Goal: Use online tool/utility: Utilize a website feature to perform a specific function

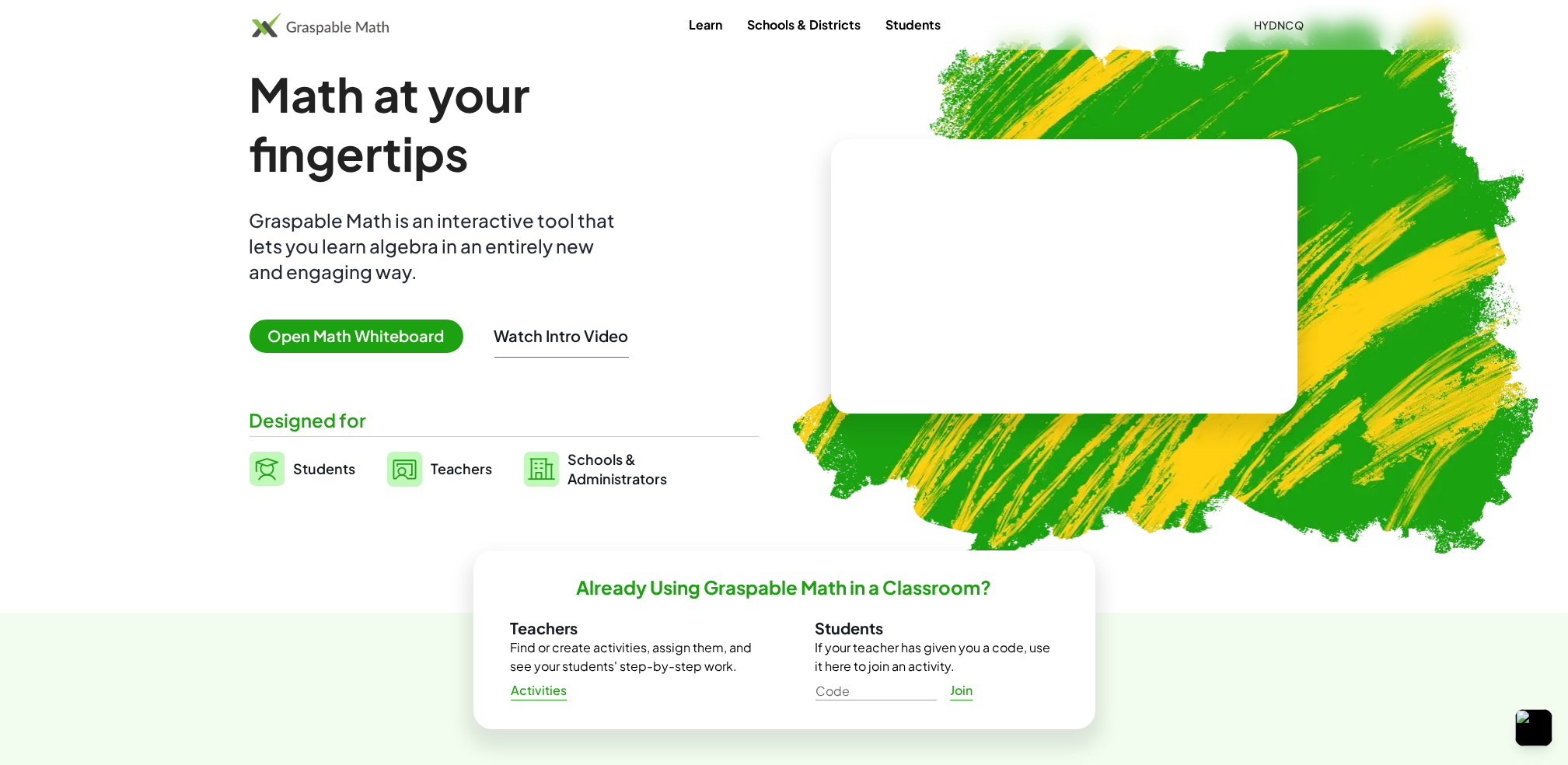
scroll to position [105, 0]
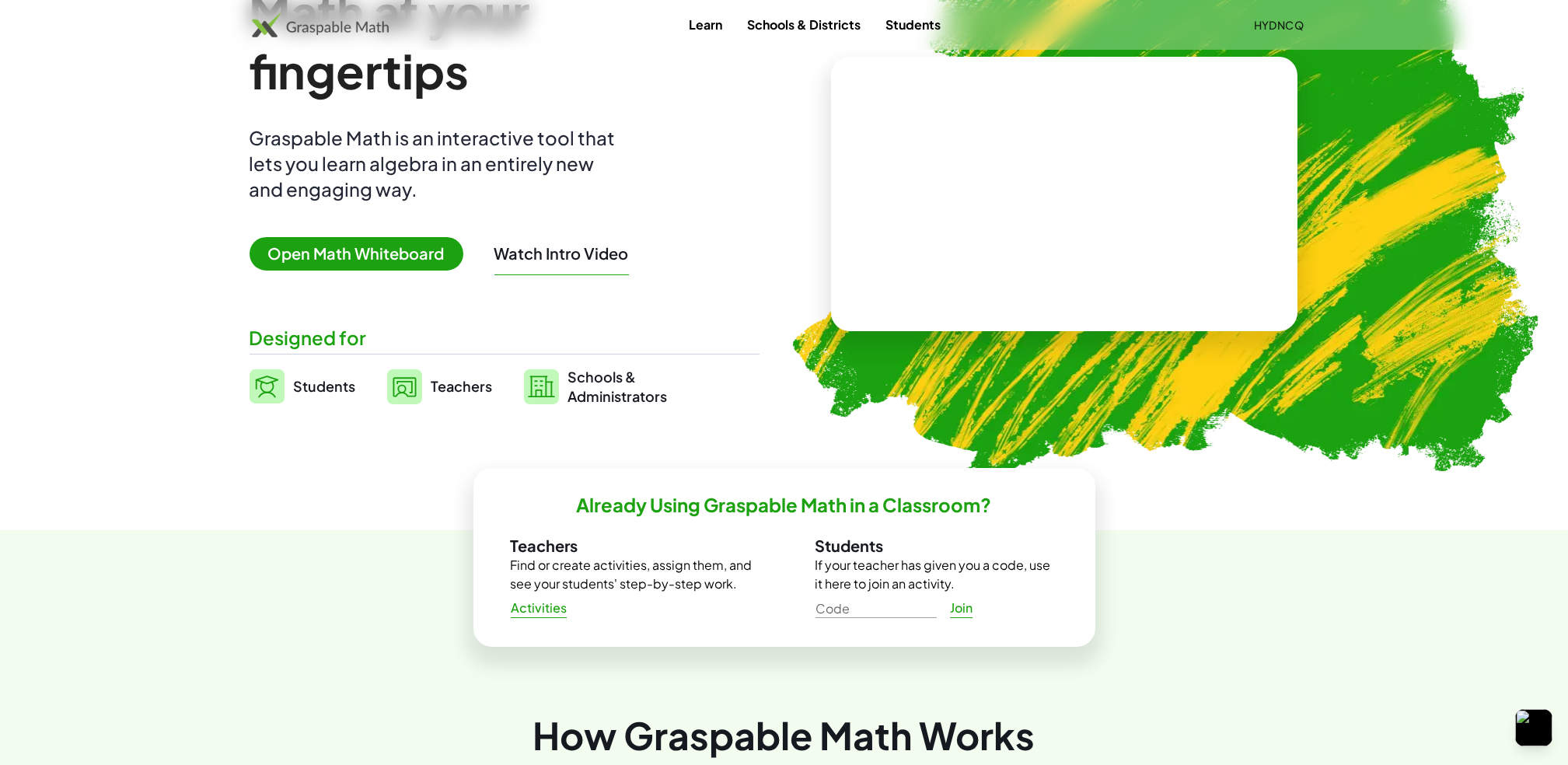
click at [366, 241] on span "Open Math Whiteboard" at bounding box center [356, 254] width 214 height 33
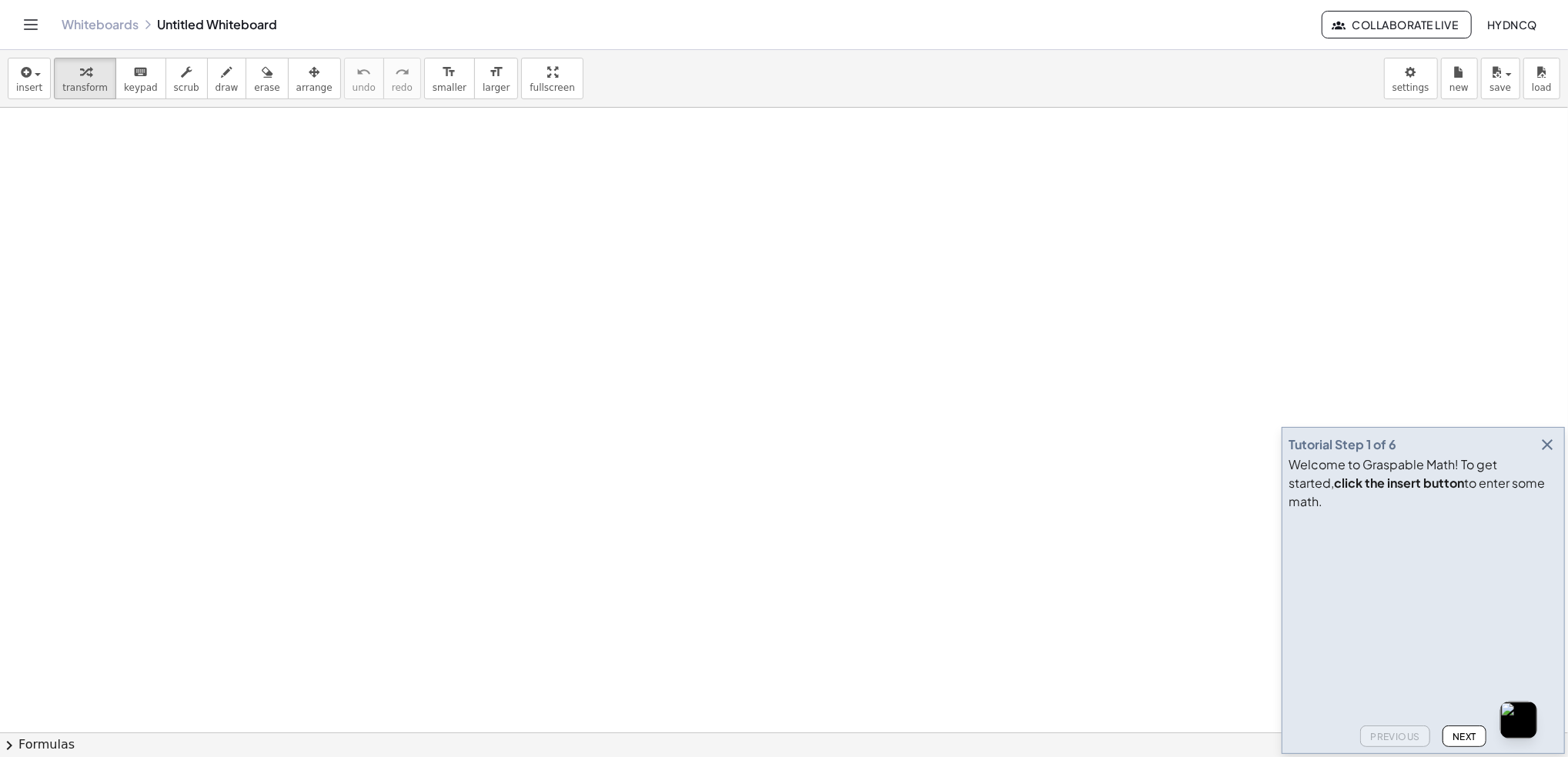
click at [1550, 454] on icon "button" at bounding box center [1547, 445] width 18 height 18
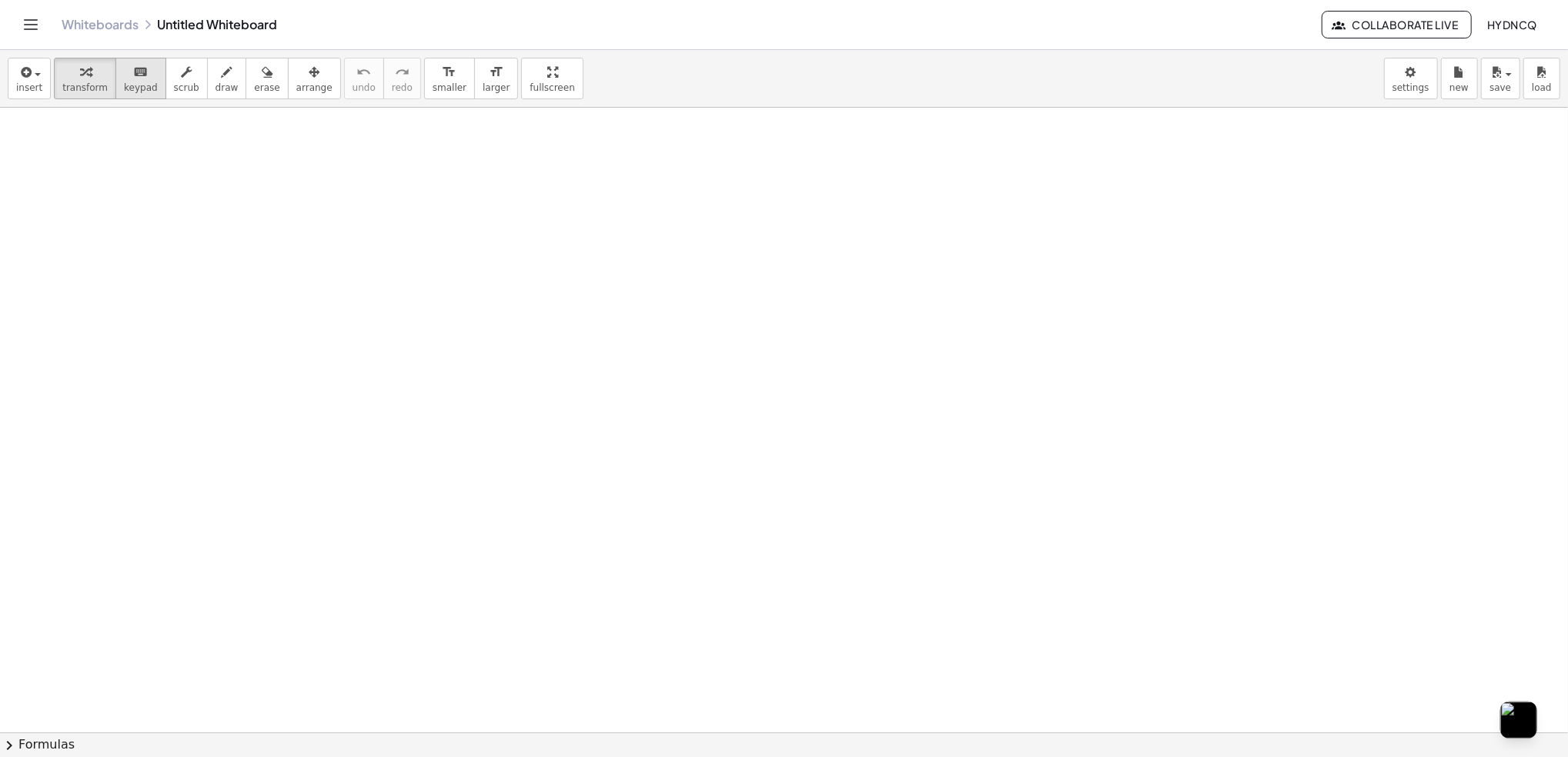
click at [128, 86] on span "keypad" at bounding box center [141, 87] width 34 height 11
click at [62, 75] on div "button" at bounding box center [85, 71] width 45 height 18
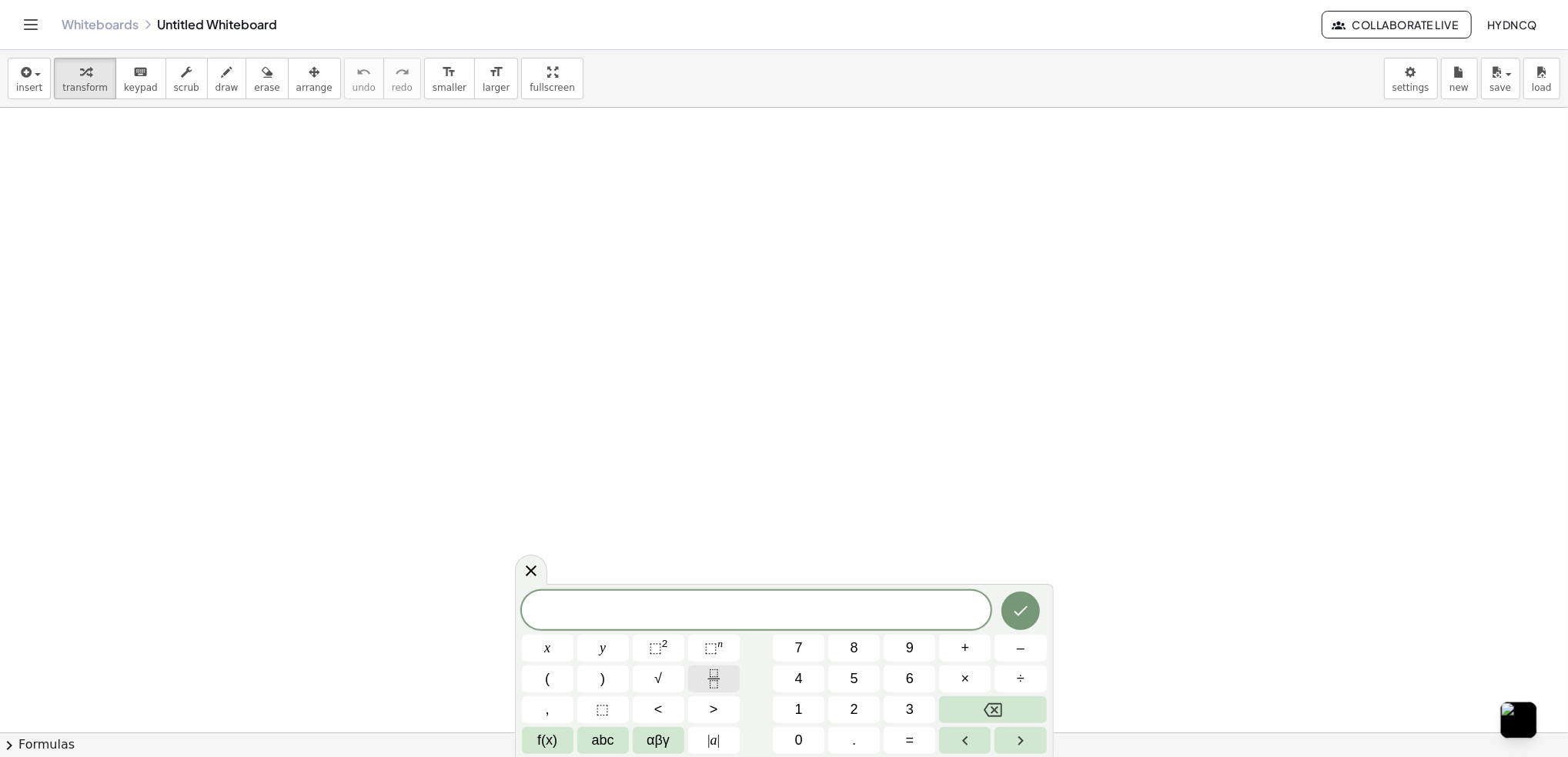
click at [701, 679] on button "Fraction" at bounding box center [713, 679] width 51 height 27
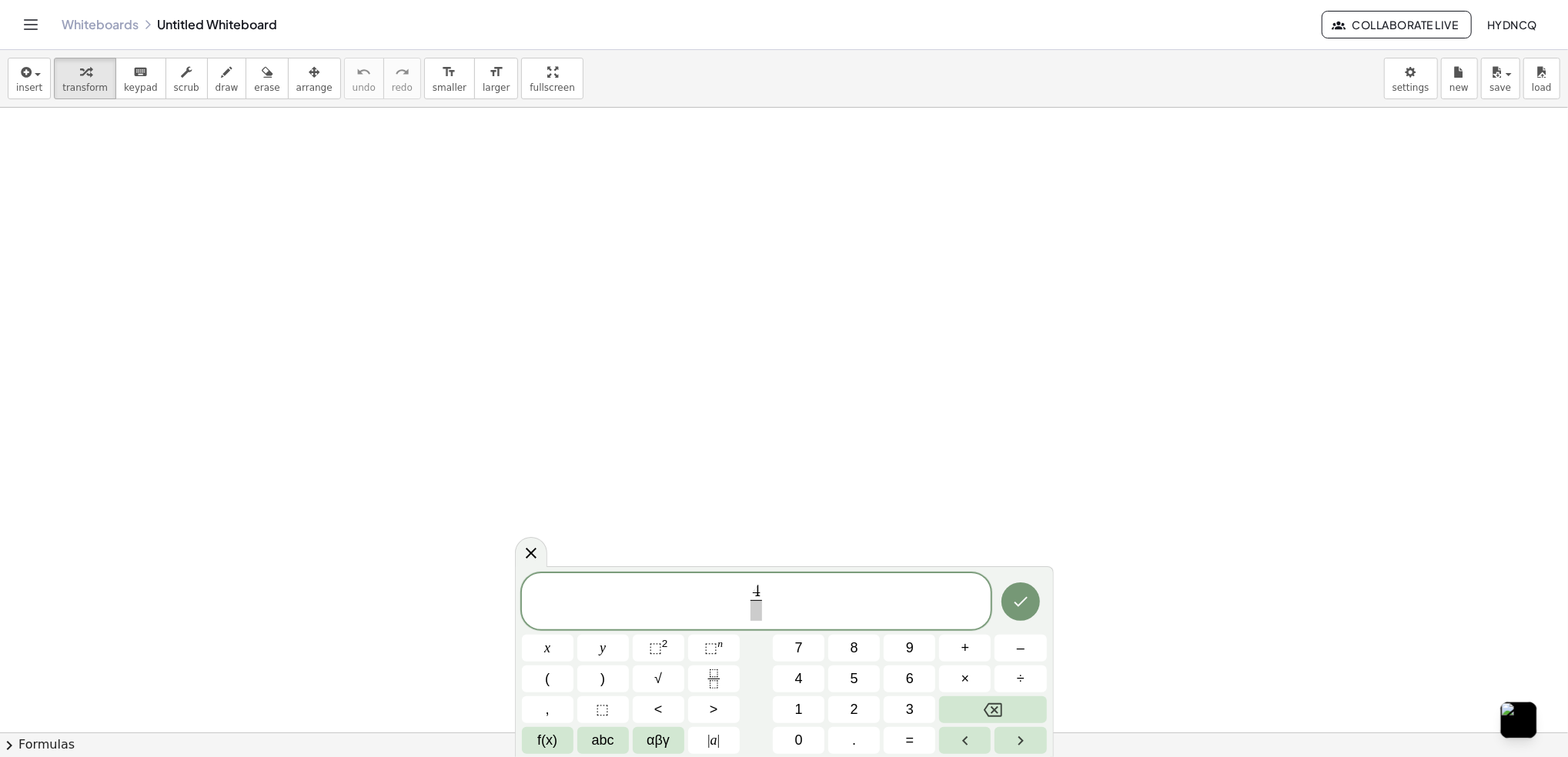
click at [749, 615] on span "4 ​ ​" at bounding box center [756, 603] width 18 height 38
click at [755, 611] on span "​" at bounding box center [756, 610] width 12 height 21
click at [700, 645] on button "⬚ n" at bounding box center [713, 649] width 51 height 27
click at [1019, 686] on span "÷" at bounding box center [1020, 679] width 8 height 21
click at [974, 706] on button "Backspace" at bounding box center [992, 710] width 107 height 27
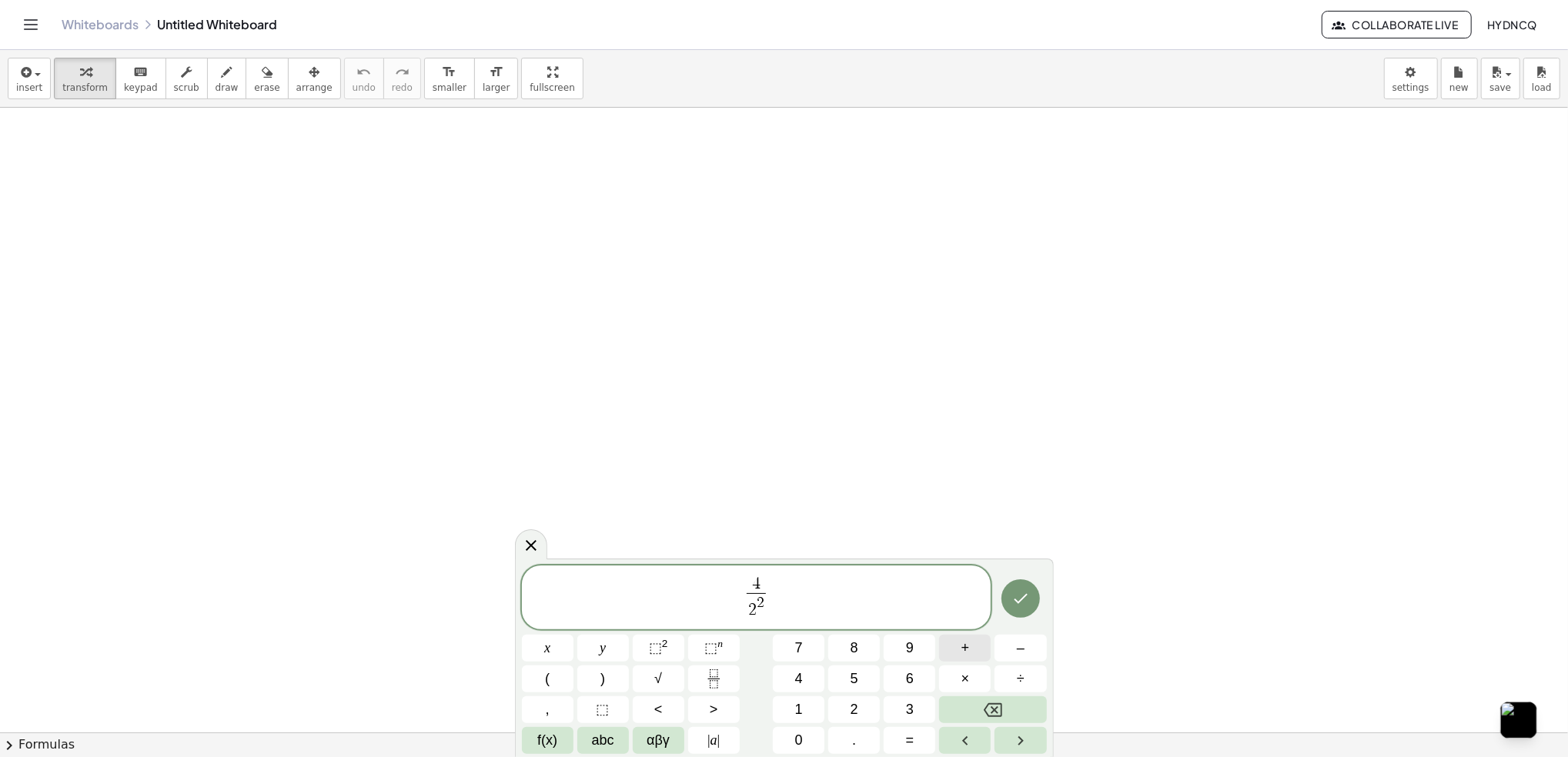
click at [980, 657] on button "+" at bounding box center [964, 649] width 51 height 27
click at [662, 680] on button "√" at bounding box center [658, 679] width 51 height 27
click at [718, 593] on span "4 2 2 + √ 2 ​ ​" at bounding box center [756, 598] width 469 height 50
click at [785, 599] on span "2 2 + √ 2" at bounding box center [756, 606] width 60 height 30
click at [762, 610] on span "√ 2" at bounding box center [771, 602] width 27 height 17
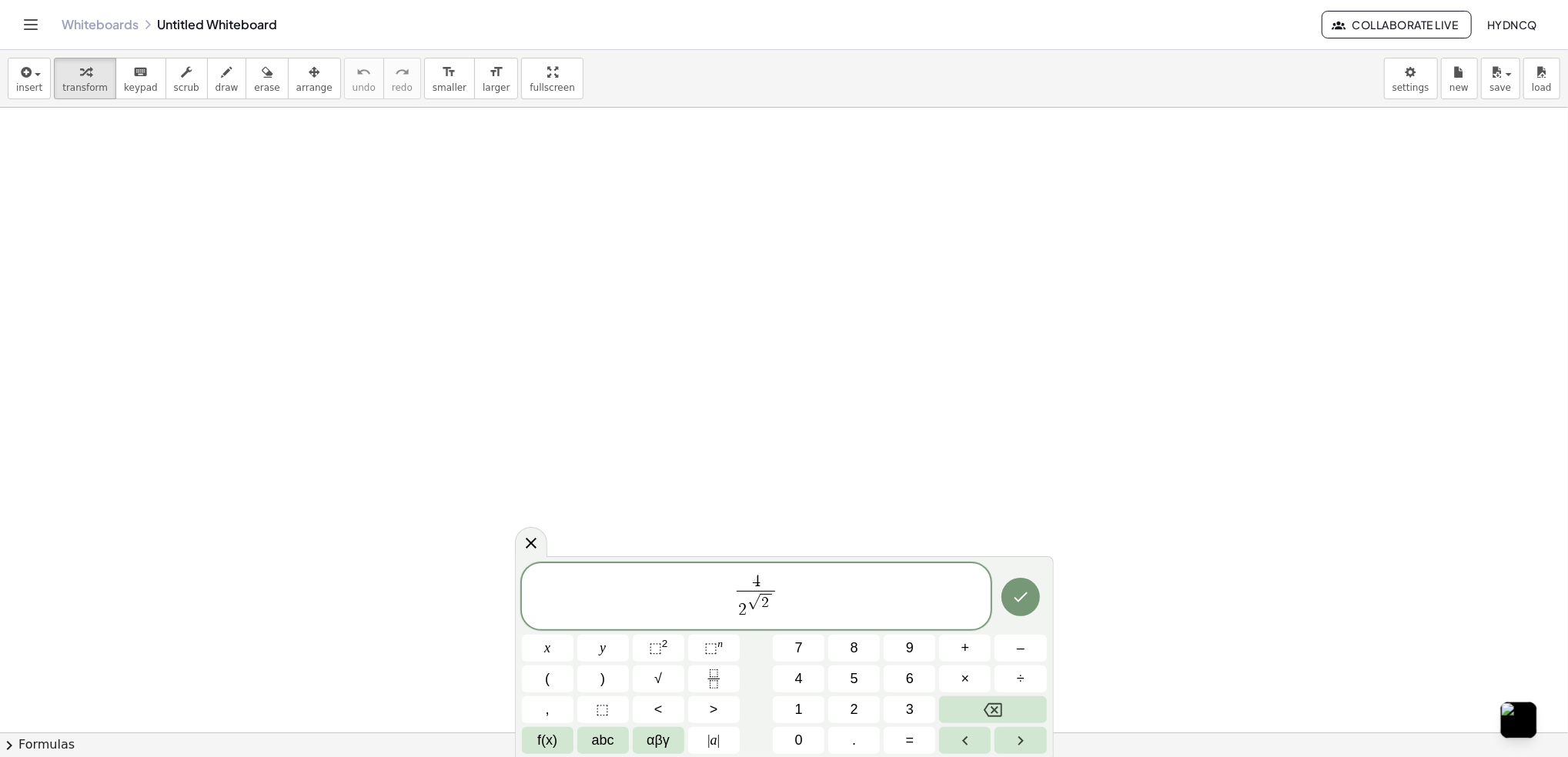
click at [743, 609] on span "2" at bounding box center [743, 610] width 8 height 17
click at [733, 600] on span "​ 4 2 √ 2 ​" at bounding box center [756, 598] width 469 height 50
click at [538, 676] on button "(" at bounding box center [547, 679] width 51 height 27
click at [793, 593] on span "( ​ 4 2 √ 2 ​ )" at bounding box center [756, 596] width 469 height 53
click at [605, 678] on span ")" at bounding box center [603, 679] width 5 height 21
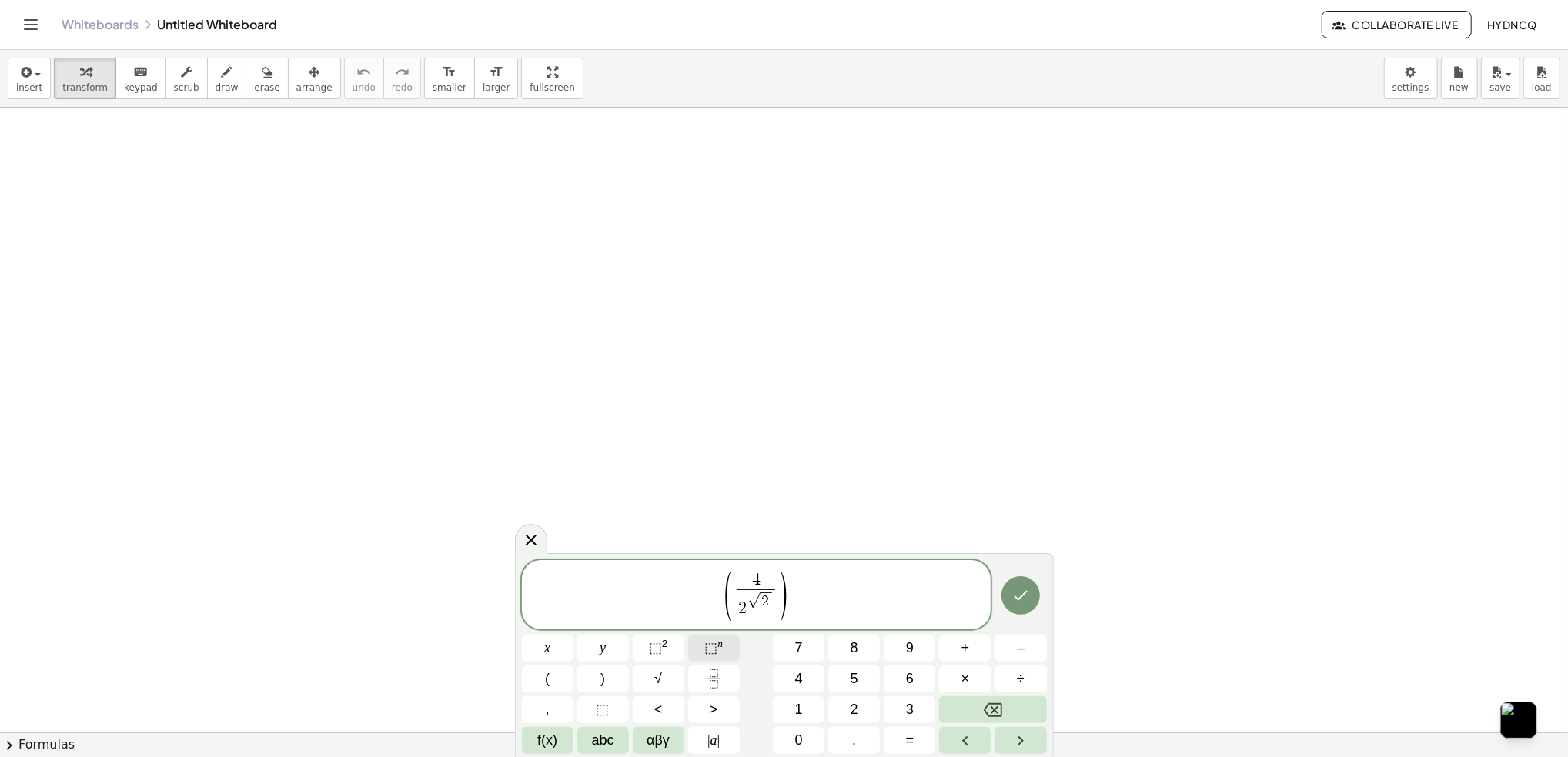
click at [706, 657] on span "⬚ n" at bounding box center [713, 648] width 18 height 21
click at [860, 713] on button "2" at bounding box center [854, 710] width 51 height 27
click at [967, 654] on span "+" at bounding box center [965, 648] width 8 height 21
click at [669, 680] on button "√" at bounding box center [658, 679] width 51 height 27
click at [848, 706] on button "2" at bounding box center [854, 710] width 51 height 27
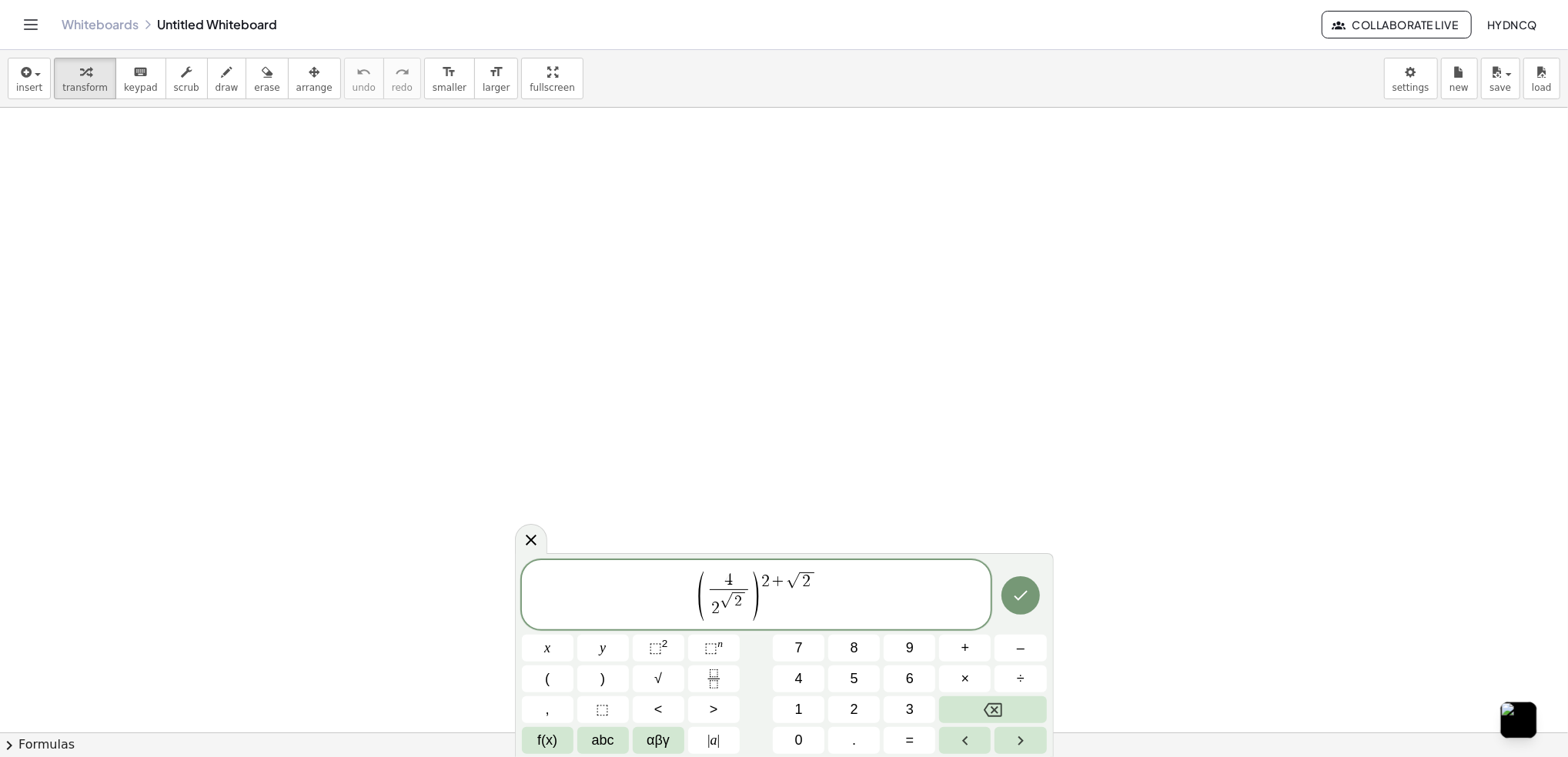
click at [840, 595] on span "( 4 2 √ 2 ​ ) 2 + √ 2 ​" at bounding box center [756, 596] width 469 height 53
click at [1013, 603] on icon "Done" at bounding box center [1021, 596] width 18 height 18
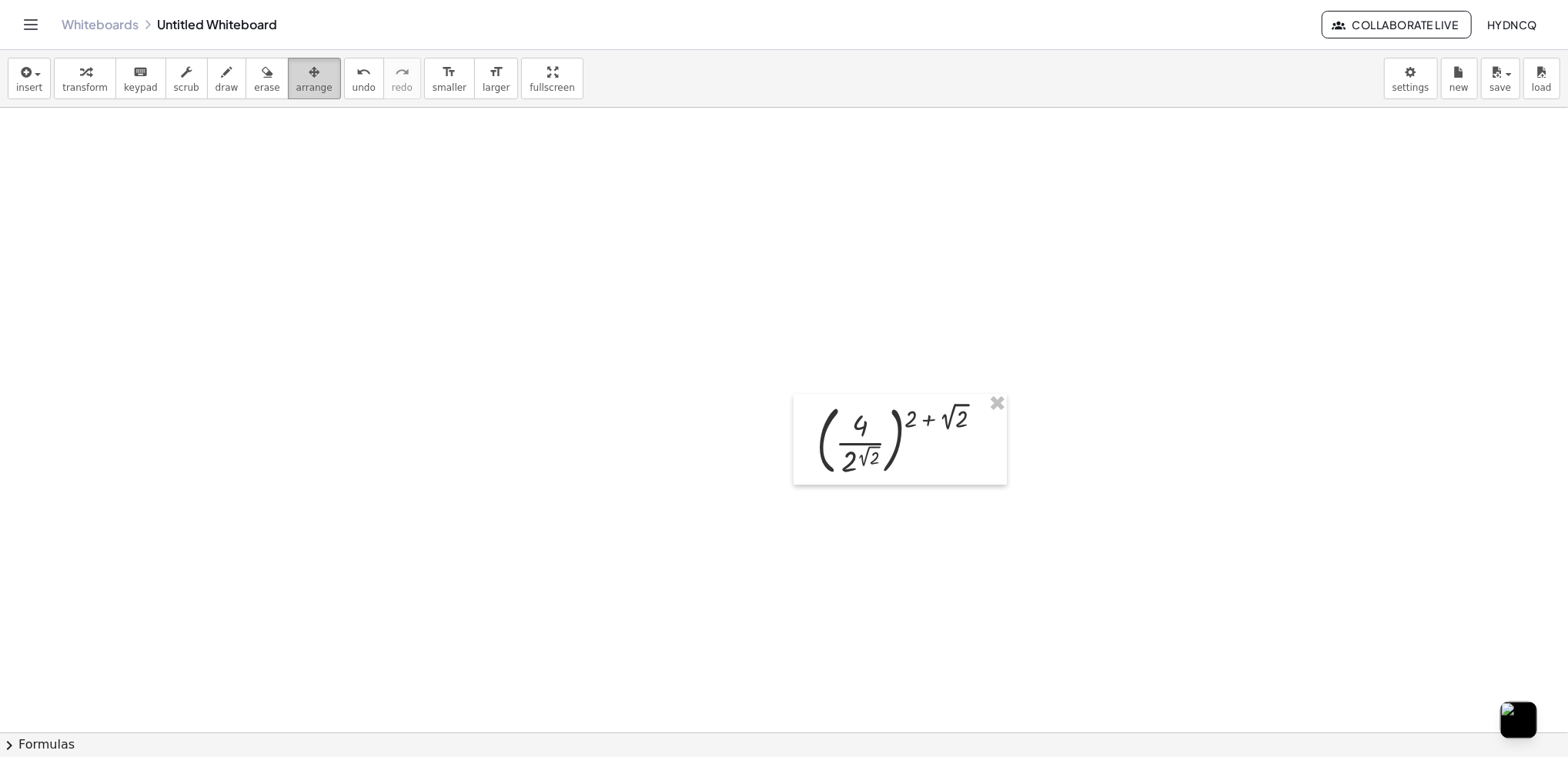
click at [296, 82] on span "arrange" at bounding box center [314, 87] width 36 height 11
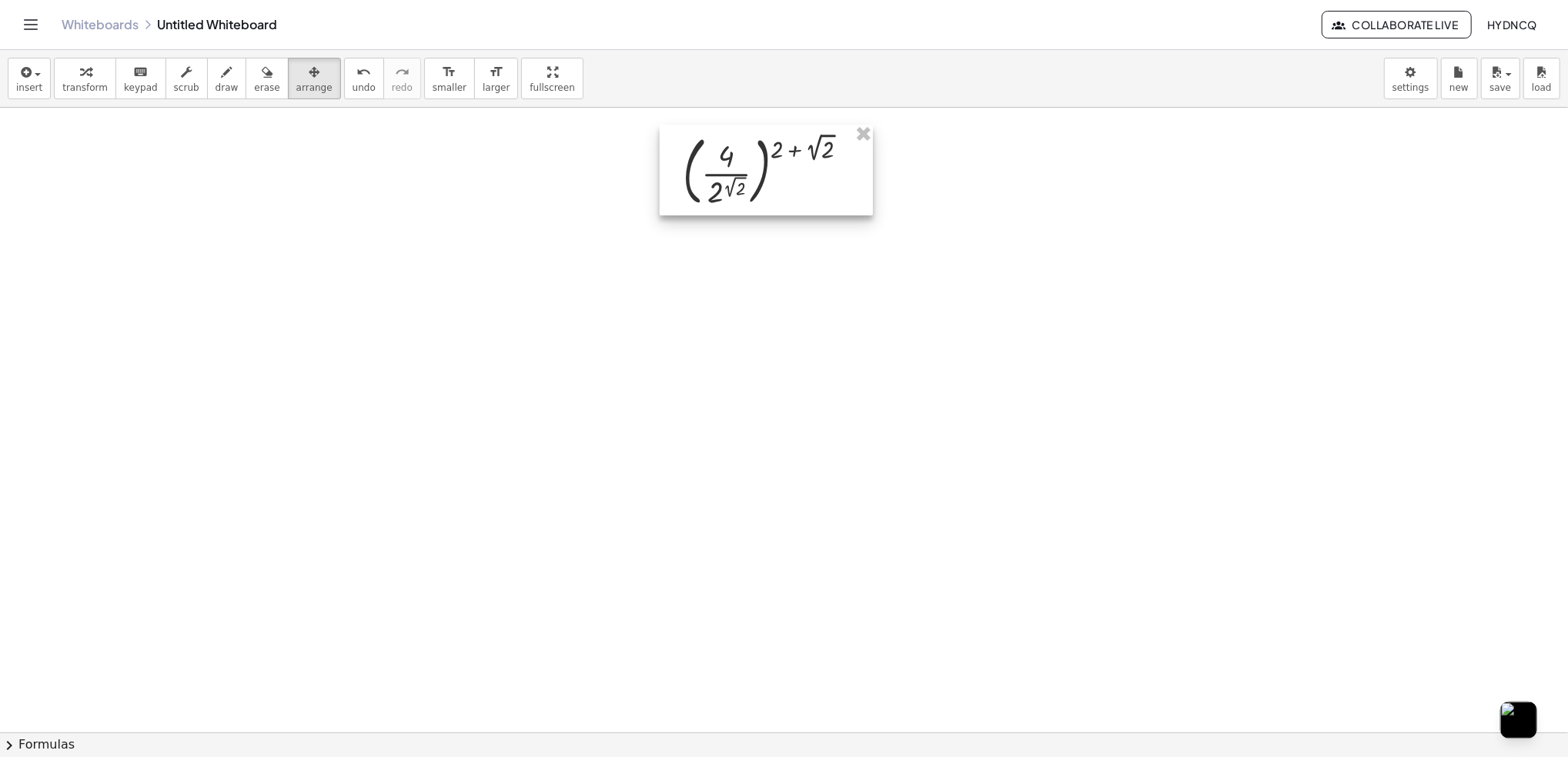
drag, startPoint x: 894, startPoint y: 400, endPoint x: 760, endPoint y: 132, distance: 299.6
click at [760, 132] on div at bounding box center [766, 170] width 213 height 91
click at [78, 88] on span "transform" at bounding box center [85, 87] width 45 height 11
drag, startPoint x: 708, startPoint y: 194, endPoint x: 737, endPoint y: 195, distance: 29.0
click at [737, 195] on div at bounding box center [771, 170] width 194 height 83
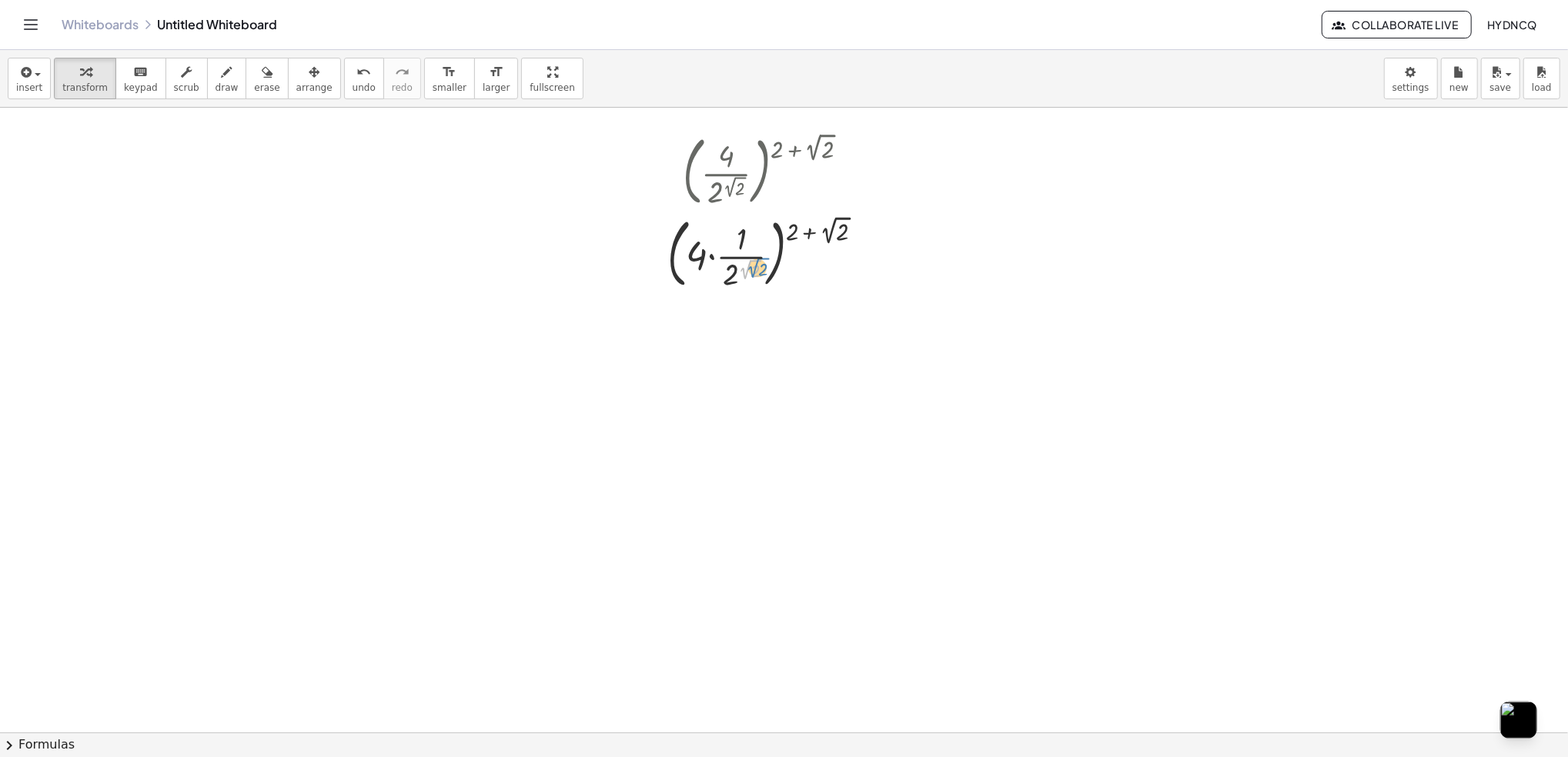
click at [754, 269] on div at bounding box center [771, 253] width 224 height 83
drag, startPoint x: 793, startPoint y: 234, endPoint x: 822, endPoint y: 237, distance: 29.2
click at [822, 237] on div at bounding box center [771, 253] width 224 height 83
drag, startPoint x: 781, startPoint y: 238, endPoint x: 792, endPoint y: 237, distance: 11.0
click at [792, 237] on div at bounding box center [771, 253] width 224 height 83
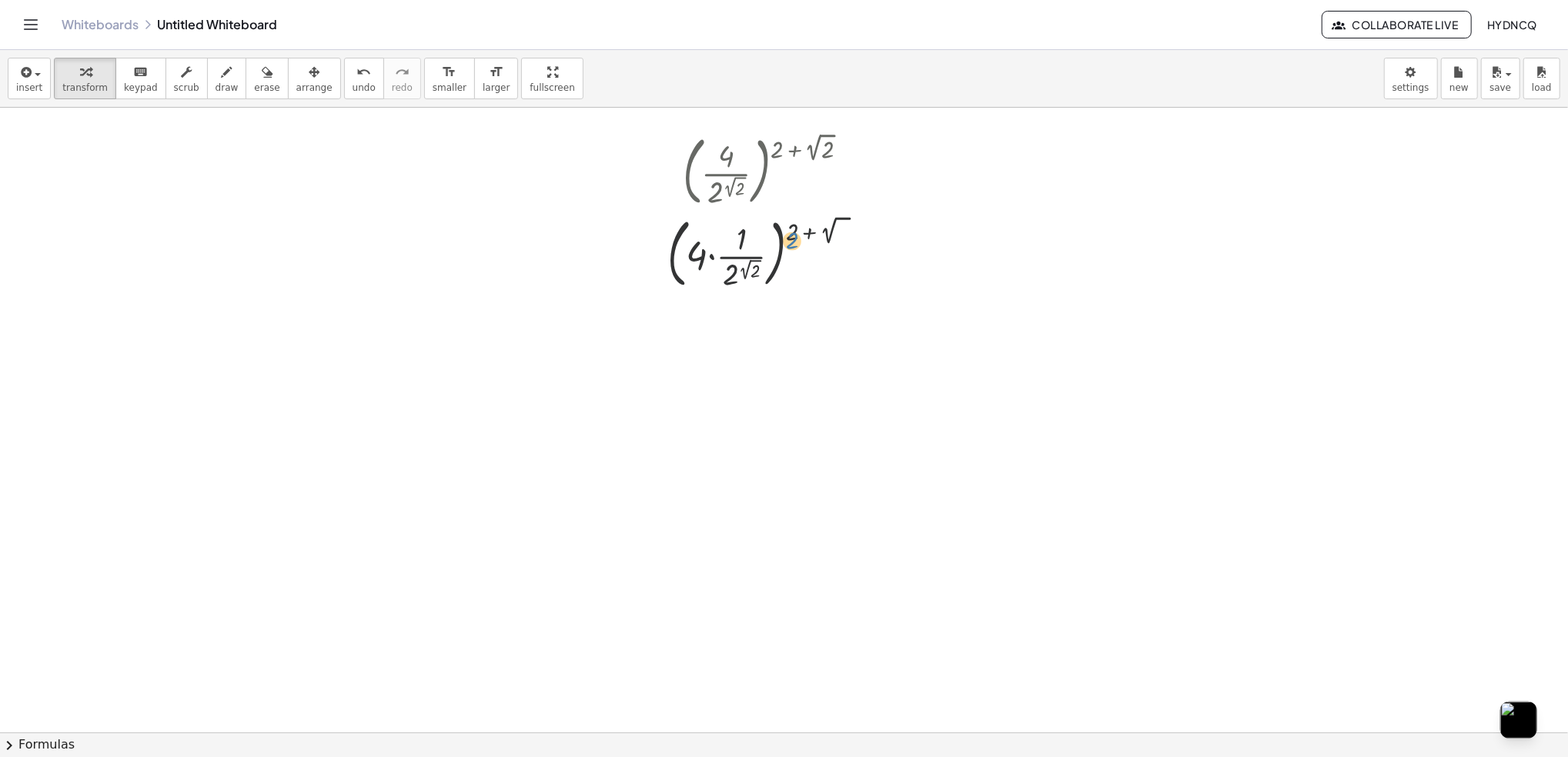
drag, startPoint x: 847, startPoint y: 227, endPoint x: 795, endPoint y: 237, distance: 53.0
click at [795, 237] on div at bounding box center [771, 253] width 224 height 83
drag, startPoint x: 841, startPoint y: 229, endPoint x: 865, endPoint y: 227, distance: 24.1
click at [865, 227] on div at bounding box center [771, 253] width 224 height 83
drag, startPoint x: 802, startPoint y: 227, endPoint x: 819, endPoint y: 231, distance: 17.5
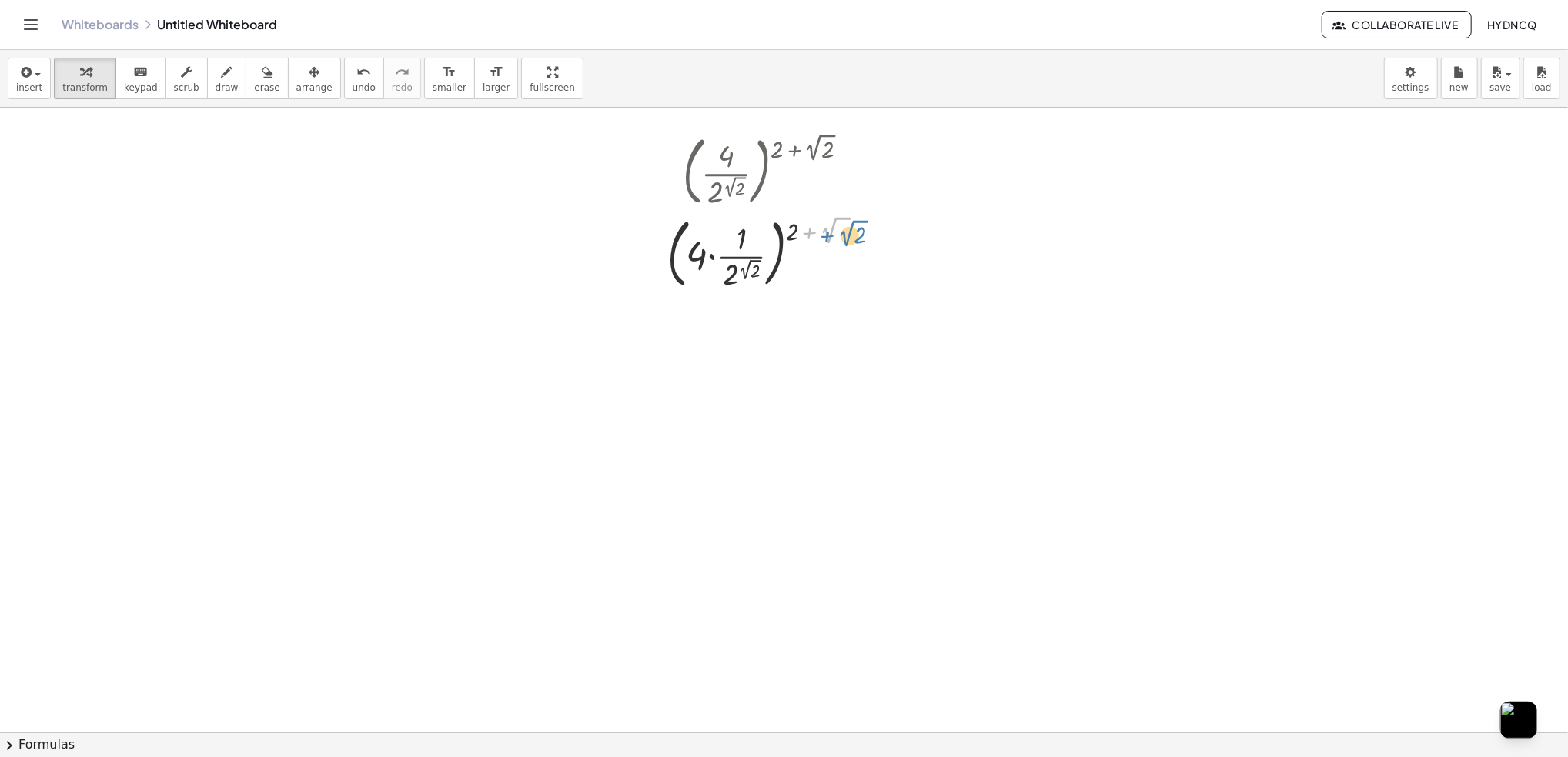
click at [819, 231] on div at bounding box center [771, 253] width 224 height 83
drag, startPoint x: 745, startPoint y: 234, endPoint x: 737, endPoint y: 235, distance: 8.1
click at [737, 237] on div at bounding box center [771, 253] width 224 height 83
drag, startPoint x: 728, startPoint y: 257, endPoint x: 676, endPoint y: 250, distance: 52.5
click at [676, 250] on div at bounding box center [771, 253] width 224 height 83
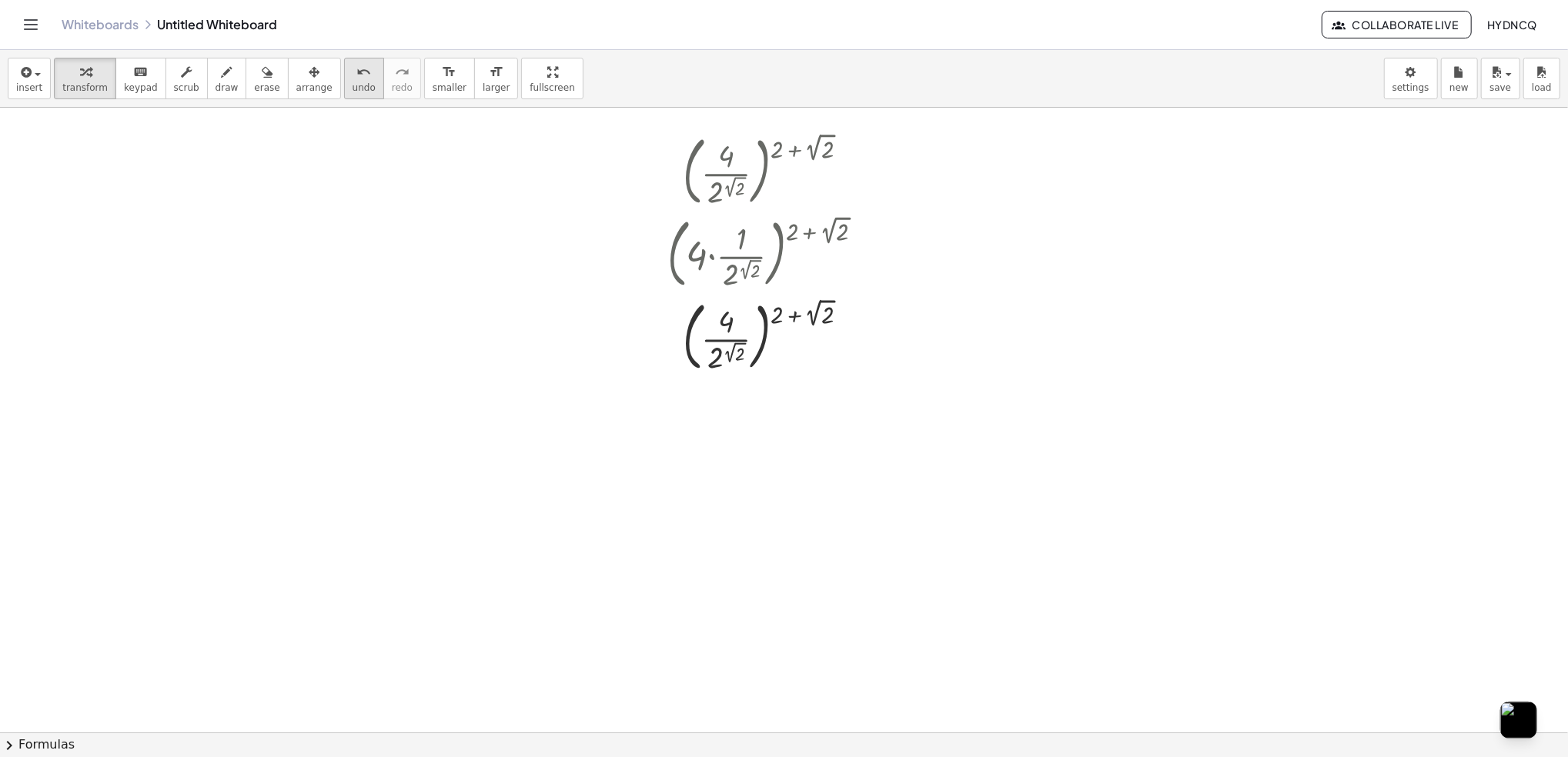
click at [357, 70] on icon "undo" at bounding box center [363, 72] width 14 height 18
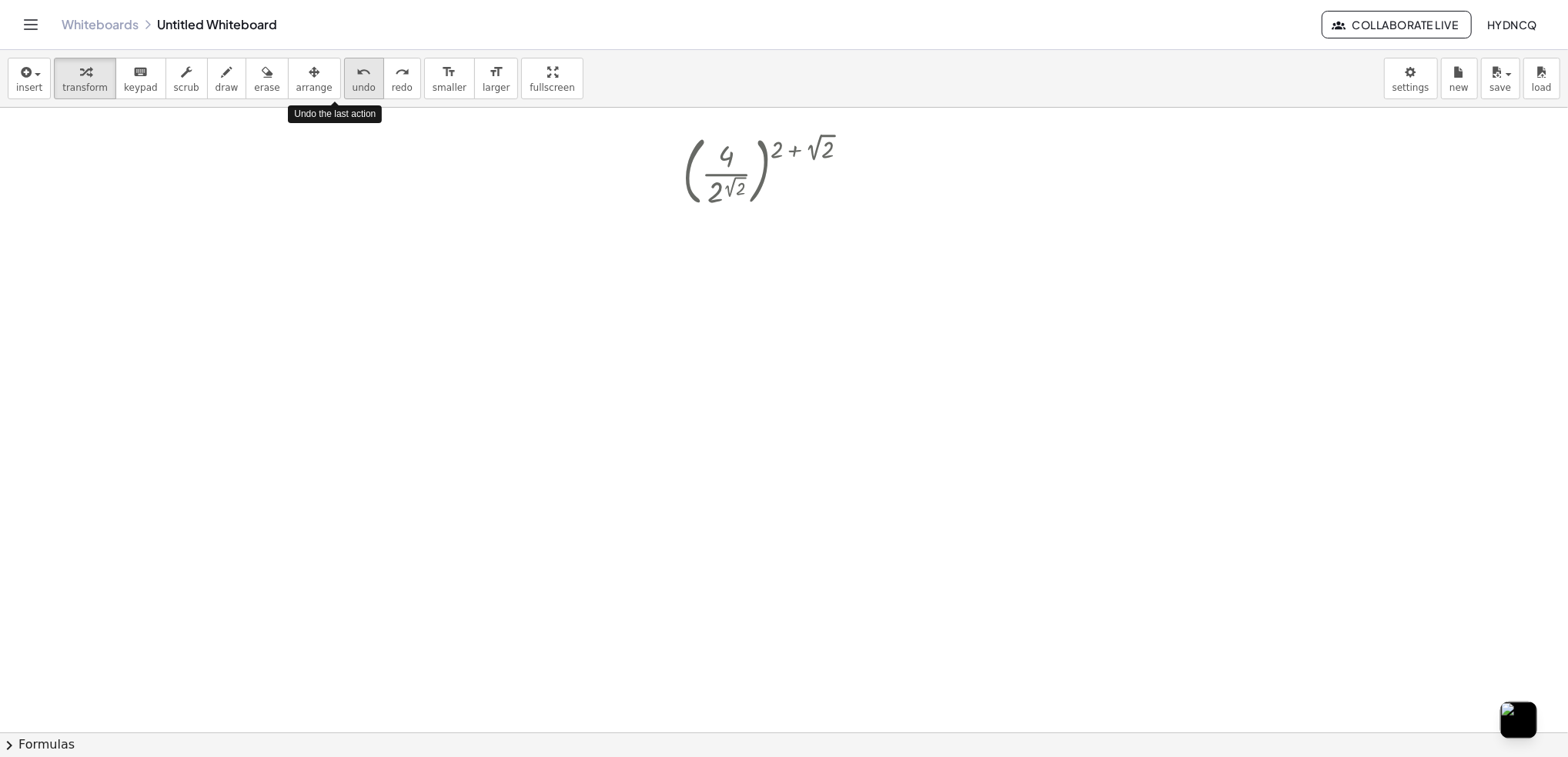
click at [357, 70] on icon "undo" at bounding box center [363, 72] width 14 height 18
click at [723, 163] on div at bounding box center [771, 170] width 194 height 83
click at [723, 162] on div at bounding box center [771, 170] width 194 height 83
click at [723, 161] on div at bounding box center [771, 170] width 194 height 83
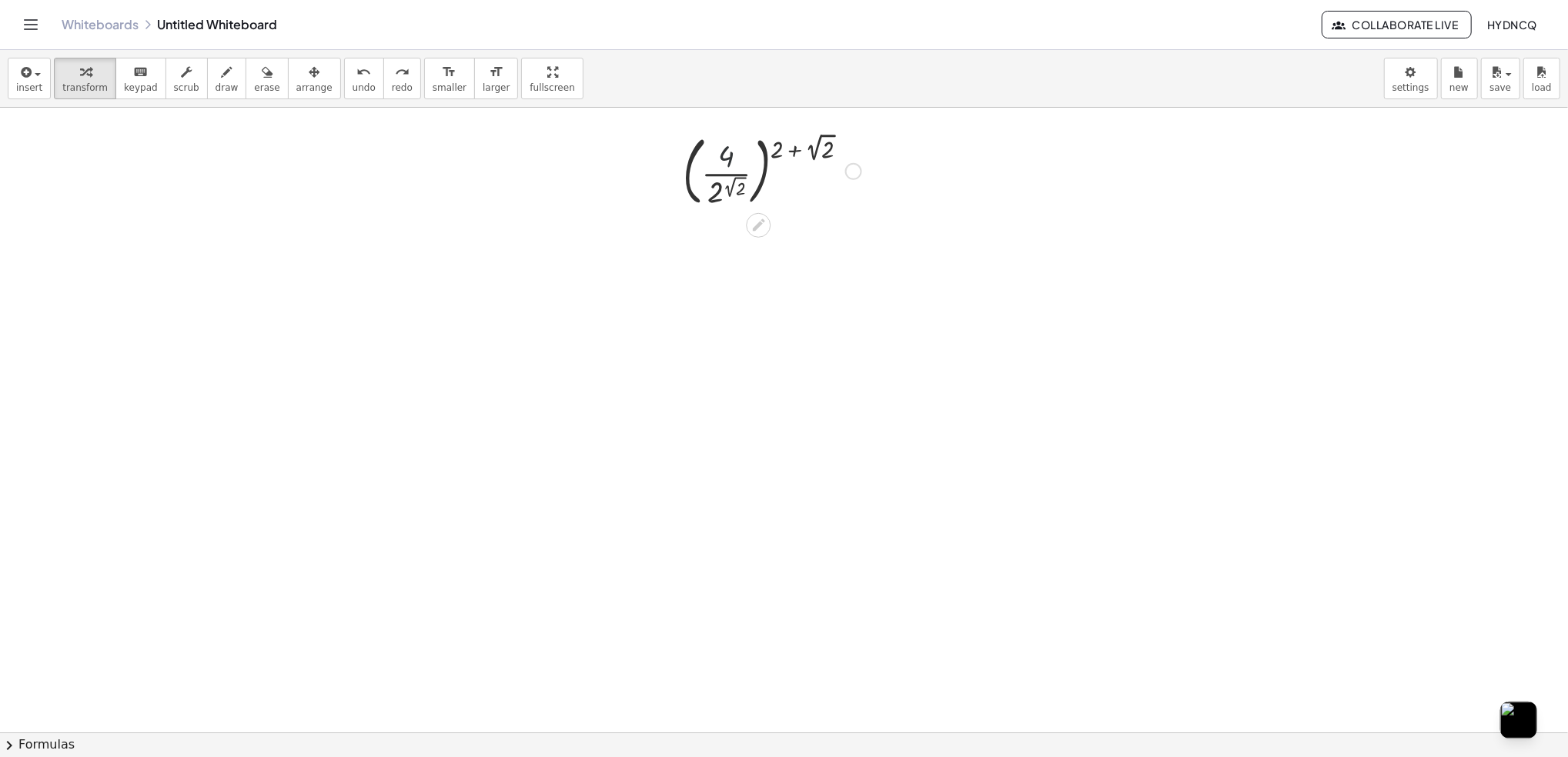
click at [723, 161] on div at bounding box center [771, 170] width 194 height 83
drag, startPoint x: 774, startPoint y: 154, endPoint x: 795, endPoint y: 160, distance: 21.8
click at [795, 160] on div at bounding box center [771, 170] width 194 height 83
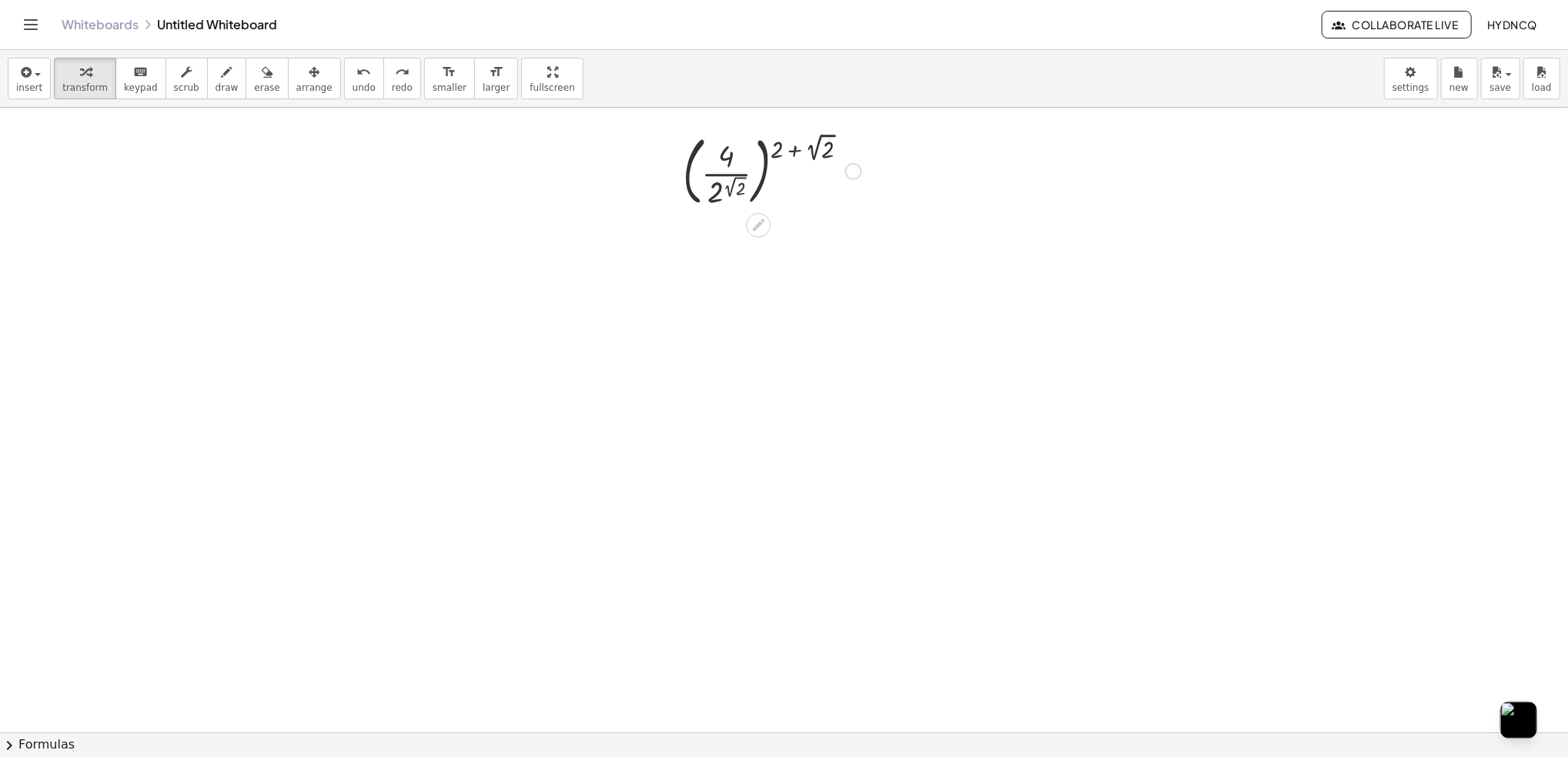
drag, startPoint x: 734, startPoint y: 161, endPoint x: 719, endPoint y: 163, distance: 15.1
click at [719, 163] on div at bounding box center [771, 170] width 194 height 83
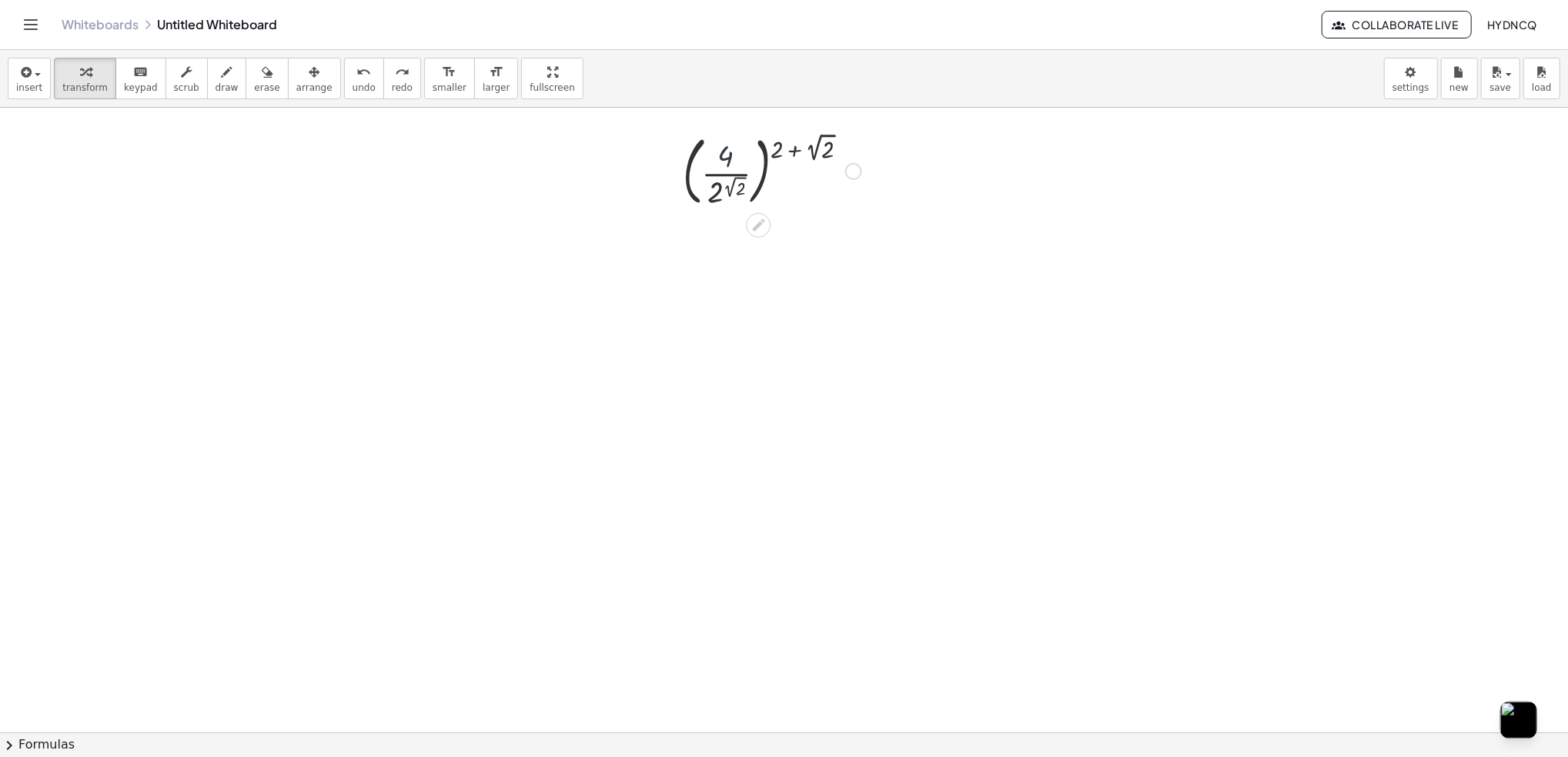
click at [719, 162] on div at bounding box center [771, 170] width 194 height 83
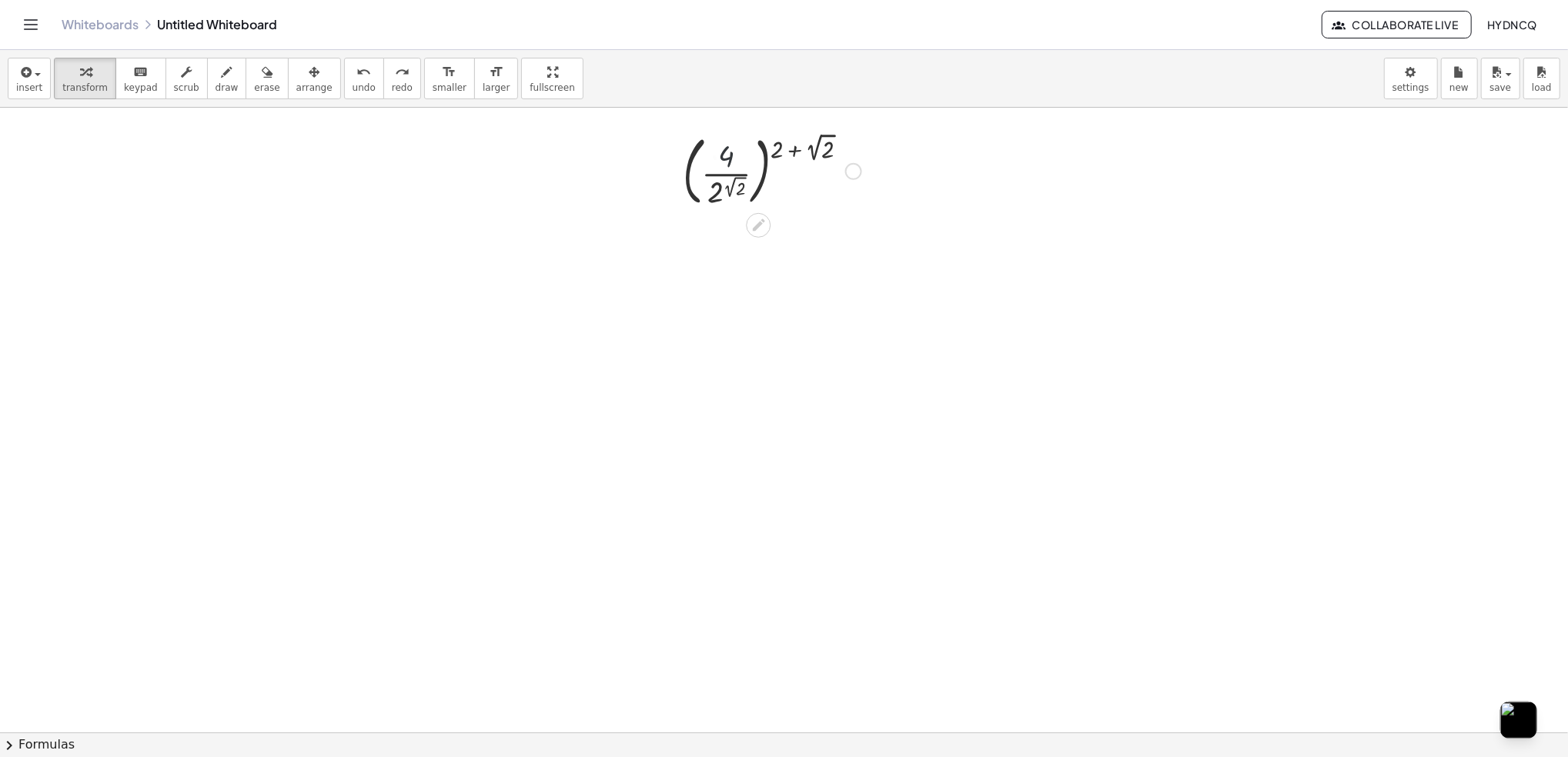
click at [719, 162] on div at bounding box center [771, 170] width 194 height 83
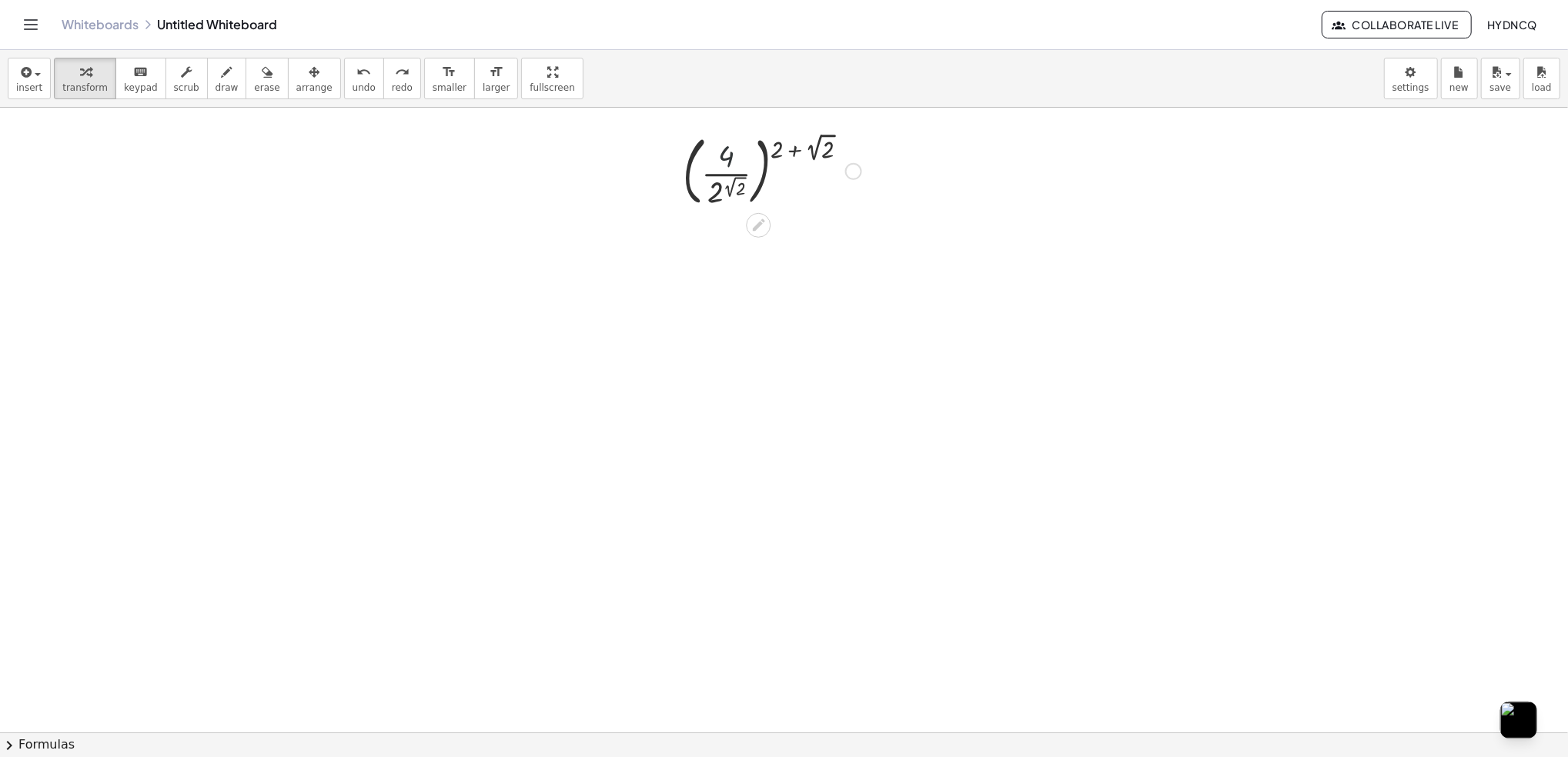
click at [719, 162] on div at bounding box center [771, 170] width 194 height 83
click at [716, 203] on div at bounding box center [771, 170] width 194 height 83
click at [723, 162] on div at bounding box center [771, 170] width 194 height 83
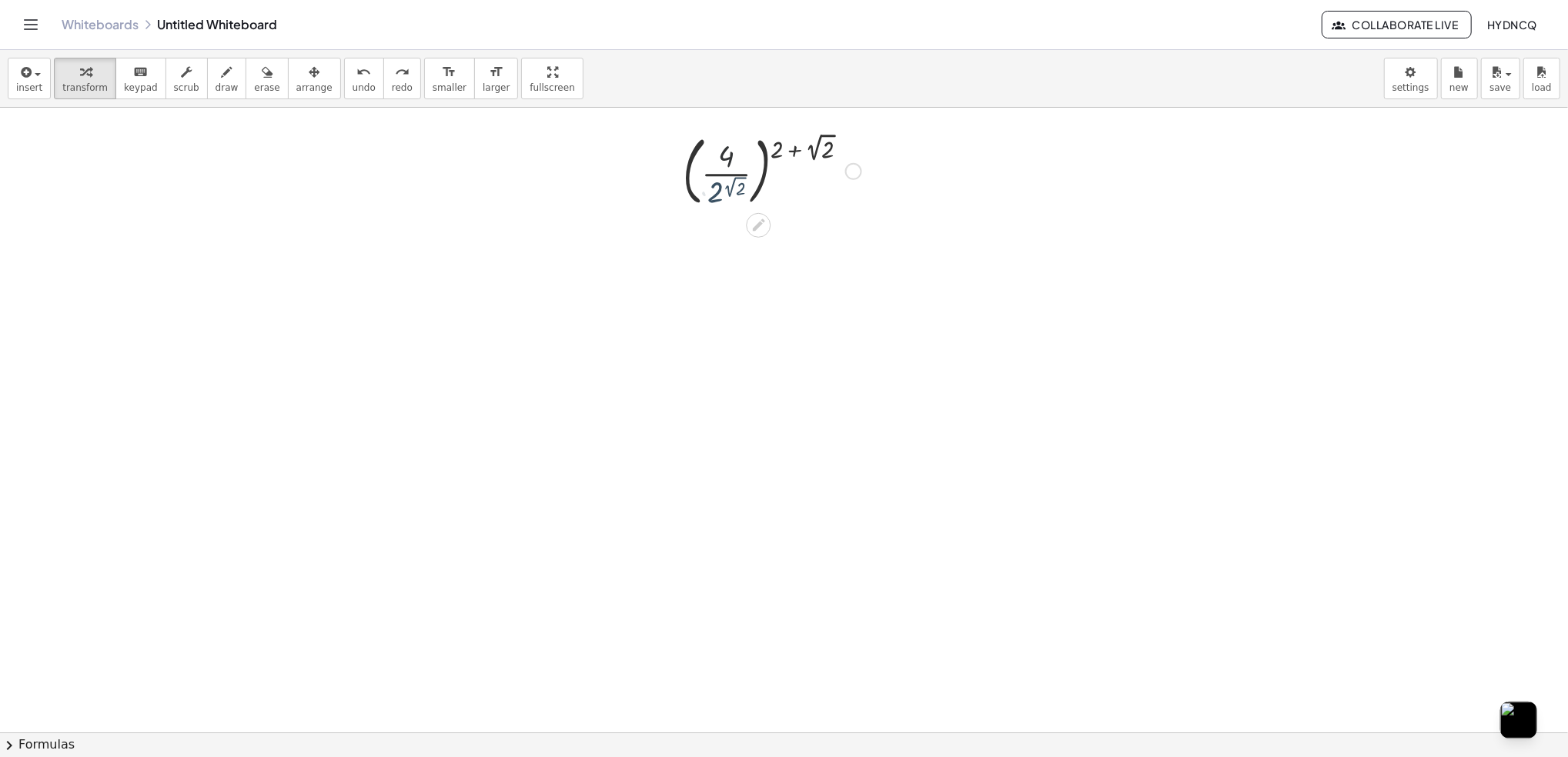
click at [723, 162] on div at bounding box center [771, 170] width 194 height 83
click at [737, 153] on div at bounding box center [771, 170] width 194 height 83
drag, startPoint x: 849, startPoint y: 169, endPoint x: 849, endPoint y: 205, distance: 36.0
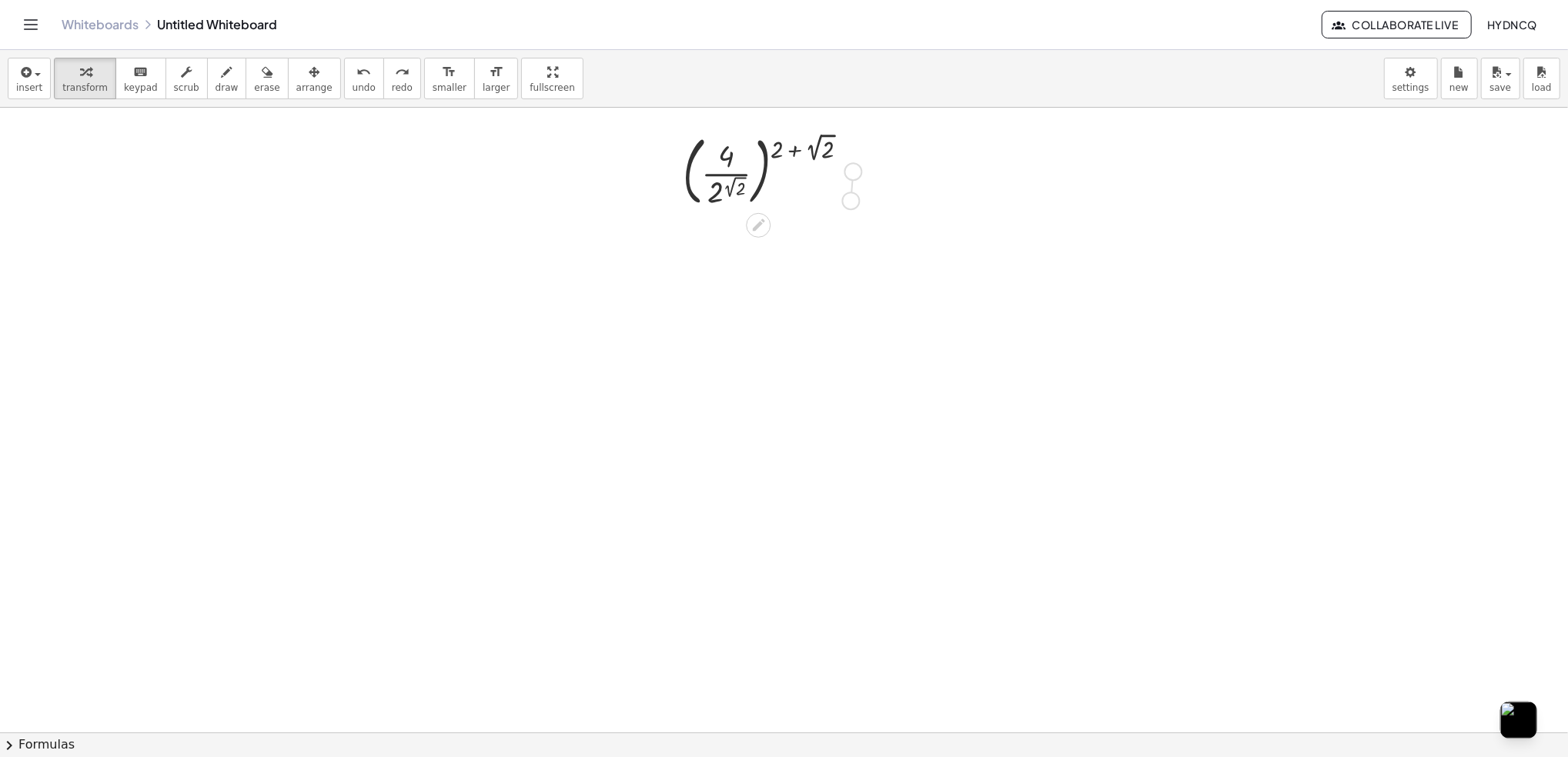
click at [758, 172] on div "( · 4 · 2 ( 2 √ 2 ) ) ( + 2 + 2 √ 2 )" at bounding box center [758, 172] width 0 height 0
click at [719, 164] on div at bounding box center [771, 170] width 194 height 83
click at [729, 159] on div at bounding box center [771, 170] width 194 height 83
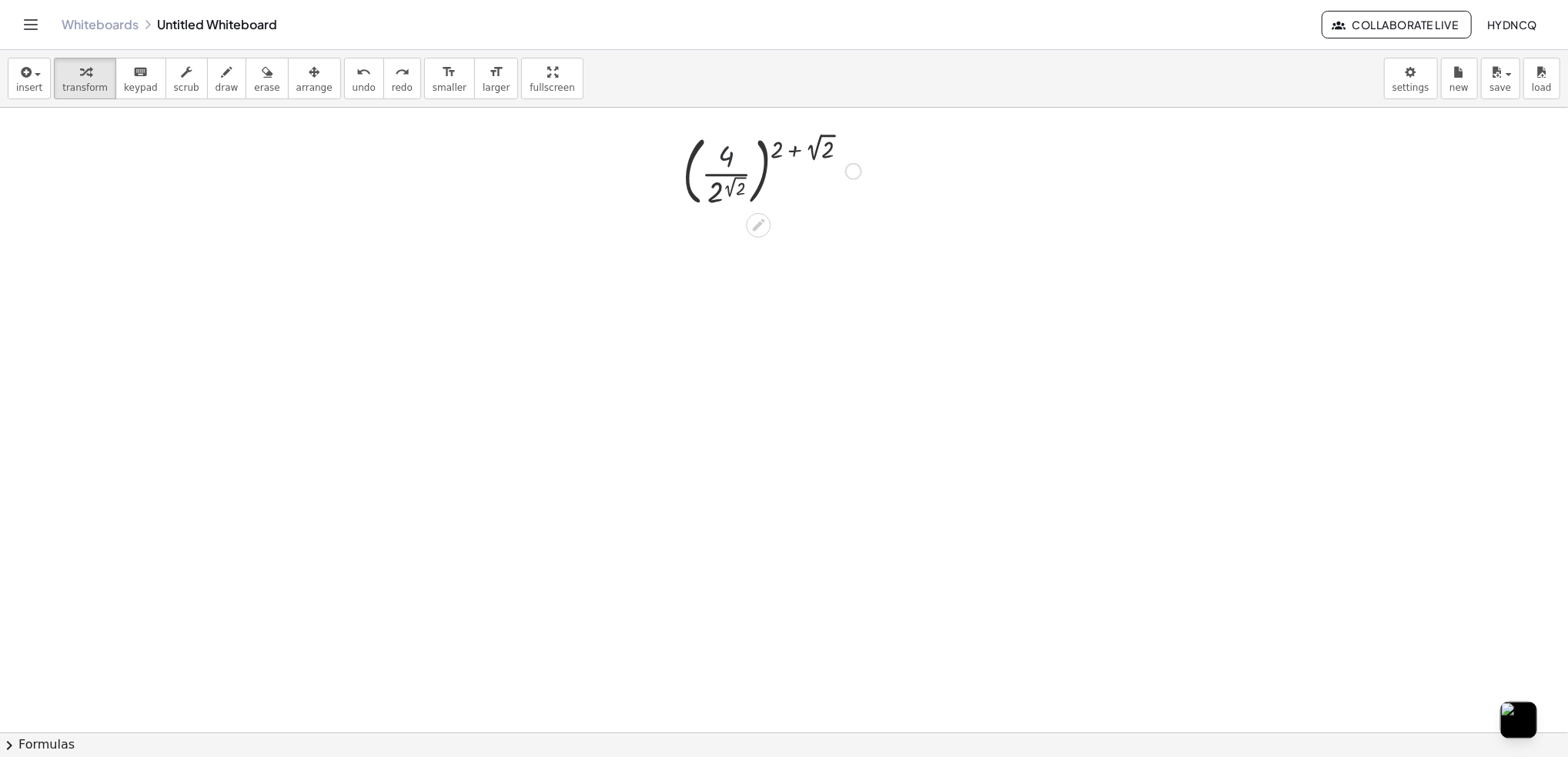
click at [729, 159] on div at bounding box center [771, 170] width 194 height 83
click at [133, 79] on icon "keyboard" at bounding box center [140, 72] width 14 height 18
click at [86, 89] on span "transform" at bounding box center [85, 87] width 45 height 11
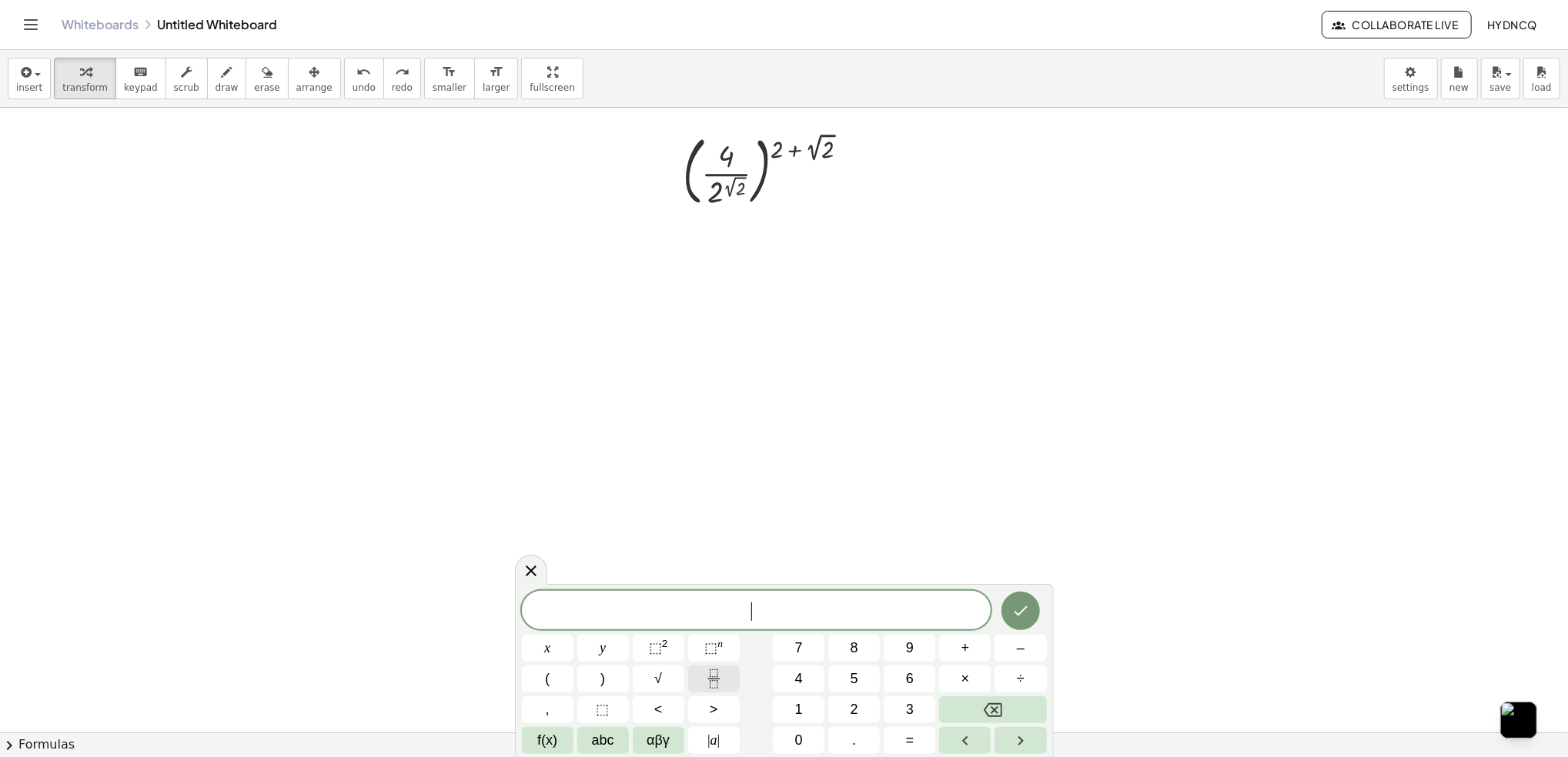
click at [721, 676] on icon "Fraction" at bounding box center [713, 679] width 19 height 19
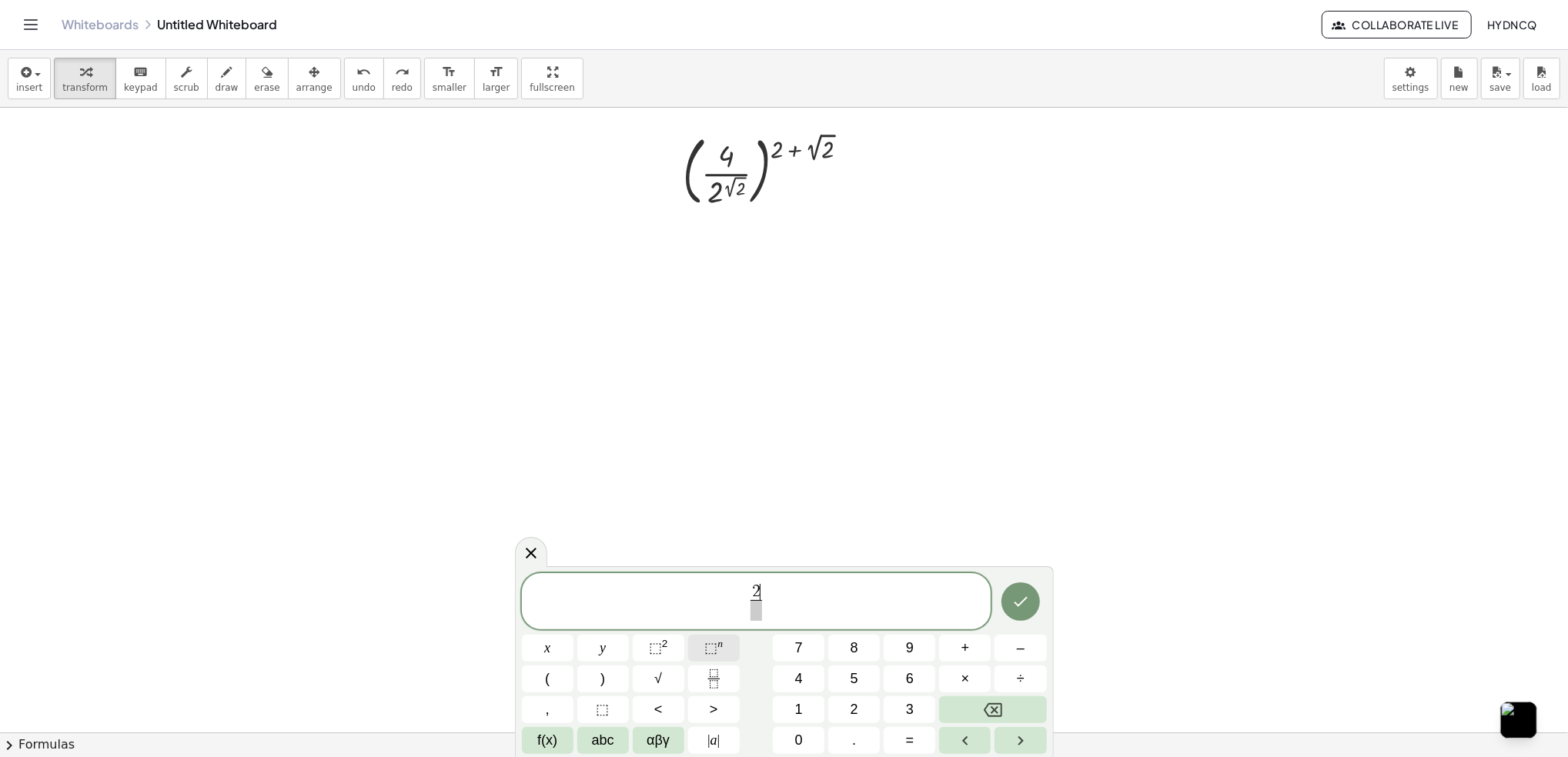
click at [710, 645] on span "⬚" at bounding box center [711, 648] width 13 height 15
click at [781, 612] on span "2 2 ​ ​" at bounding box center [756, 598] width 469 height 48
click at [752, 613] on span at bounding box center [756, 610] width 19 height 21
click at [718, 651] on span "⬚ n" at bounding box center [713, 648] width 18 height 21
click at [682, 674] on button "√" at bounding box center [658, 679] width 51 height 27
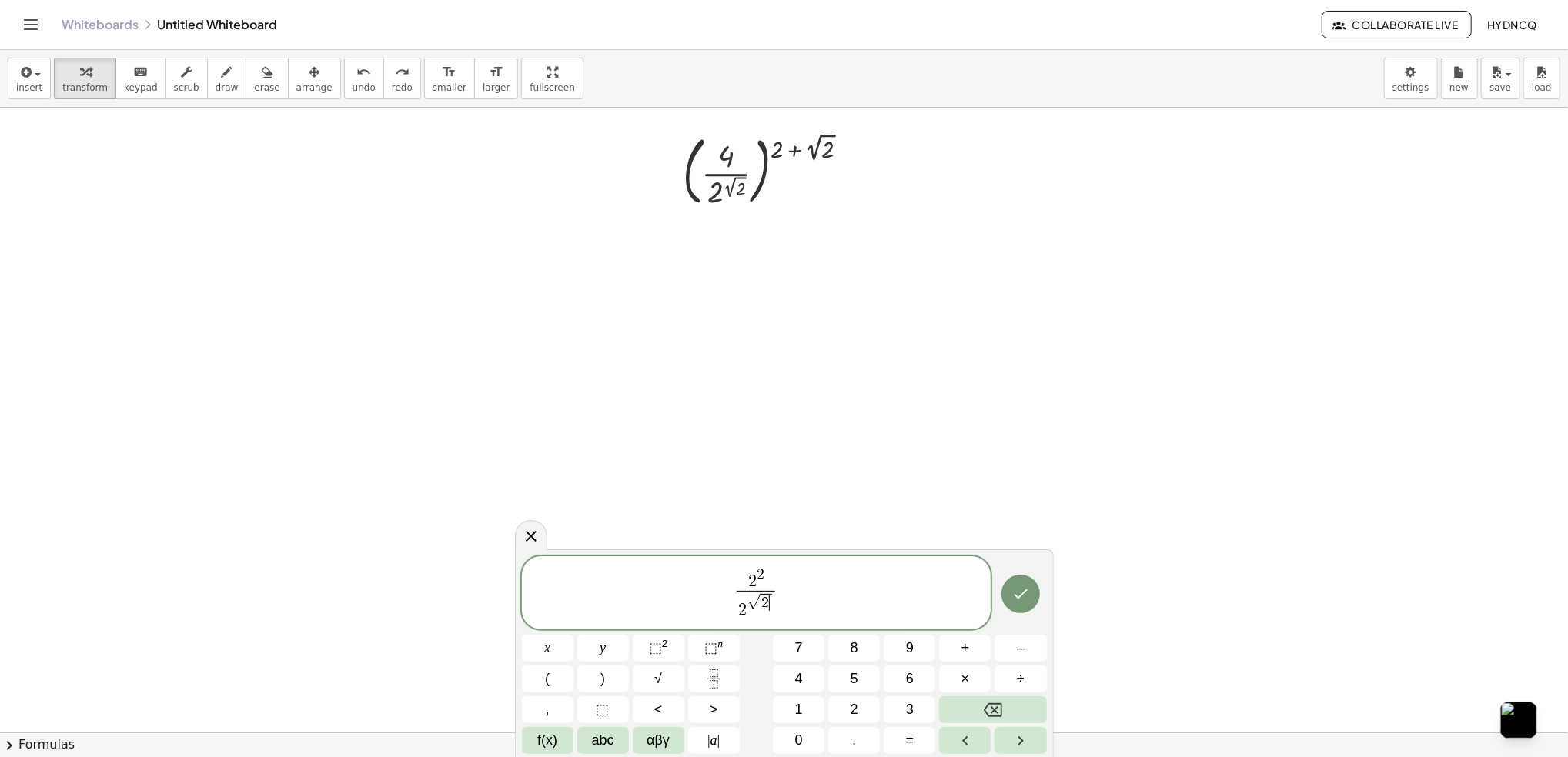
click at [786, 592] on span "2 2 2 √ 2 ​ ​" at bounding box center [756, 594] width 469 height 57
click at [608, 683] on button ")" at bounding box center [603, 679] width 51 height 27
click at [711, 595] on span "​ ( 2 2 2 √ 2 ​ )" at bounding box center [756, 592] width 469 height 60
click at [602, 682] on span ")" at bounding box center [603, 679] width 5 height 21
click at [980, 710] on button "Backspace" at bounding box center [992, 710] width 107 height 27
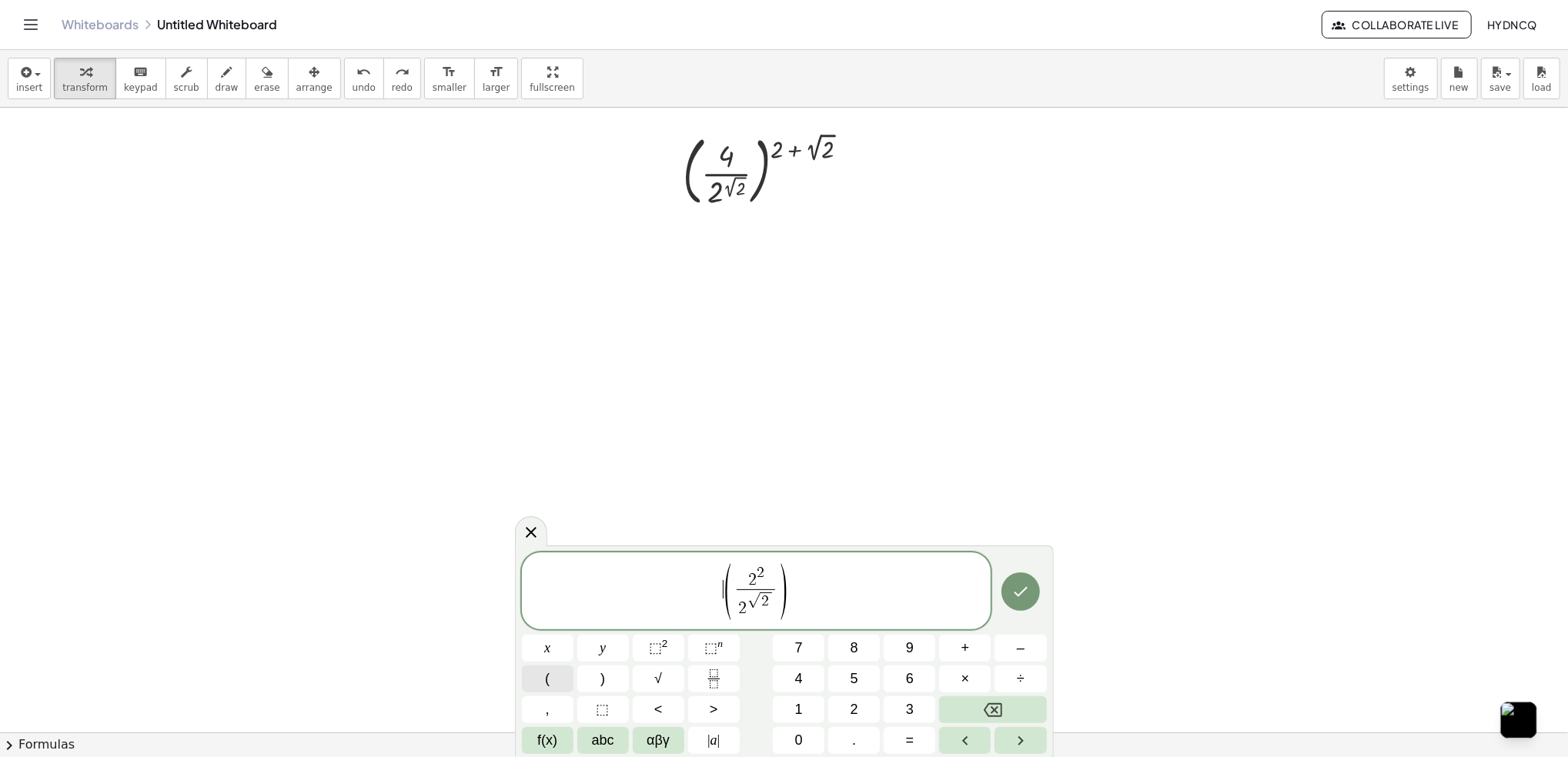
click at [538, 681] on button "(" at bounding box center [547, 679] width 51 height 27
click at [1023, 714] on button "Backspace" at bounding box center [992, 710] width 107 height 27
click at [894, 605] on span "( 2 2 2 √ 2 ​ ) ​" at bounding box center [756, 592] width 469 height 60
click at [718, 655] on span "⬚ n" at bounding box center [713, 648] width 18 height 21
click at [970, 660] on button "+" at bounding box center [964, 649] width 51 height 27
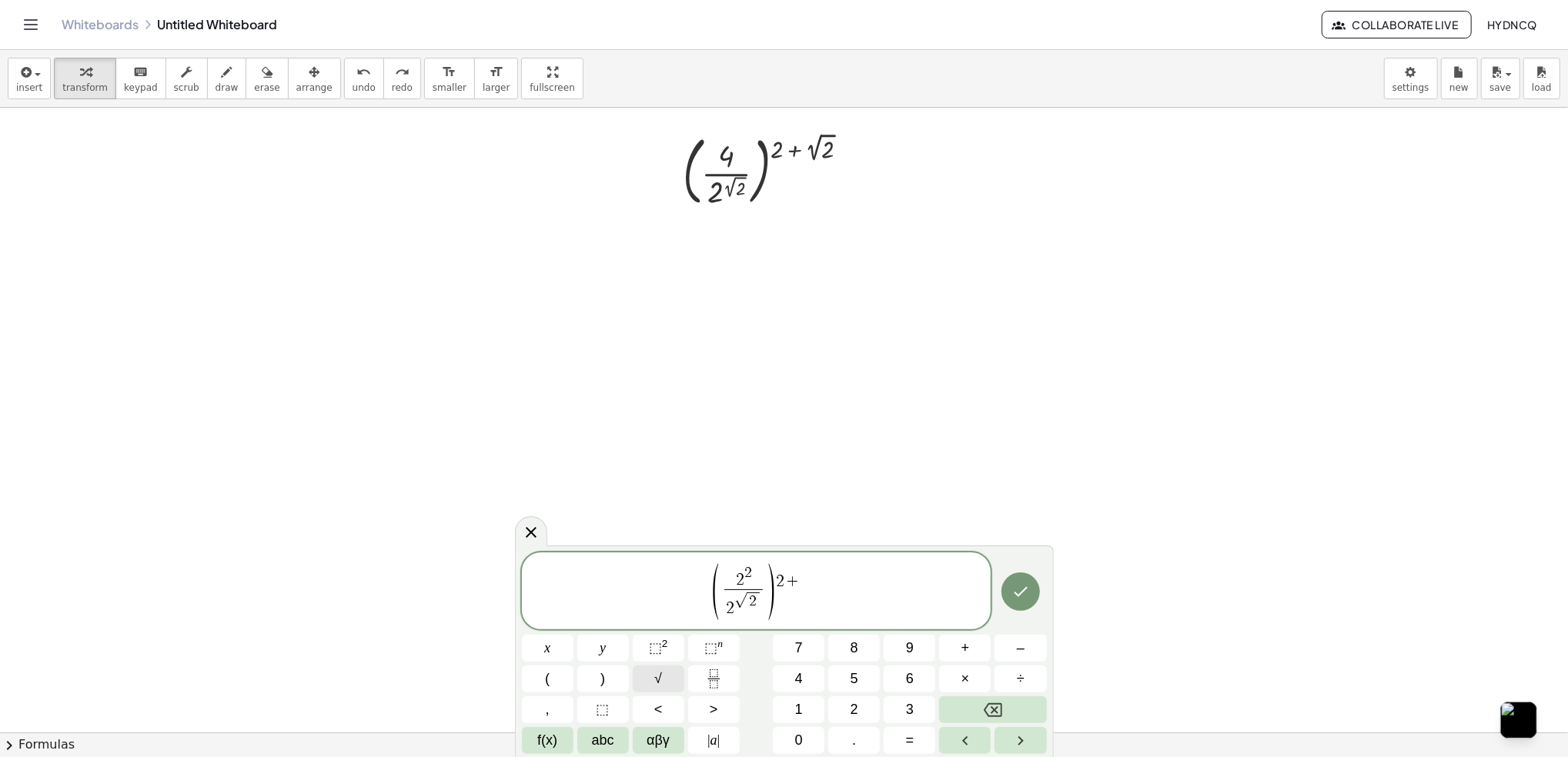
click at [661, 683] on span "√" at bounding box center [657, 679] width 8 height 21
click at [982, 708] on button "Backspace" at bounding box center [992, 710] width 107 height 27
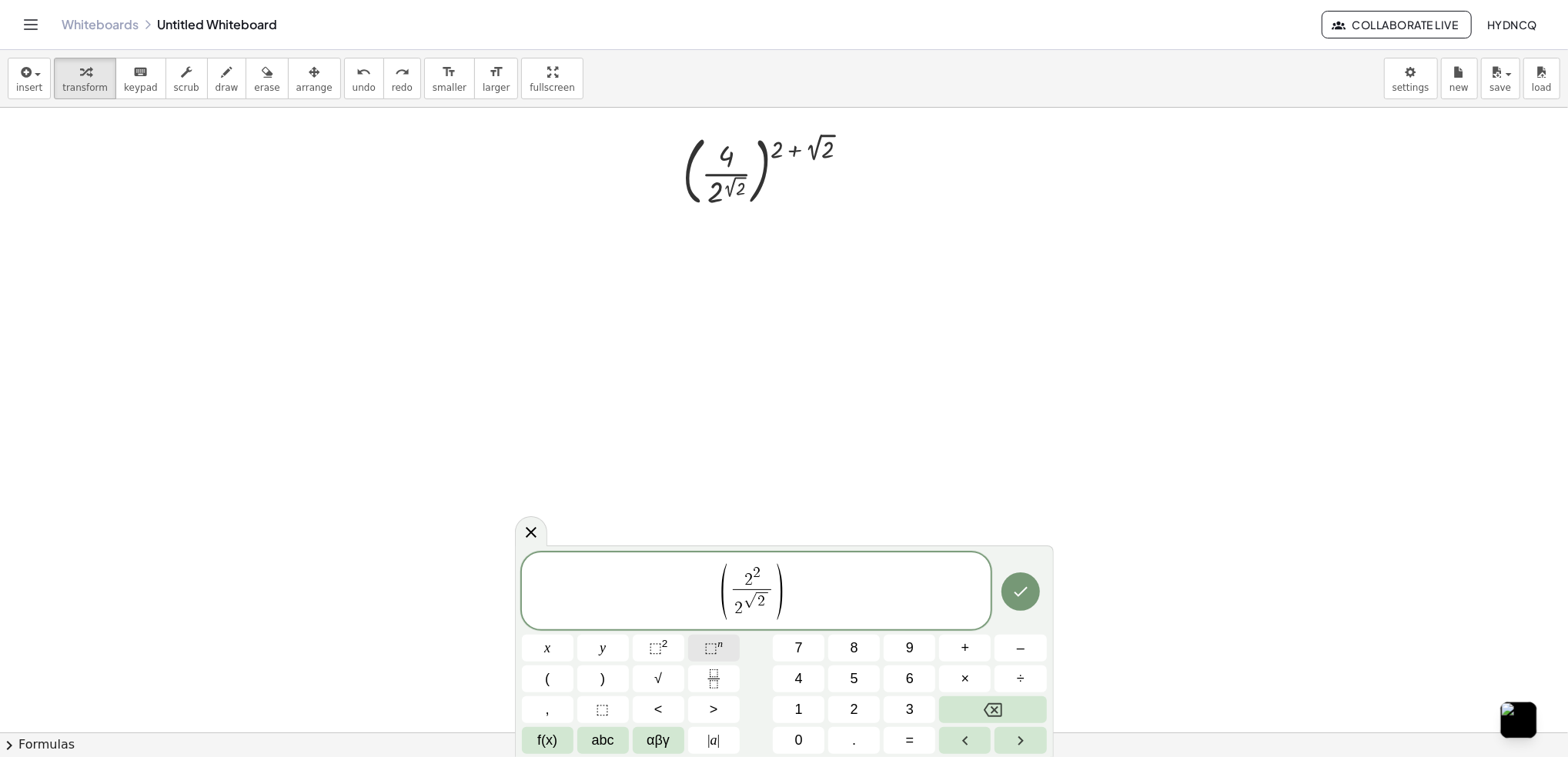
click at [708, 656] on span "⬚ n" at bounding box center [713, 648] width 18 height 21
click at [961, 651] on span "+" at bounding box center [965, 648] width 8 height 21
click at [660, 679] on span "√" at bounding box center [657, 679] width 8 height 21
click at [990, 705] on icon "Backspace" at bounding box center [993, 710] width 18 height 18
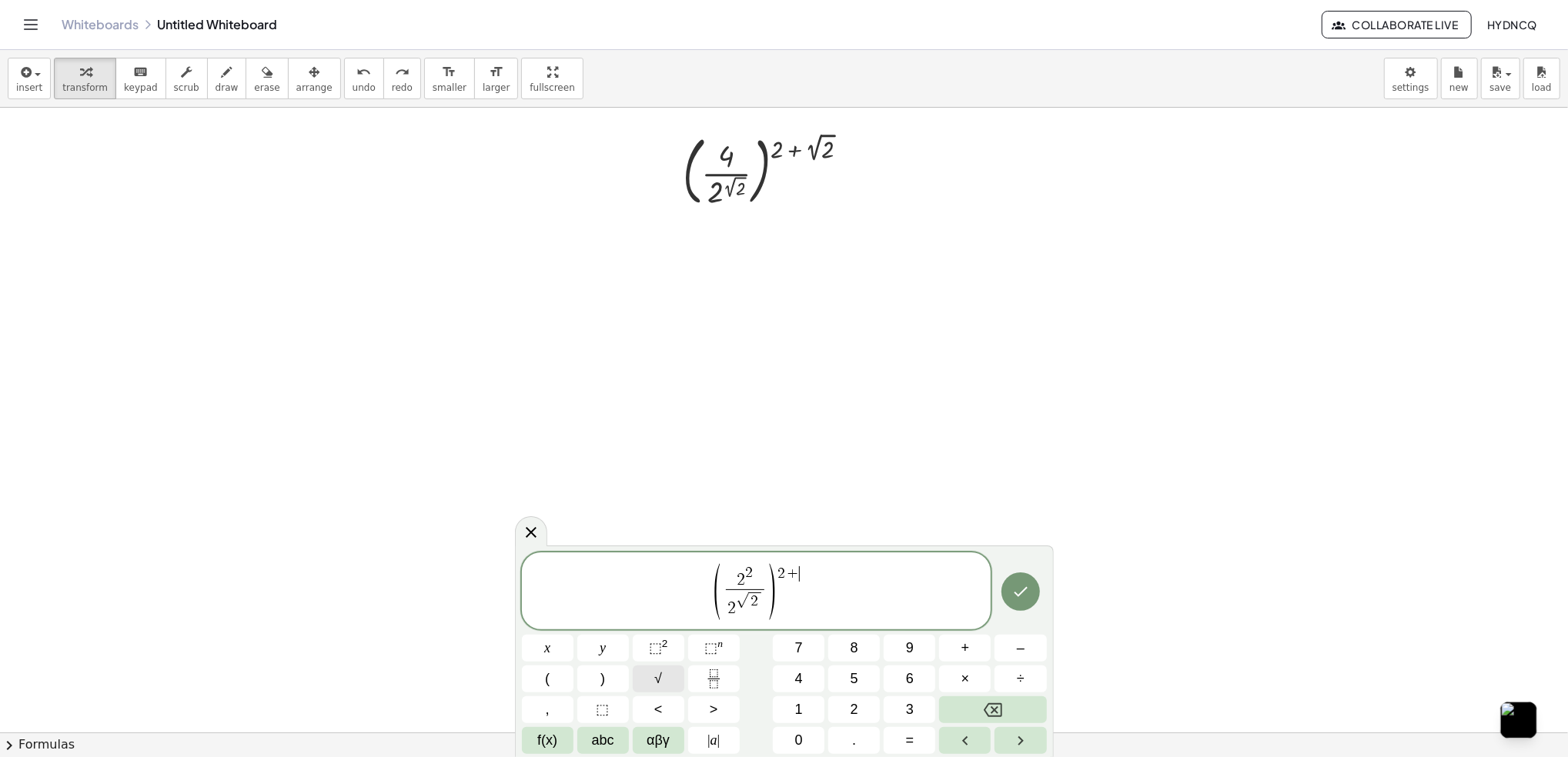
click at [661, 680] on span "√" at bounding box center [657, 679] width 8 height 21
click at [1026, 599] on icon "Done" at bounding box center [1021, 592] width 18 height 18
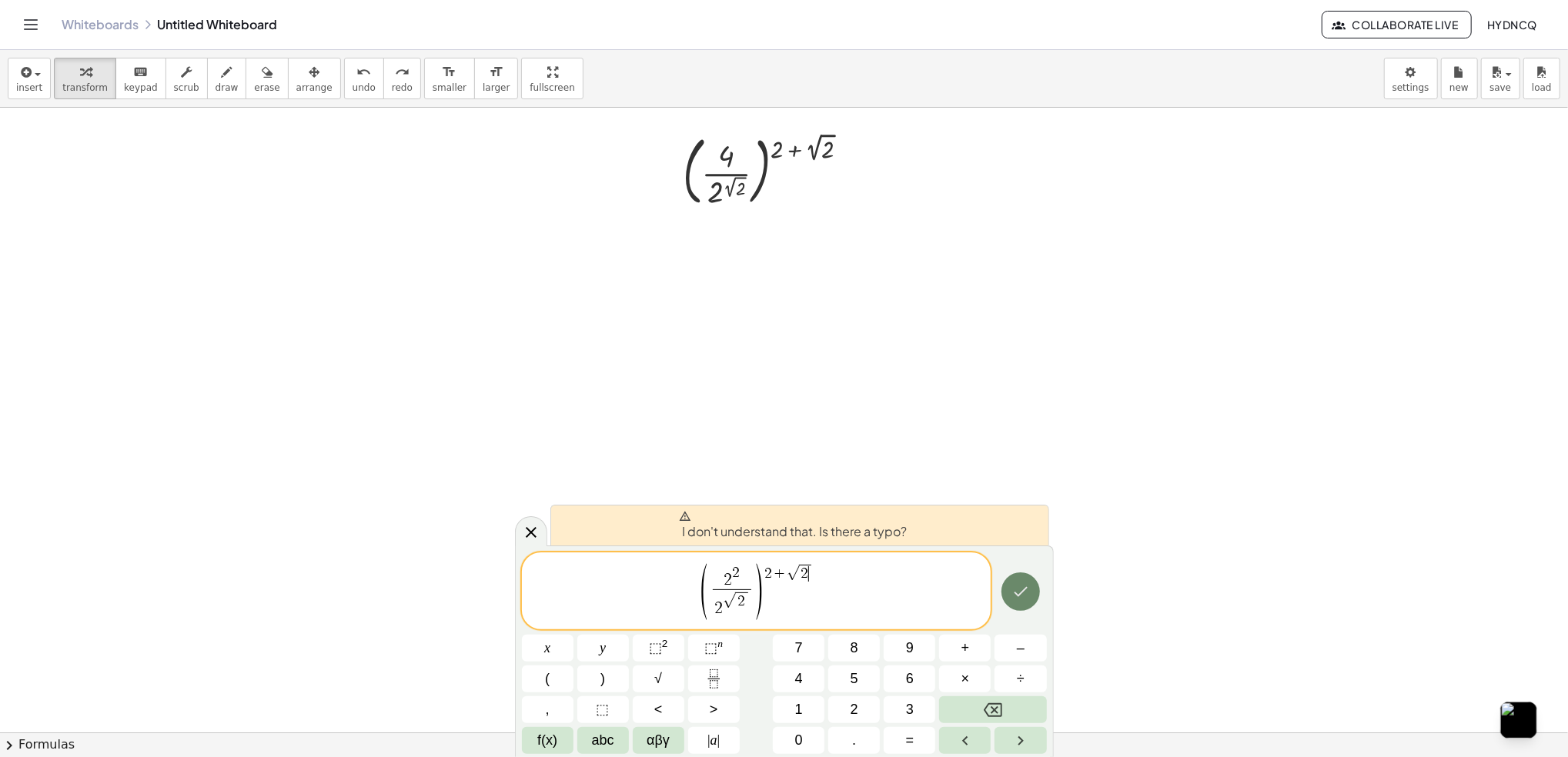
click at [1001, 589] on button "Done" at bounding box center [1021, 592] width 39 height 39
click at [851, 606] on span "( 2 2 2 √ 2 ​ ) 2 + √ 2 ​" at bounding box center [756, 592] width 469 height 60
click at [1038, 600] on button "Done" at bounding box center [1021, 592] width 39 height 39
click at [743, 585] on span "2 2 ​" at bounding box center [732, 577] width 39 height 23
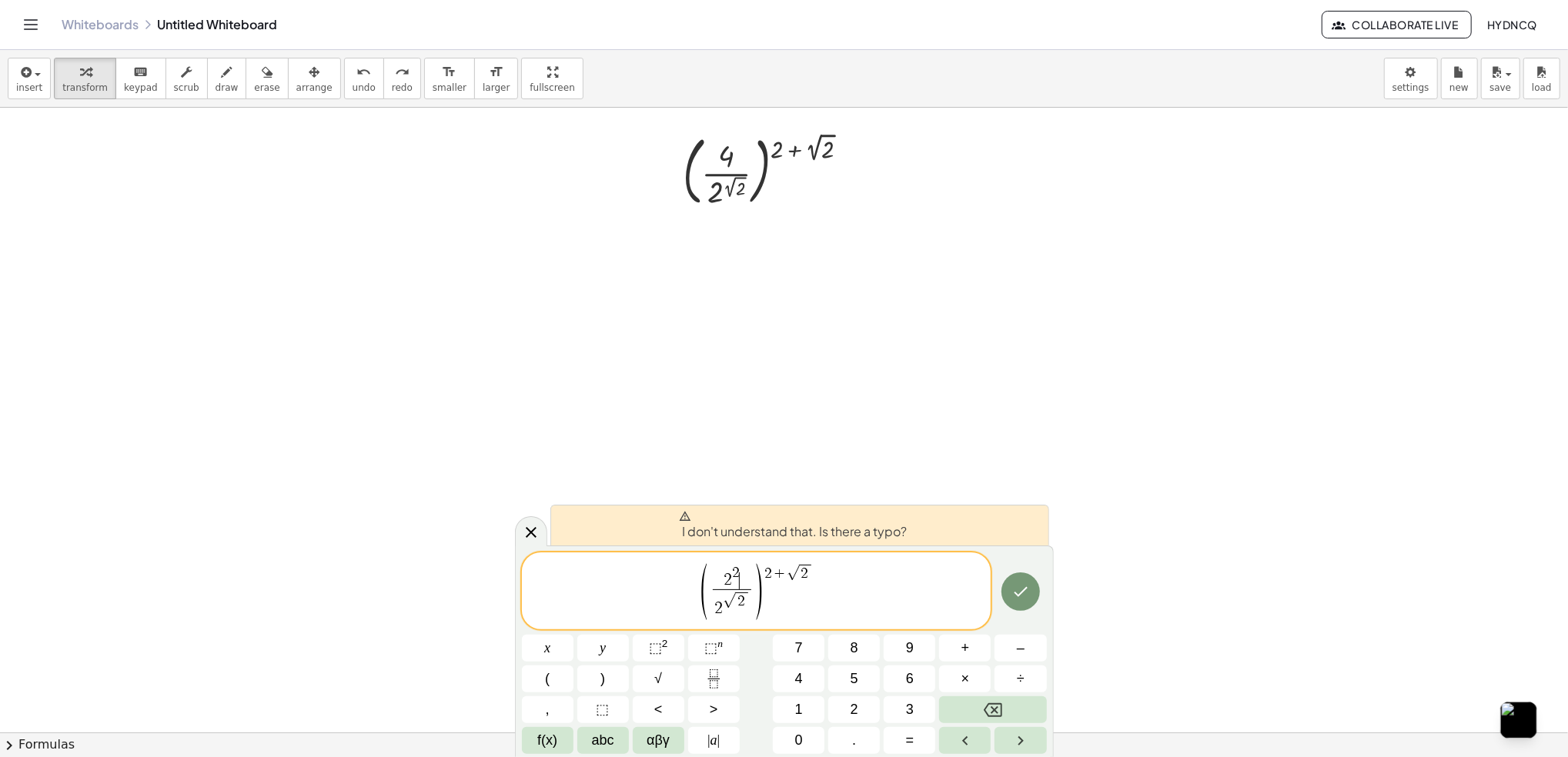
click at [740, 580] on span "2 2 ​" at bounding box center [732, 577] width 39 height 23
click at [1031, 603] on button "Done" at bounding box center [1021, 592] width 39 height 39
click at [784, 566] on span "2 + ​ √ 2" at bounding box center [789, 572] width 50 height 17
click at [850, 587] on span "( 2 2 2 √ 2 ​ ) 2 + ​ √ 2" at bounding box center [756, 592] width 469 height 60
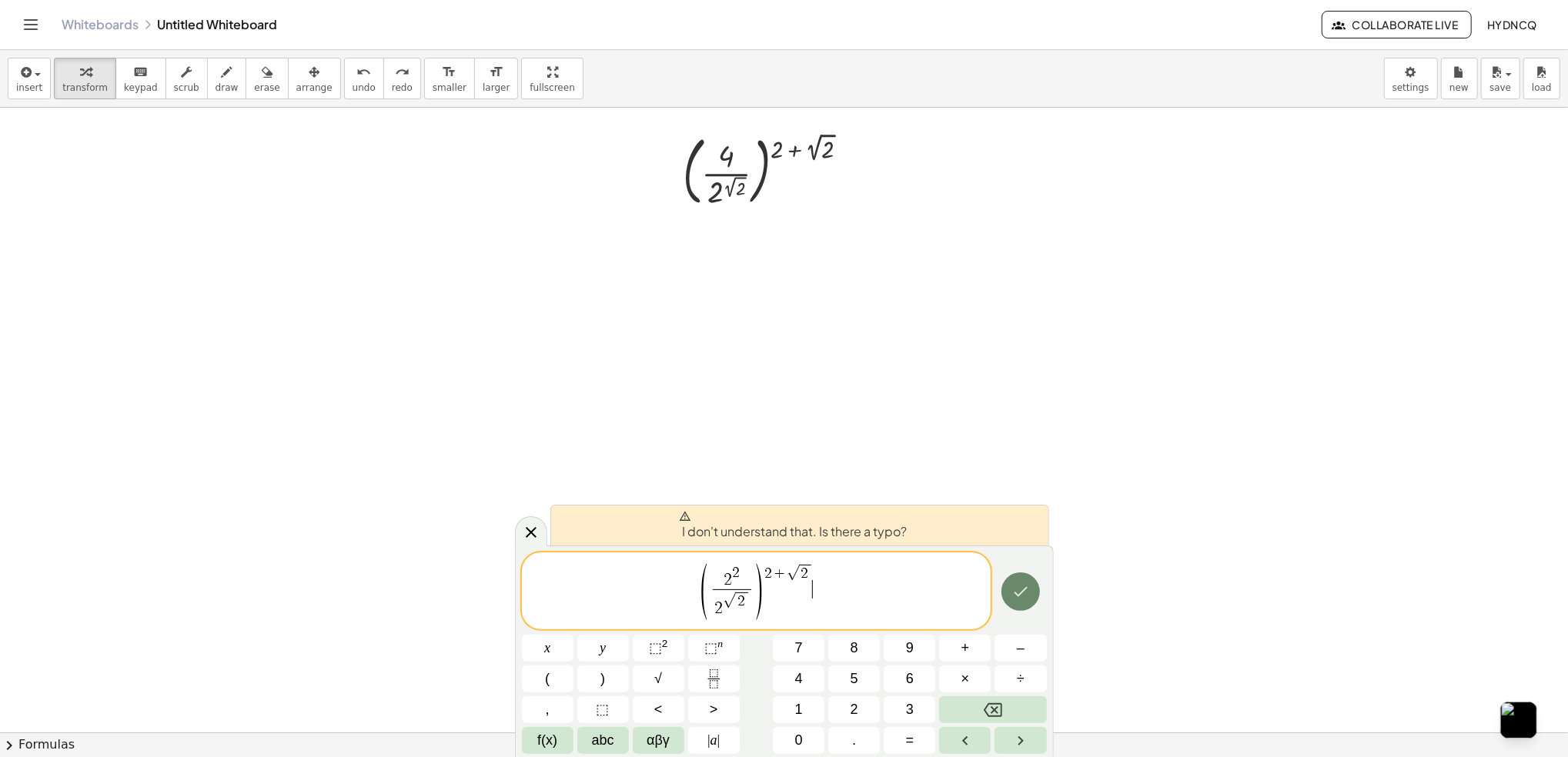
click at [1007, 594] on button "Done" at bounding box center [1021, 592] width 39 height 39
click at [1018, 592] on icon "Done" at bounding box center [1021, 592] width 18 height 18
click at [534, 536] on icon at bounding box center [531, 533] width 18 height 18
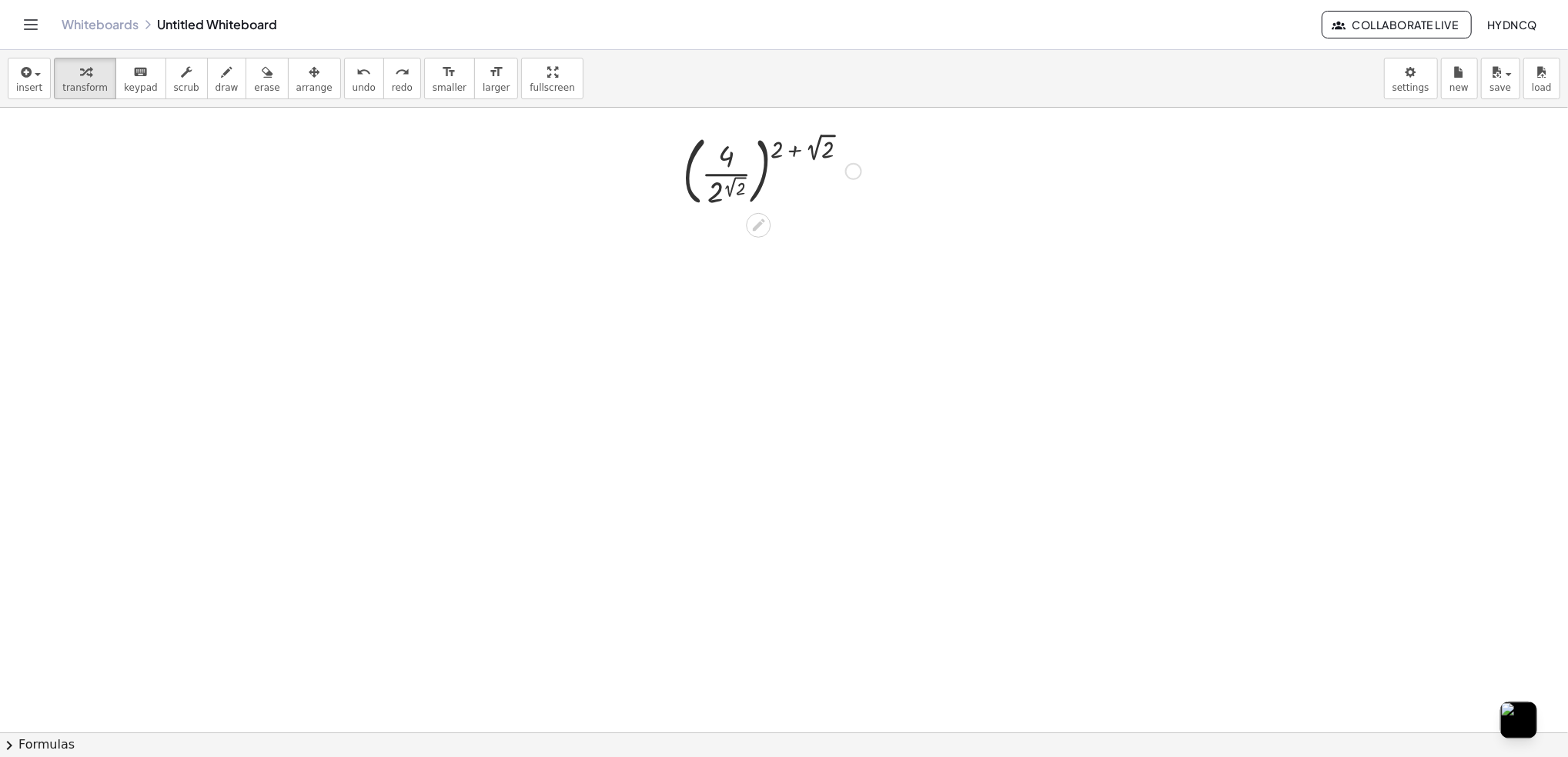
click at [728, 154] on div at bounding box center [771, 170] width 194 height 83
drag, startPoint x: 715, startPoint y: 201, endPoint x: 706, endPoint y: 212, distance: 14.2
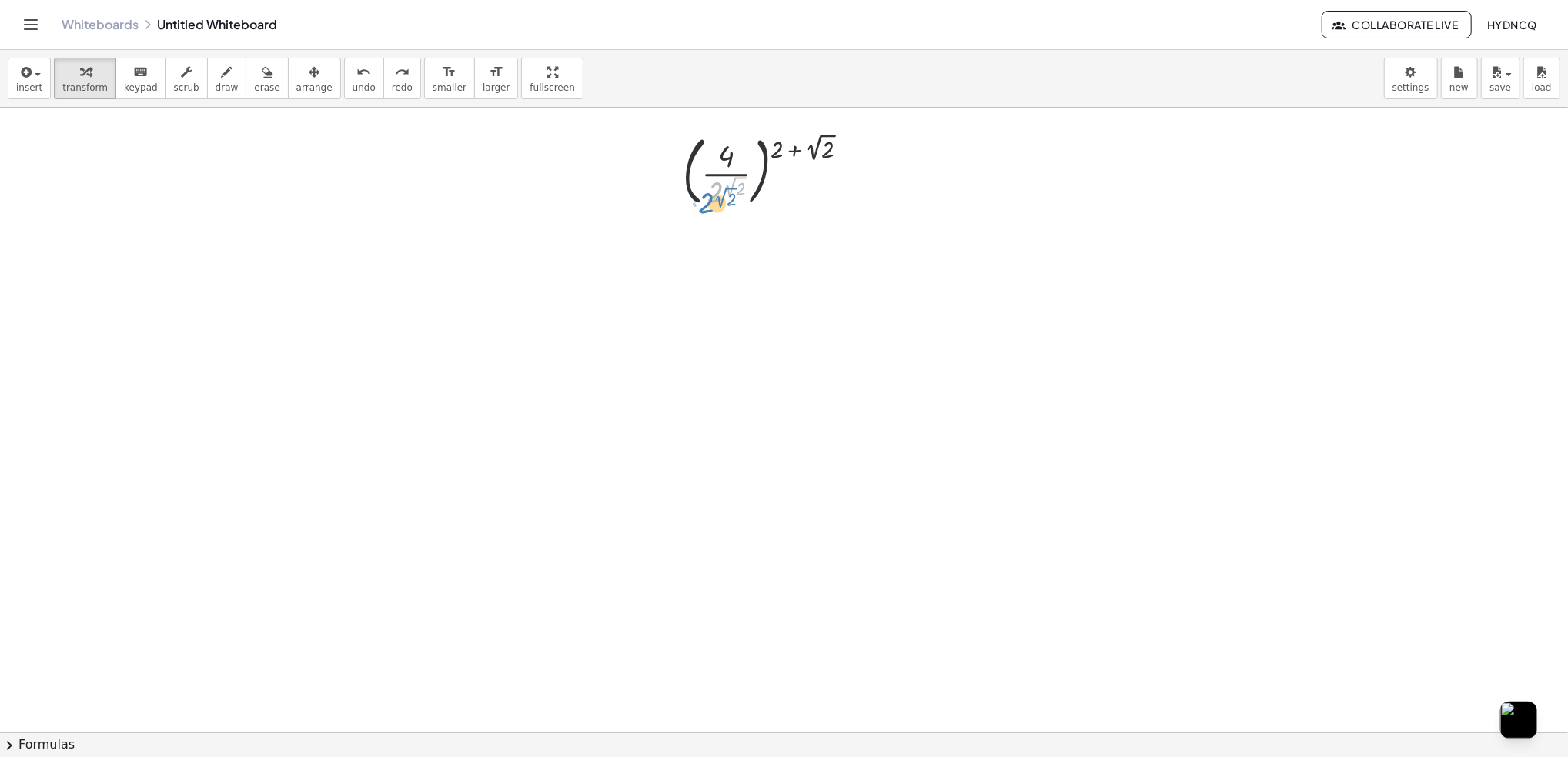
click at [706, 212] on div "· 2 ( 2 √ 2 ) ( · 4 · 2 ( 2 √ 2 ) ) ( + 2 + 2 √ 2 )" at bounding box center [766, 170] width 213 height 91
click at [760, 150] on div at bounding box center [771, 170] width 194 height 83
click at [760, 152] on div at bounding box center [771, 170] width 194 height 83
click at [764, 154] on div at bounding box center [771, 170] width 194 height 83
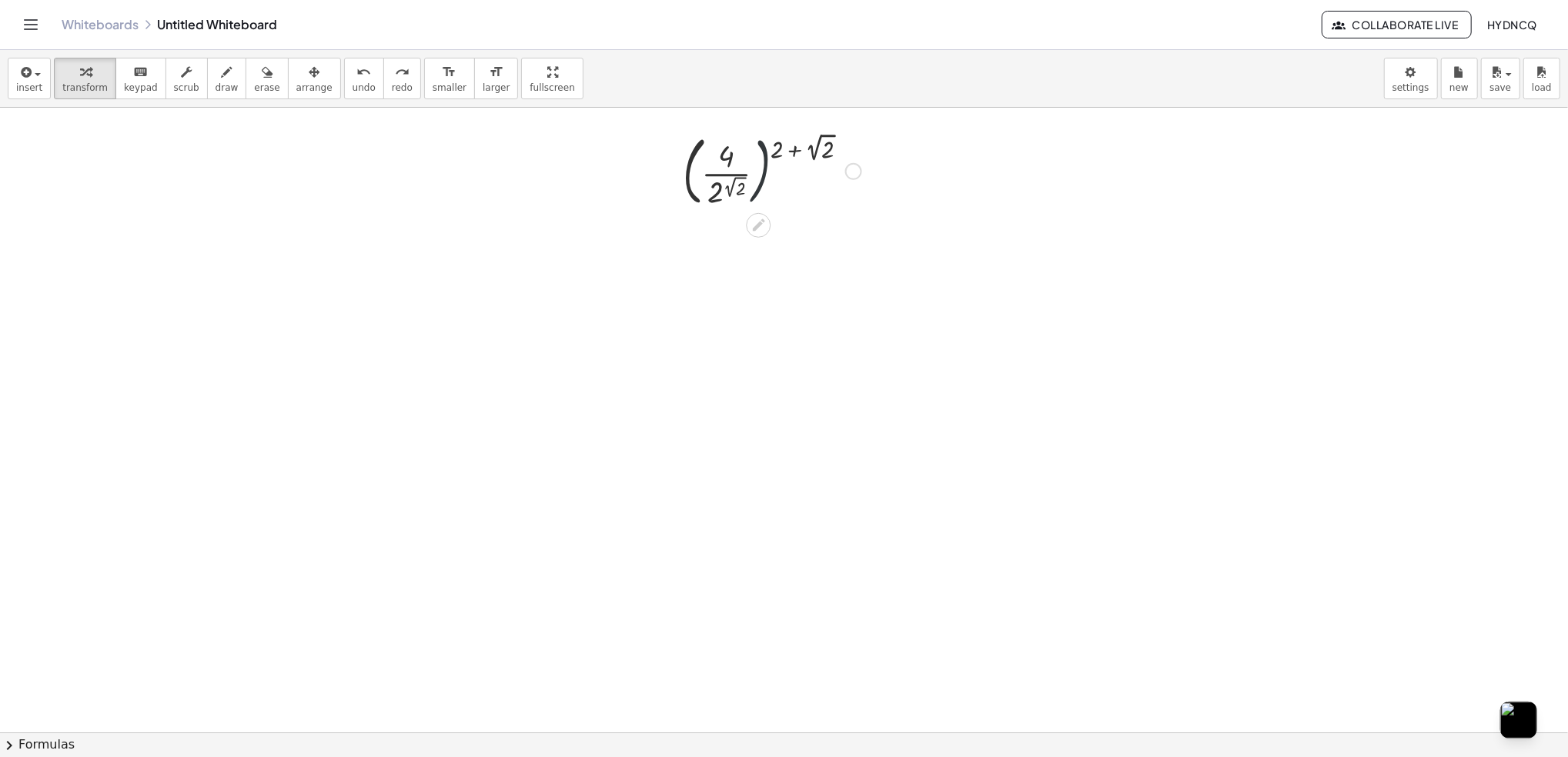
click at [764, 154] on div at bounding box center [771, 170] width 194 height 83
drag, startPoint x: 806, startPoint y: 139, endPoint x: 799, endPoint y: 156, distance: 18.4
click at [799, 156] on div at bounding box center [771, 170] width 194 height 83
drag, startPoint x: 905, startPoint y: 133, endPoint x: 778, endPoint y: 138, distance: 127.1
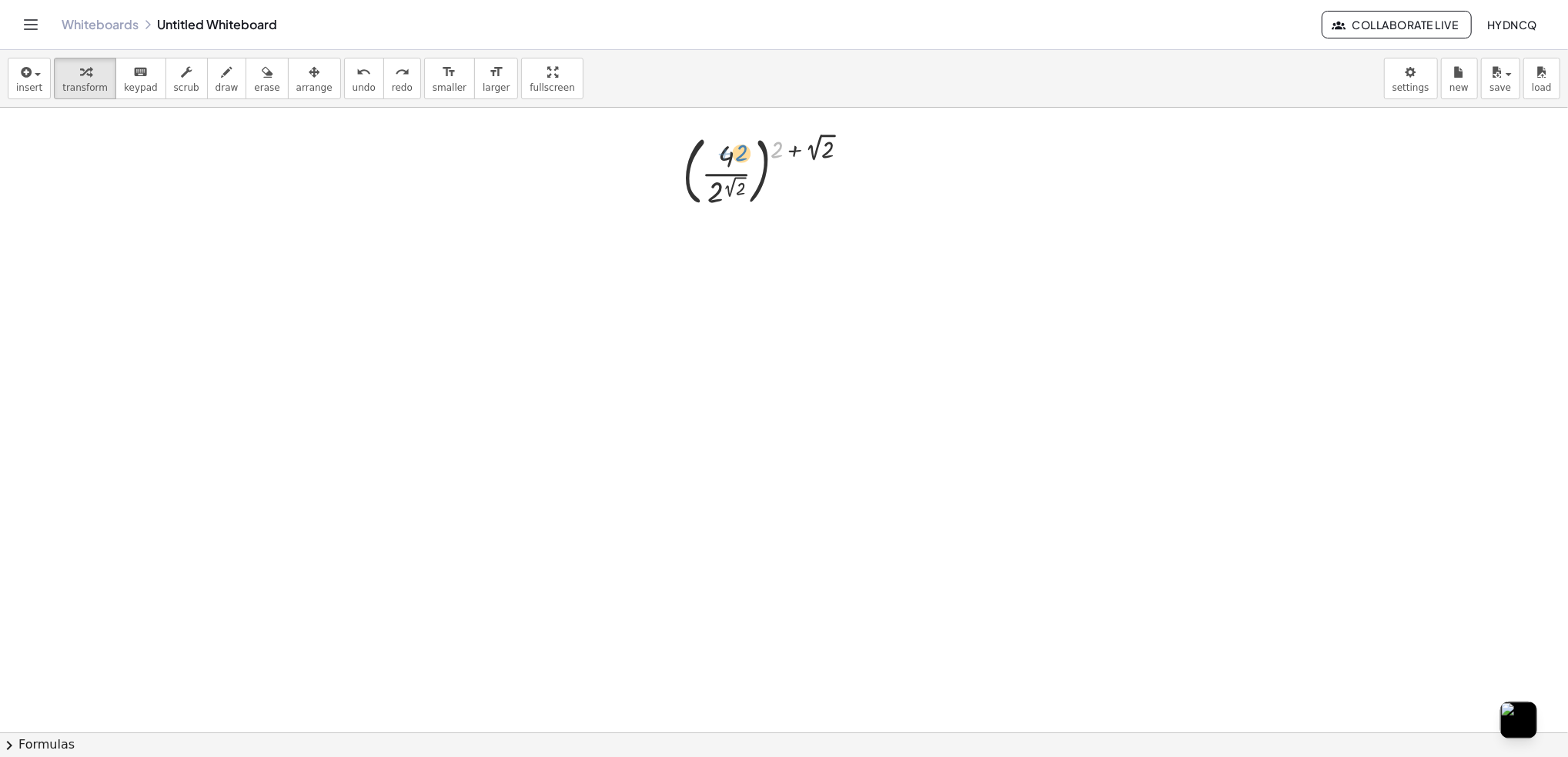
drag, startPoint x: 778, startPoint y: 150, endPoint x: 745, endPoint y: 151, distance: 33.0
click at [745, 151] on div at bounding box center [771, 170] width 194 height 83
drag, startPoint x: 839, startPoint y: 138, endPoint x: 767, endPoint y: 147, distance: 72.6
click at [767, 147] on div at bounding box center [771, 170] width 194 height 83
drag, startPoint x: 769, startPoint y: 146, endPoint x: 760, endPoint y: 206, distance: 60.7
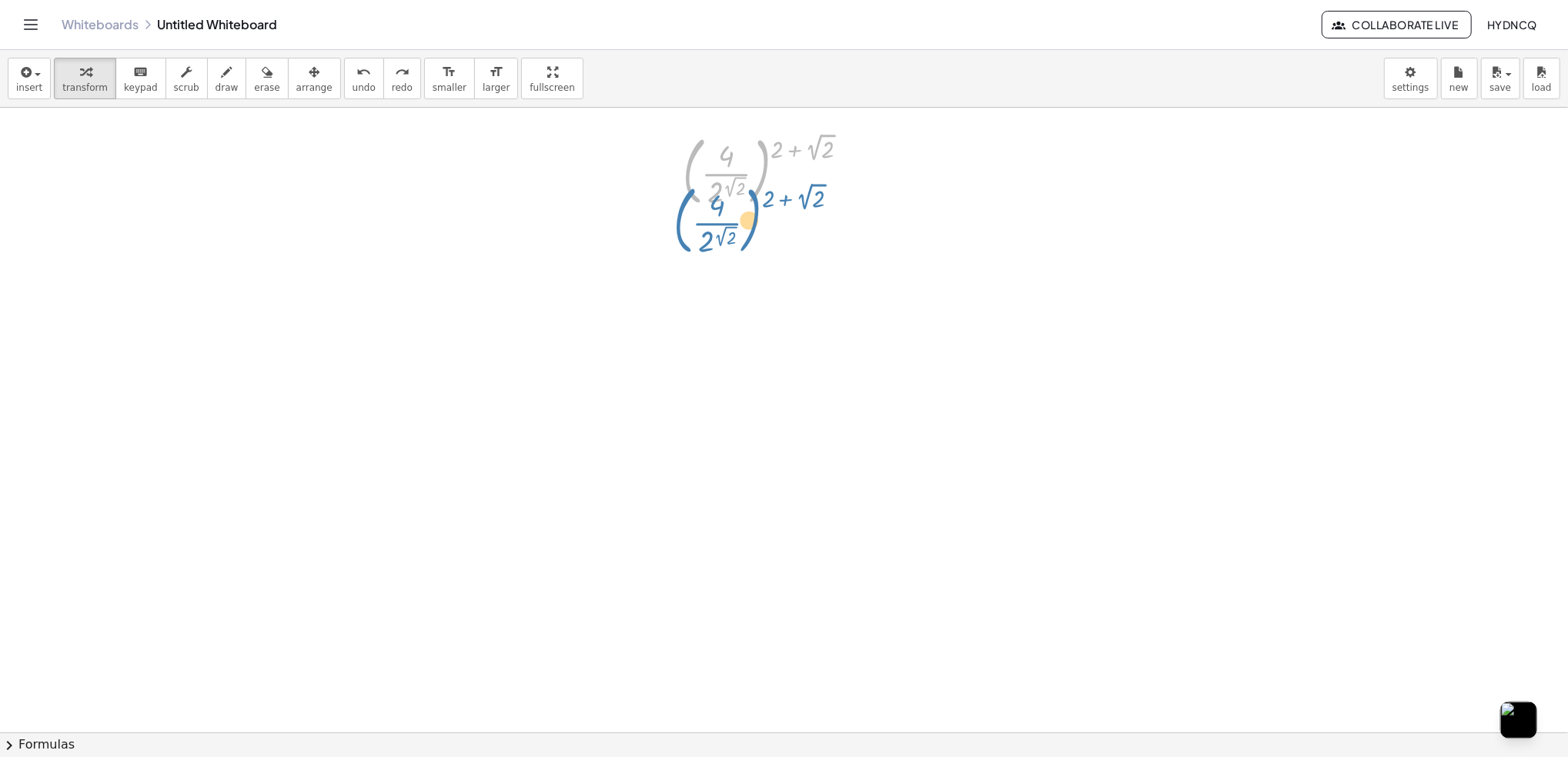
click at [760, 206] on div at bounding box center [771, 170] width 194 height 83
click at [760, 205] on div at bounding box center [771, 170] width 194 height 83
drag, startPoint x: 779, startPoint y: 150, endPoint x: 777, endPoint y: 164, distance: 14.1
click at [771, 209] on div at bounding box center [771, 170] width 194 height 83
drag, startPoint x: 762, startPoint y: 147, endPoint x: 764, endPoint y: 200, distance: 53.0
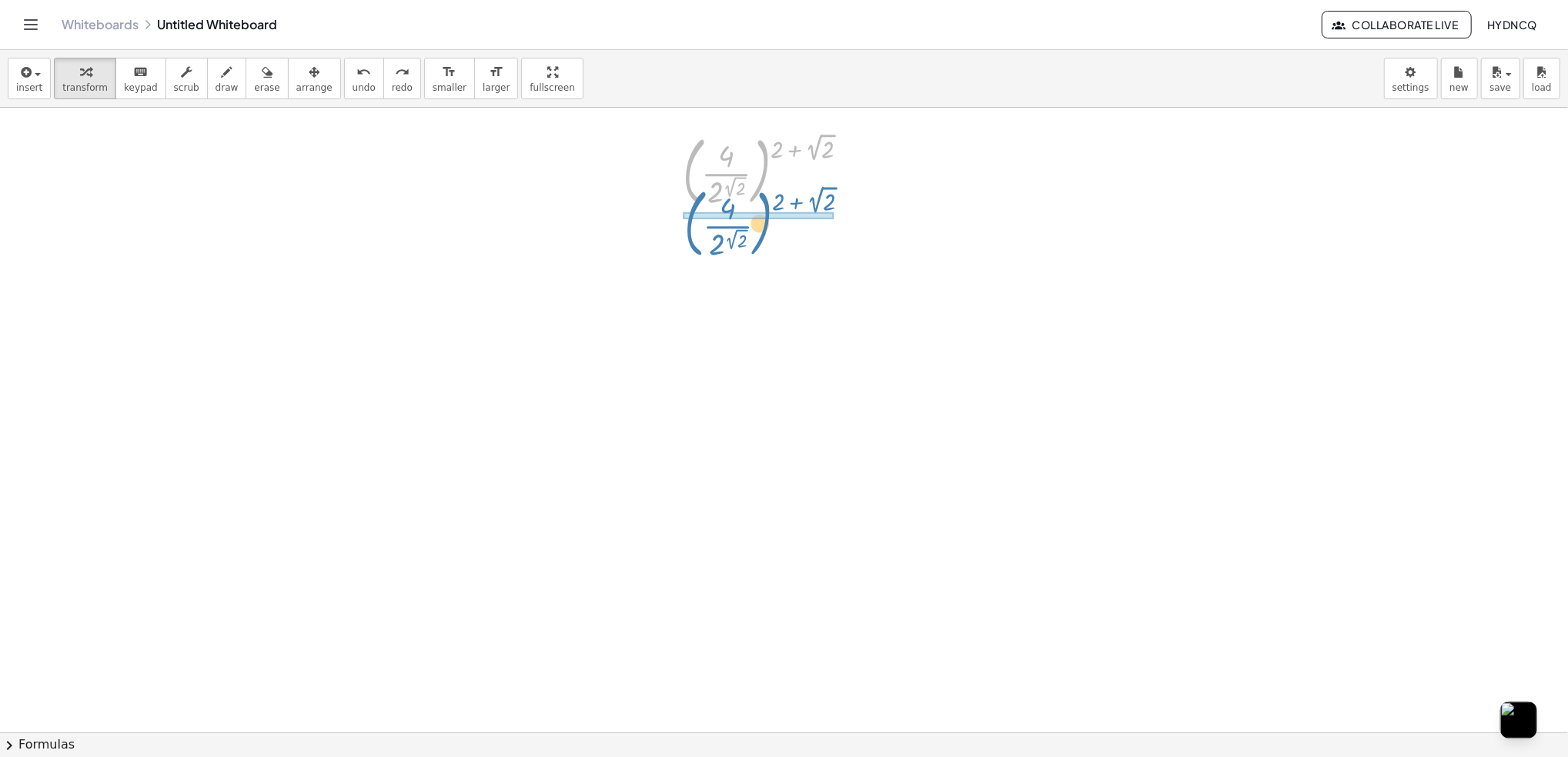
click at [764, 200] on div at bounding box center [771, 170] width 194 height 83
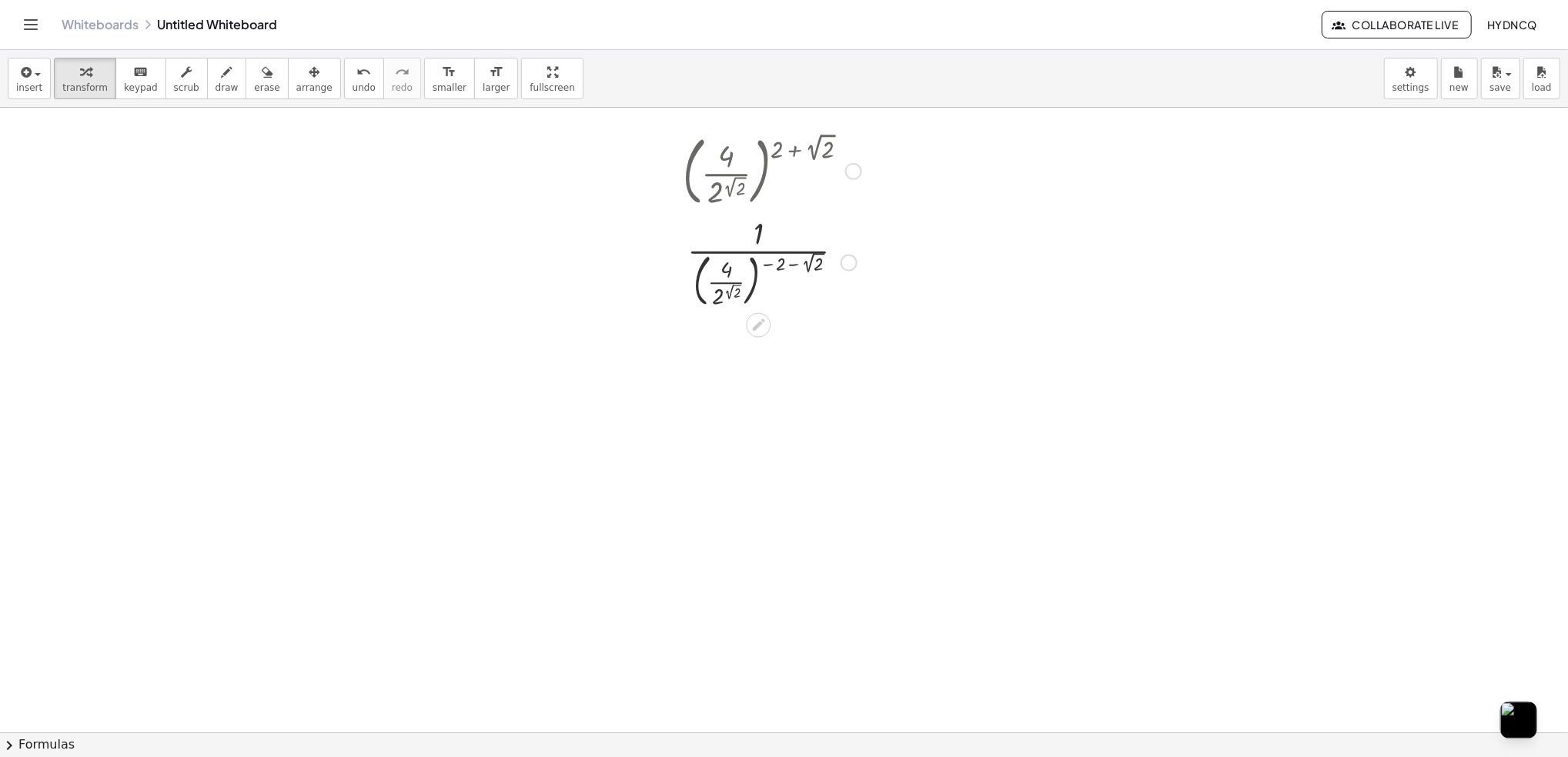
click at [778, 266] on div at bounding box center [771, 261] width 194 height 100
click at [776, 266] on div at bounding box center [771, 261] width 194 height 100
click at [771, 265] on div at bounding box center [771, 261] width 194 height 100
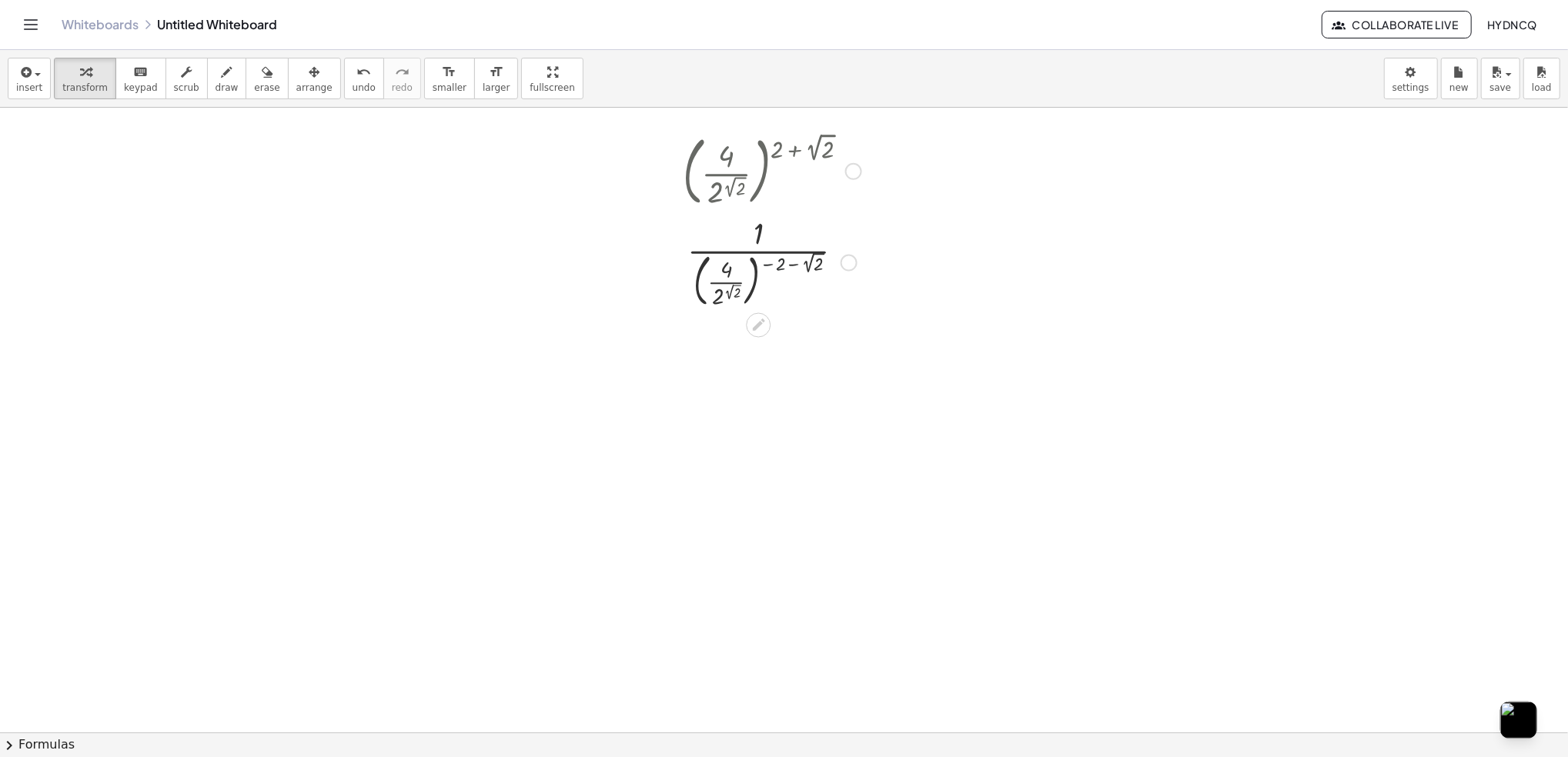
click at [792, 264] on div at bounding box center [771, 261] width 194 height 100
click at [795, 264] on div at bounding box center [771, 261] width 194 height 100
click at [771, 264] on div at bounding box center [771, 261] width 194 height 100
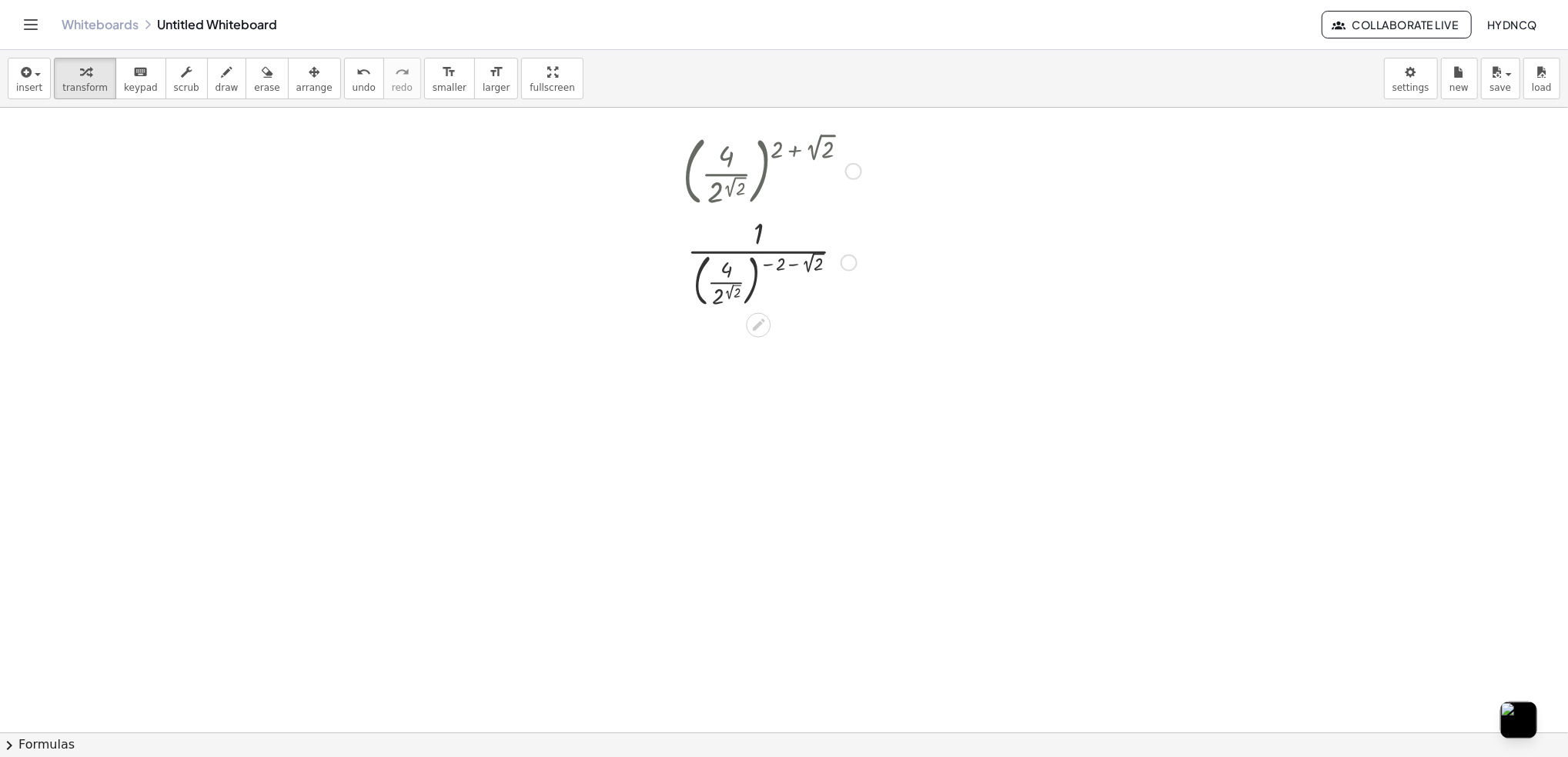
click at [771, 264] on div at bounding box center [771, 261] width 194 height 100
drag, startPoint x: 719, startPoint y: 297, endPoint x: 828, endPoint y: 263, distance: 114.2
click at [828, 263] on div at bounding box center [771, 261] width 194 height 100
click at [347, 65] on button "undo undo" at bounding box center [364, 79] width 40 height 42
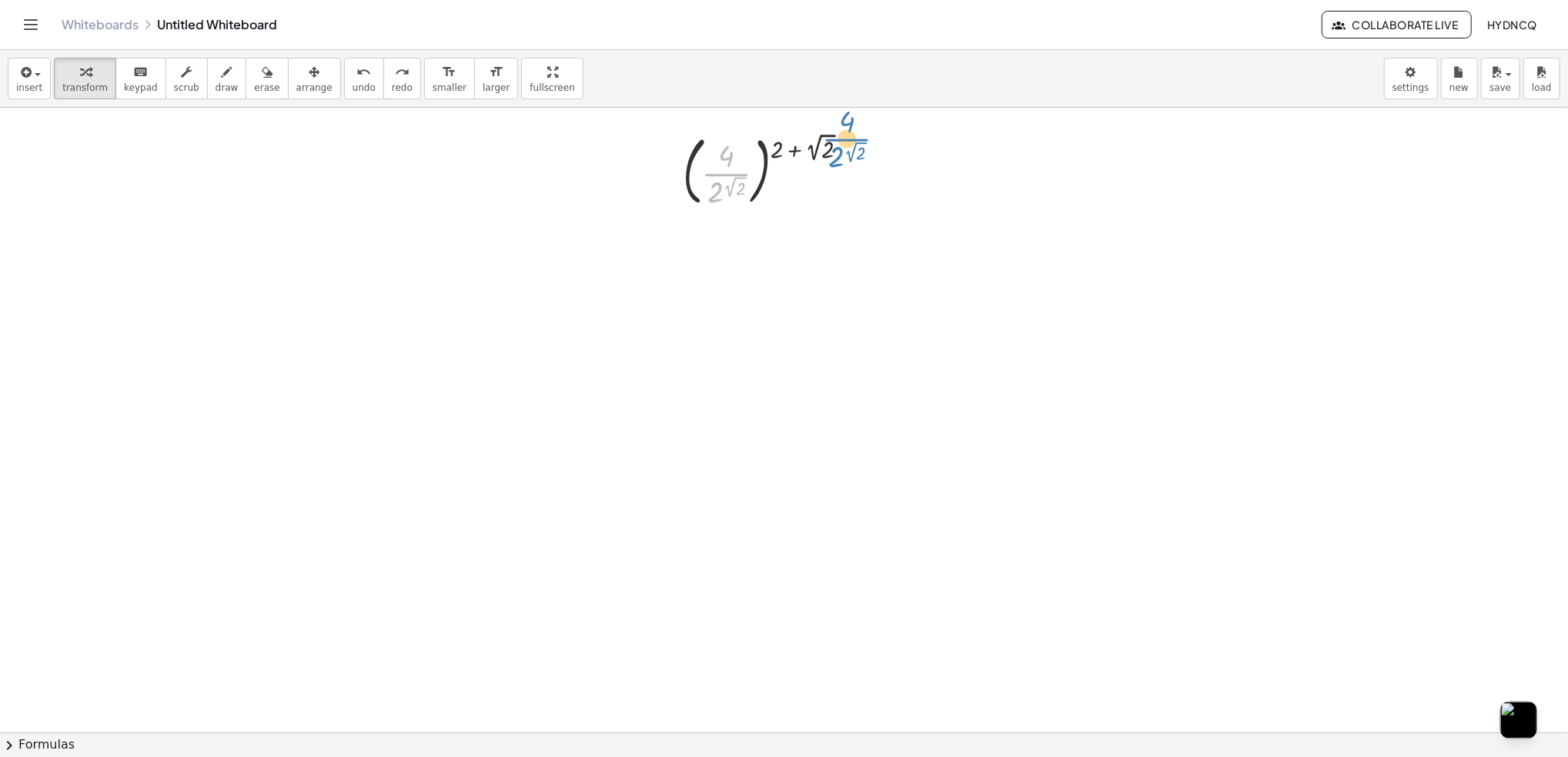
drag, startPoint x: 714, startPoint y: 175, endPoint x: 834, endPoint y: 142, distance: 124.5
click at [834, 142] on div at bounding box center [771, 170] width 194 height 83
drag, startPoint x: 842, startPoint y: 150, endPoint x: 736, endPoint y: 148, distance: 106.0
click at [736, 148] on div at bounding box center [771, 170] width 194 height 83
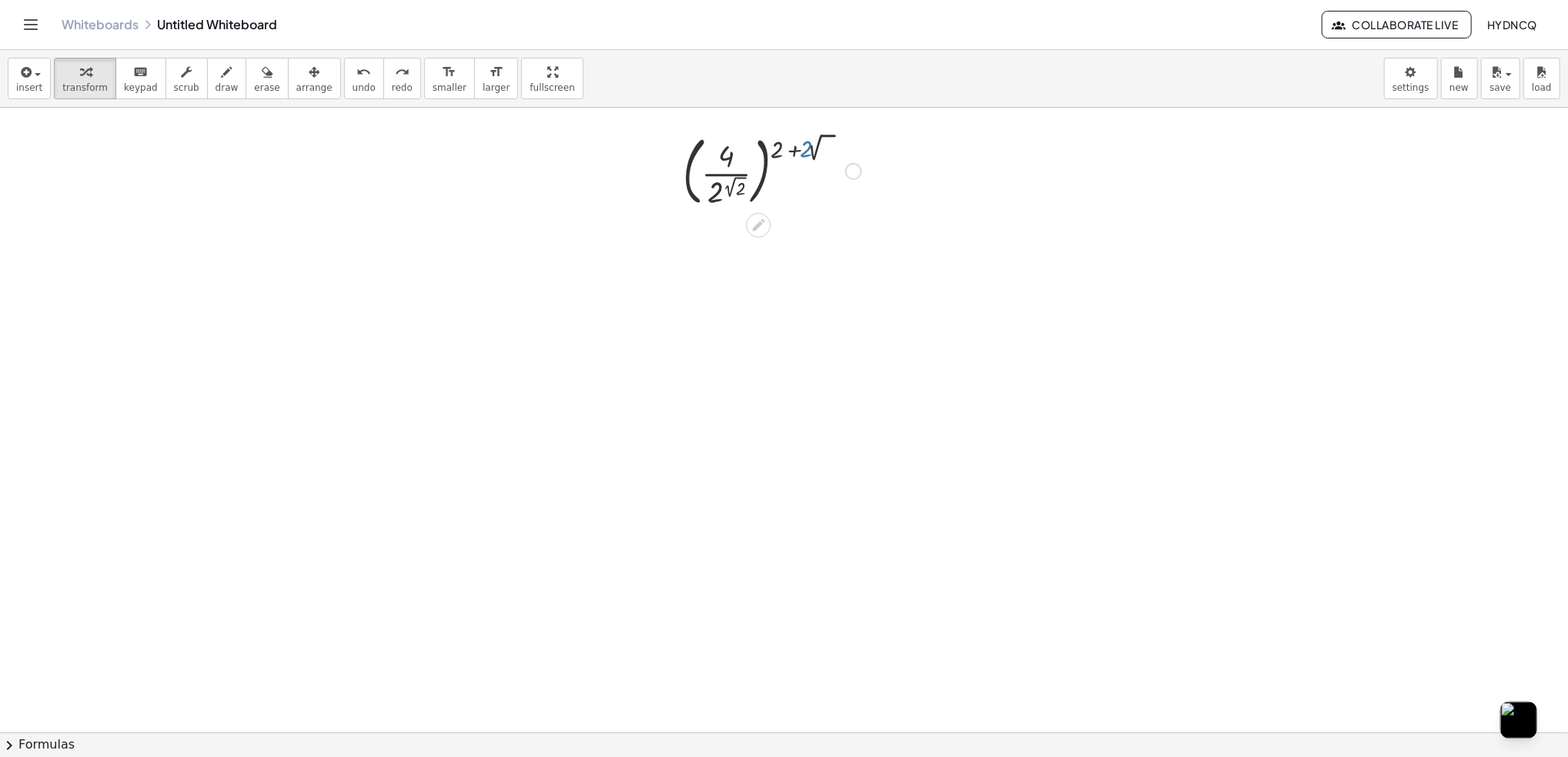
click at [736, 162] on div at bounding box center [771, 170] width 194 height 83
click at [741, 162] on div at bounding box center [771, 170] width 194 height 83
click at [720, 161] on div at bounding box center [771, 170] width 194 height 83
click at [720, 160] on div at bounding box center [771, 170] width 194 height 83
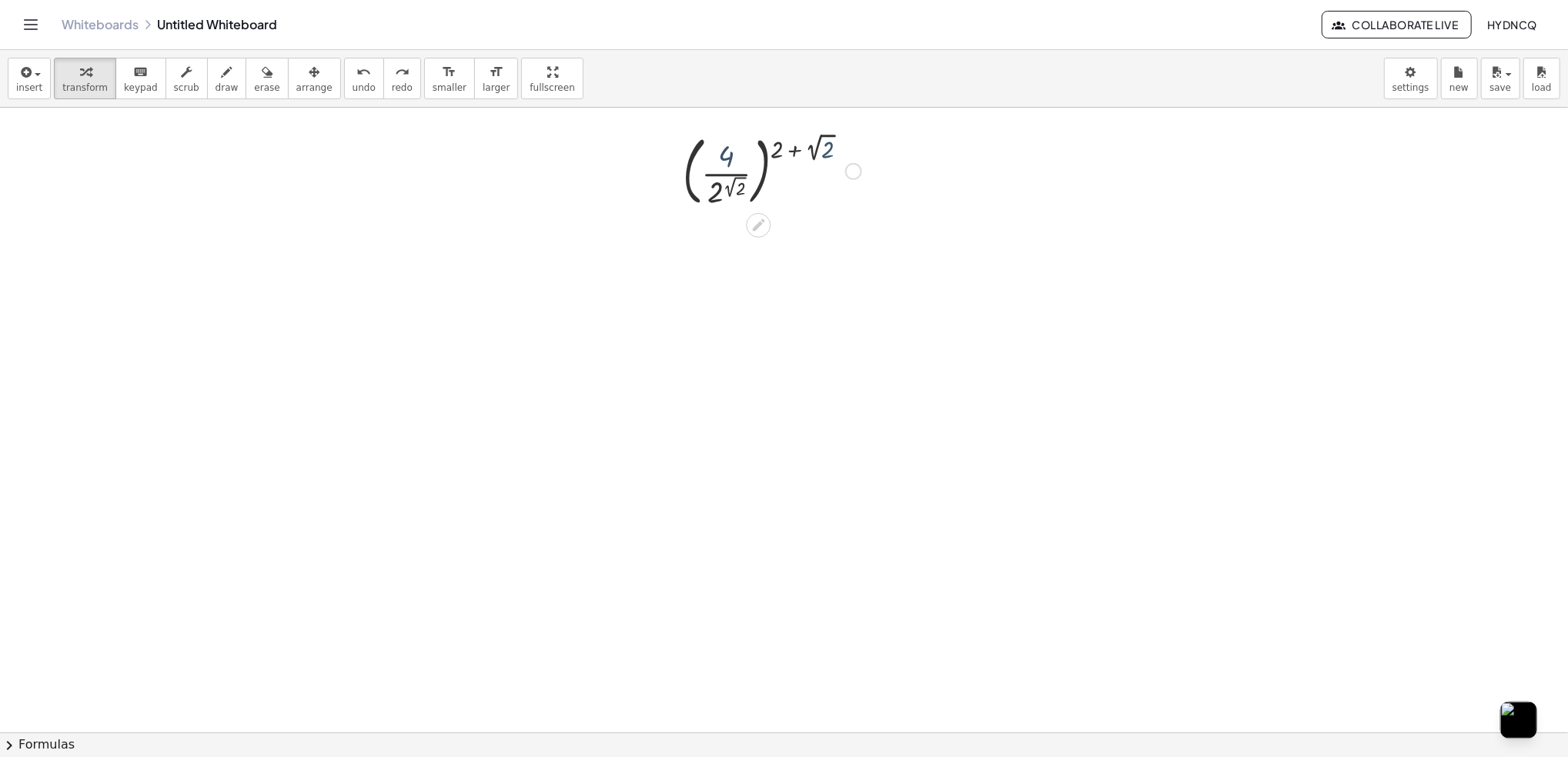
click at [720, 160] on div at bounding box center [771, 170] width 194 height 83
drag, startPoint x: 727, startPoint y: 157, endPoint x: 688, endPoint y: 176, distance: 43.4
click at [688, 176] on div at bounding box center [771, 170] width 194 height 83
click at [713, 257] on div at bounding box center [771, 253] width 224 height 83
click at [713, 257] on div at bounding box center [771, 253] width 194 height 83
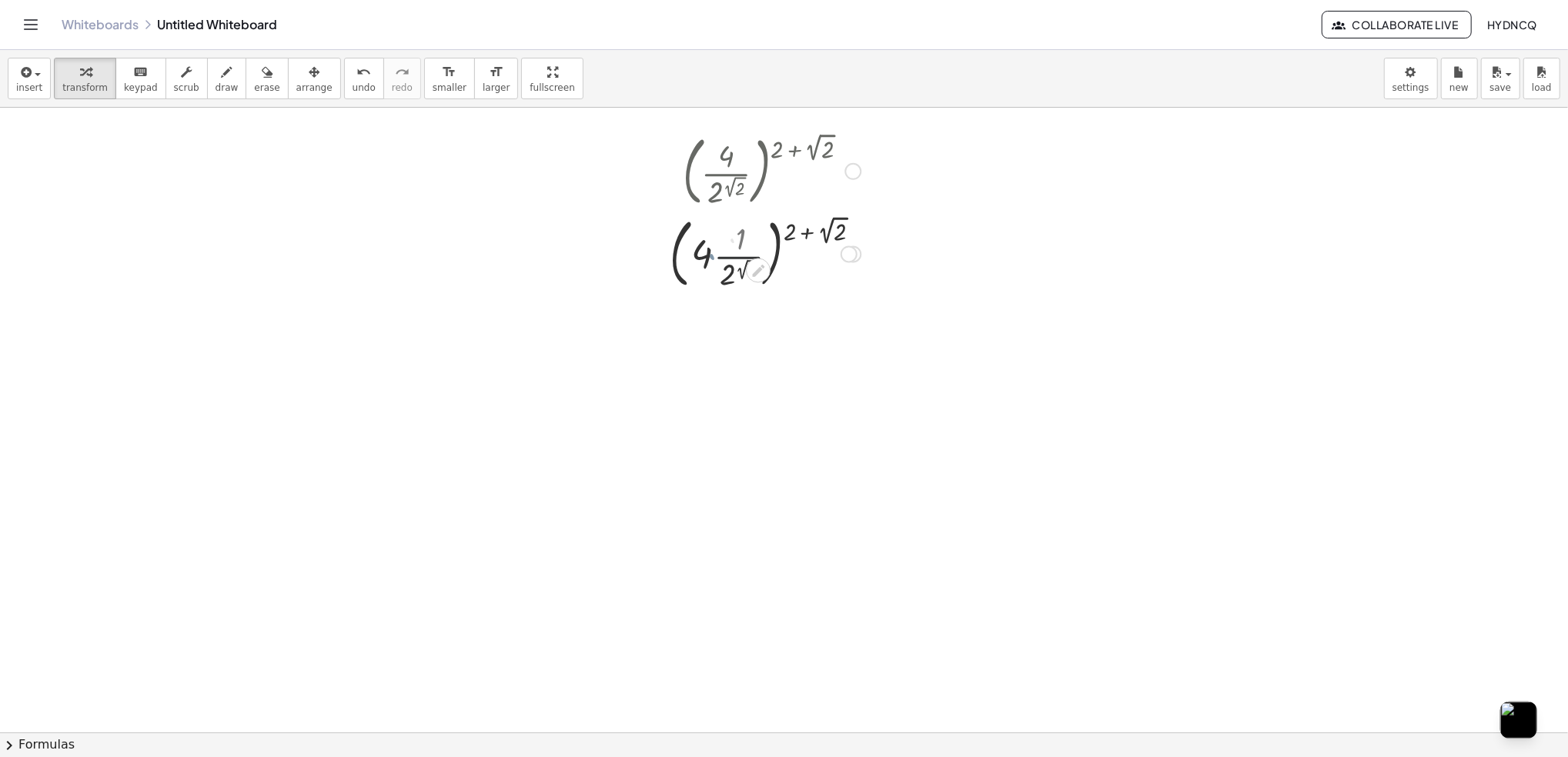
click at [713, 257] on div at bounding box center [771, 253] width 224 height 83
click at [352, 76] on button "undo undo" at bounding box center [364, 79] width 40 height 42
click at [348, 78] on button "undo undo" at bounding box center [364, 79] width 40 height 42
drag, startPoint x: 741, startPoint y: 196, endPoint x: 727, endPoint y: 169, distance: 30.4
click at [727, 169] on div at bounding box center [771, 170] width 194 height 83
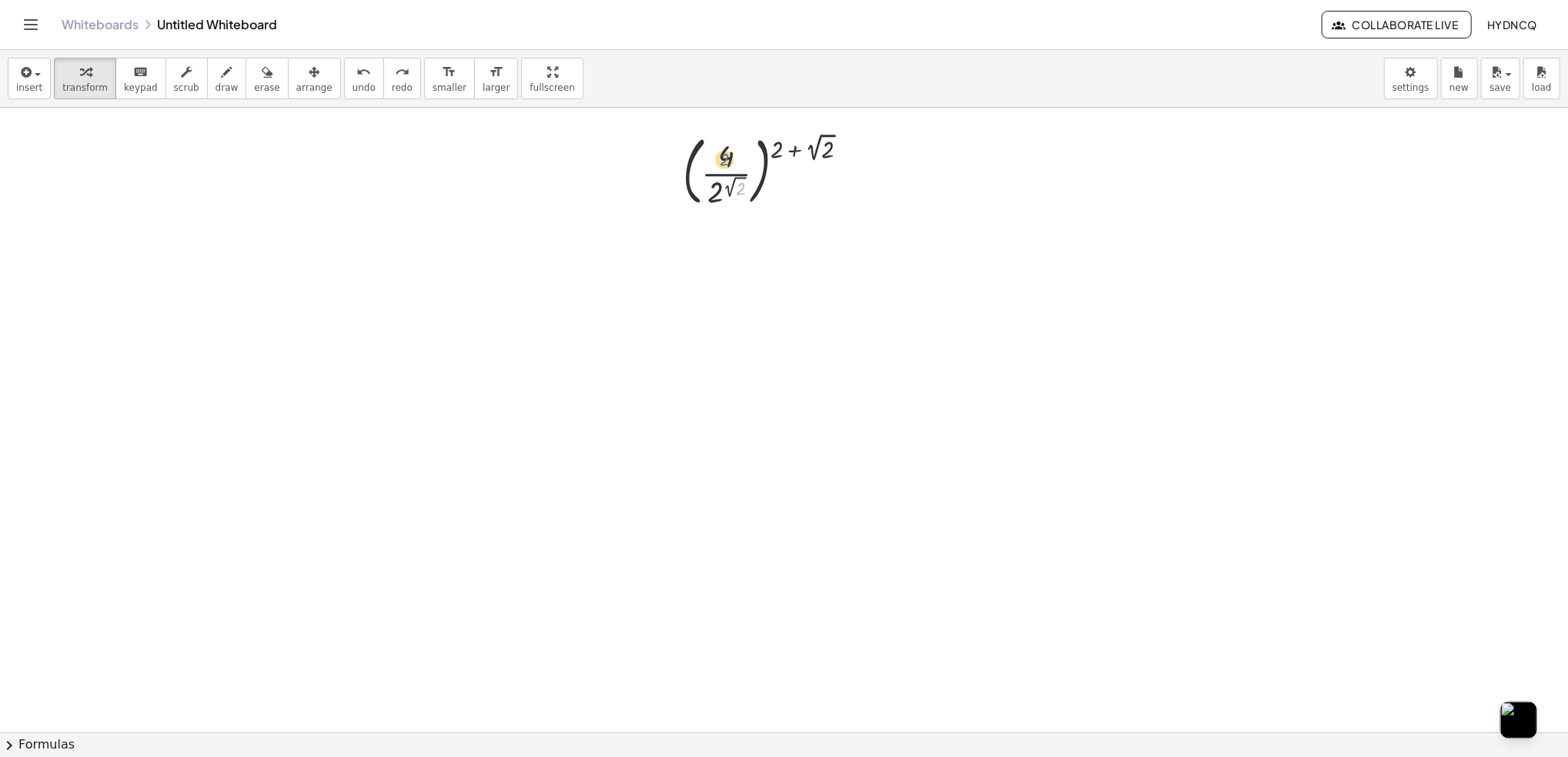
click at [727, 169] on div at bounding box center [771, 170] width 194 height 83
click at [729, 168] on div at bounding box center [771, 170] width 194 height 83
drag, startPoint x: 729, startPoint y: 168, endPoint x: 722, endPoint y: 211, distance: 43.6
drag, startPoint x: 813, startPoint y: 142, endPoint x: 786, endPoint y: 172, distance: 40.4
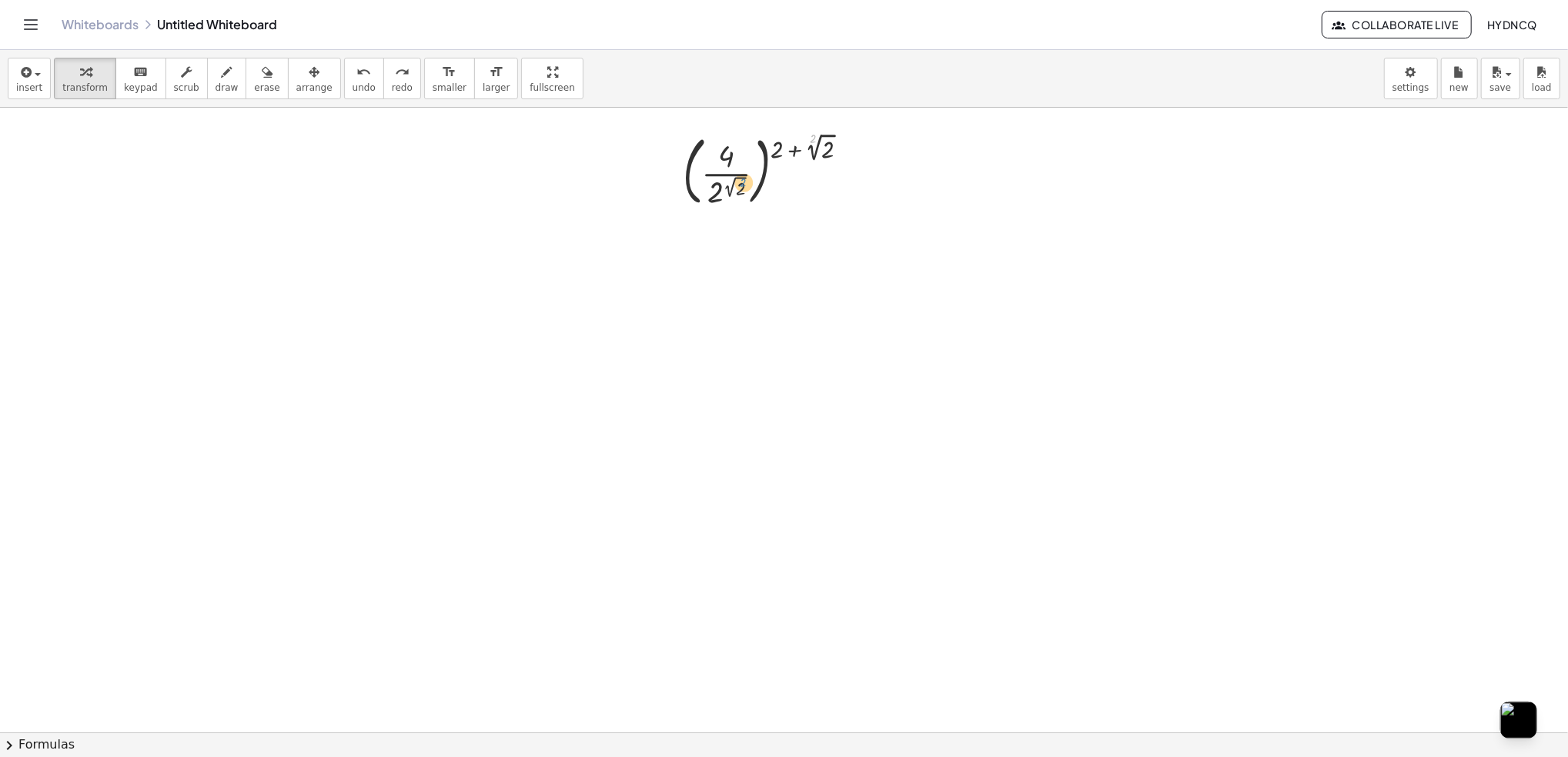
click at [784, 175] on div at bounding box center [771, 170] width 194 height 83
drag, startPoint x: 823, startPoint y: 144, endPoint x: 840, endPoint y: 144, distance: 17.0
click at [840, 144] on div at bounding box center [771, 170] width 194 height 83
drag, startPoint x: 811, startPoint y: 149, endPoint x: 822, endPoint y: 150, distance: 11.0
click at [822, 150] on div at bounding box center [771, 170] width 194 height 83
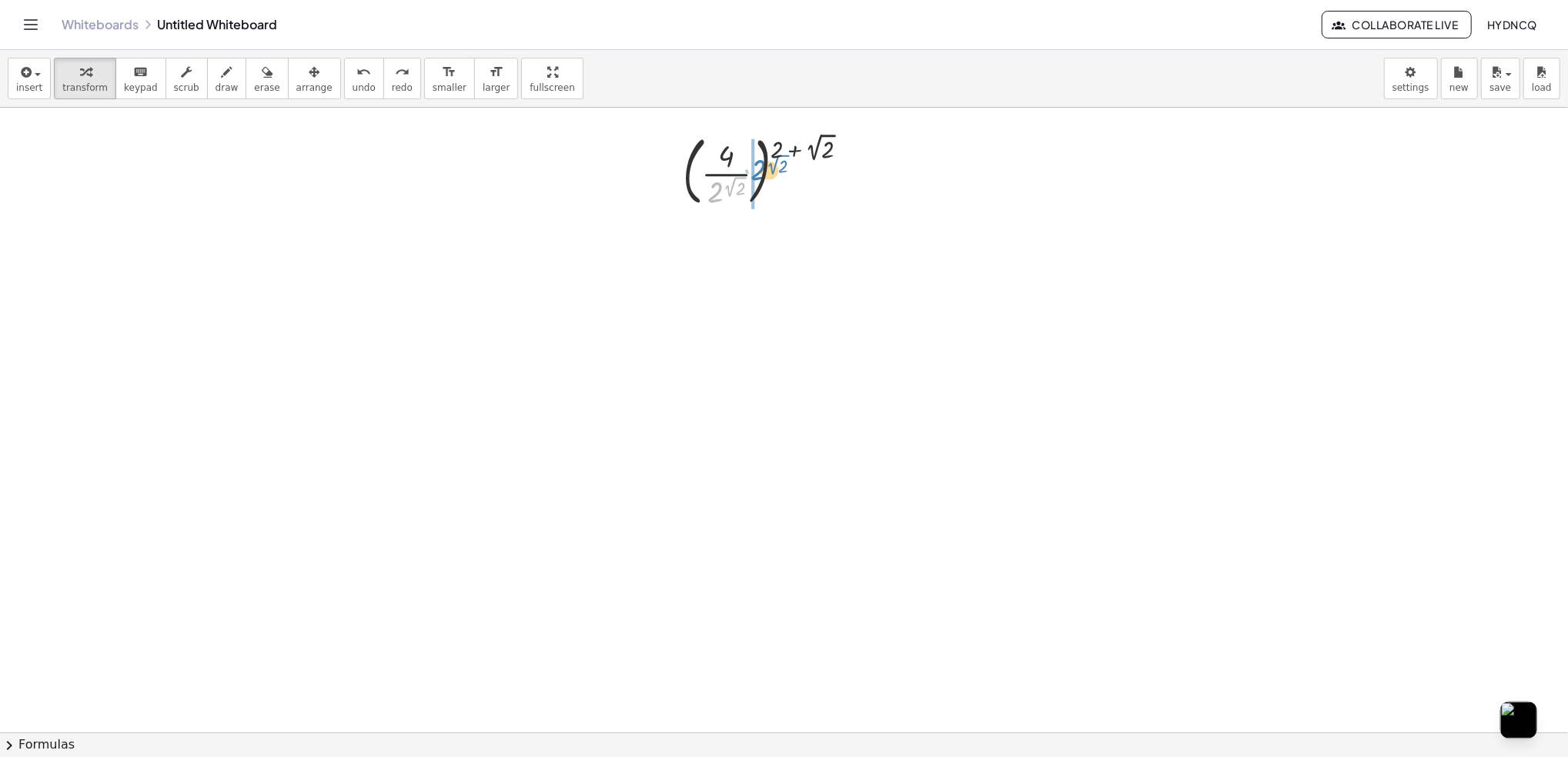
drag, startPoint x: 710, startPoint y: 186, endPoint x: 729, endPoint y: 189, distance: 19.2
click at [729, 189] on div at bounding box center [771, 170] width 194 height 83
click at [774, 164] on div at bounding box center [771, 170] width 194 height 83
click at [760, 171] on div at bounding box center [771, 170] width 194 height 83
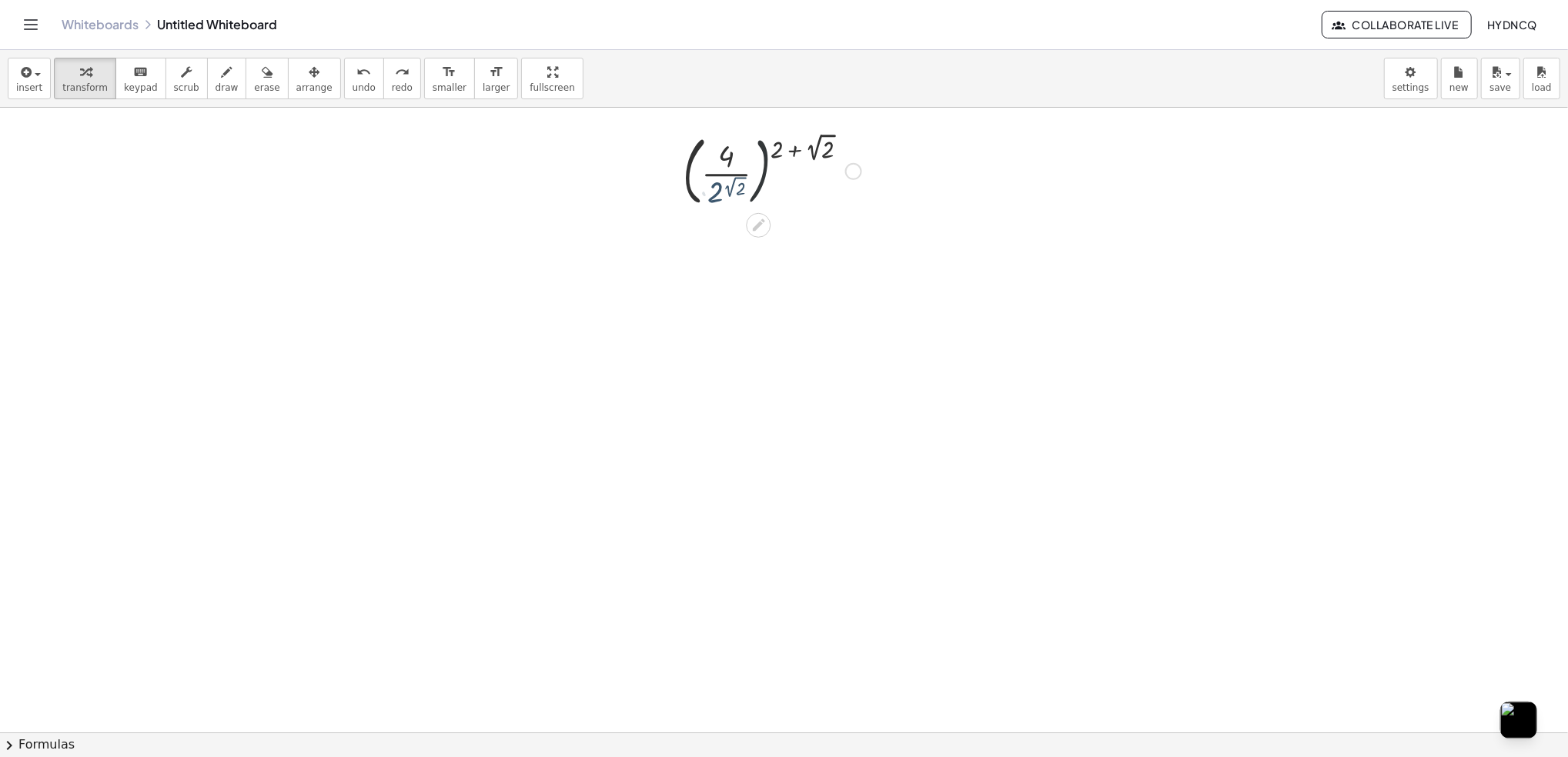
click at [765, 168] on div at bounding box center [771, 170] width 194 height 83
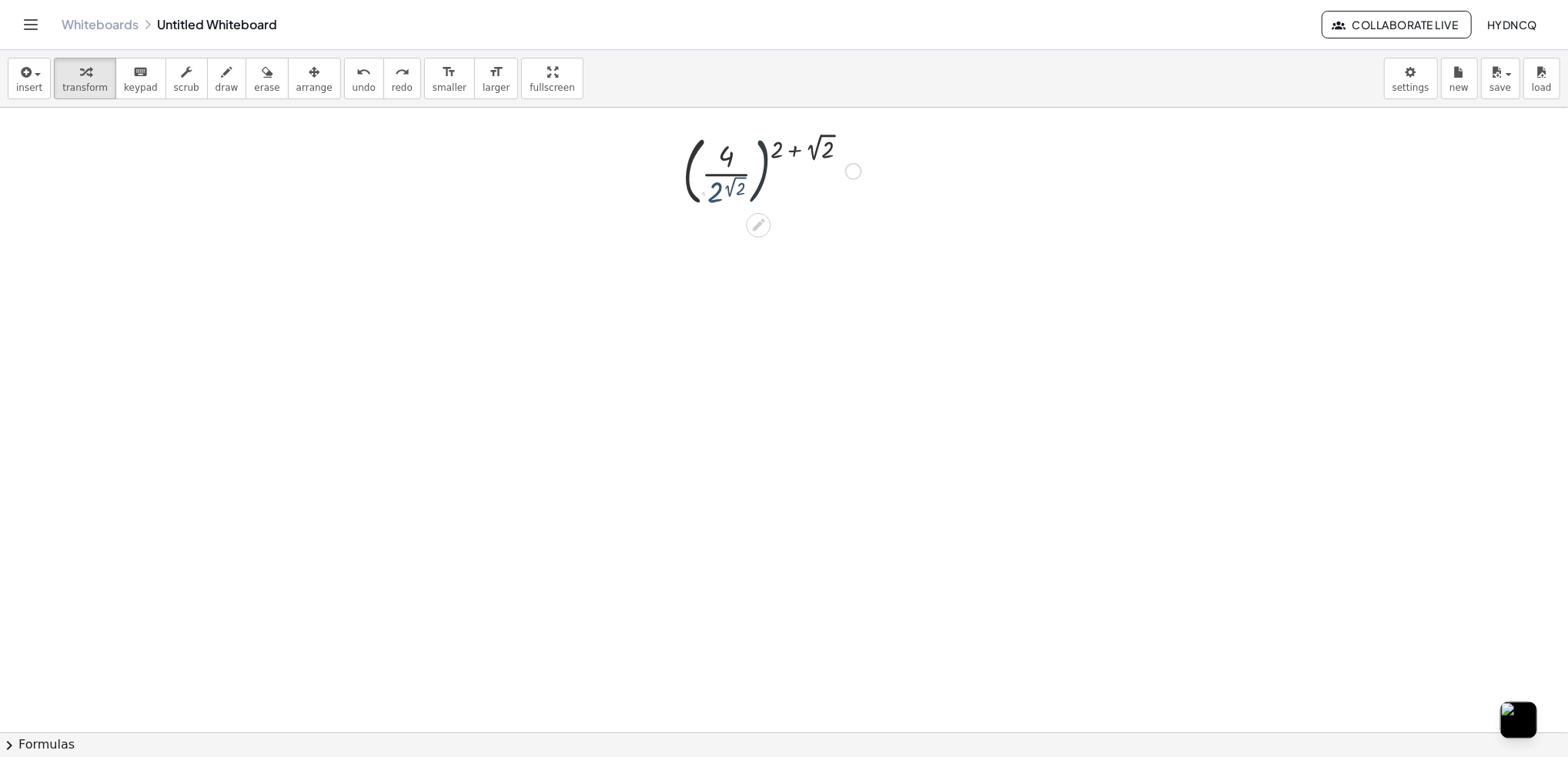
click at [765, 168] on div at bounding box center [771, 170] width 194 height 83
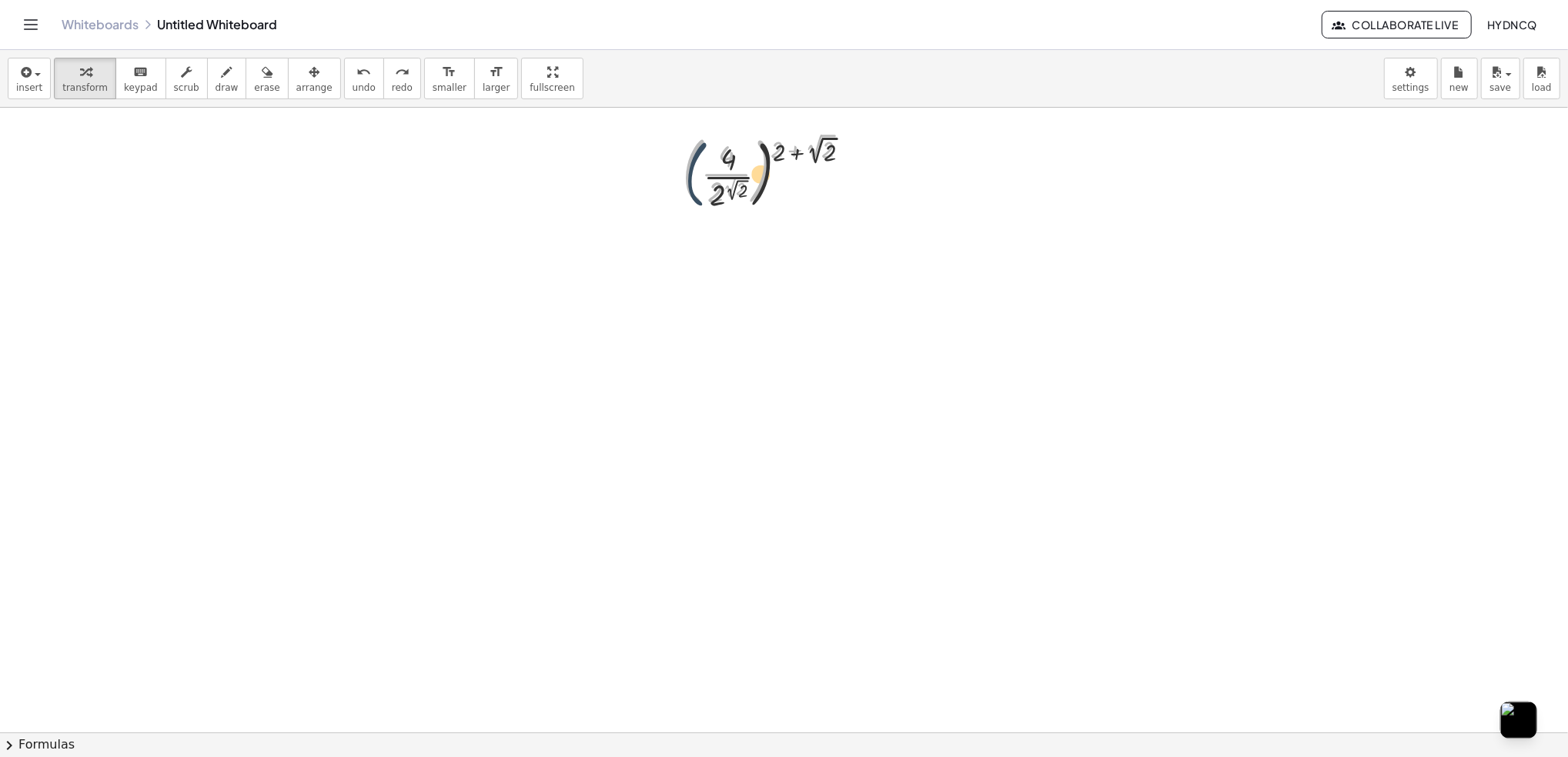
drag, startPoint x: 694, startPoint y: 170, endPoint x: 694, endPoint y: 183, distance: 13.0
click at [696, 181] on div at bounding box center [771, 170] width 194 height 83
drag, startPoint x: 688, startPoint y: 186, endPoint x: 734, endPoint y: 147, distance: 60.3
click at [734, 147] on div at bounding box center [771, 170] width 194 height 83
drag, startPoint x: 844, startPoint y: 168, endPoint x: 718, endPoint y: 254, distance: 152.6
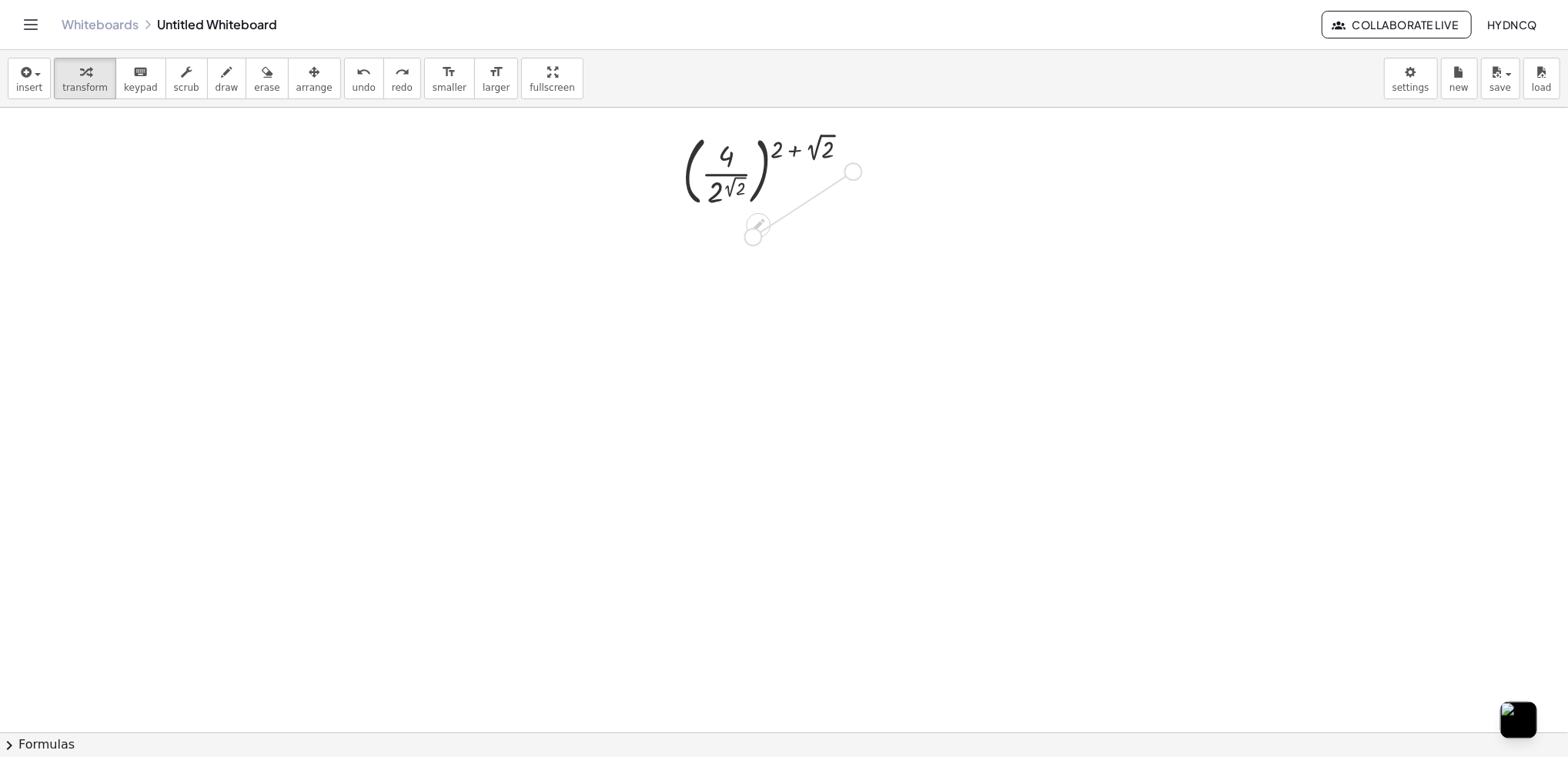
click at [262, 77] on icon "button" at bounding box center [267, 72] width 11 height 18
drag, startPoint x: 696, startPoint y: 309, endPoint x: 570, endPoint y: 243, distance: 142.2
click at [348, 81] on button "undo undo" at bounding box center [364, 79] width 40 height 42
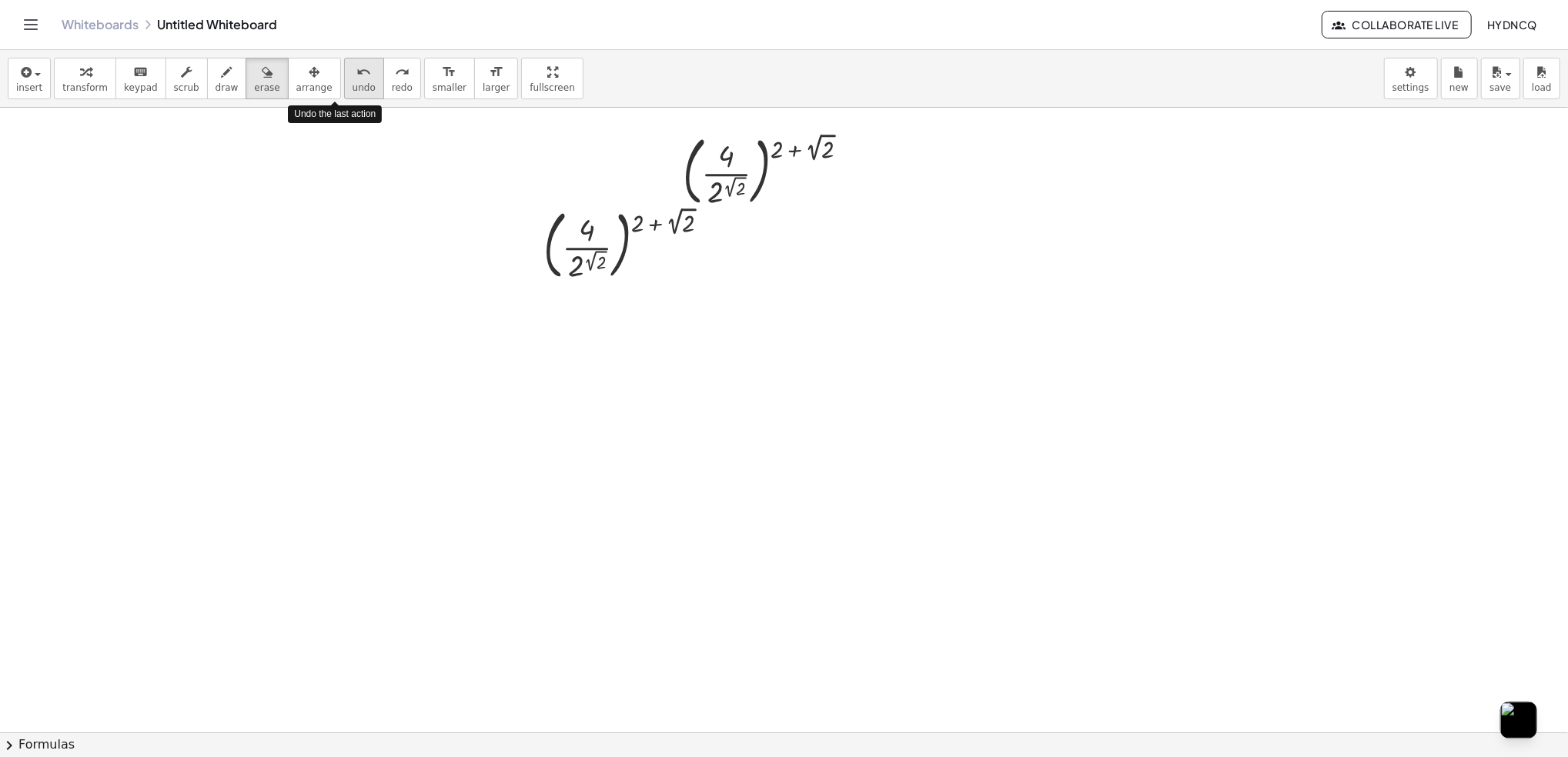
click at [348, 81] on button "undo undo" at bounding box center [364, 79] width 40 height 42
click at [116, 96] on button "keyboard keypad" at bounding box center [141, 79] width 51 height 42
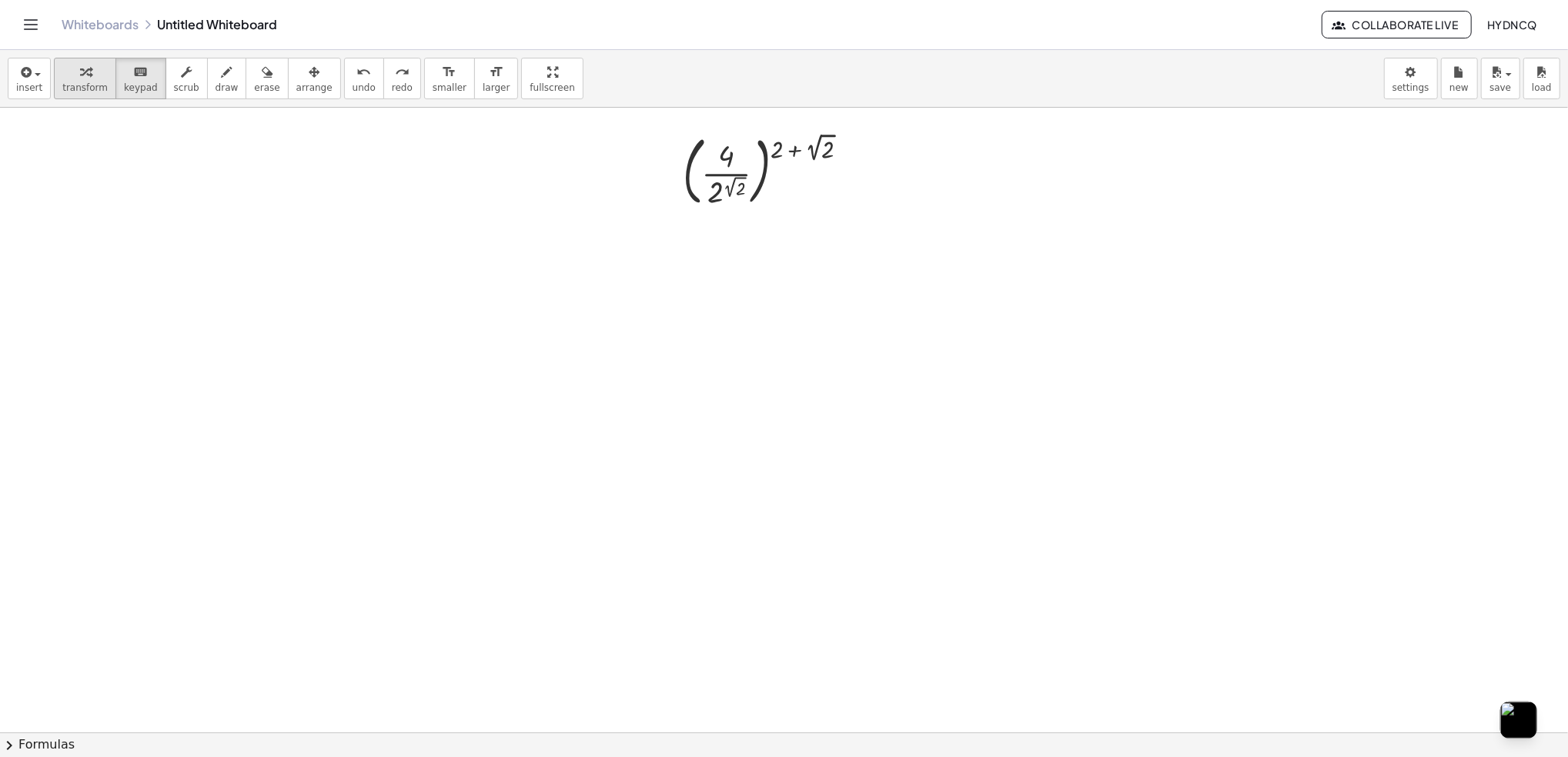
click at [92, 96] on button "transform" at bounding box center [85, 79] width 62 height 42
drag, startPoint x: 770, startPoint y: 159, endPoint x: 786, endPoint y: 172, distance: 20.6
click at [786, 172] on div at bounding box center [771, 170] width 194 height 83
click at [799, 146] on div at bounding box center [771, 170] width 194 height 83
click at [802, 145] on div at bounding box center [771, 170] width 194 height 83
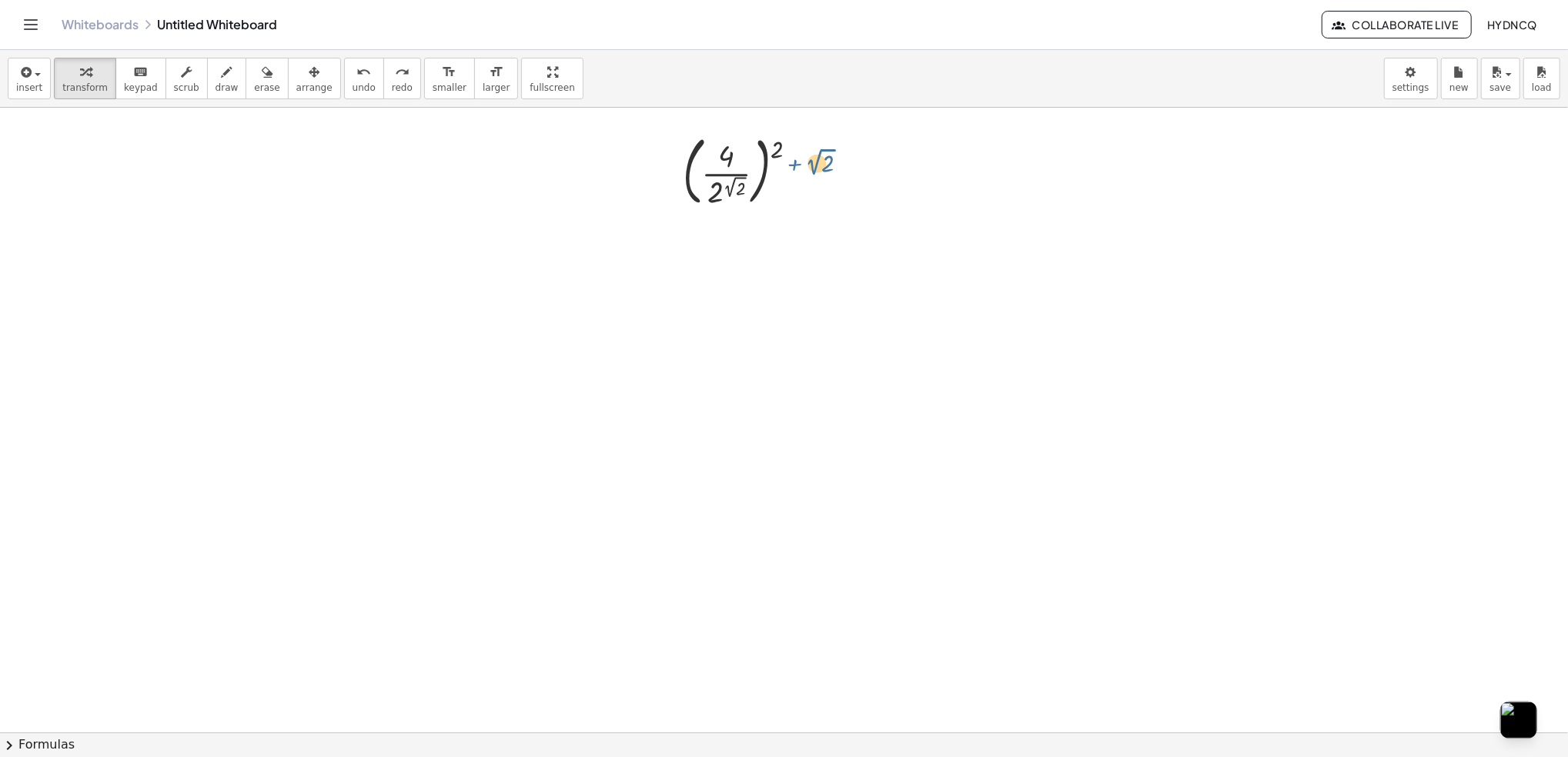
drag, startPoint x: 788, startPoint y: 148, endPoint x: 782, endPoint y: 154, distance: 8.5
click at [787, 159] on div at bounding box center [771, 170] width 194 height 83
click at [793, 154] on div at bounding box center [771, 170] width 194 height 83
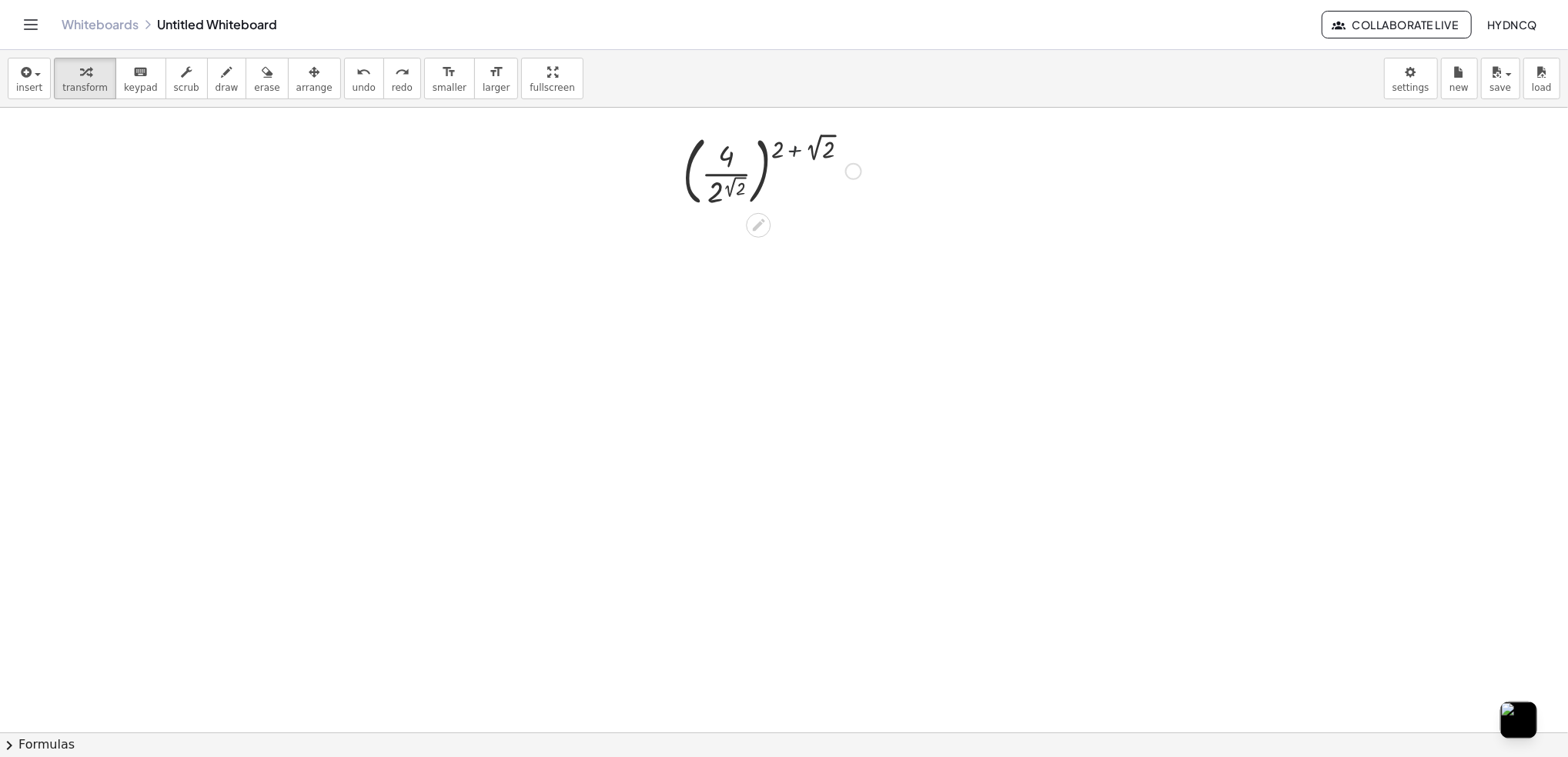
click at [793, 154] on div at bounding box center [771, 170] width 194 height 83
click at [729, 154] on div at bounding box center [771, 170] width 194 height 83
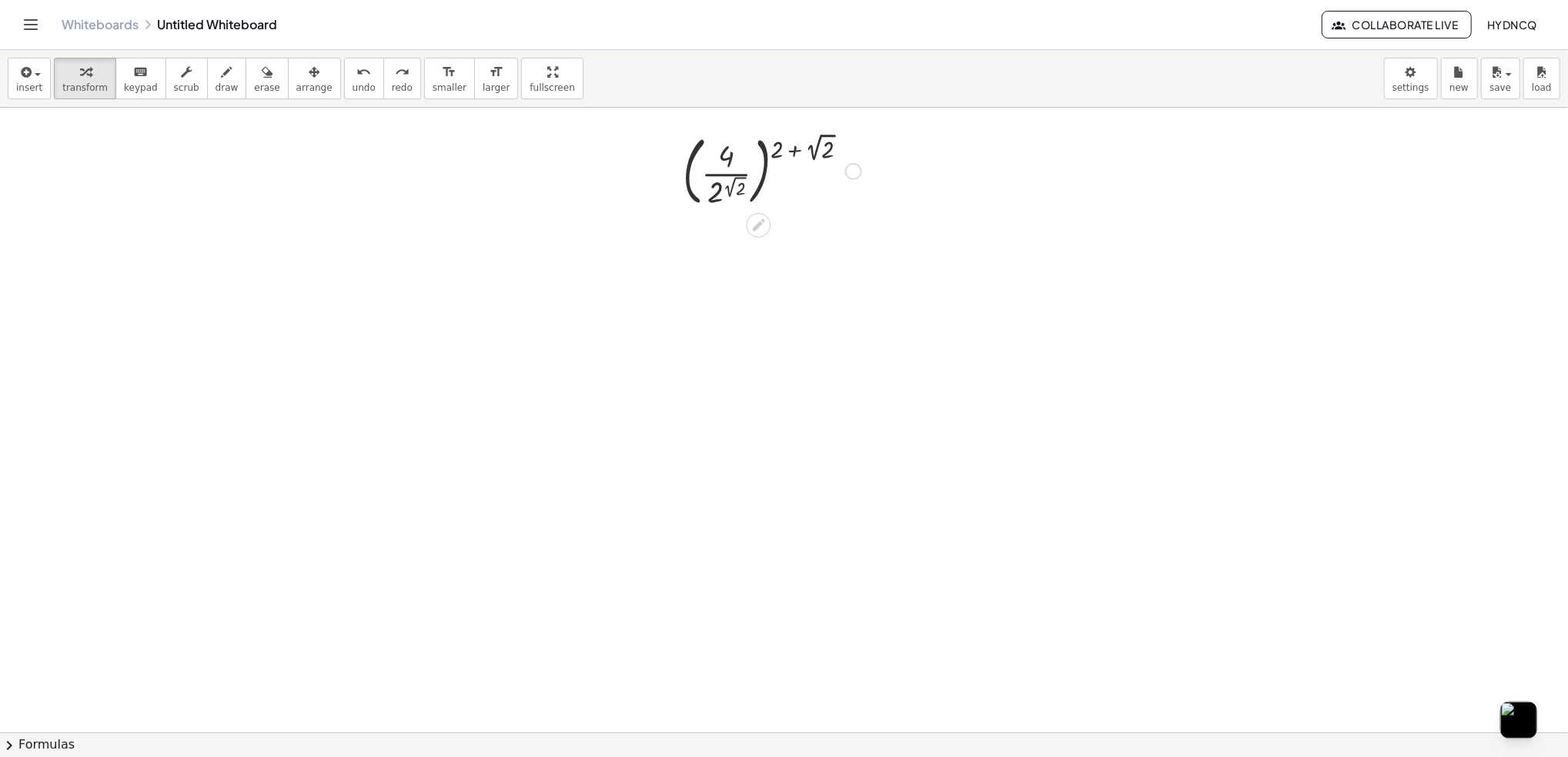
click at [729, 154] on div at bounding box center [771, 170] width 194 height 83
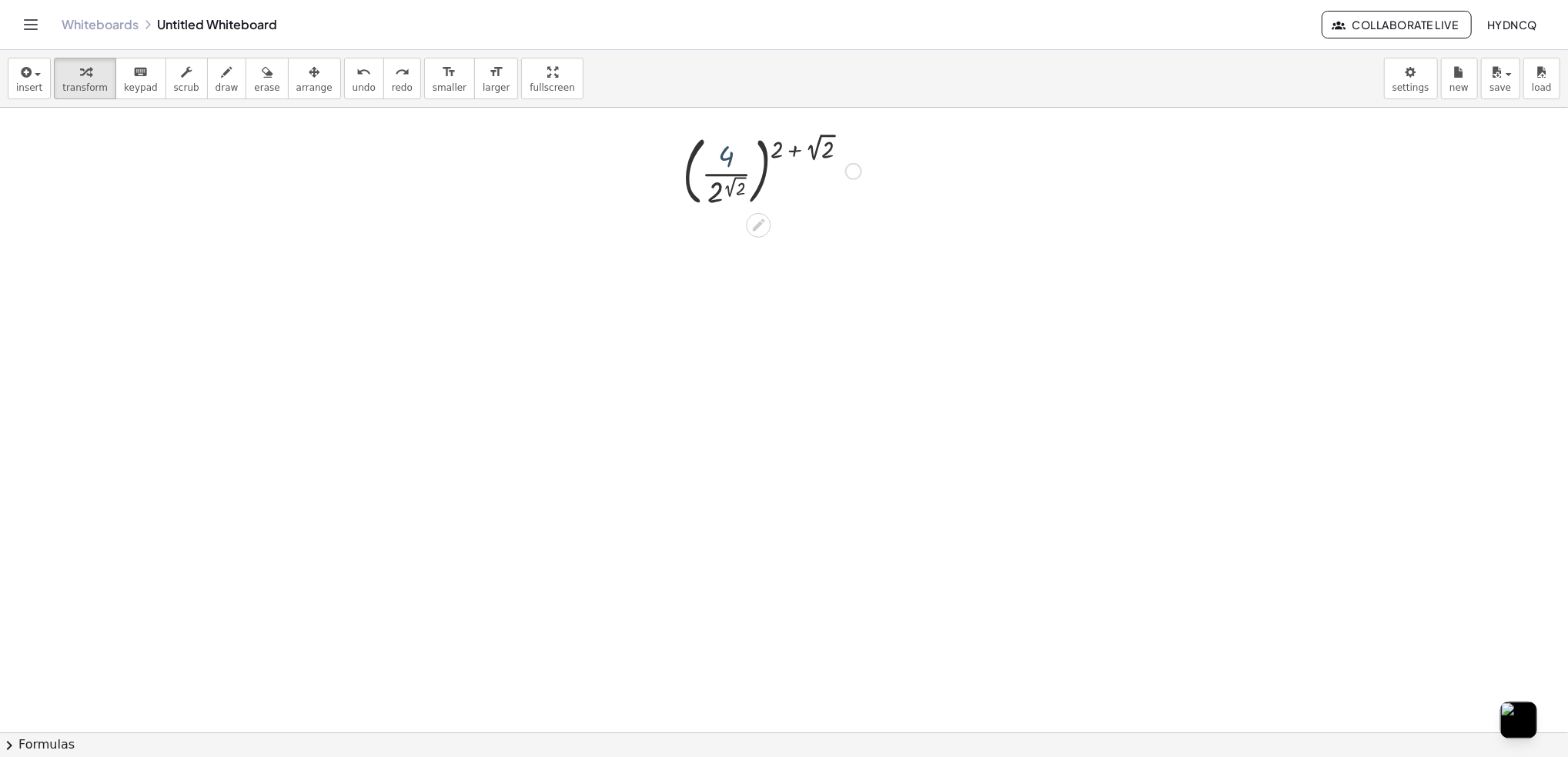
click at [729, 154] on div at bounding box center [771, 170] width 194 height 83
click at [719, 195] on div at bounding box center [771, 170] width 194 height 83
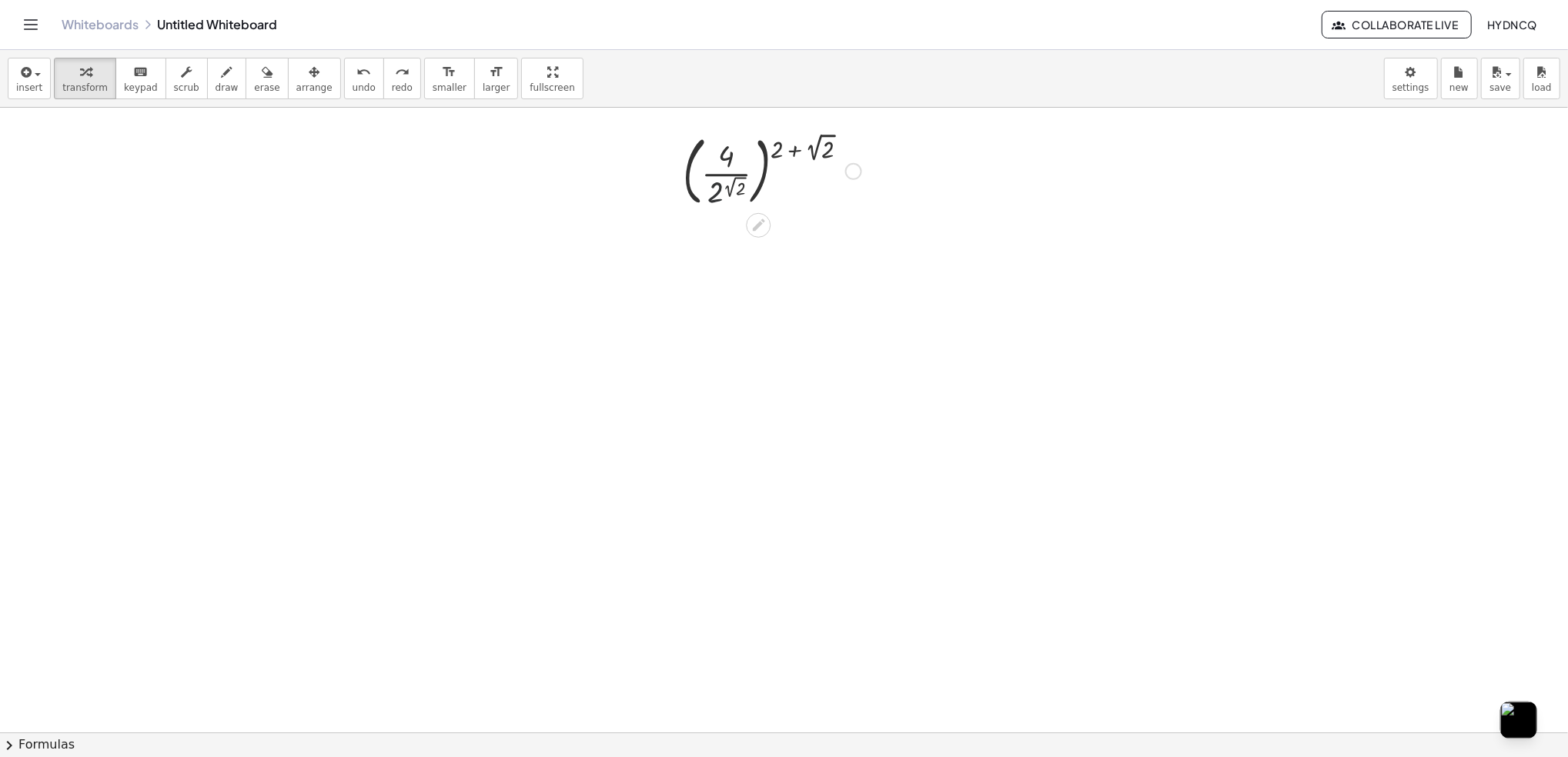
click at [719, 195] on div at bounding box center [771, 170] width 194 height 83
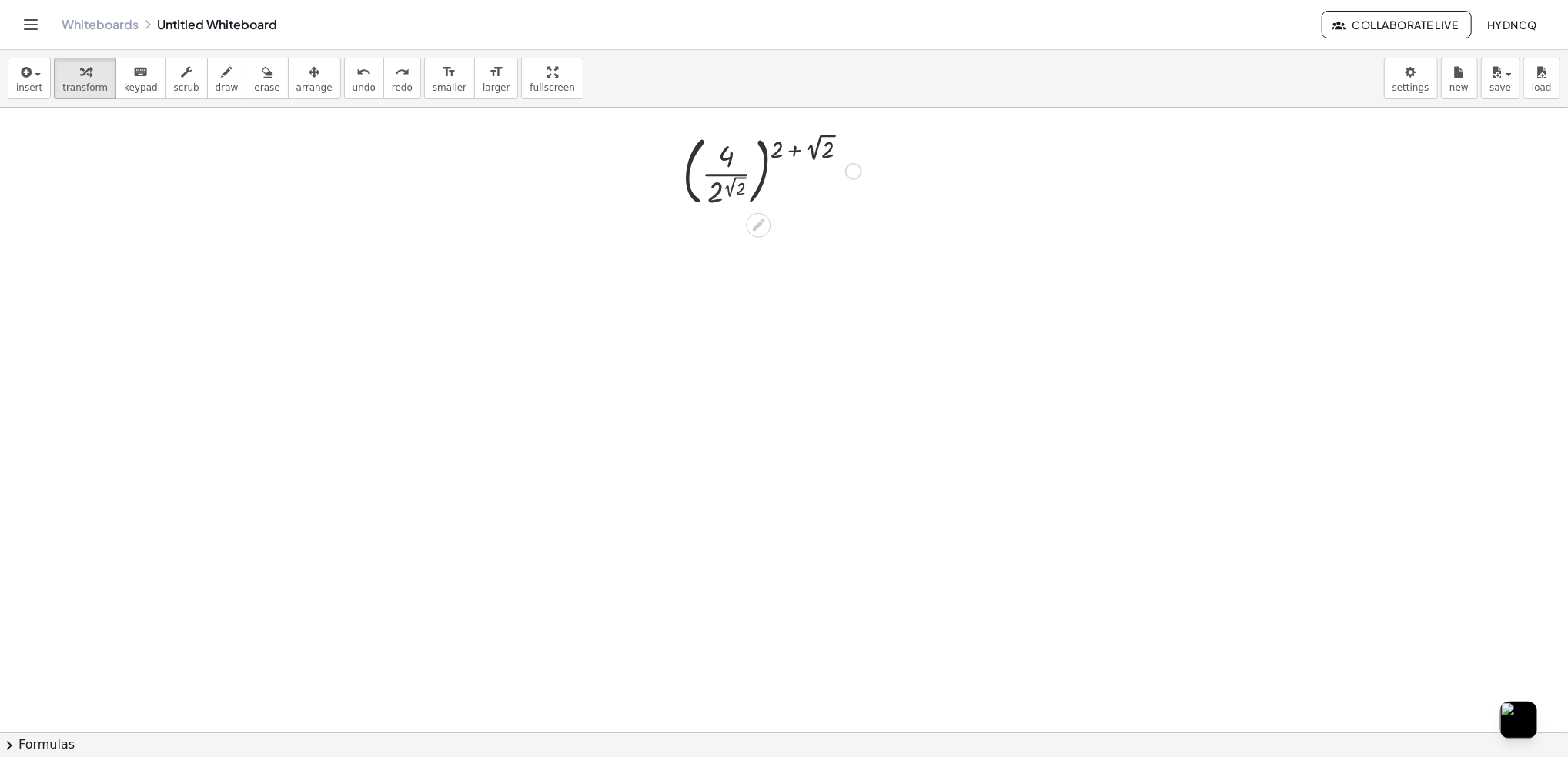
click at [721, 194] on div at bounding box center [771, 170] width 194 height 83
click at [740, 182] on div at bounding box center [771, 170] width 194 height 83
click at [740, 182] on div at bounding box center [771, 170] width 230 height 83
click at [740, 182] on div at bounding box center [771, 170] width 213 height 83
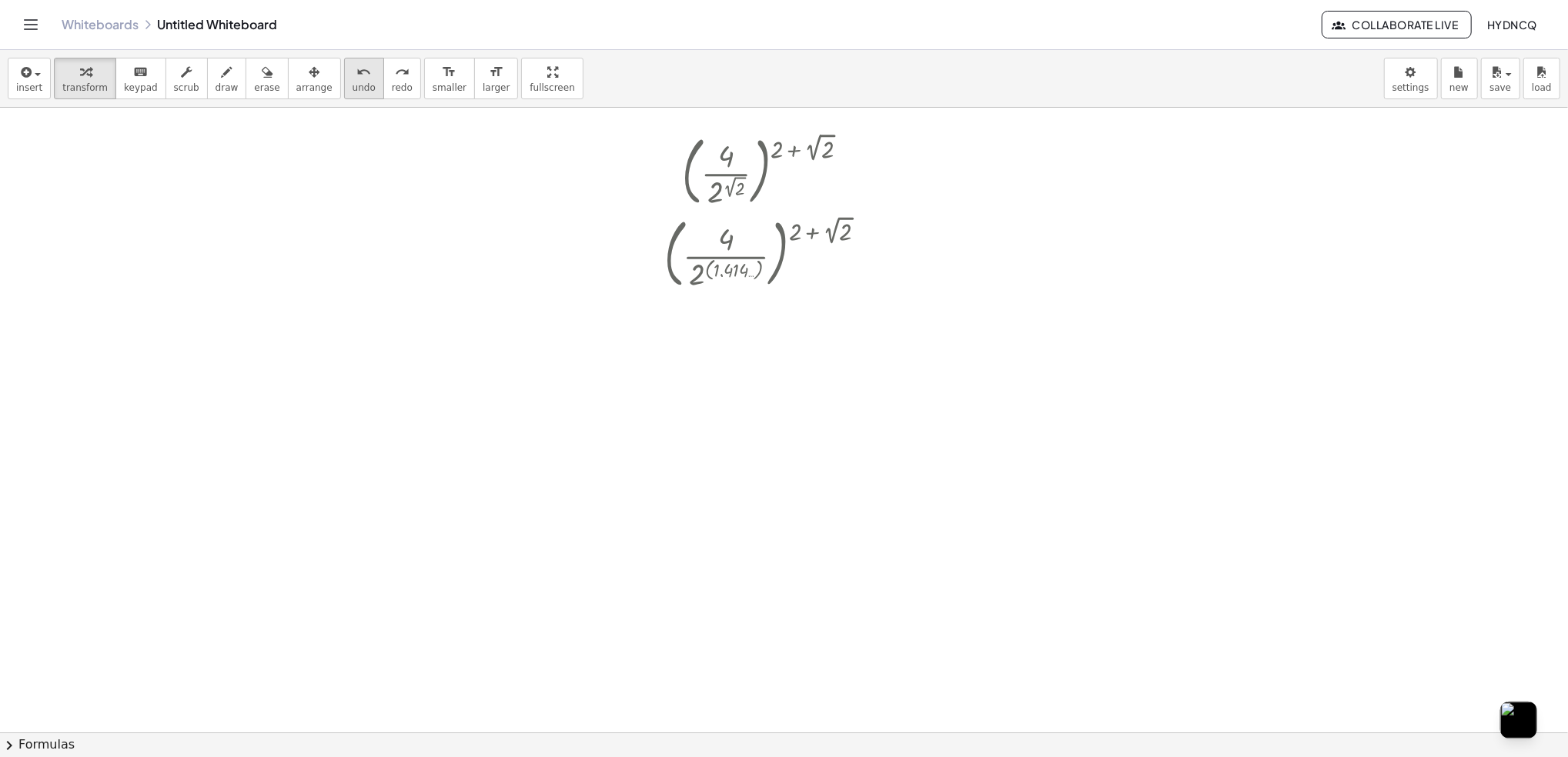
click at [348, 88] on button "undo undo" at bounding box center [364, 79] width 40 height 42
click at [353, 84] on span "undo" at bounding box center [364, 87] width 24 height 11
drag, startPoint x: 715, startPoint y: 177, endPoint x: 611, endPoint y: 187, distance: 104.5
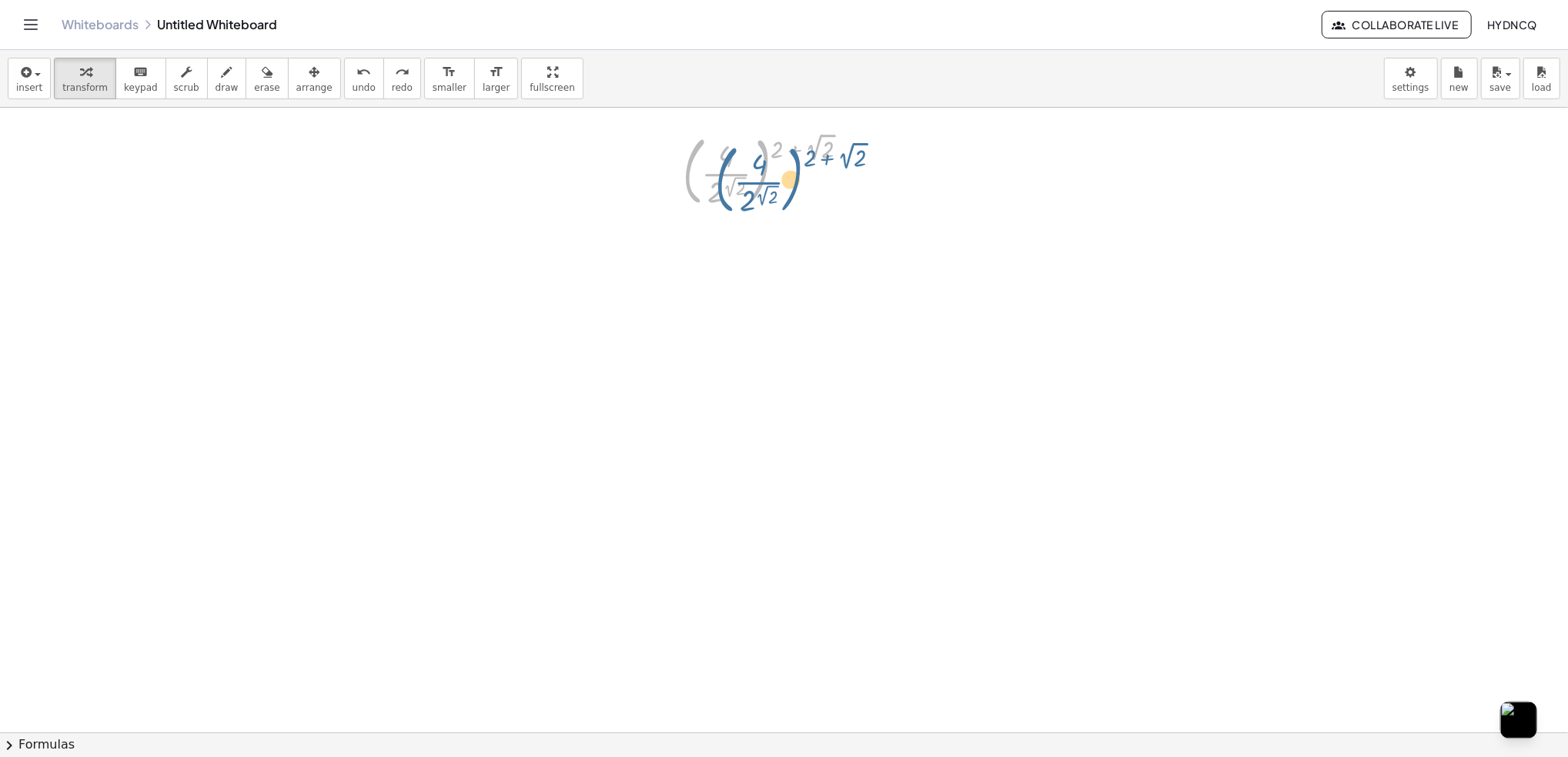
drag, startPoint x: 683, startPoint y: 187, endPoint x: 718, endPoint y: 187, distance: 35.0
click at [710, 191] on div at bounding box center [771, 170] width 194 height 83
drag, startPoint x: 784, startPoint y: 143, endPoint x: 733, endPoint y: 144, distance: 51.0
click at [733, 144] on div at bounding box center [771, 170] width 194 height 83
drag, startPoint x: 849, startPoint y: 144, endPoint x: 755, endPoint y: 145, distance: 94.0
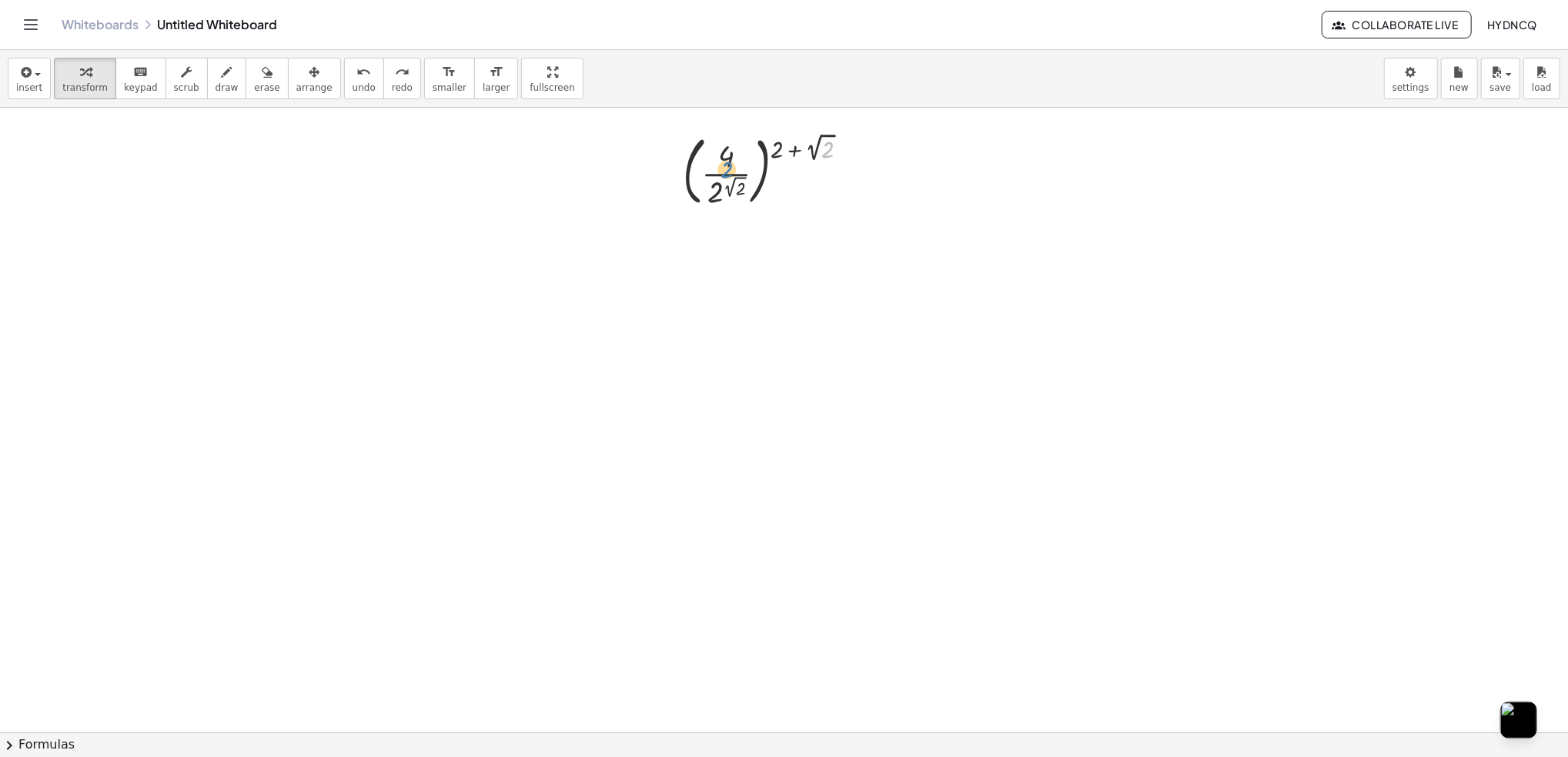
click at [755, 145] on div at bounding box center [771, 170] width 194 height 83
drag, startPoint x: 801, startPoint y: 150, endPoint x: 682, endPoint y: 188, distance: 124.9
click at [682, 188] on div "+ 2 √ 2 ( · 4 · 2 ( 2 √ 2 ) ) ( + 2 + 2 √ 2 )" at bounding box center [766, 170] width 213 height 91
click at [682, 188] on div at bounding box center [672, 170] width 24 height 91
drag, startPoint x: 682, startPoint y: 188, endPoint x: 648, endPoint y: 188, distance: 34.0
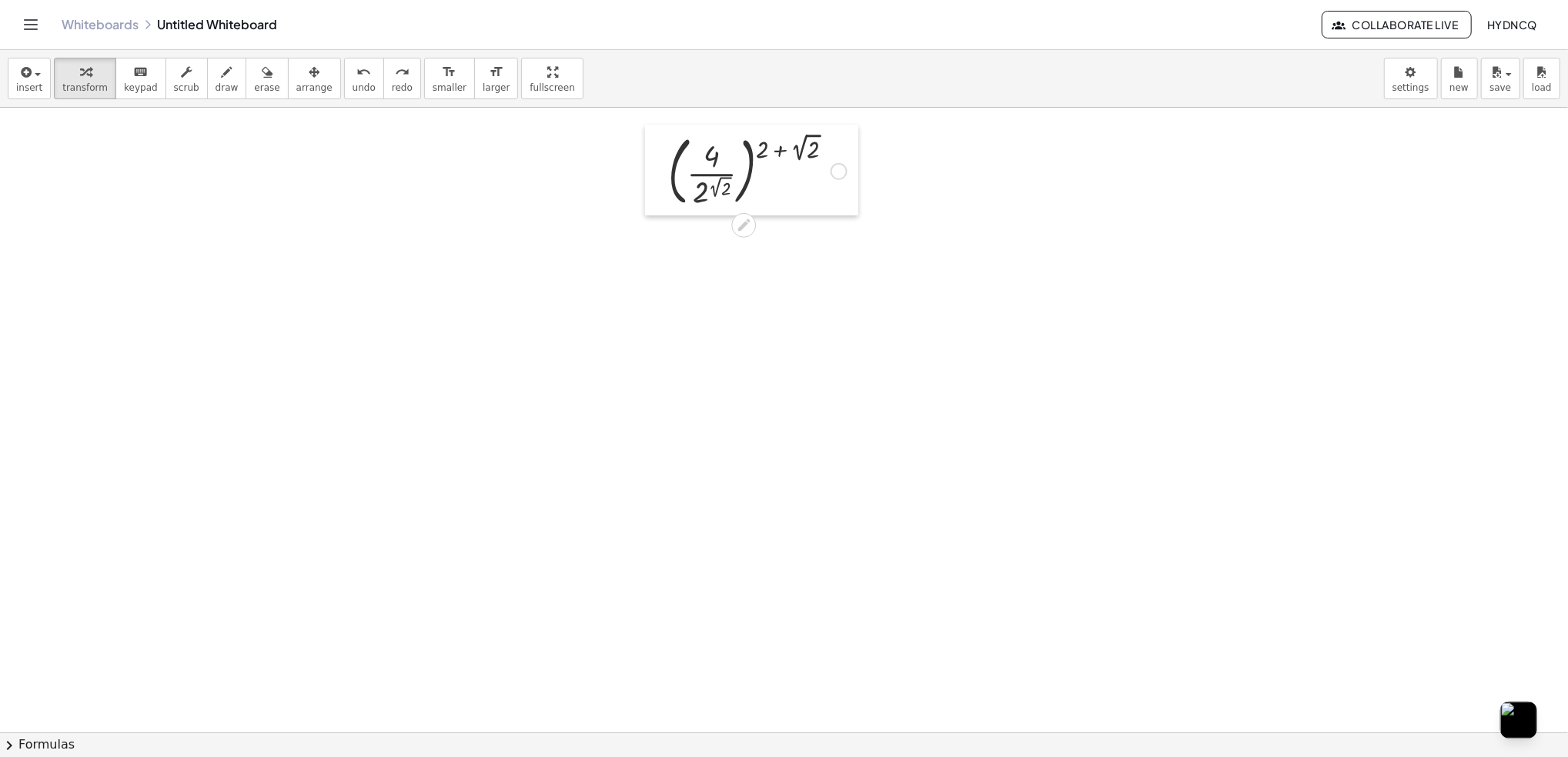
click at [648, 188] on div at bounding box center [656, 170] width 24 height 91
drag, startPoint x: 651, startPoint y: 176, endPoint x: 678, endPoint y: 180, distance: 27.3
click at [678, 180] on div at bounding box center [738, 170] width 194 height 83
drag, startPoint x: 642, startPoint y: 180, endPoint x: 681, endPoint y: 181, distance: 39.0
click at [681, 181] on div at bounding box center [676, 171] width 24 height 91
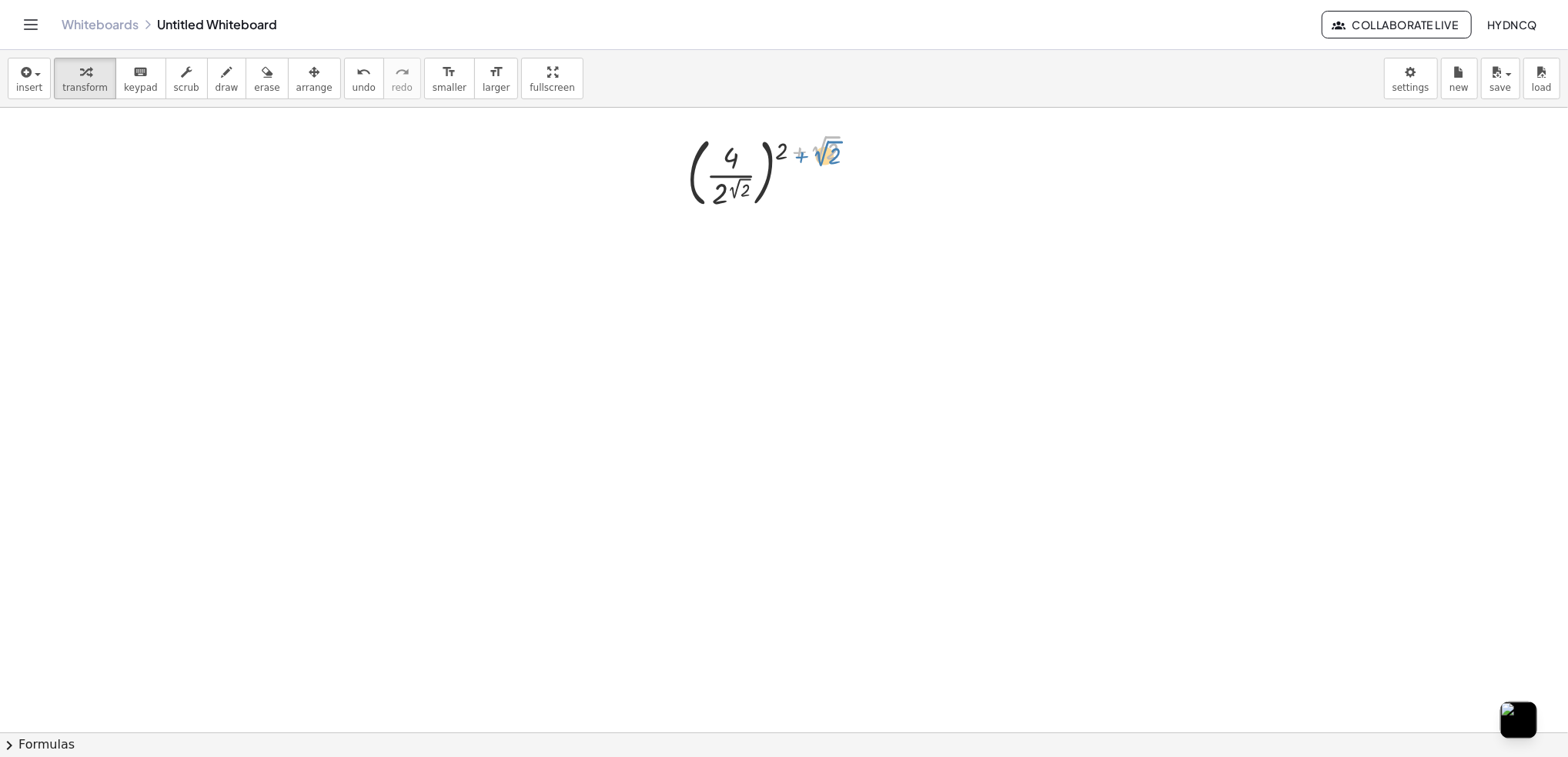
drag, startPoint x: 789, startPoint y: 144, endPoint x: 806, endPoint y: 144, distance: 17.0
click at [806, 144] on div at bounding box center [776, 171] width 194 height 83
drag, startPoint x: 756, startPoint y: 142, endPoint x: 738, endPoint y: 161, distance: 26.2
click at [738, 163] on div at bounding box center [776, 171] width 194 height 83
drag, startPoint x: 716, startPoint y: 200, endPoint x: 749, endPoint y: 185, distance: 36.2
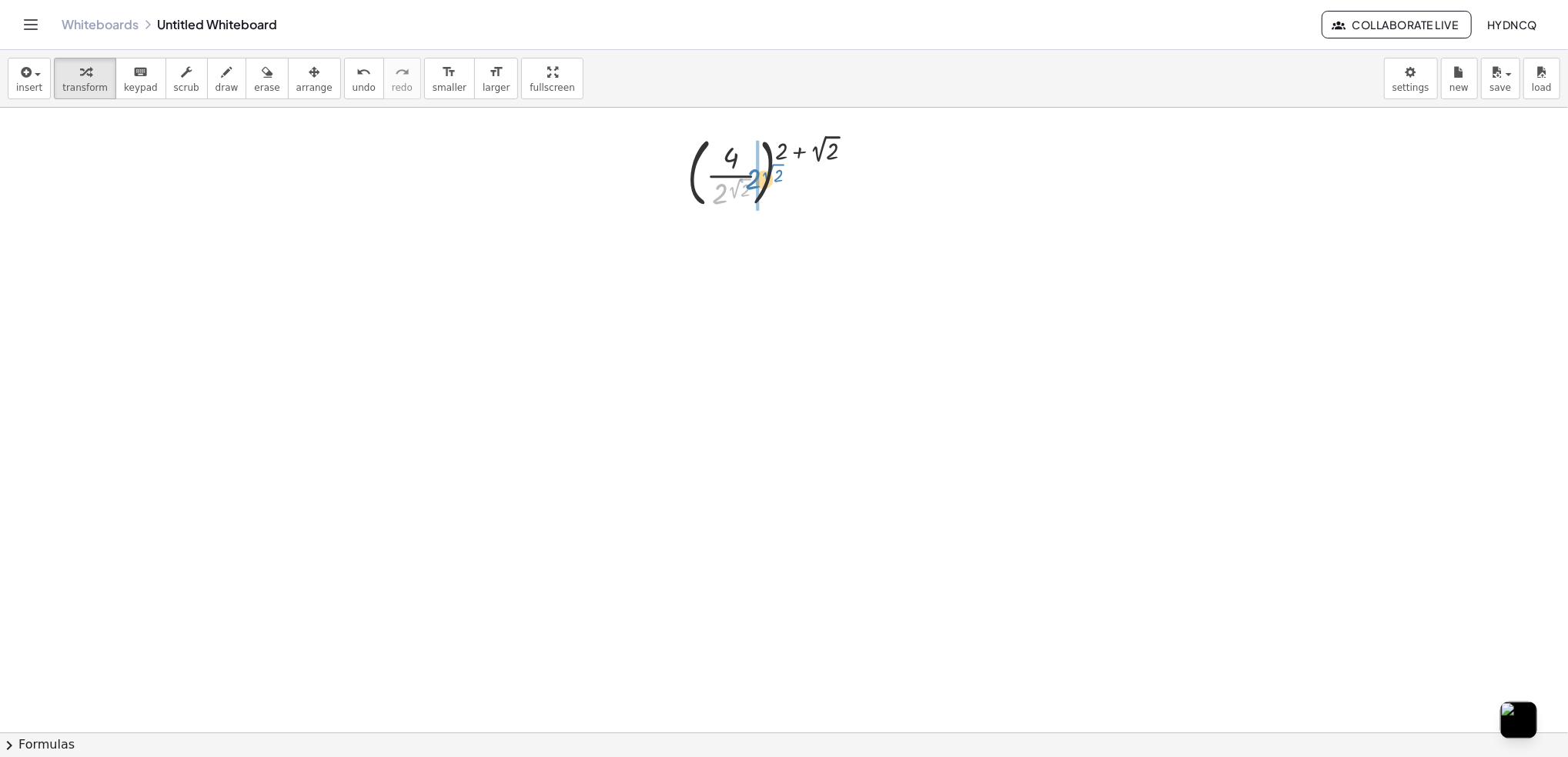
click at [749, 185] on div at bounding box center [776, 171] width 194 height 83
click at [353, 87] on span "undo" at bounding box center [364, 87] width 24 height 11
drag, startPoint x: 718, startPoint y: 184, endPoint x: 731, endPoint y: 144, distance: 42.1
click at [731, 144] on div at bounding box center [776, 171] width 194 height 83
click at [802, 237] on div at bounding box center [776, 243] width 235 height 59
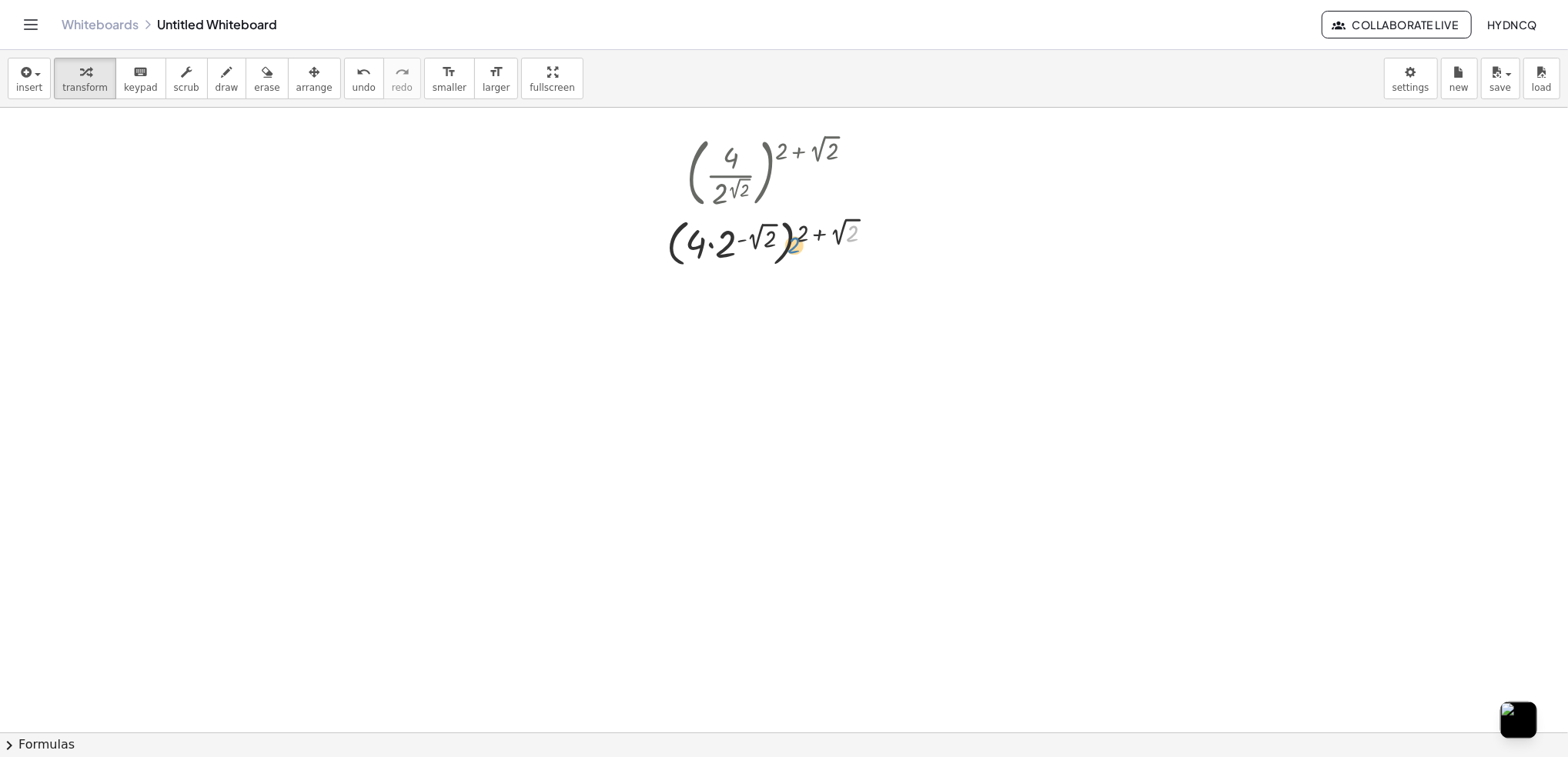
drag, startPoint x: 853, startPoint y: 237, endPoint x: 813, endPoint y: 238, distance: 40.0
click at [812, 240] on div at bounding box center [776, 243] width 235 height 59
drag, startPoint x: 818, startPoint y: 236, endPoint x: 864, endPoint y: 237, distance: 46.0
click at [864, 237] on div at bounding box center [776, 243] width 235 height 59
click at [793, 304] on div at bounding box center [776, 300] width 342 height 59
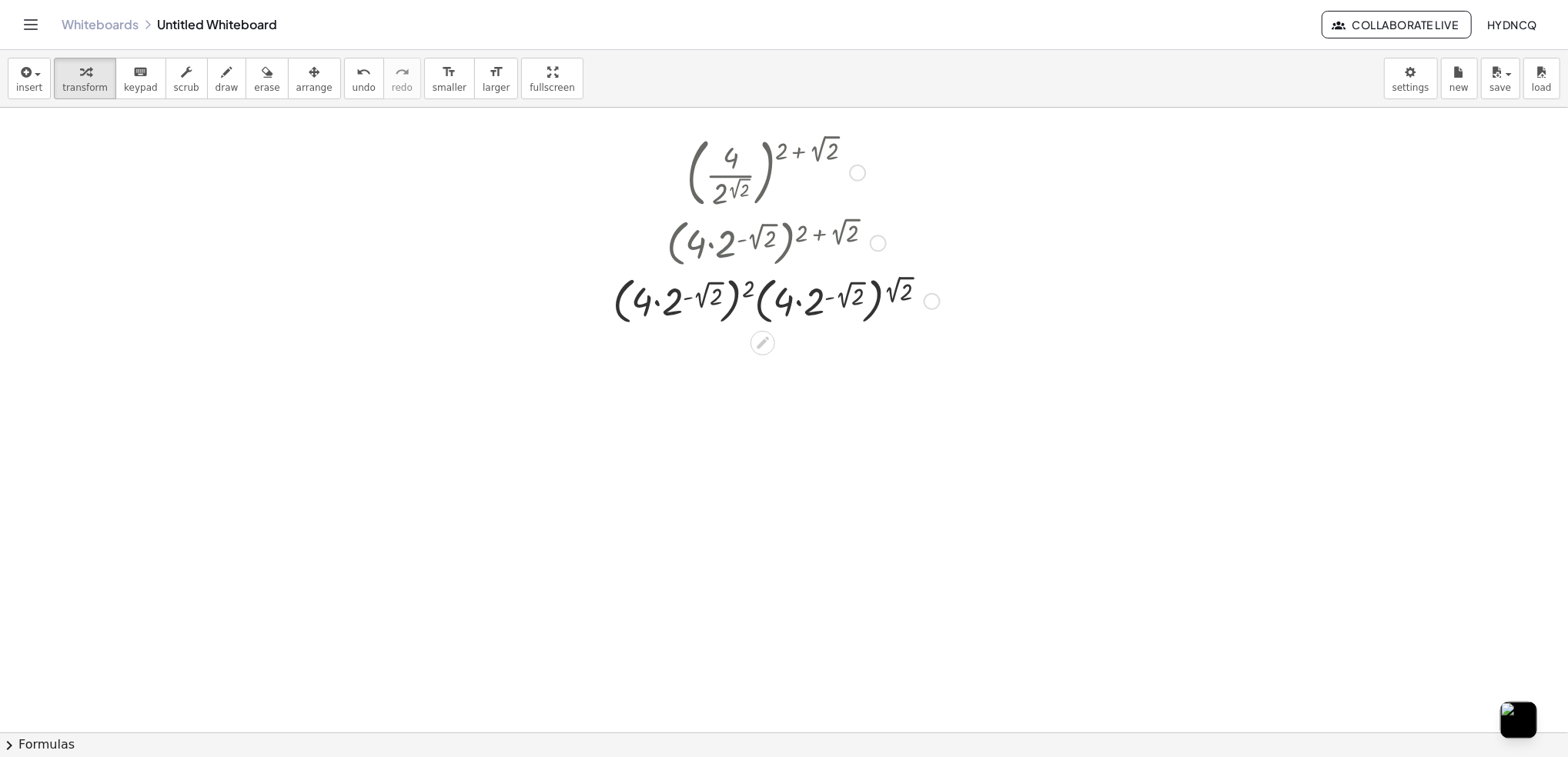
click at [793, 304] on div at bounding box center [776, 300] width 342 height 59
click at [802, 302] on div at bounding box center [776, 300] width 342 height 59
click at [802, 303] on div at bounding box center [776, 300] width 342 height 59
click at [802, 305] on div at bounding box center [776, 300] width 342 height 59
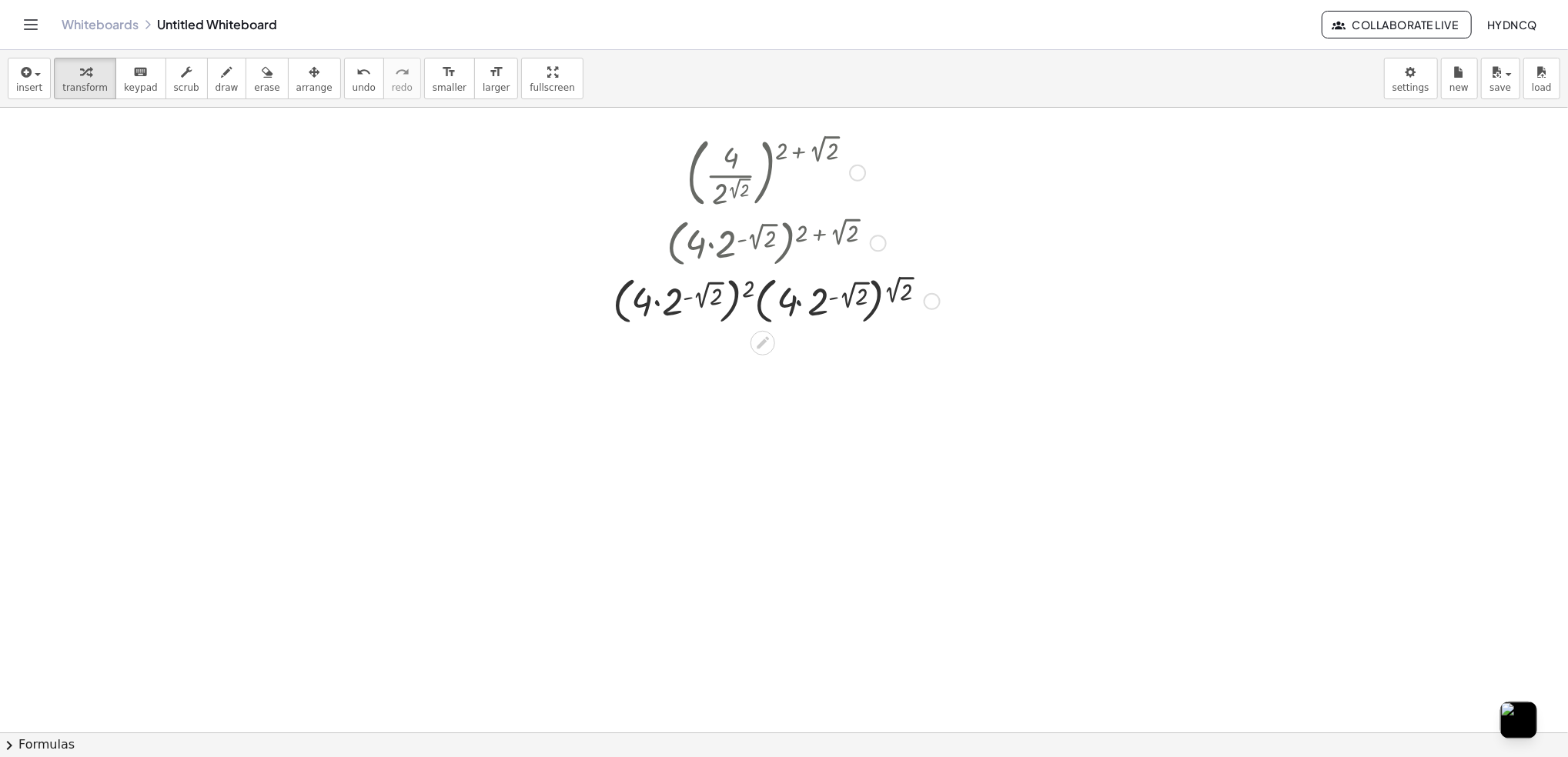
click at [802, 305] on div at bounding box center [776, 300] width 342 height 59
drag, startPoint x: 912, startPoint y: 302, endPoint x: 857, endPoint y: 307, distance: 55.2
click at [857, 307] on div at bounding box center [776, 300] width 342 height 59
click at [894, 292] on div at bounding box center [776, 300] width 342 height 59
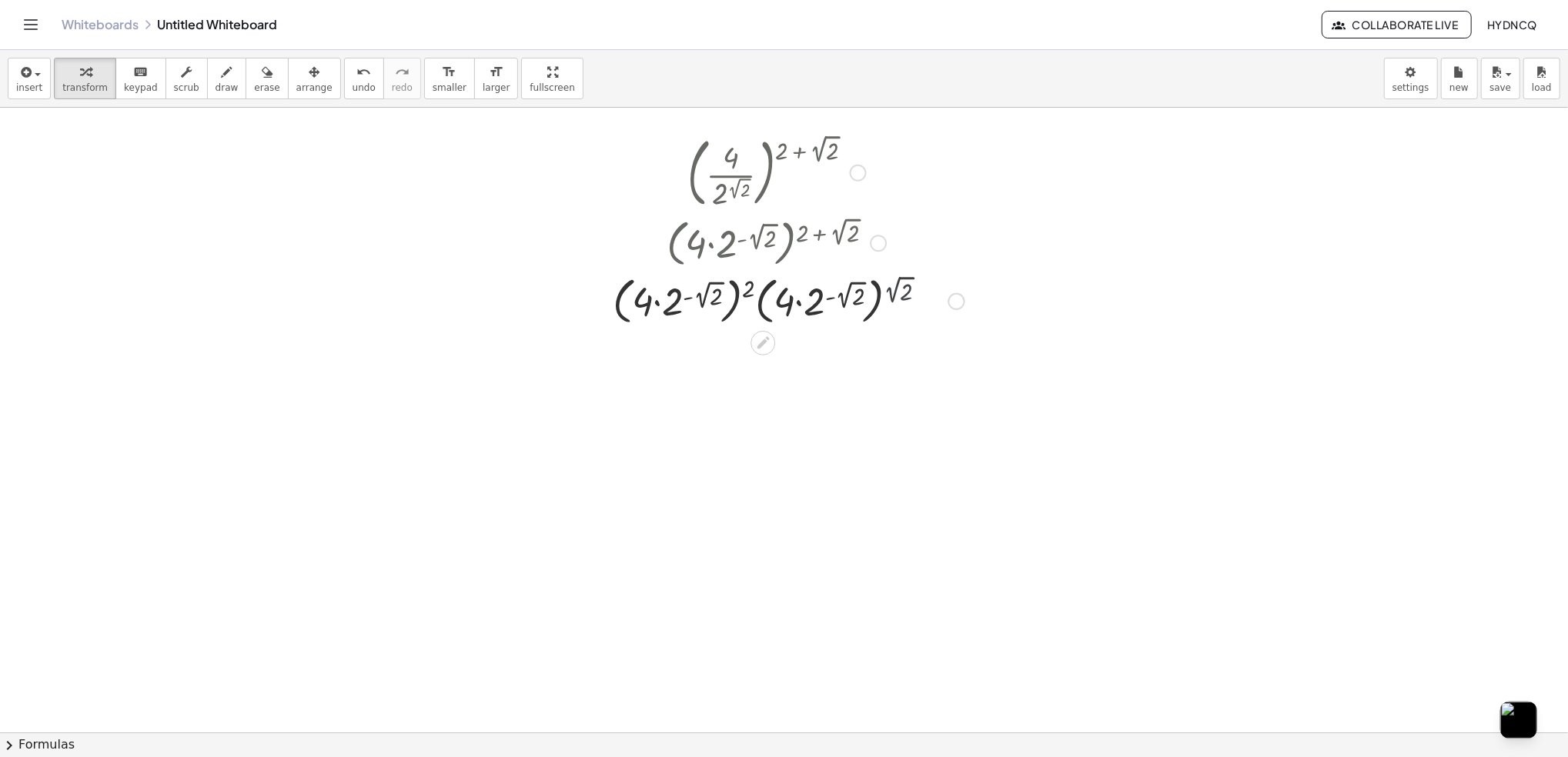
click at [894, 292] on div at bounding box center [776, 300] width 391 height 59
click at [893, 292] on div at bounding box center [776, 300] width 391 height 59
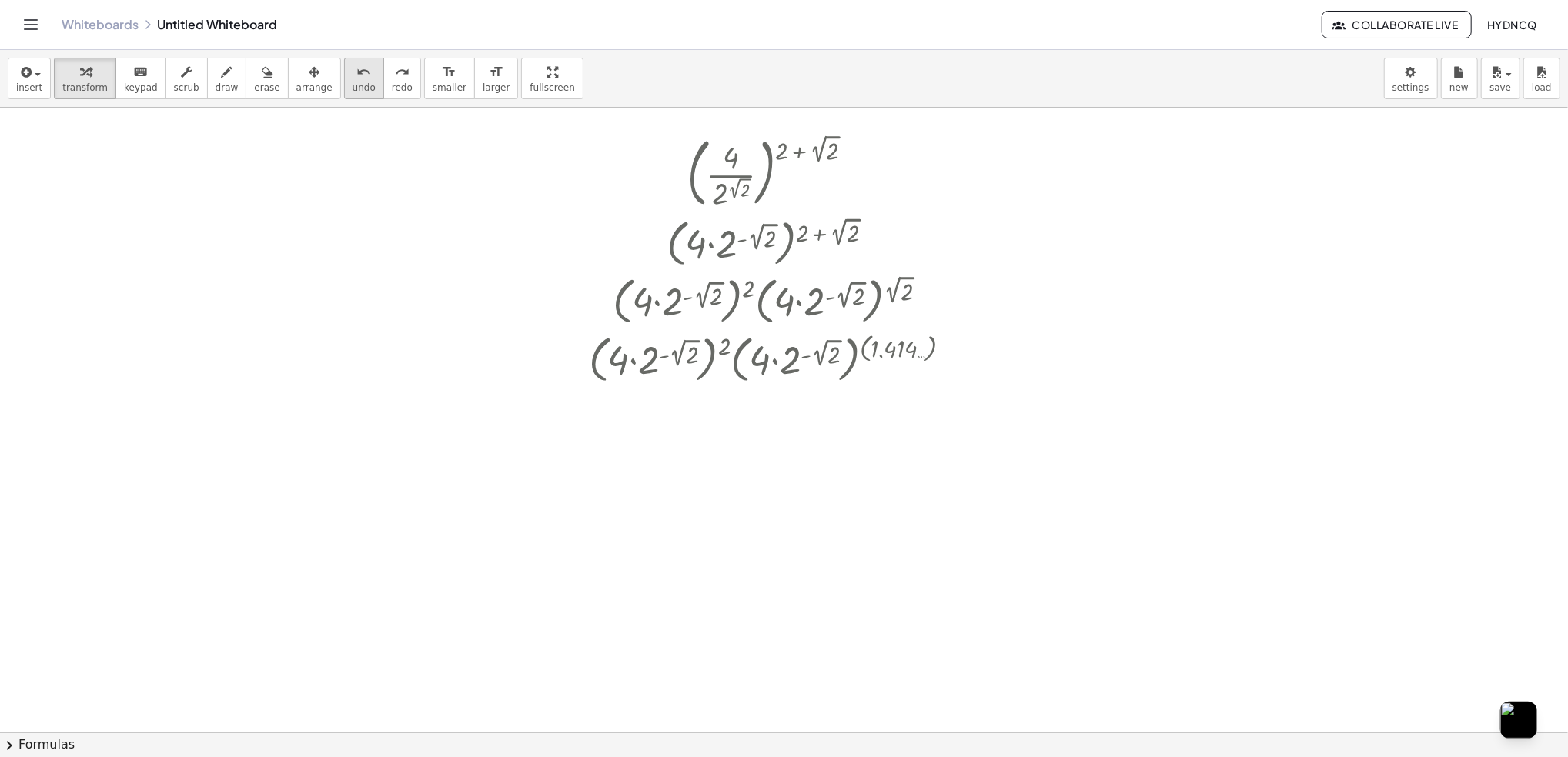
click at [353, 86] on span "undo" at bounding box center [364, 87] width 24 height 11
click at [357, 76] on icon "undo" at bounding box center [363, 72] width 14 height 18
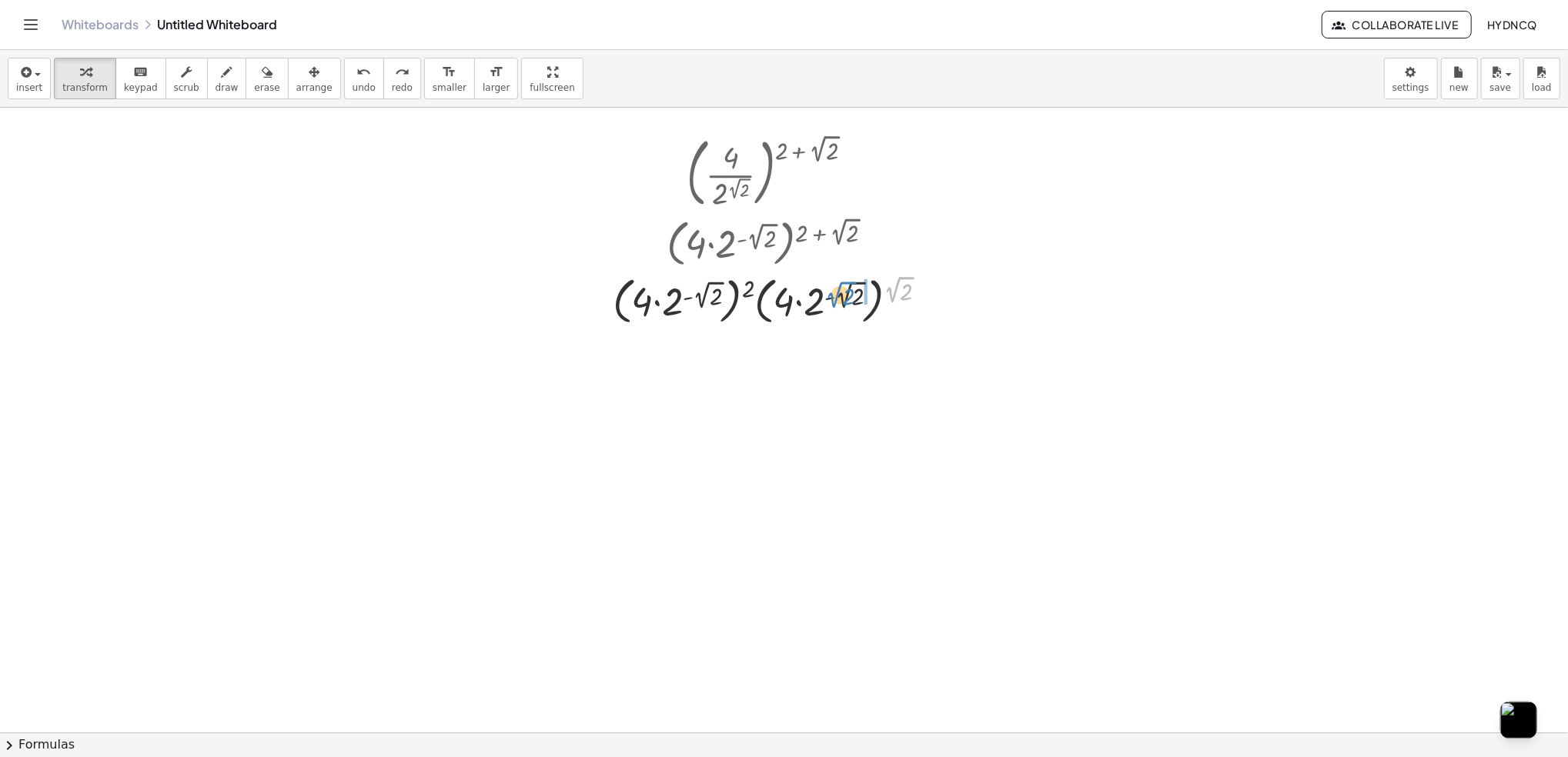
drag, startPoint x: 886, startPoint y: 293, endPoint x: 830, endPoint y: 299, distance: 56.3
click at [830, 299] on div at bounding box center [776, 300] width 342 height 59
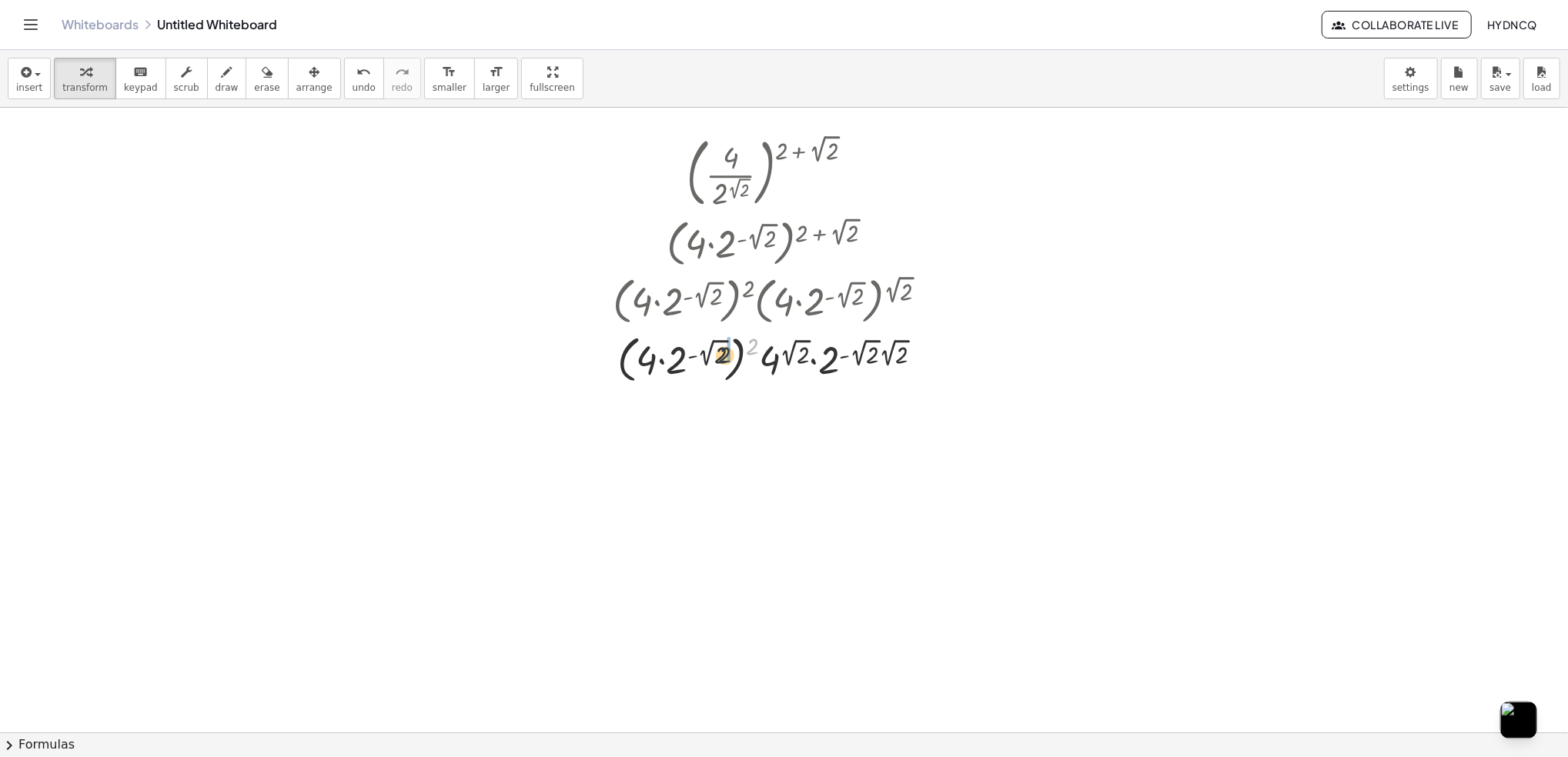
drag, startPoint x: 749, startPoint y: 344, endPoint x: 718, endPoint y: 353, distance: 32.3
click at [718, 353] on div at bounding box center [776, 359] width 342 height 59
click at [729, 359] on div at bounding box center [776, 358] width 342 height 52
click at [729, 359] on div at bounding box center [776, 358] width 348 height 52
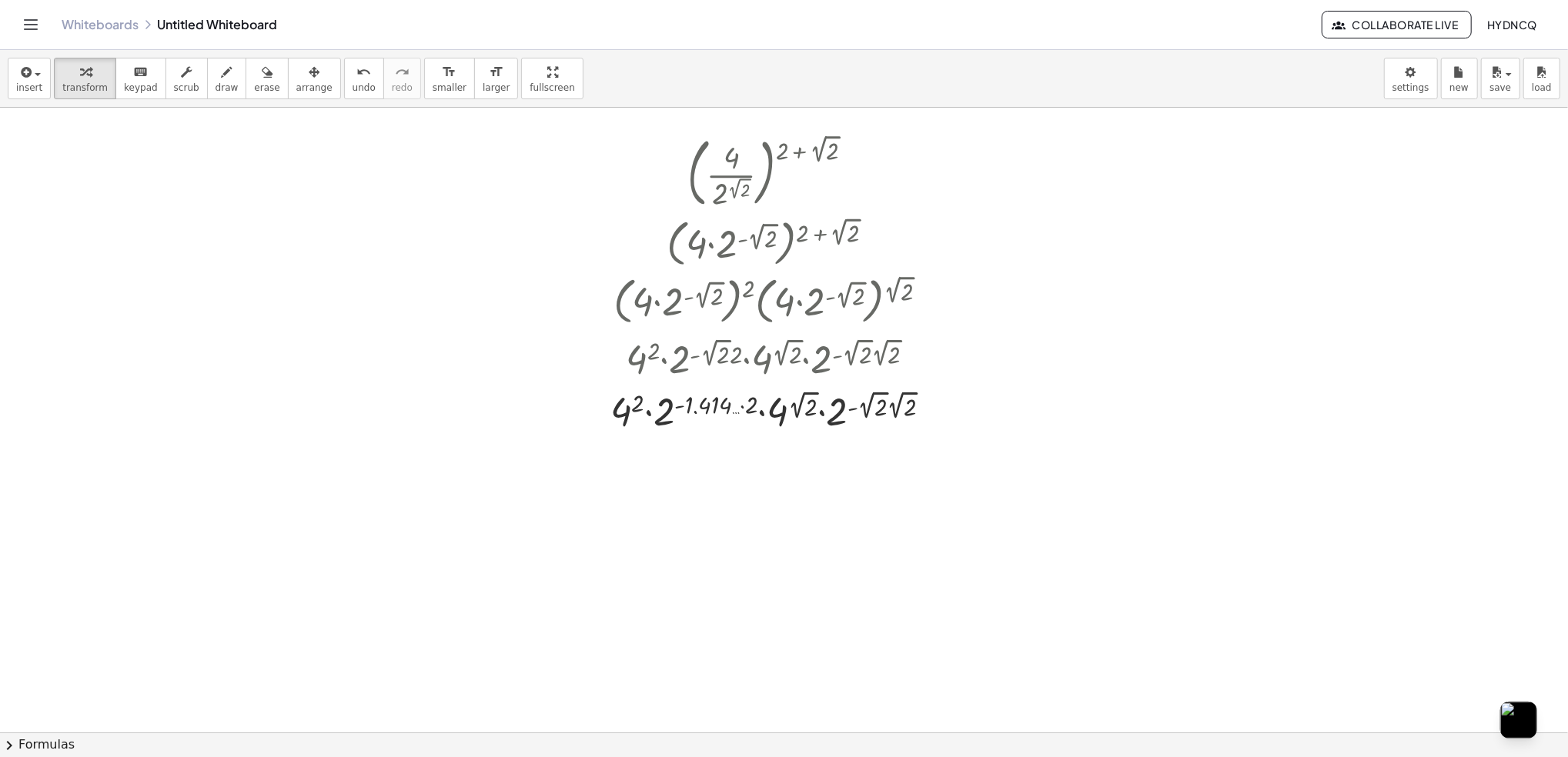
click at [342, 103] on div "insert select one: Math Expression Function Text Youtube Video Graphing Geometr…" at bounding box center [784, 79] width 1568 height 58
click at [357, 66] on icon "undo" at bounding box center [363, 72] width 14 height 18
click at [635, 365] on div at bounding box center [776, 358] width 342 height 52
click at [763, 173] on div "( · 4 · 2 ( 2 √ 2 ) ) ( + 2 + 2 √ 2 ) ( · 4 · 2 ( - 2 √ 2 ) ) ( + 2 + 2 √ 2 ) ·…" at bounding box center [763, 173] width 0 height 0
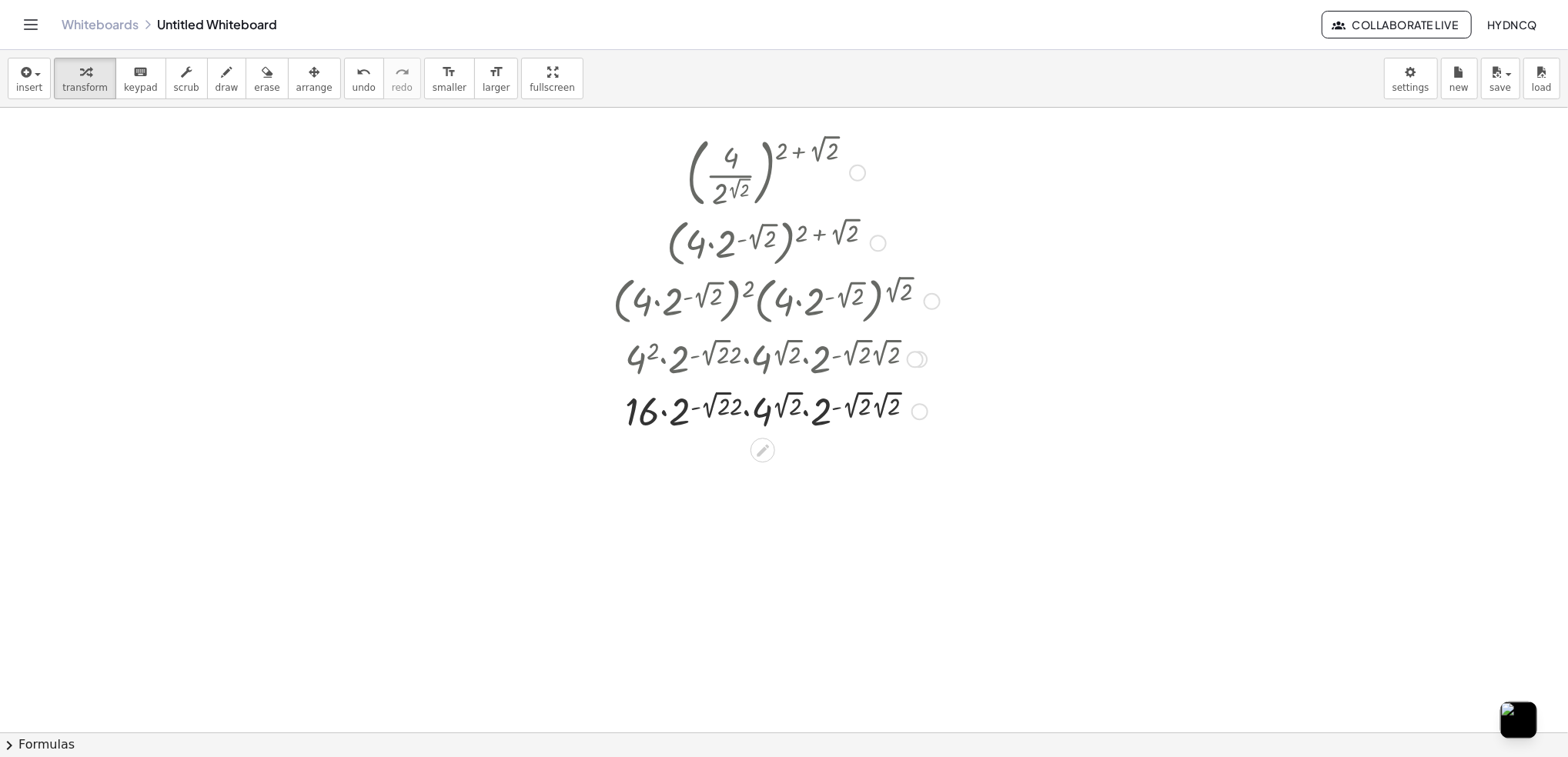
click at [661, 364] on div at bounding box center [776, 358] width 342 height 52
drag, startPoint x: 661, startPoint y: 364, endPoint x: 670, endPoint y: 413, distance: 49.8
click at [670, 411] on div at bounding box center [776, 410] width 342 height 52
click at [670, 415] on div at bounding box center [776, 410] width 342 height 52
click at [670, 415] on div at bounding box center [776, 410] width 342 height 52
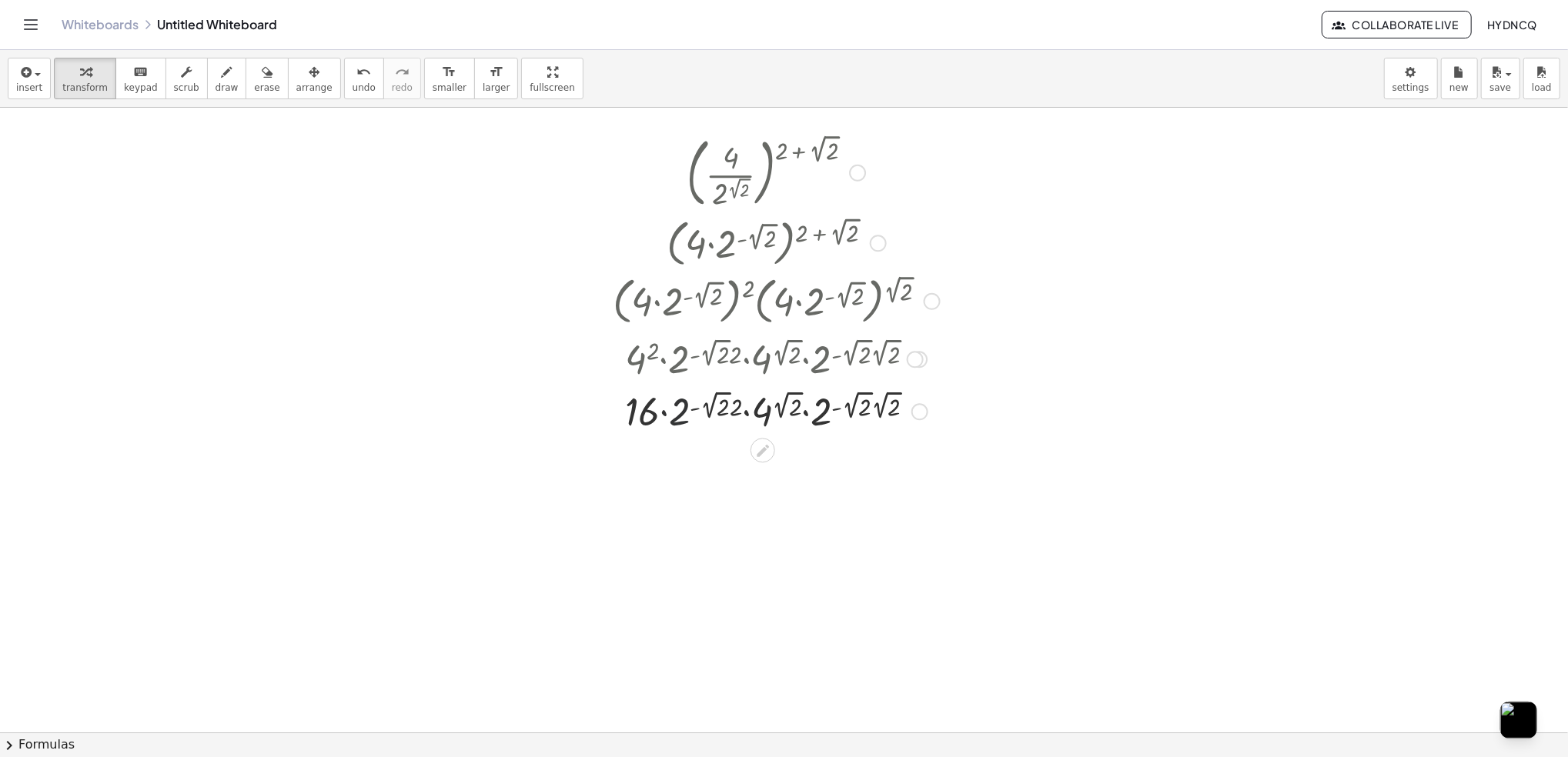
drag, startPoint x: 669, startPoint y: 416, endPoint x: 660, endPoint y: 421, distance: 10.3
click at [668, 417] on div at bounding box center [776, 410] width 342 height 52
drag, startPoint x: 636, startPoint y: 423, endPoint x: 751, endPoint y: 423, distance: 115.0
click at [751, 423] on div at bounding box center [776, 410] width 342 height 52
click at [747, 411] on div at bounding box center [776, 410] width 342 height 52
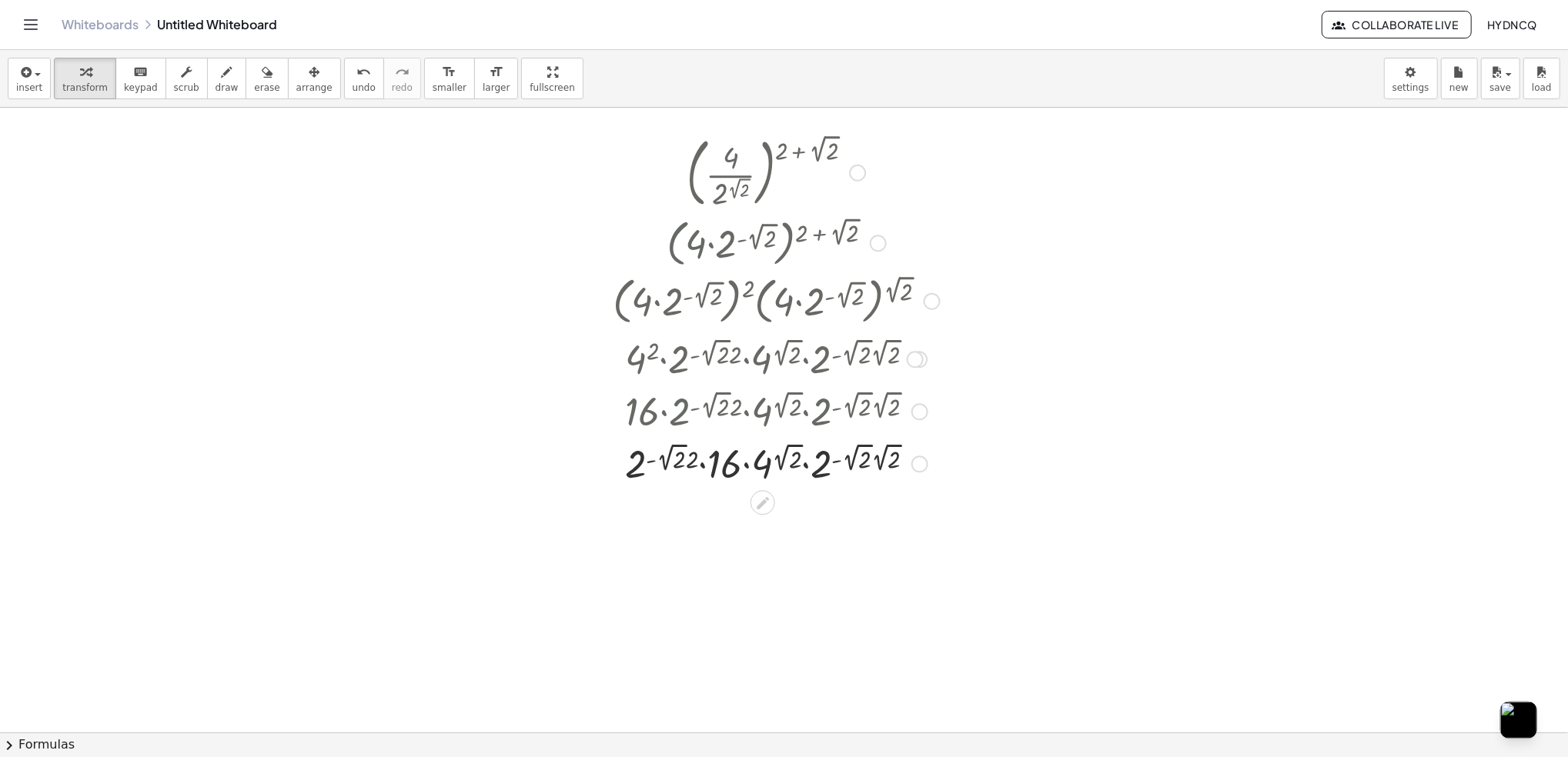
click at [747, 457] on div at bounding box center [776, 462] width 342 height 52
click at [747, 463] on div at bounding box center [776, 462] width 342 height 52
drag, startPoint x: 813, startPoint y: 464, endPoint x: 690, endPoint y: 467, distance: 123.0
click at [690, 467] on div at bounding box center [776, 462] width 342 height 52
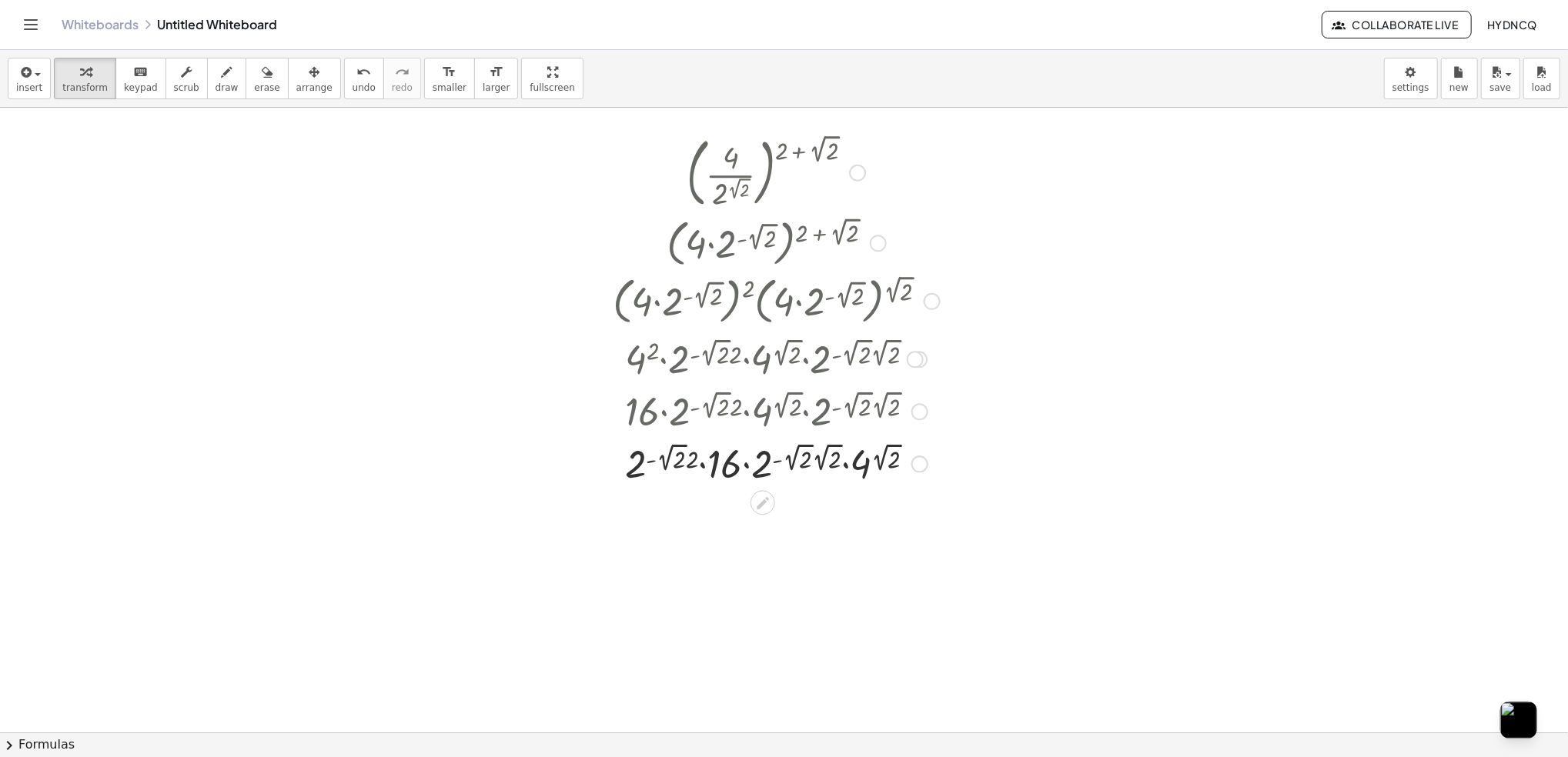
drag, startPoint x: 721, startPoint y: 467, endPoint x: 745, endPoint y: 469, distance: 24.1
click at [722, 467] on div at bounding box center [776, 462] width 342 height 52
click at [746, 470] on div at bounding box center [776, 462] width 342 height 52
click at [753, 470] on div at bounding box center [776, 462] width 342 height 52
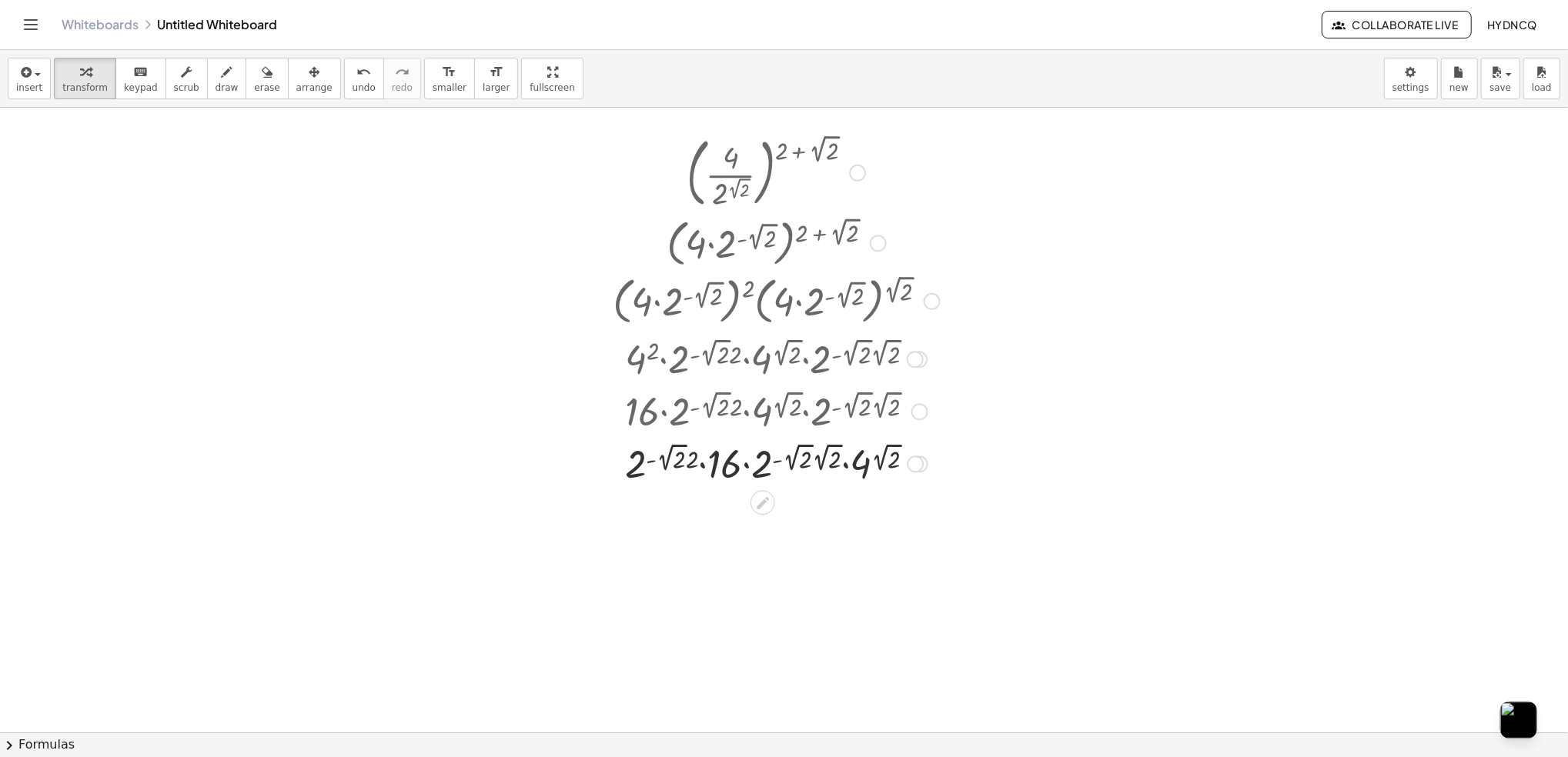
click at [812, 466] on div at bounding box center [776, 462] width 342 height 52
drag, startPoint x: 829, startPoint y: 457, endPoint x: 831, endPoint y: 466, distance: 9.2
click at [763, 173] on div "( · 4 · 2 ( 2 √ 2 ) ) ( + 2 + 2 √ 2 ) ( · 4 · 2 ( - 2 √ 2 ) ) ( + 2 + 2 √ 2 ) ·…" at bounding box center [763, 173] width 0 height 0
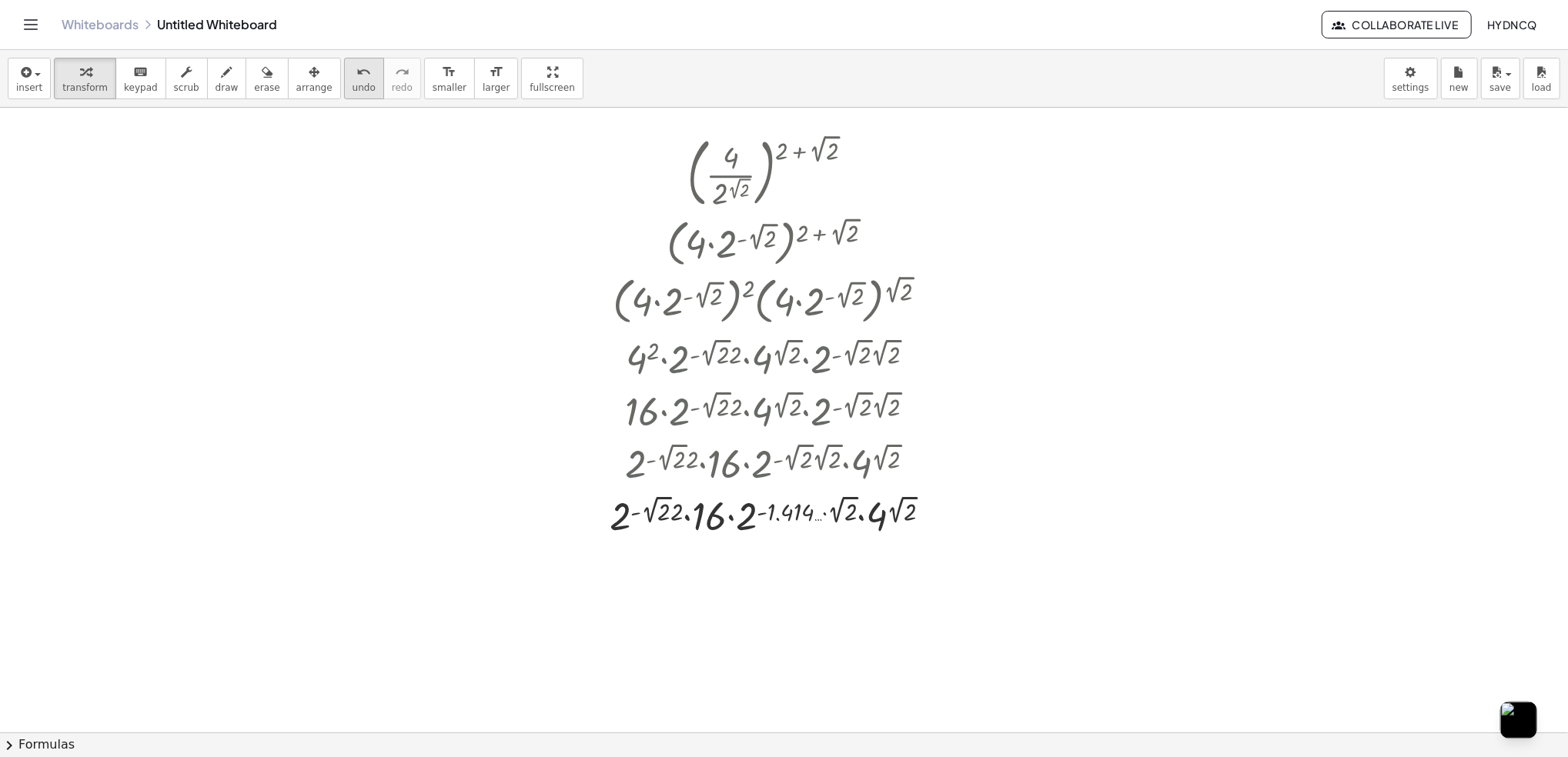
click at [353, 92] on span "undo" at bounding box center [364, 87] width 24 height 11
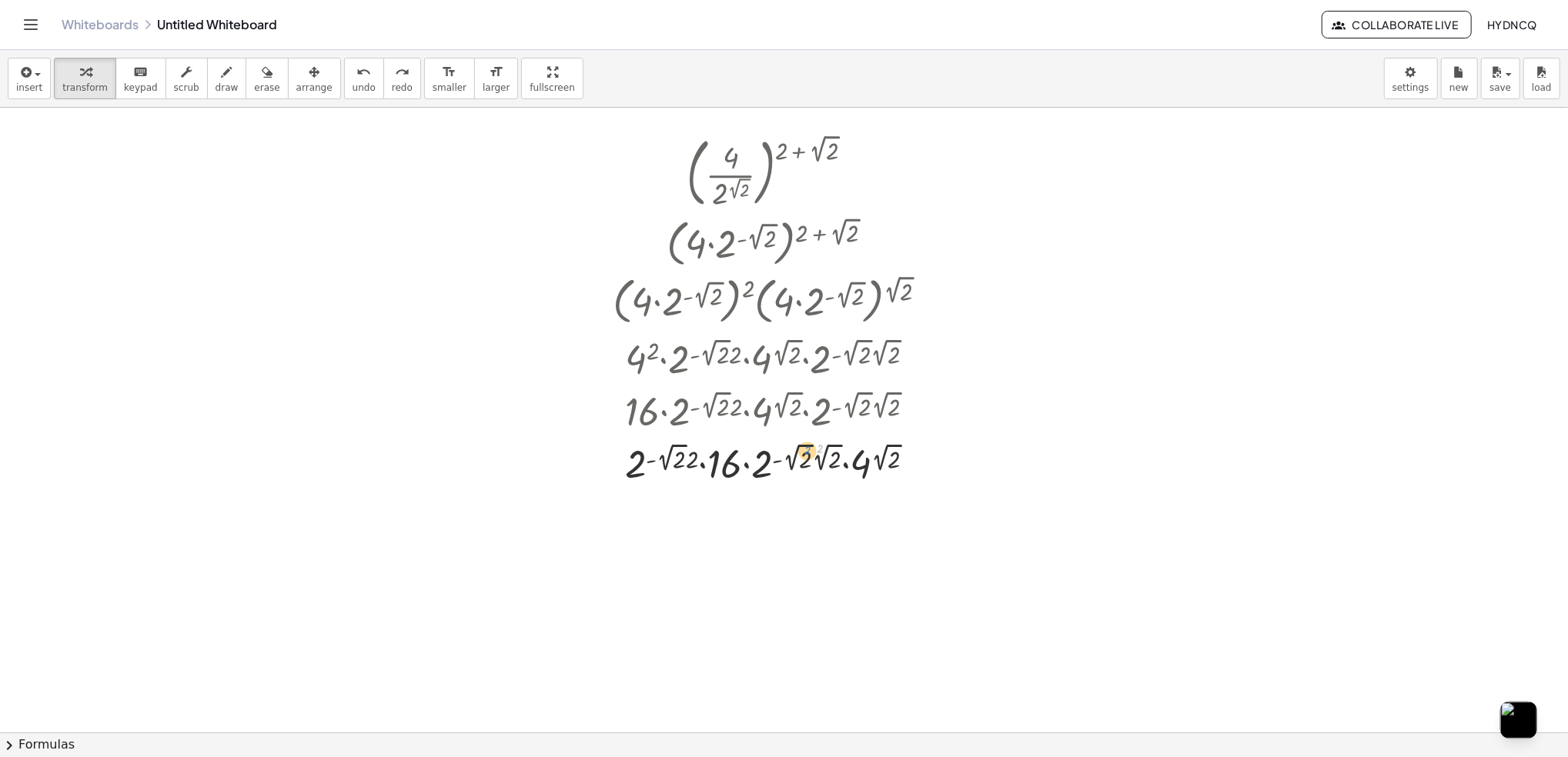
drag, startPoint x: 822, startPoint y: 452, endPoint x: 812, endPoint y: 452, distance: 10.0
click at [812, 452] on div at bounding box center [776, 462] width 342 height 52
drag, startPoint x: 831, startPoint y: 465, endPoint x: 782, endPoint y: 459, distance: 49.4
click at [782, 459] on div at bounding box center [776, 462] width 342 height 52
drag, startPoint x: 891, startPoint y: 459, endPoint x: 784, endPoint y: 468, distance: 107.4
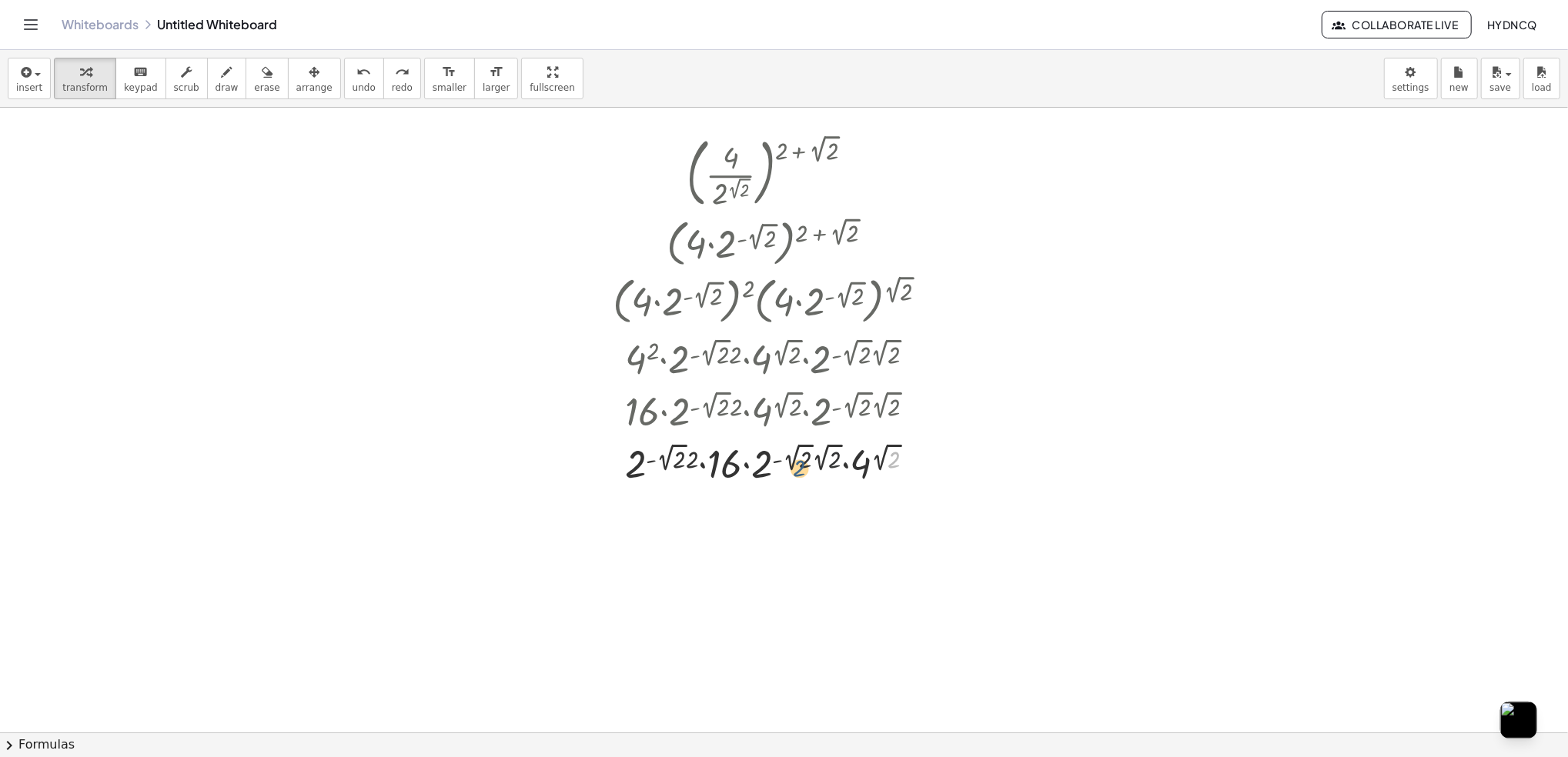
click at [784, 468] on div at bounding box center [776, 462] width 342 height 52
drag, startPoint x: 684, startPoint y: 467, endPoint x: 658, endPoint y: 467, distance: 26.0
click at [658, 467] on div at bounding box center [776, 462] width 342 height 52
drag, startPoint x: 651, startPoint y: 459, endPoint x: 666, endPoint y: 470, distance: 18.6
click at [666, 470] on div at bounding box center [776, 462] width 342 height 52
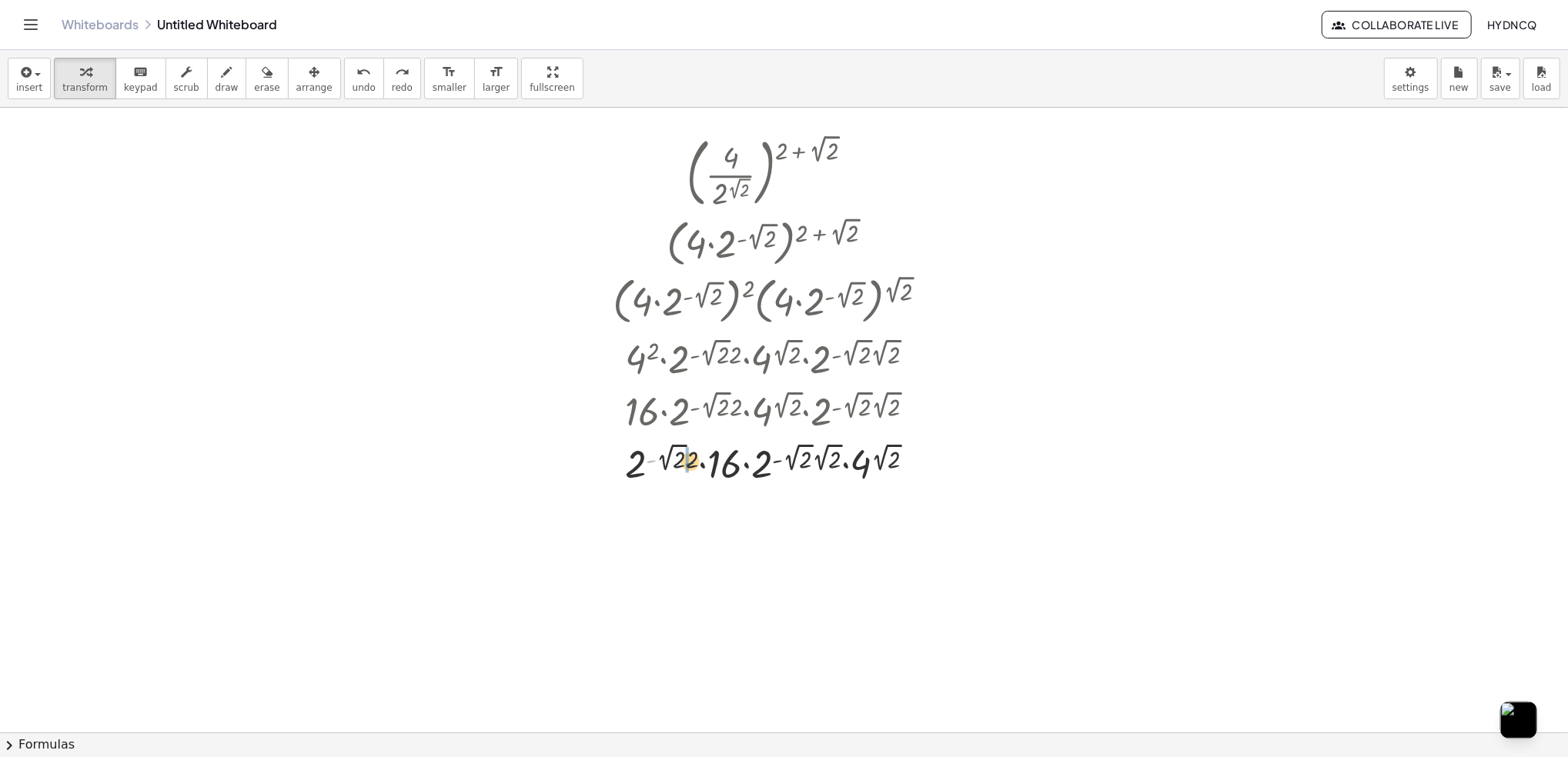
drag, startPoint x: 656, startPoint y: 463, endPoint x: 696, endPoint y: 466, distance: 40.1
click at [696, 466] on div at bounding box center [776, 462] width 342 height 52
click at [684, 512] on div at bounding box center [776, 514] width 342 height 52
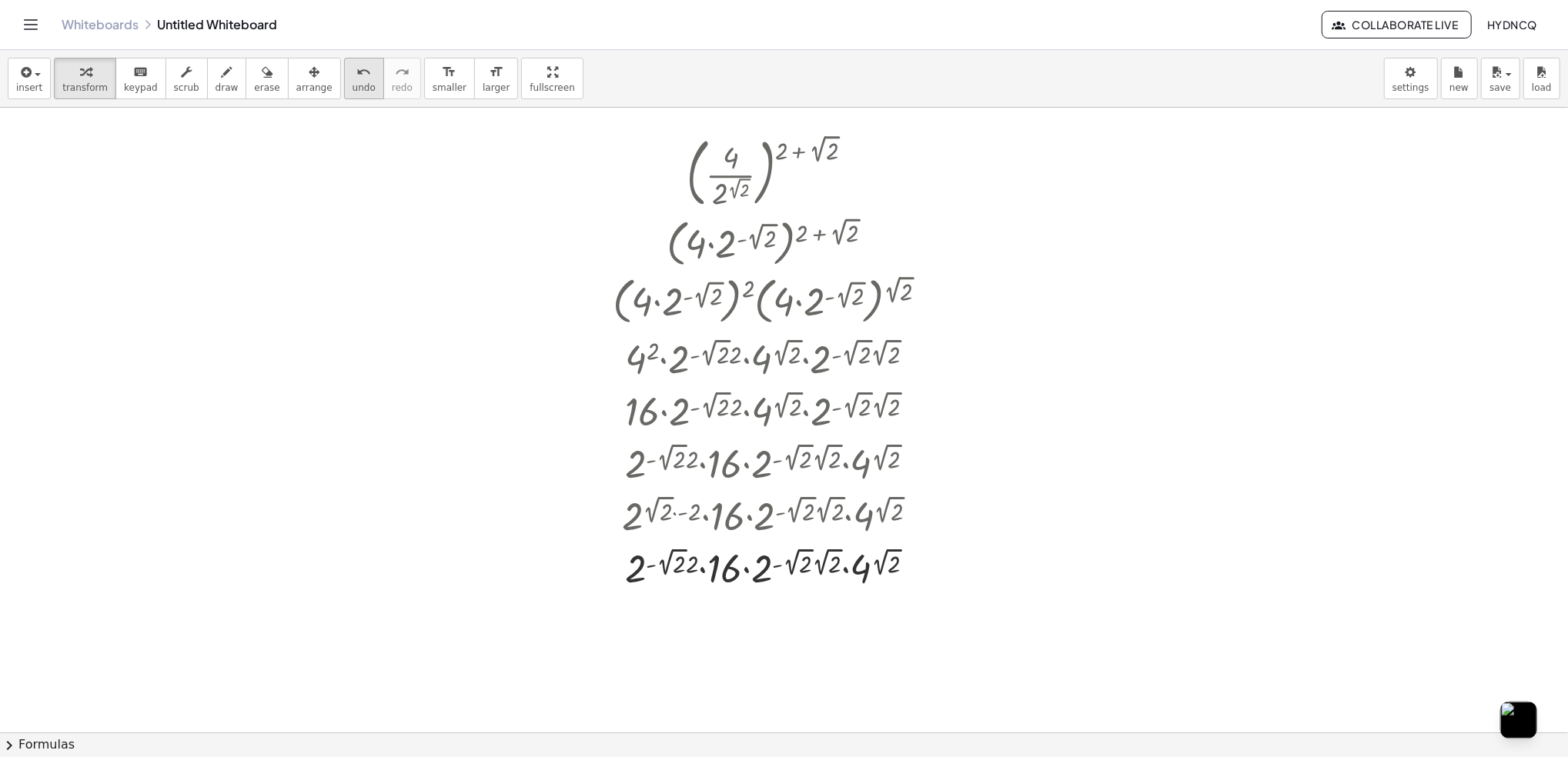
click at [353, 85] on span "undo" at bounding box center [364, 87] width 24 height 11
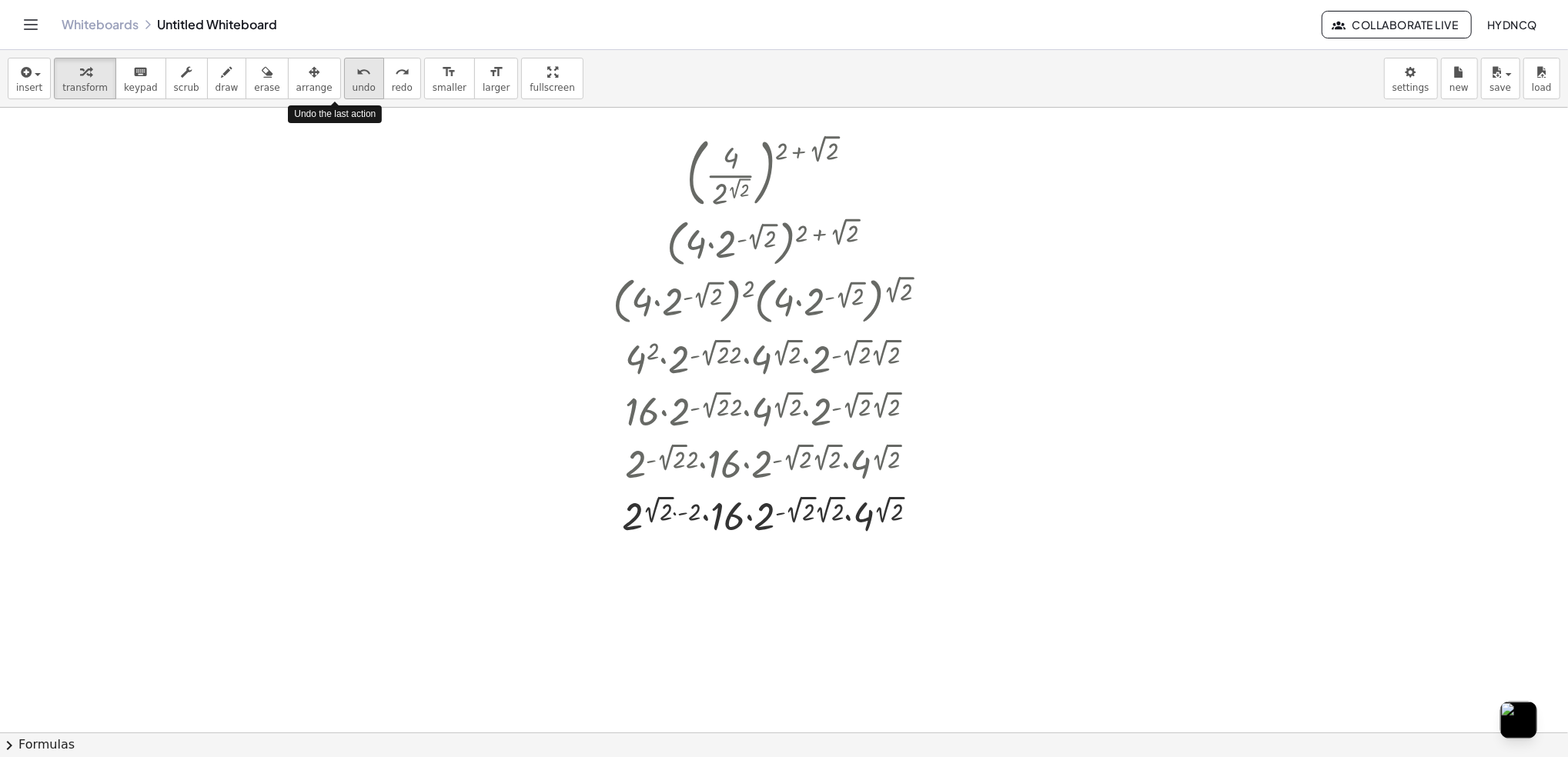
click at [353, 85] on span "undo" at bounding box center [364, 87] width 24 height 11
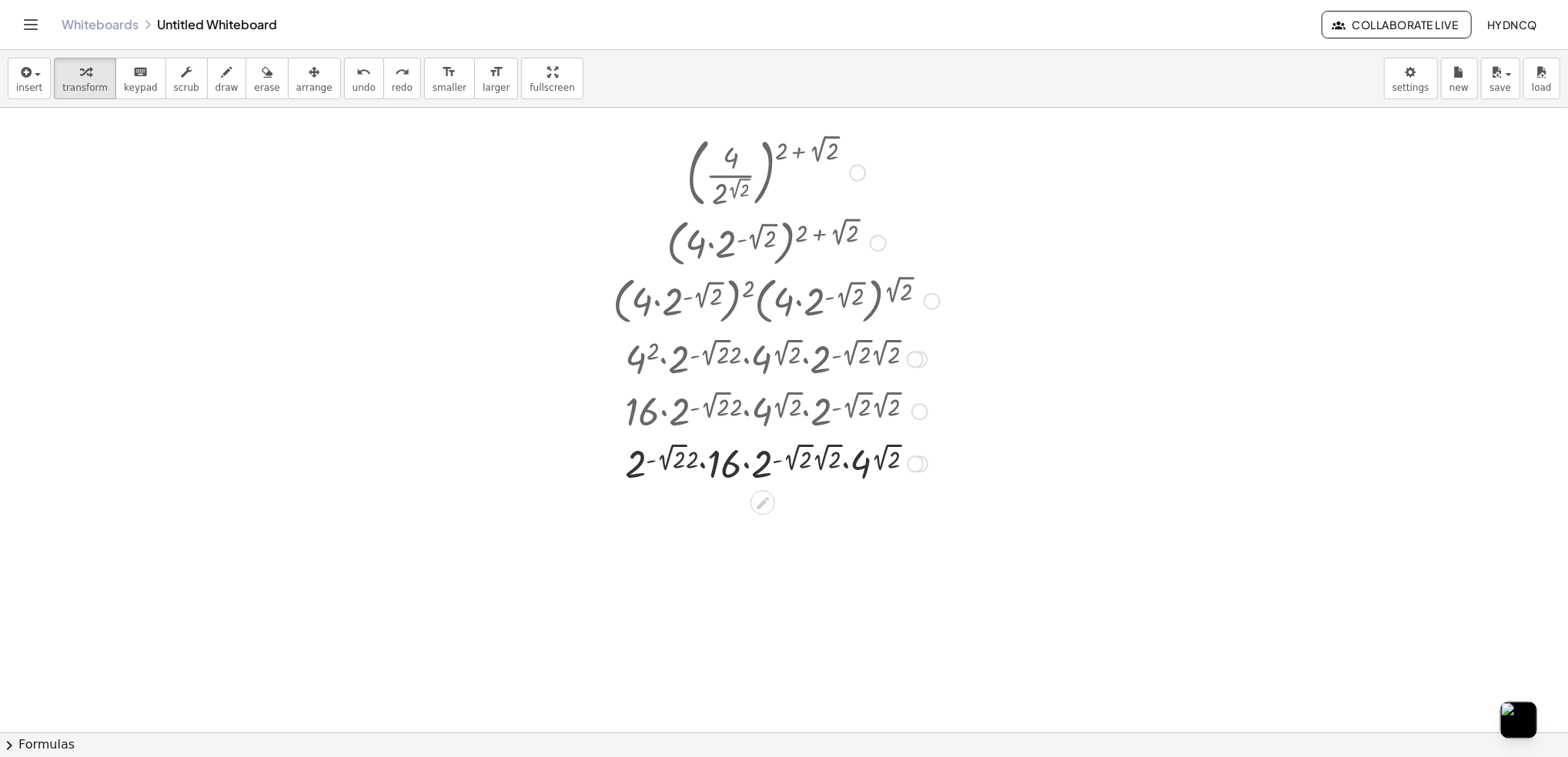
click at [852, 467] on div at bounding box center [776, 462] width 337 height 52
click at [848, 467] on div at bounding box center [776, 462] width 337 height 52
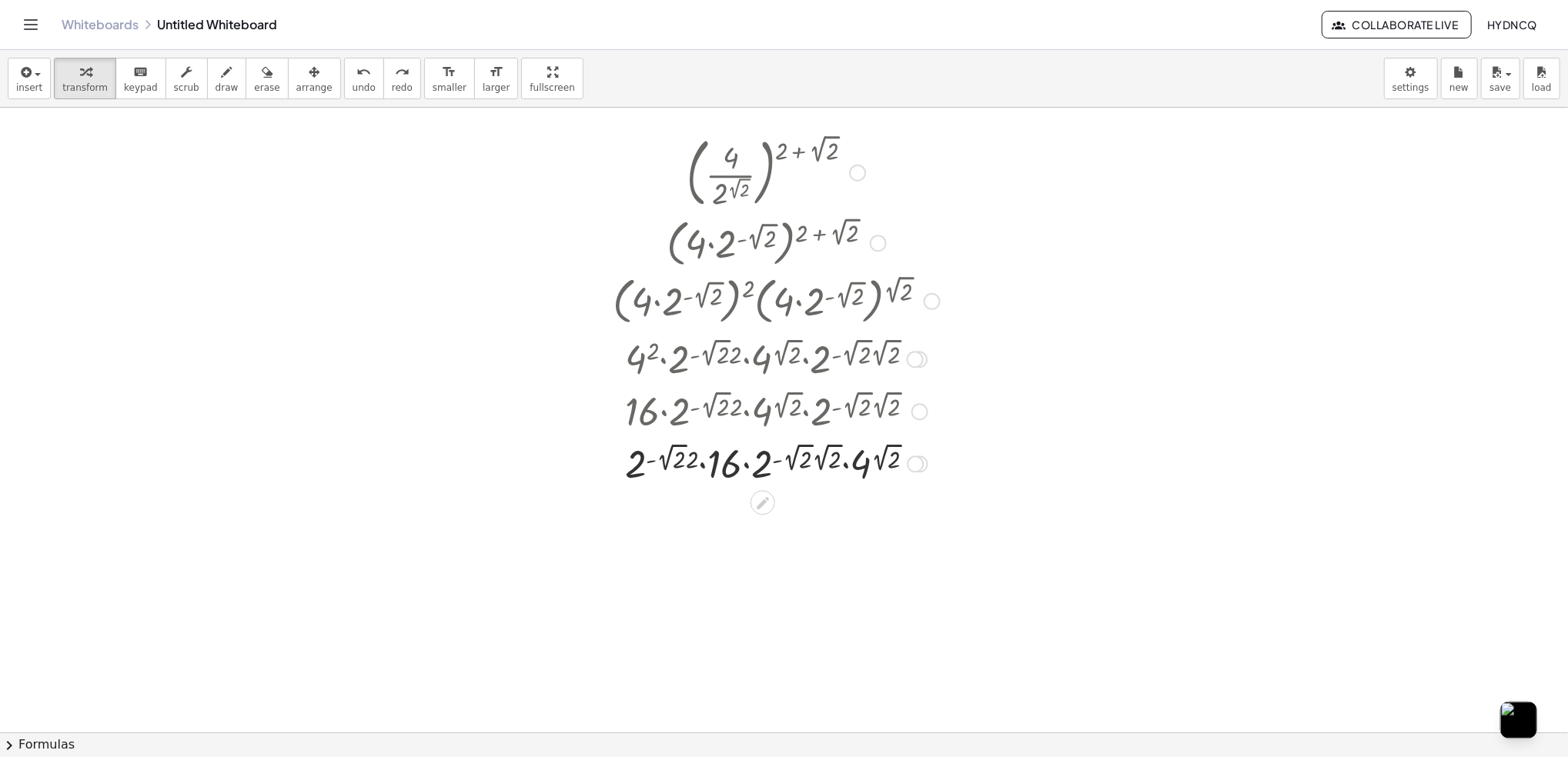
click at [848, 467] on div at bounding box center [776, 462] width 337 height 52
drag, startPoint x: 856, startPoint y: 467, endPoint x: 710, endPoint y: 469, distance: 146.0
click at [710, 469] on div at bounding box center [776, 462] width 337 height 52
click at [744, 468] on div at bounding box center [776, 462] width 342 height 52
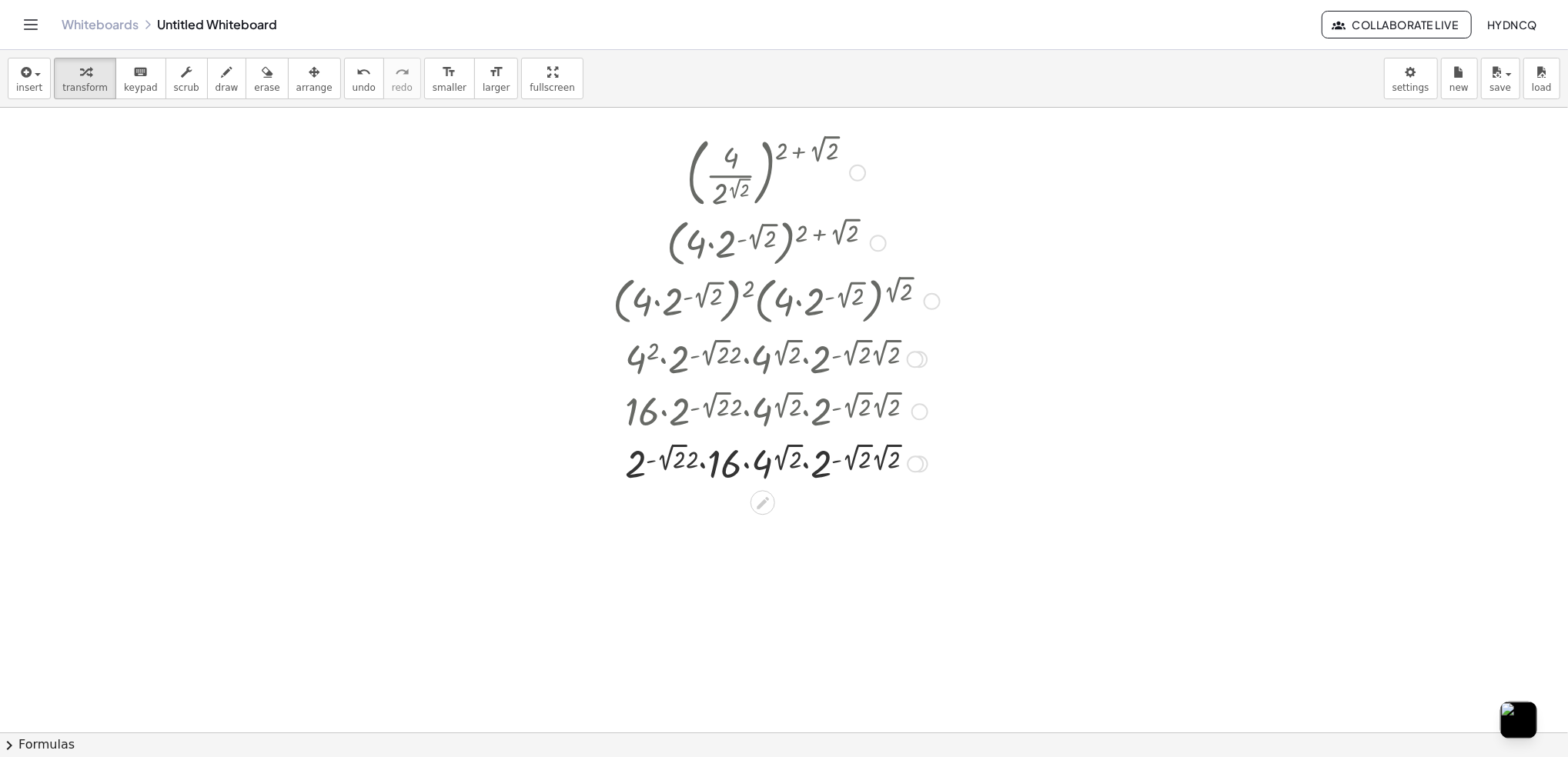
click at [744, 468] on div at bounding box center [776, 462] width 342 height 52
drag, startPoint x: 743, startPoint y: 468, endPoint x: 703, endPoint y: 465, distance: 40.1
click at [740, 468] on div at bounding box center [776, 462] width 342 height 52
click at [703, 465] on div at bounding box center [776, 462] width 342 height 52
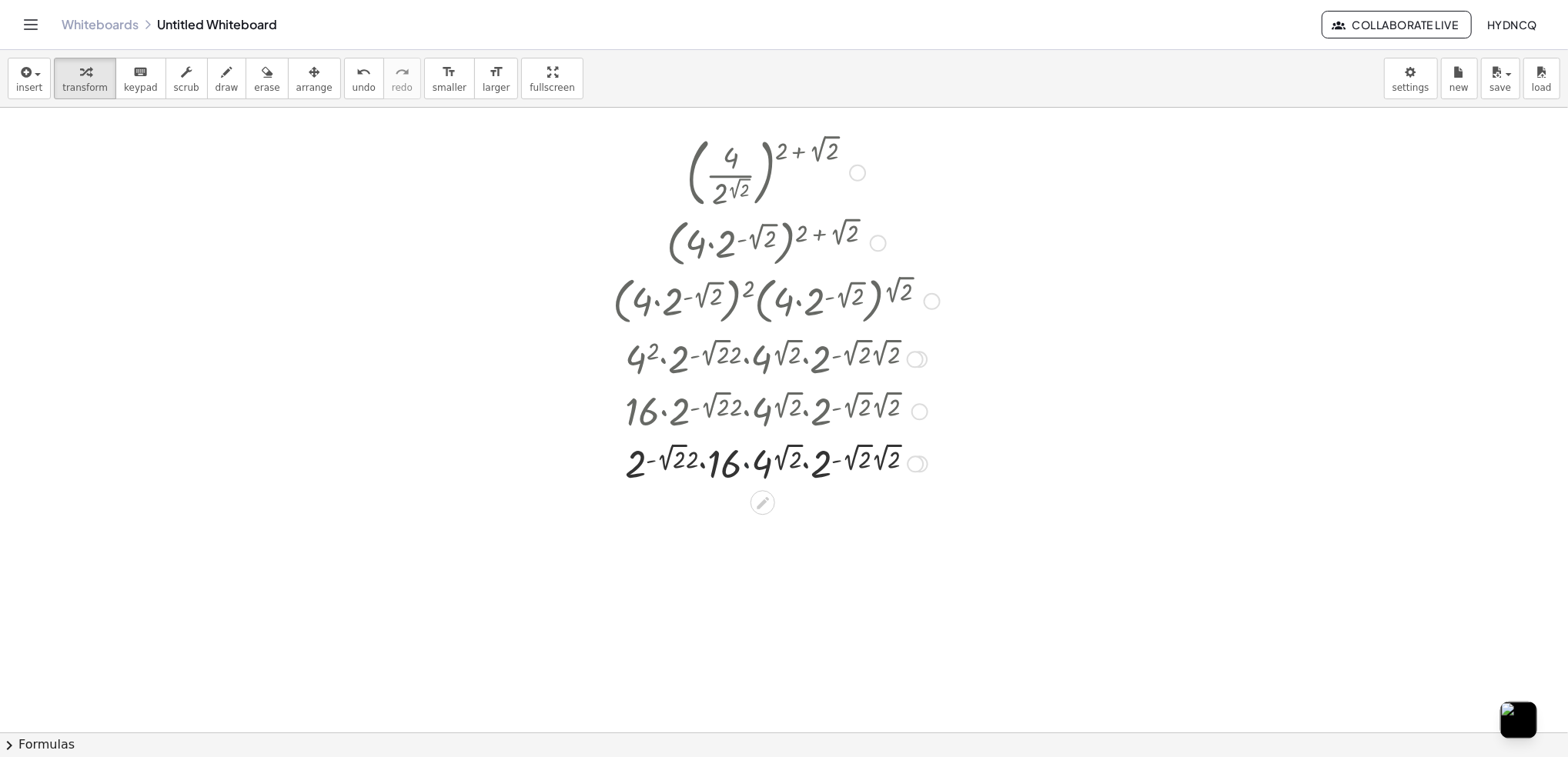
click at [703, 465] on div at bounding box center [776, 462] width 342 height 52
click at [654, 466] on div at bounding box center [776, 462] width 342 height 52
click at [650, 467] on div at bounding box center [776, 462] width 342 height 52
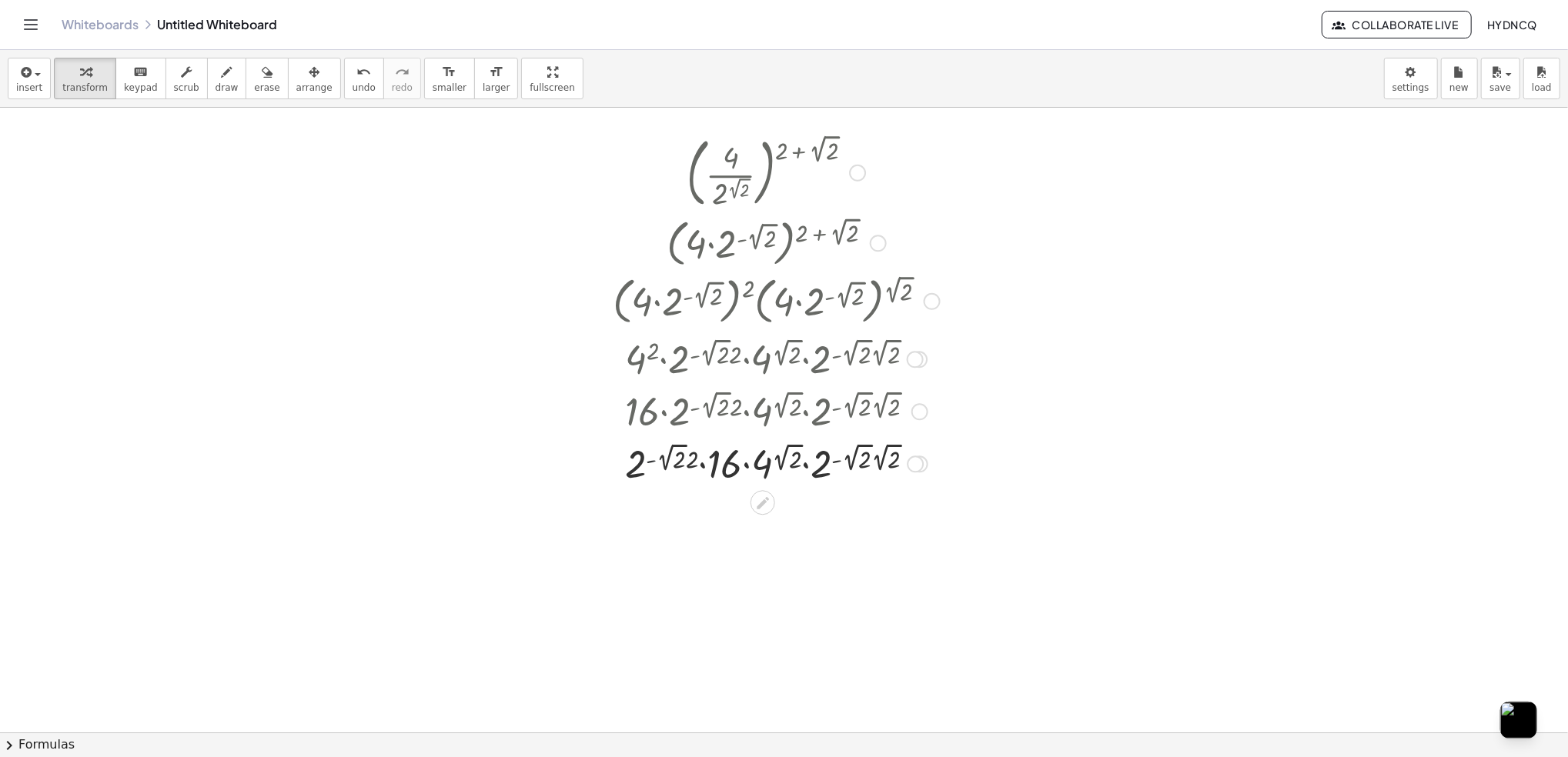
click at [636, 467] on div at bounding box center [776, 462] width 342 height 52
drag, startPoint x: 637, startPoint y: 464, endPoint x: 656, endPoint y: 457, distance: 20.2
click at [637, 463] on div at bounding box center [776, 462] width 342 height 52
click at [656, 457] on div at bounding box center [776, 462] width 342 height 52
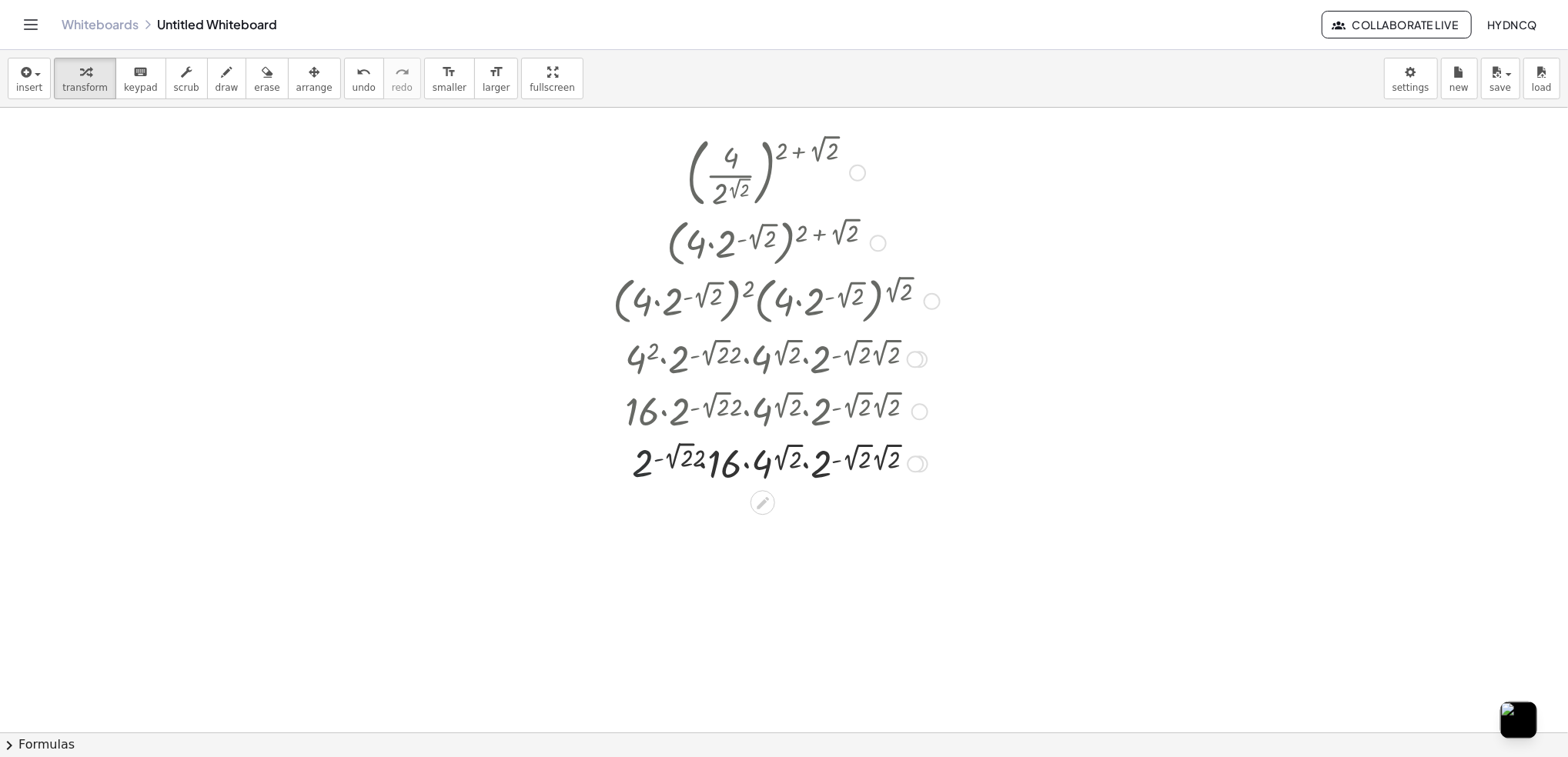
click at [656, 457] on div at bounding box center [776, 462] width 342 height 52
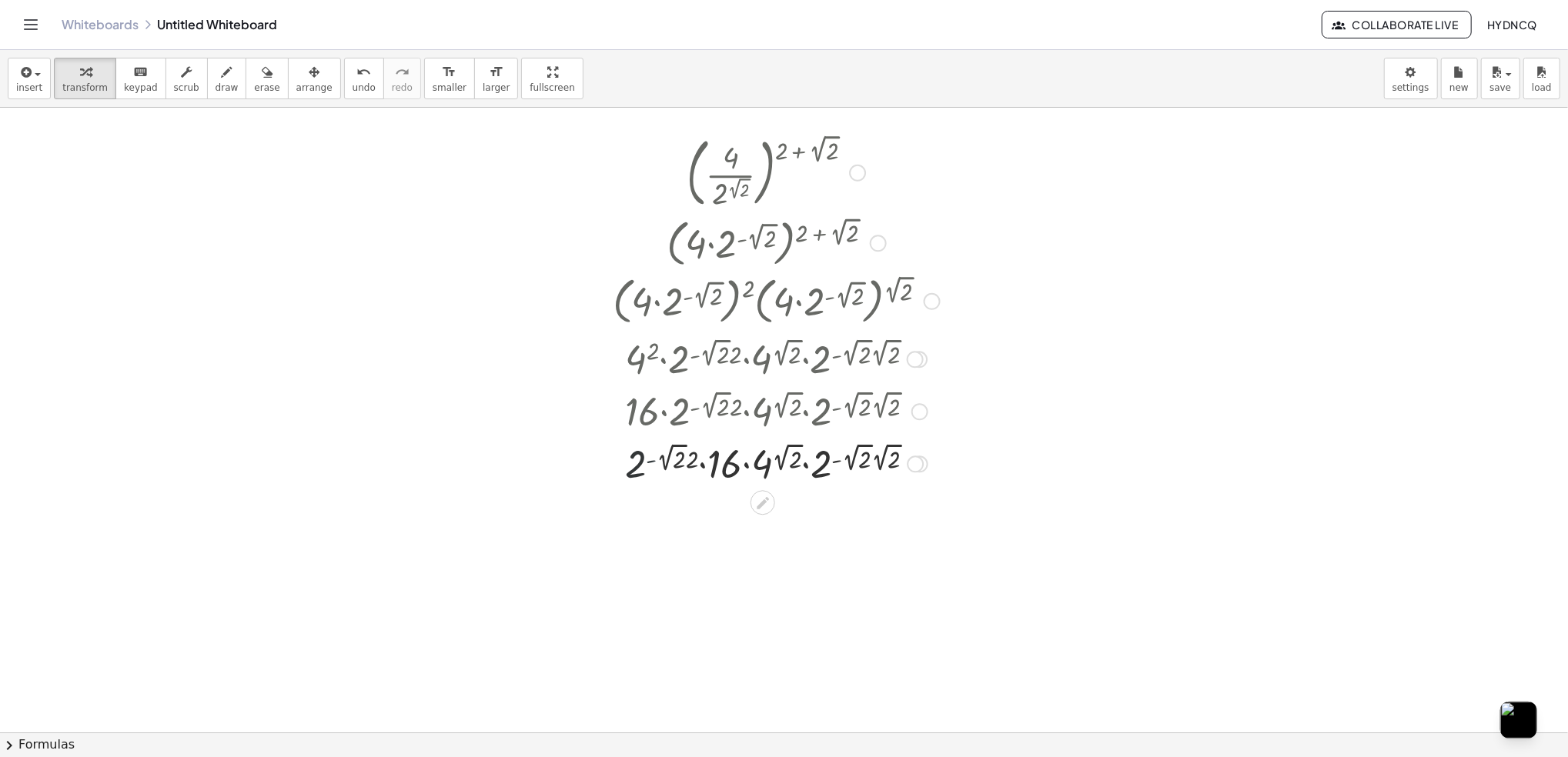
click at [656, 457] on div at bounding box center [776, 462] width 342 height 52
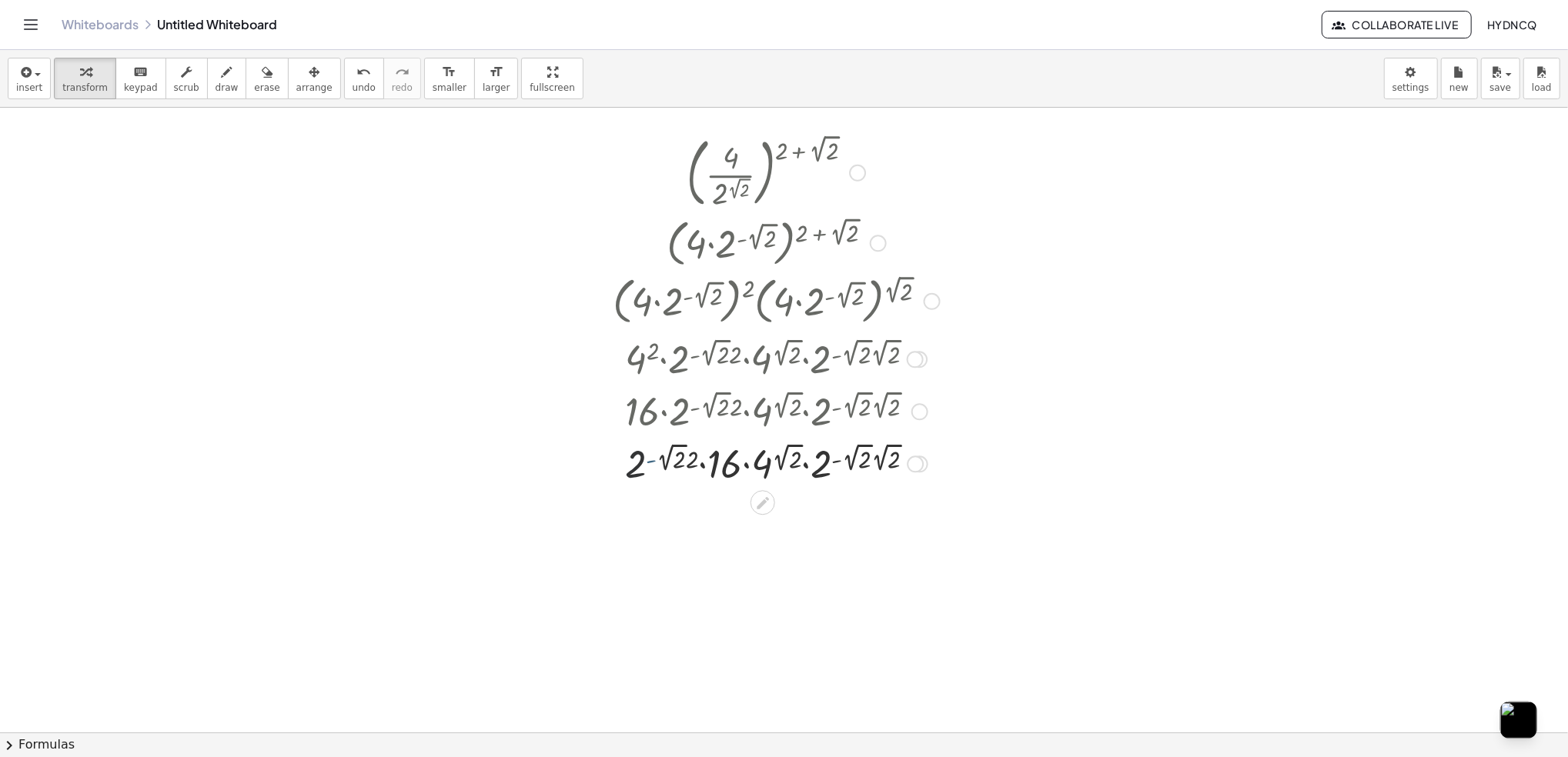
click at [656, 457] on div at bounding box center [776, 462] width 342 height 52
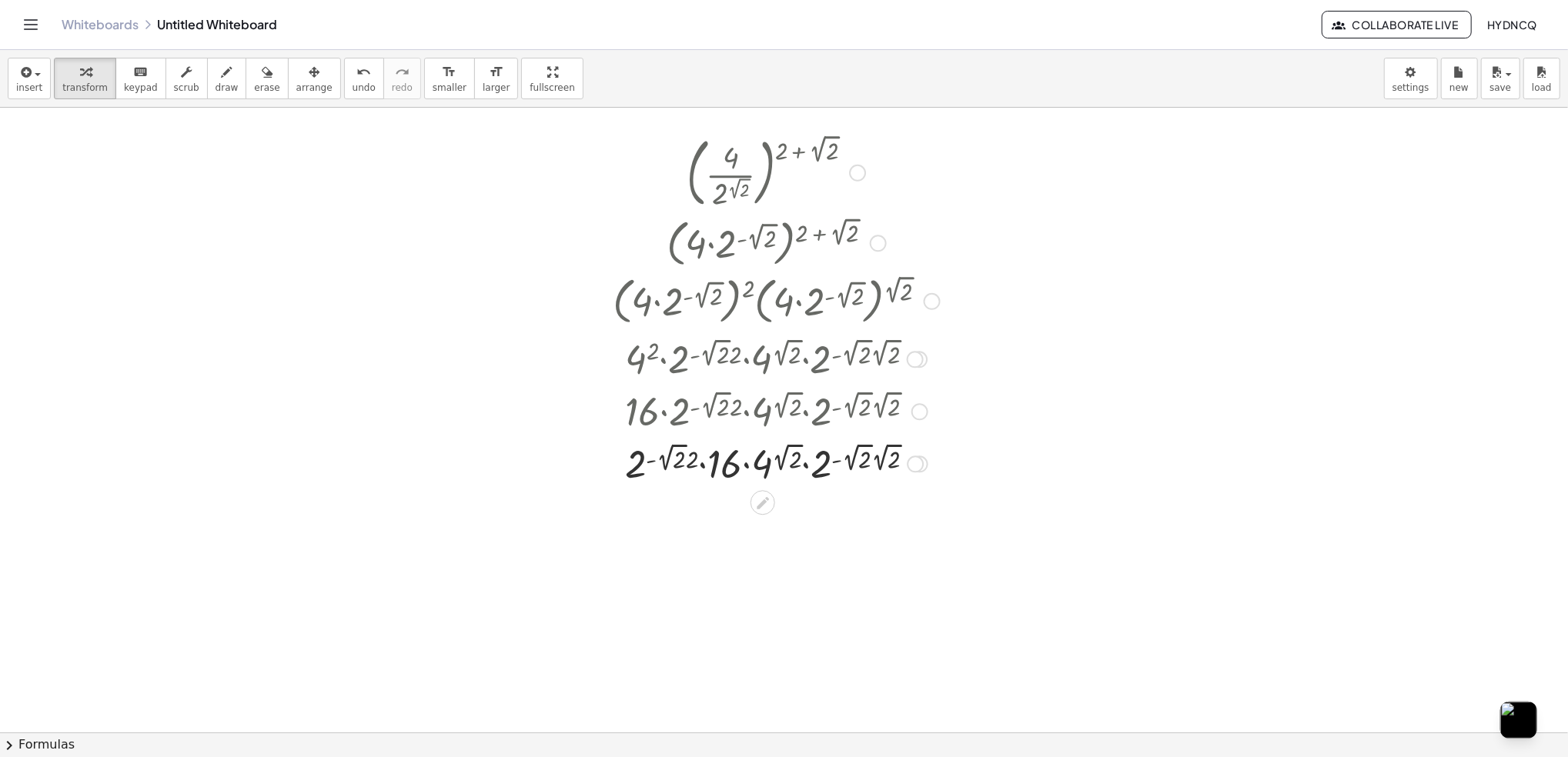
click at [703, 467] on div at bounding box center [776, 462] width 342 height 52
click at [693, 467] on div at bounding box center [776, 462] width 342 height 52
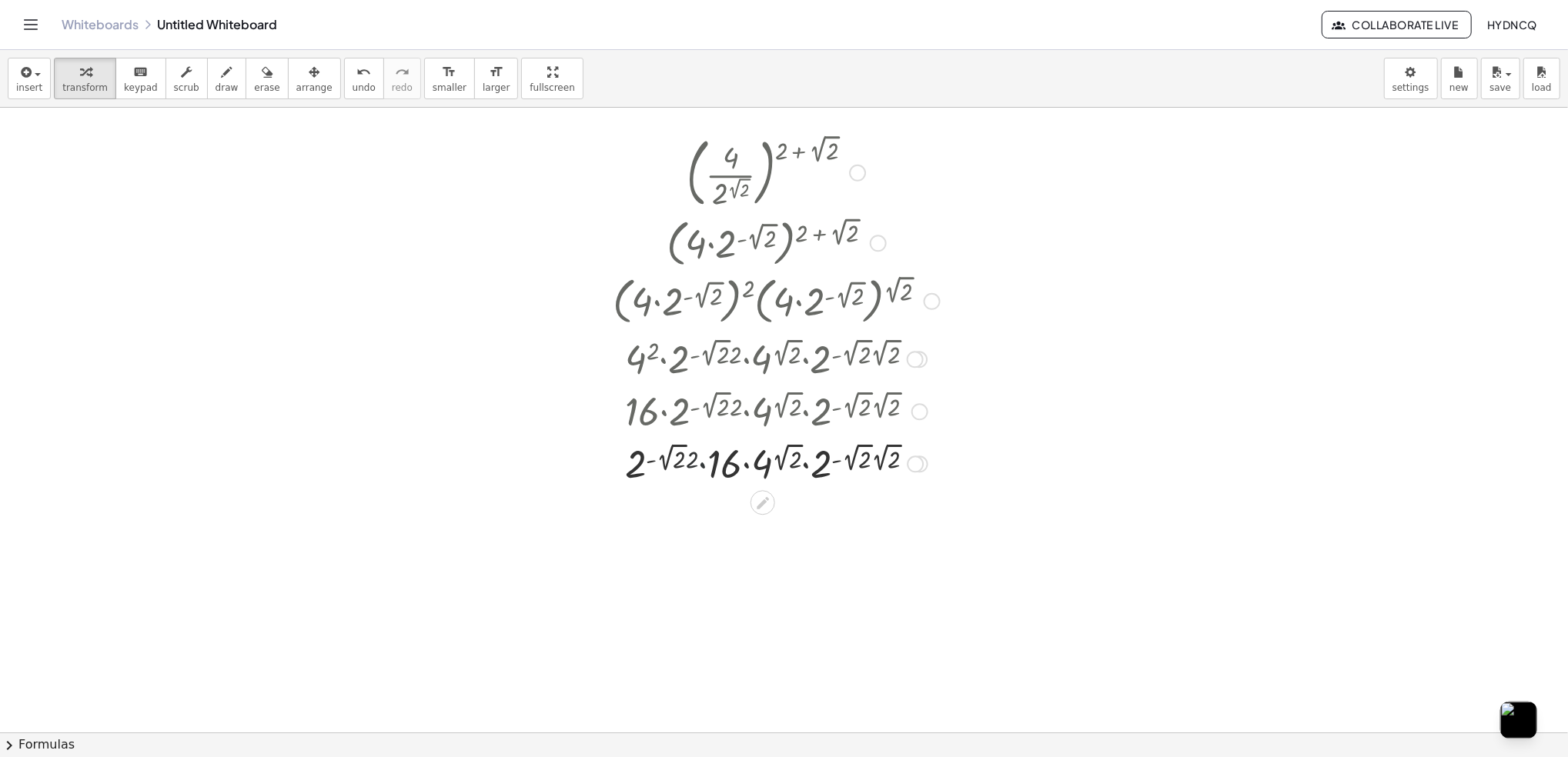
click at [692, 466] on div at bounding box center [776, 462] width 342 height 52
click at [692, 465] on div at bounding box center [776, 462] width 342 height 52
click at [692, 463] on div at bounding box center [776, 462] width 342 height 52
drag, startPoint x: 692, startPoint y: 463, endPoint x: 680, endPoint y: 460, distance: 12.4
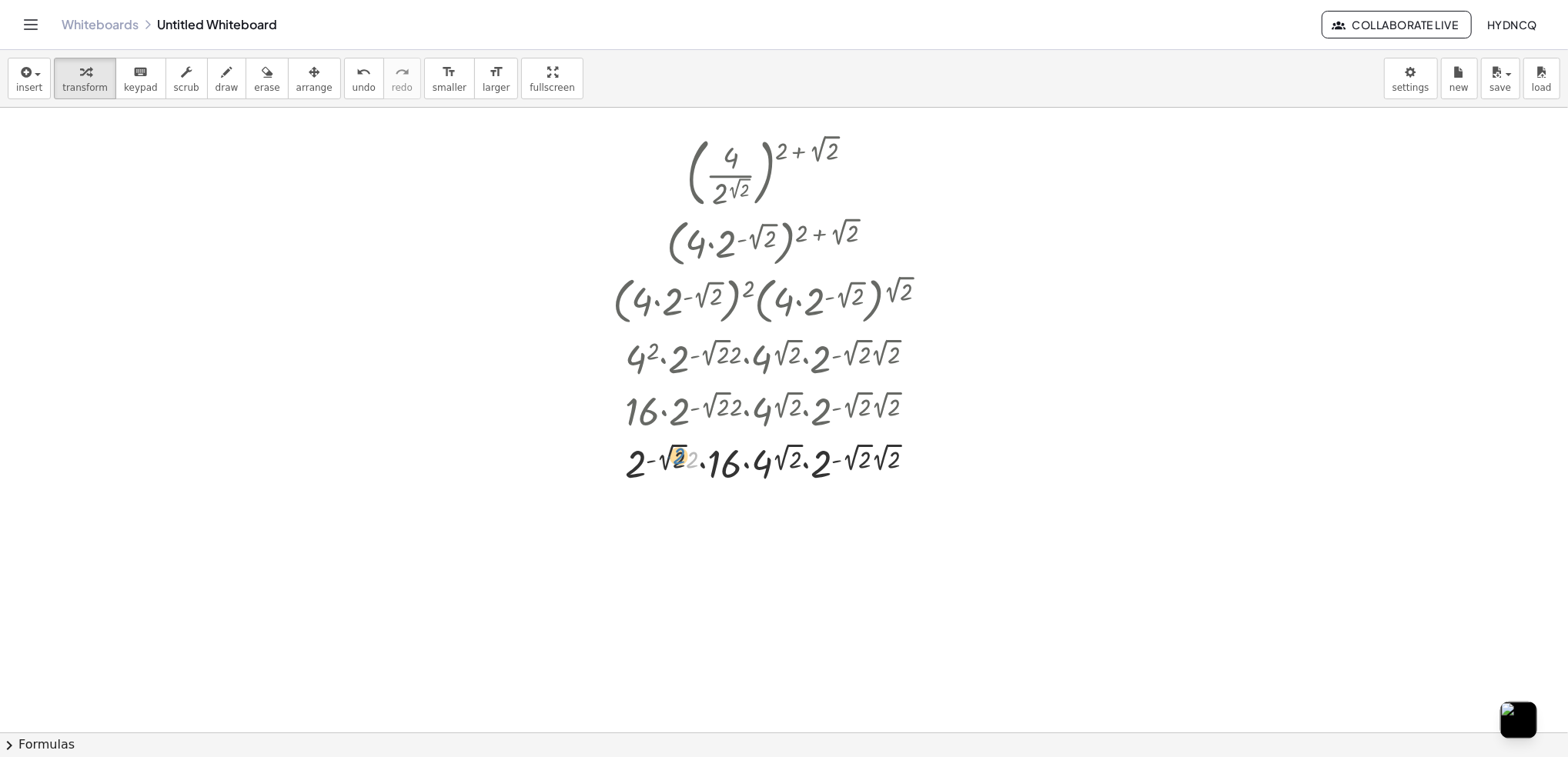
click at [680, 460] on div at bounding box center [776, 462] width 342 height 52
drag, startPoint x: 873, startPoint y: 466, endPoint x: 843, endPoint y: 468, distance: 30.1
click at [896, 503] on div at bounding box center [776, 514] width 342 height 52
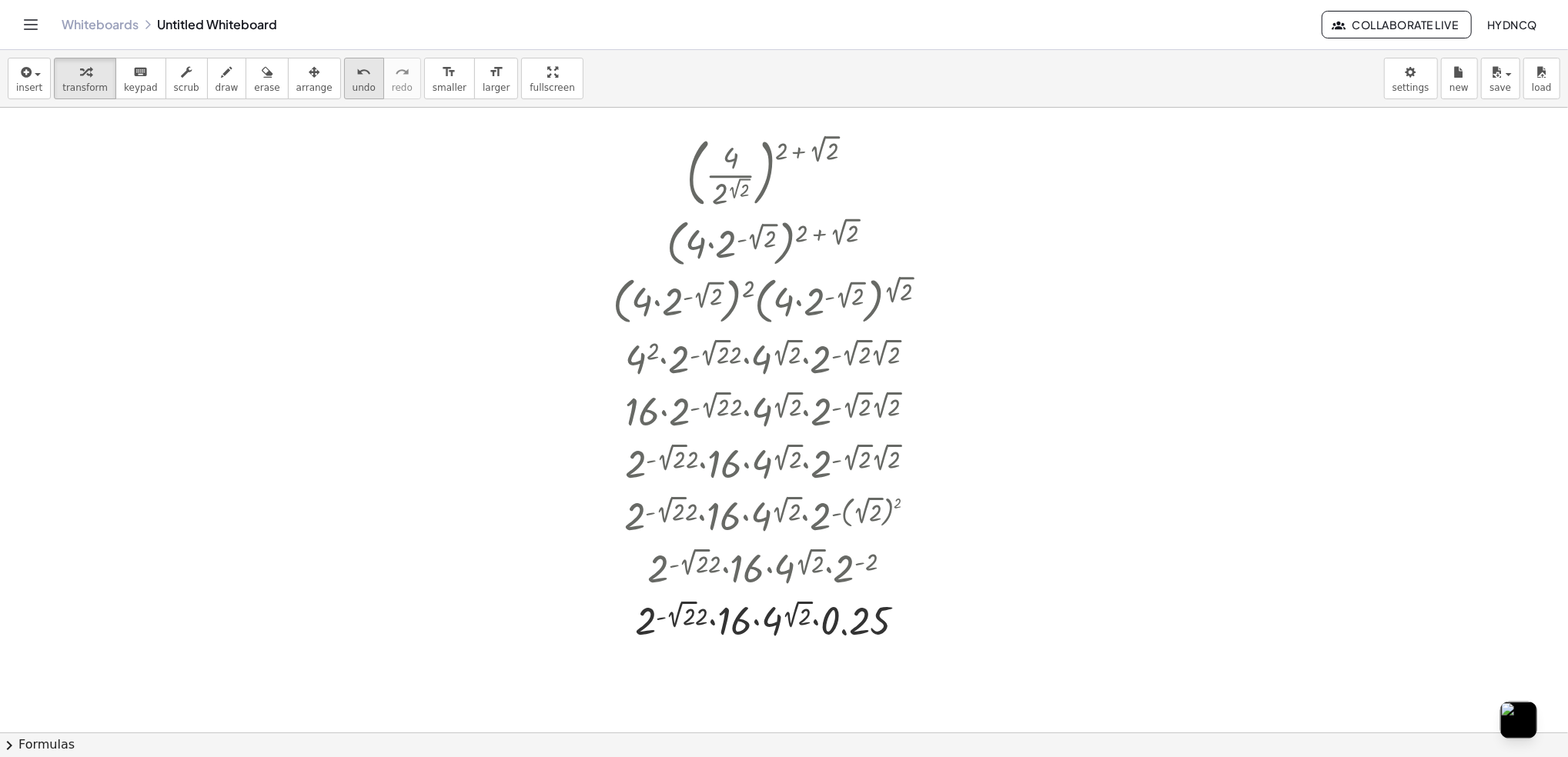
click at [349, 87] on button "undo undo" at bounding box center [364, 79] width 40 height 42
click at [719, 562] on div at bounding box center [776, 567] width 342 height 52
click at [701, 563] on div at bounding box center [776, 567] width 342 height 52
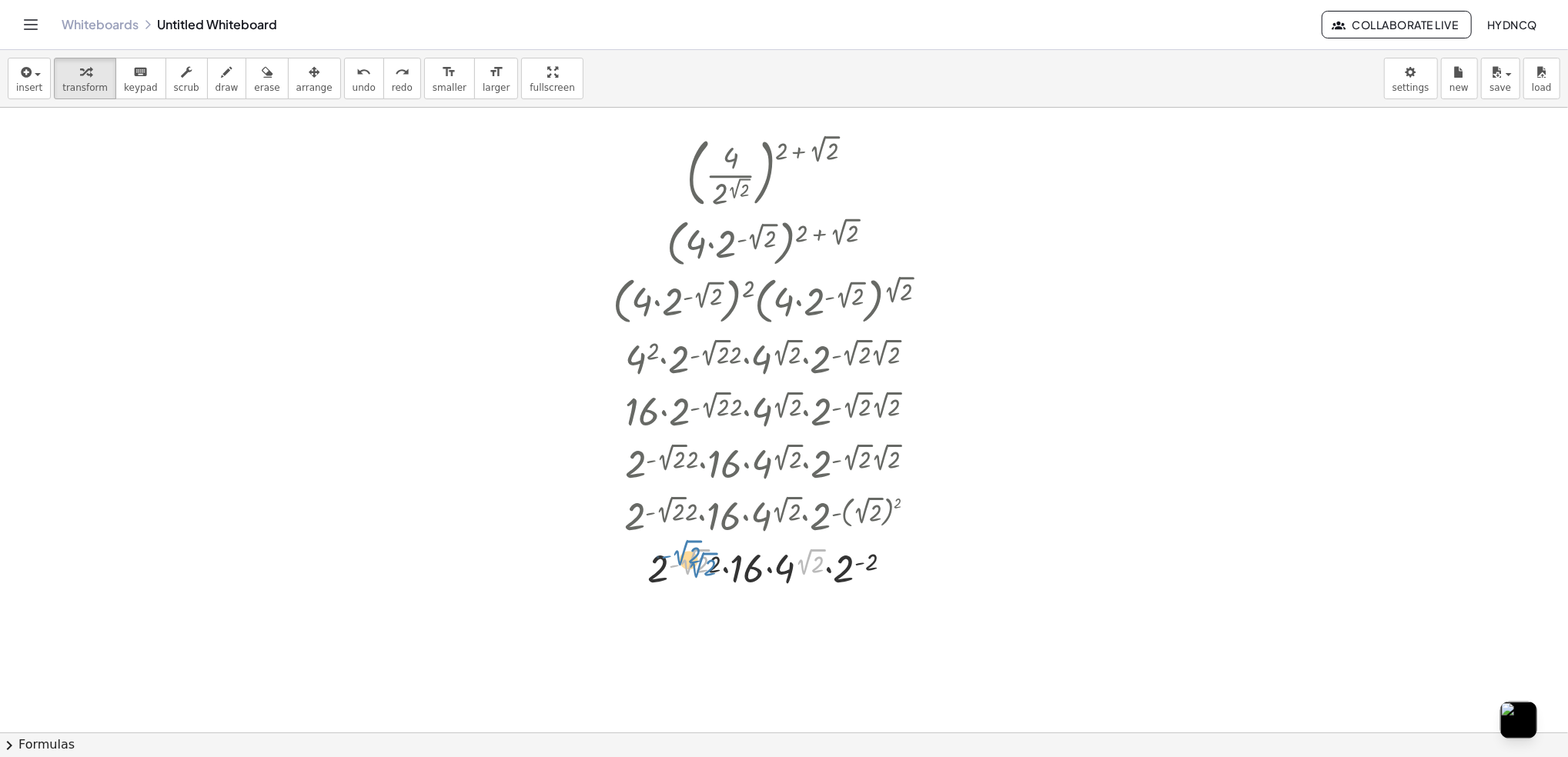
drag, startPoint x: 808, startPoint y: 562, endPoint x: 702, endPoint y: 567, distance: 106.1
click at [702, 567] on div at bounding box center [776, 567] width 342 height 52
click at [868, 566] on div at bounding box center [776, 567] width 342 height 52
click at [347, 78] on button "undo undo" at bounding box center [364, 79] width 40 height 42
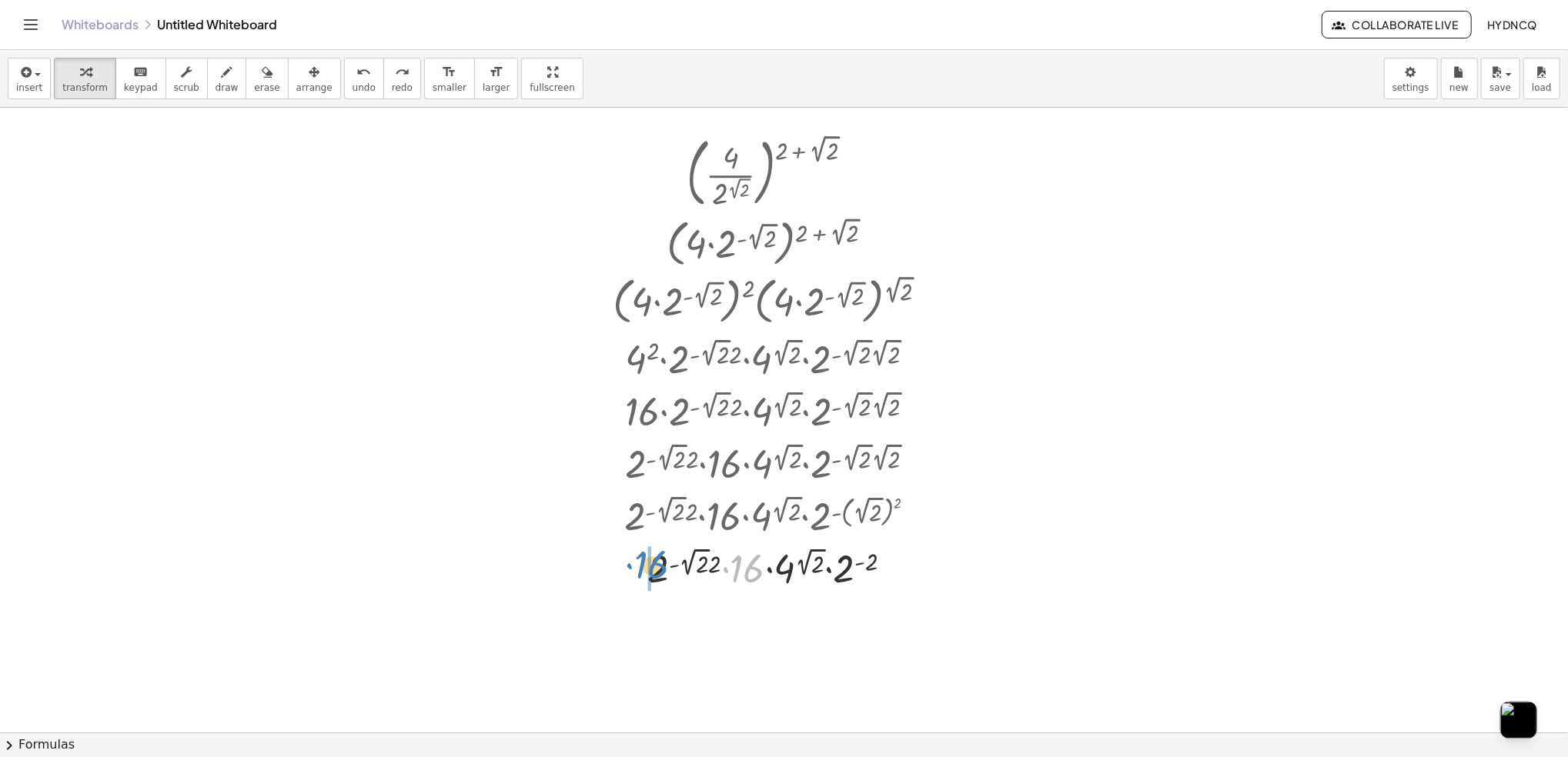
drag, startPoint x: 741, startPoint y: 575, endPoint x: 645, endPoint y: 571, distance: 96.1
click at [645, 571] on div at bounding box center [776, 567] width 316 height 52
click at [763, 173] on div "( · 4 · 2 ( 2 √ 2 ) ) ( + 2 + 2 √ 2 ) ( · 4 · 2 ( - 2 √ 2 ) ) ( + 2 + 2 √ 2 ) ·…" at bounding box center [763, 173] width 0 height 0
click at [692, 572] on div at bounding box center [776, 567] width 316 height 52
drag, startPoint x: 692, startPoint y: 573, endPoint x: 698, endPoint y: 630, distance: 57.3
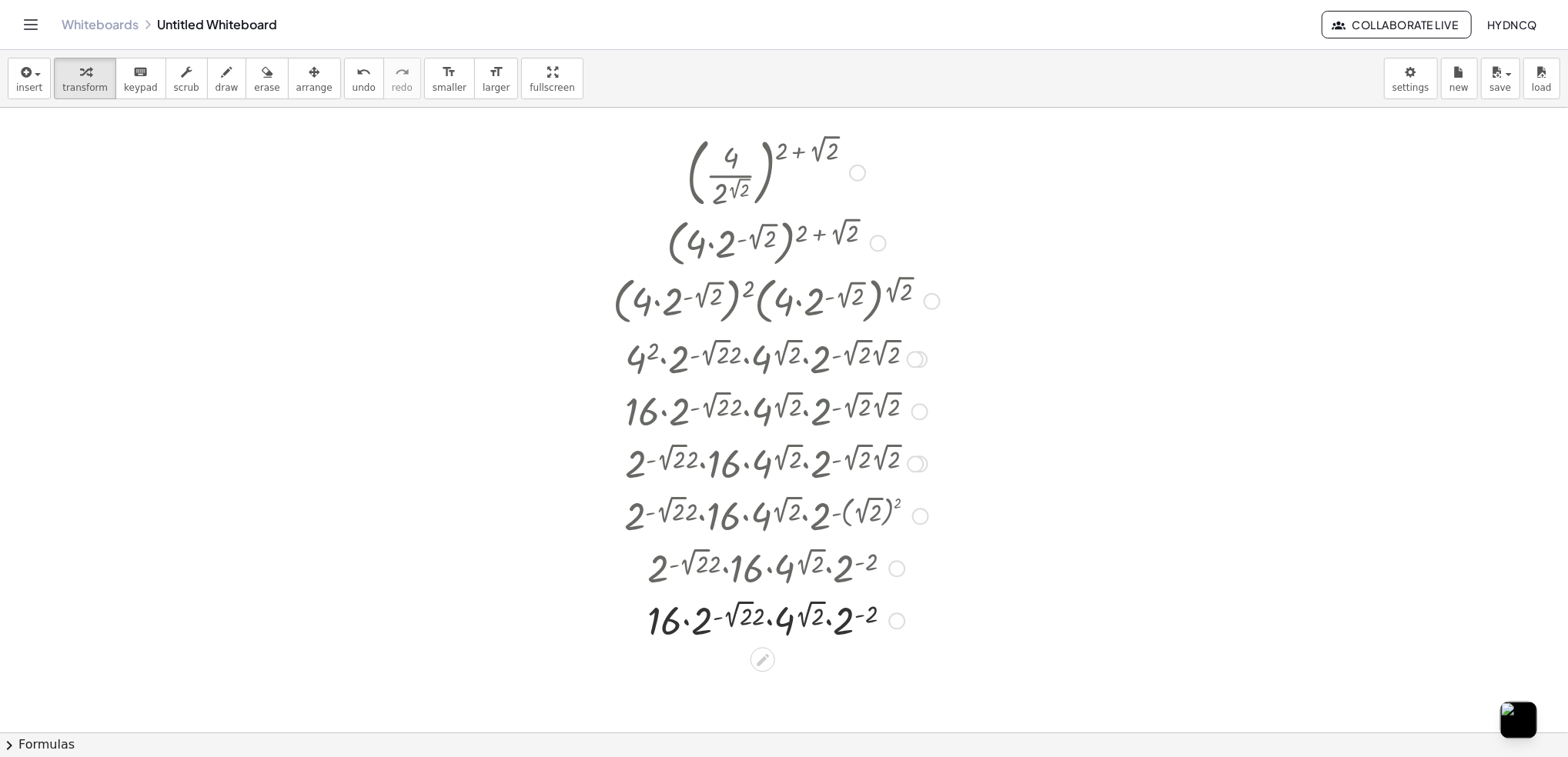
click at [698, 630] on div at bounding box center [776, 619] width 342 height 52
click at [696, 629] on div at bounding box center [776, 619] width 342 height 52
click at [691, 629] on div at bounding box center [776, 619] width 342 height 52
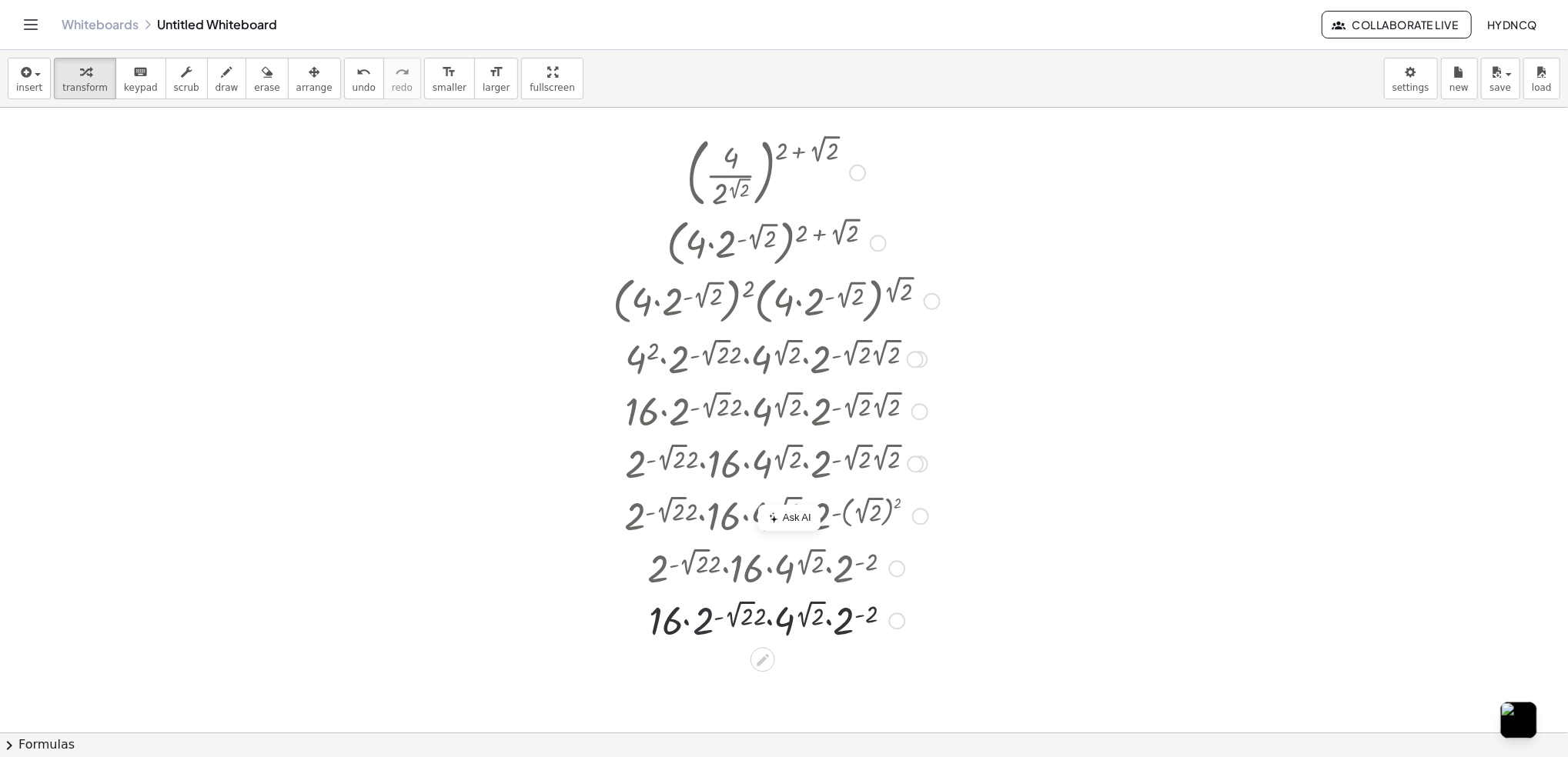
click at [691, 629] on div at bounding box center [776, 619] width 342 height 52
drag, startPoint x: 841, startPoint y: 624, endPoint x: 706, endPoint y: 626, distance: 135.0
click at [793, 670] on div at bounding box center [776, 671] width 342 height 52
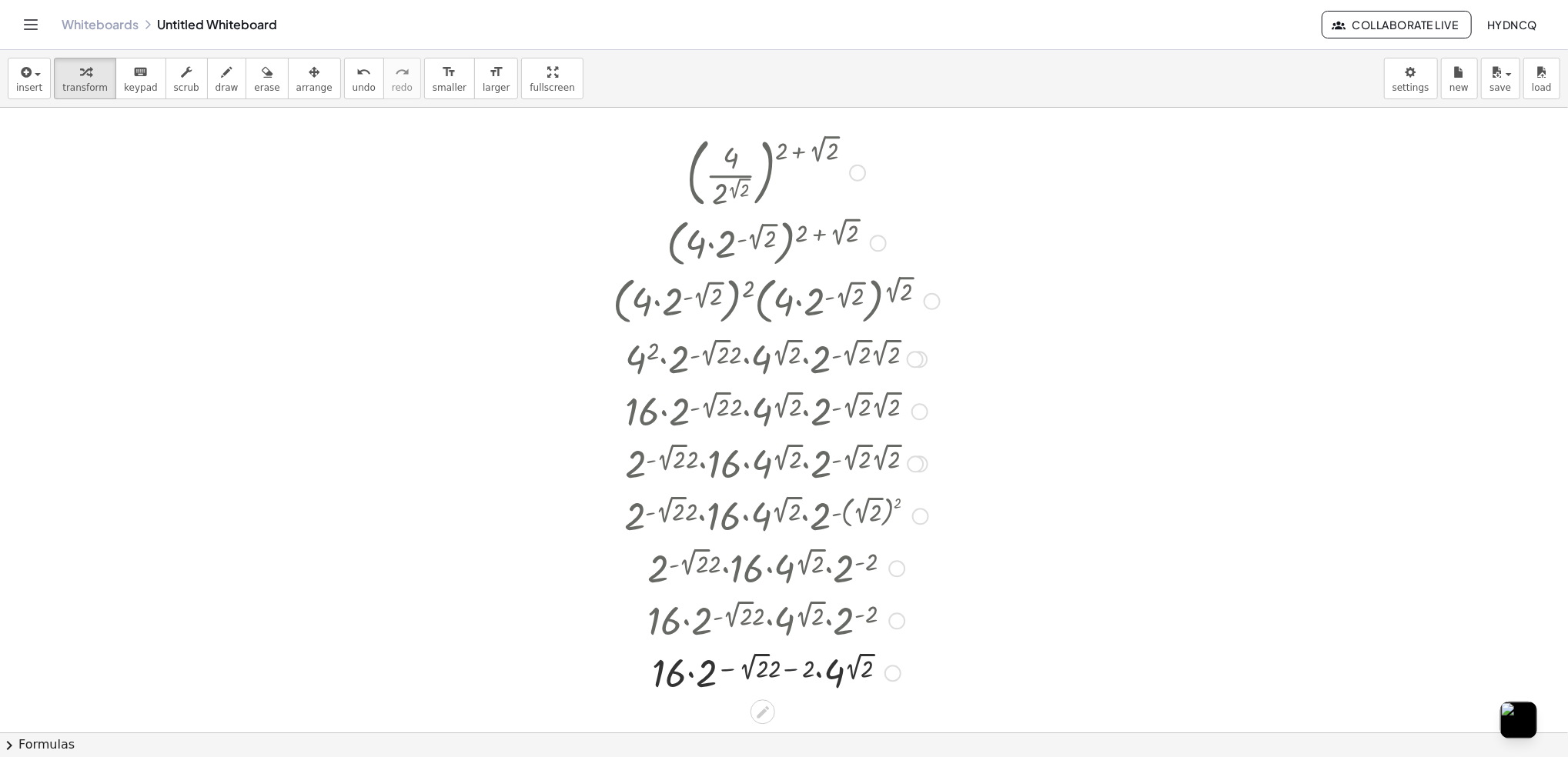
click at [793, 670] on div at bounding box center [776, 671] width 342 height 52
click at [806, 670] on div at bounding box center [776, 671] width 342 height 52
click at [808, 670] on div at bounding box center [776, 671] width 342 height 52
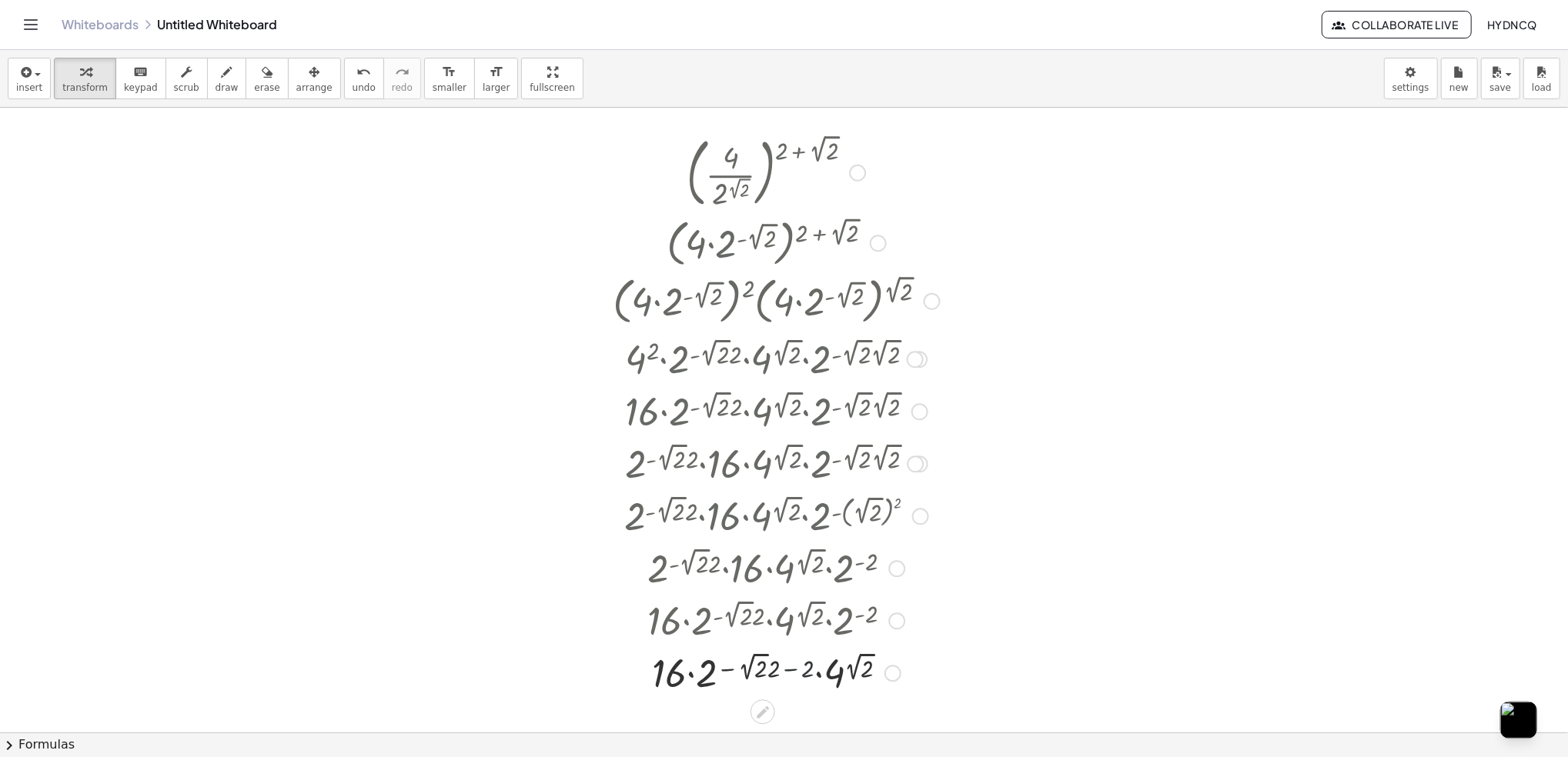
drag, startPoint x: 808, startPoint y: 670, endPoint x: 793, endPoint y: 671, distance: 15.0
click at [808, 671] on div at bounding box center [776, 671] width 342 height 52
drag, startPoint x: 793, startPoint y: 671, endPoint x: 772, endPoint y: 668, distance: 21.2
click at [778, 669] on div at bounding box center [776, 671] width 342 height 52
click at [771, 667] on div at bounding box center [776, 671] width 342 height 52
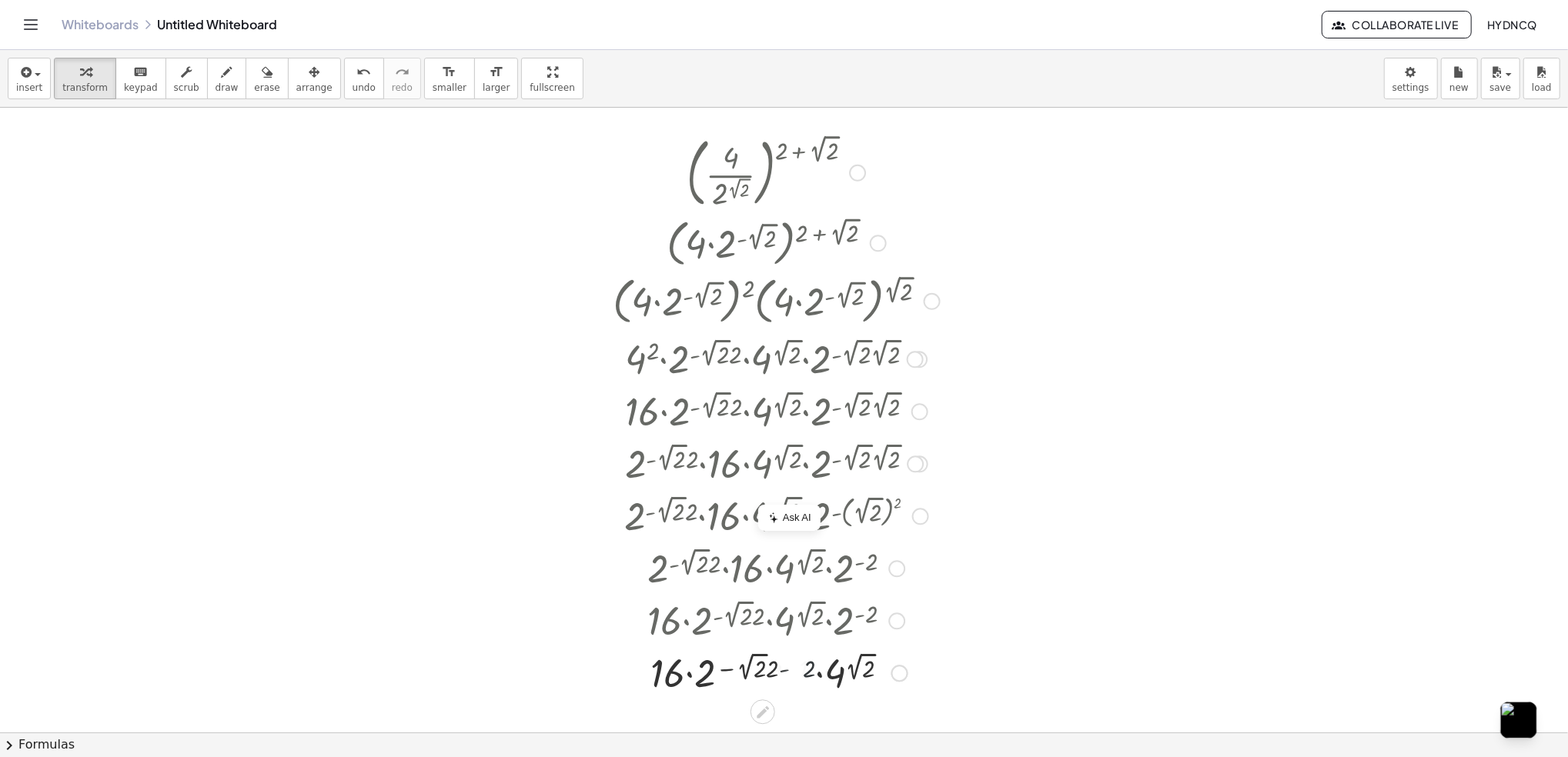
click at [771, 667] on div at bounding box center [776, 671] width 342 height 52
drag, startPoint x: 771, startPoint y: 667, endPoint x: 797, endPoint y: 673, distance: 26.7
click at [797, 673] on div at bounding box center [776, 671] width 342 height 52
click at [811, 672] on div at bounding box center [776, 671] width 342 height 52
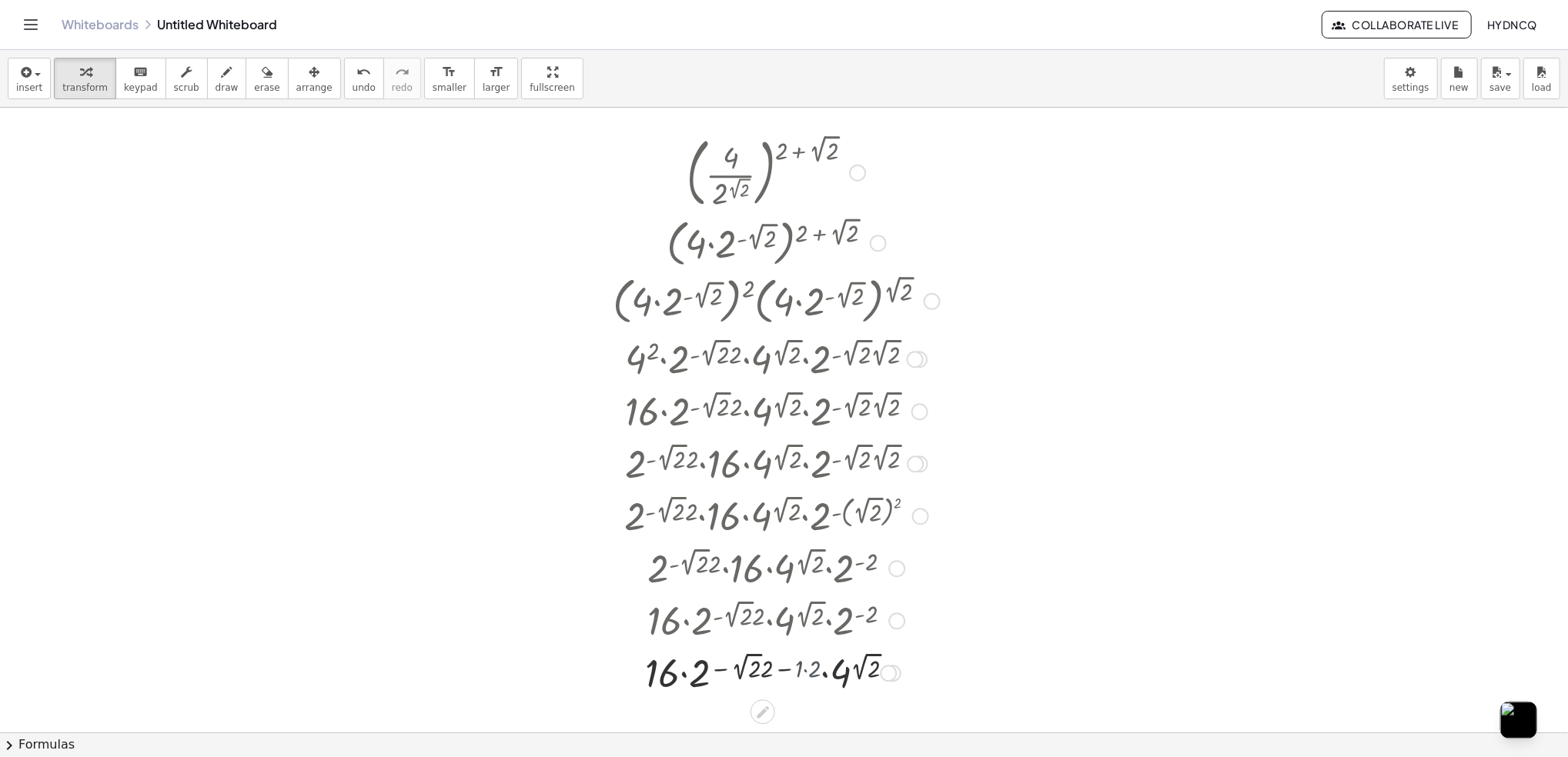
click at [811, 672] on div at bounding box center [776, 671] width 342 height 52
click at [808, 672] on div at bounding box center [776, 671] width 342 height 52
click at [793, 673] on div at bounding box center [776, 671] width 342 height 52
click at [792, 673] on div at bounding box center [776, 671] width 342 height 52
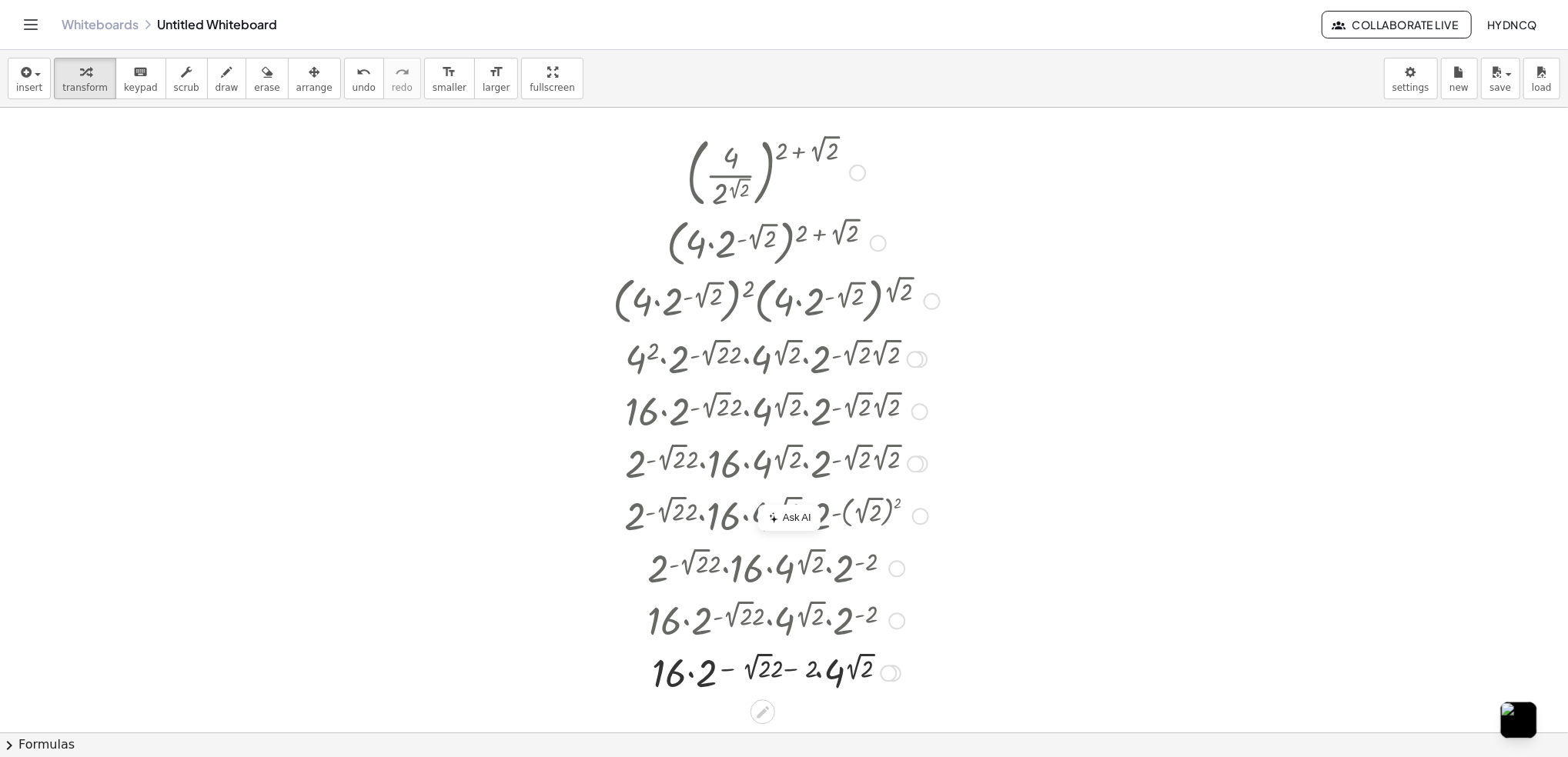
click at [792, 673] on div at bounding box center [776, 671] width 342 height 52
click at [792, 674] on div at bounding box center [776, 671] width 342 height 52
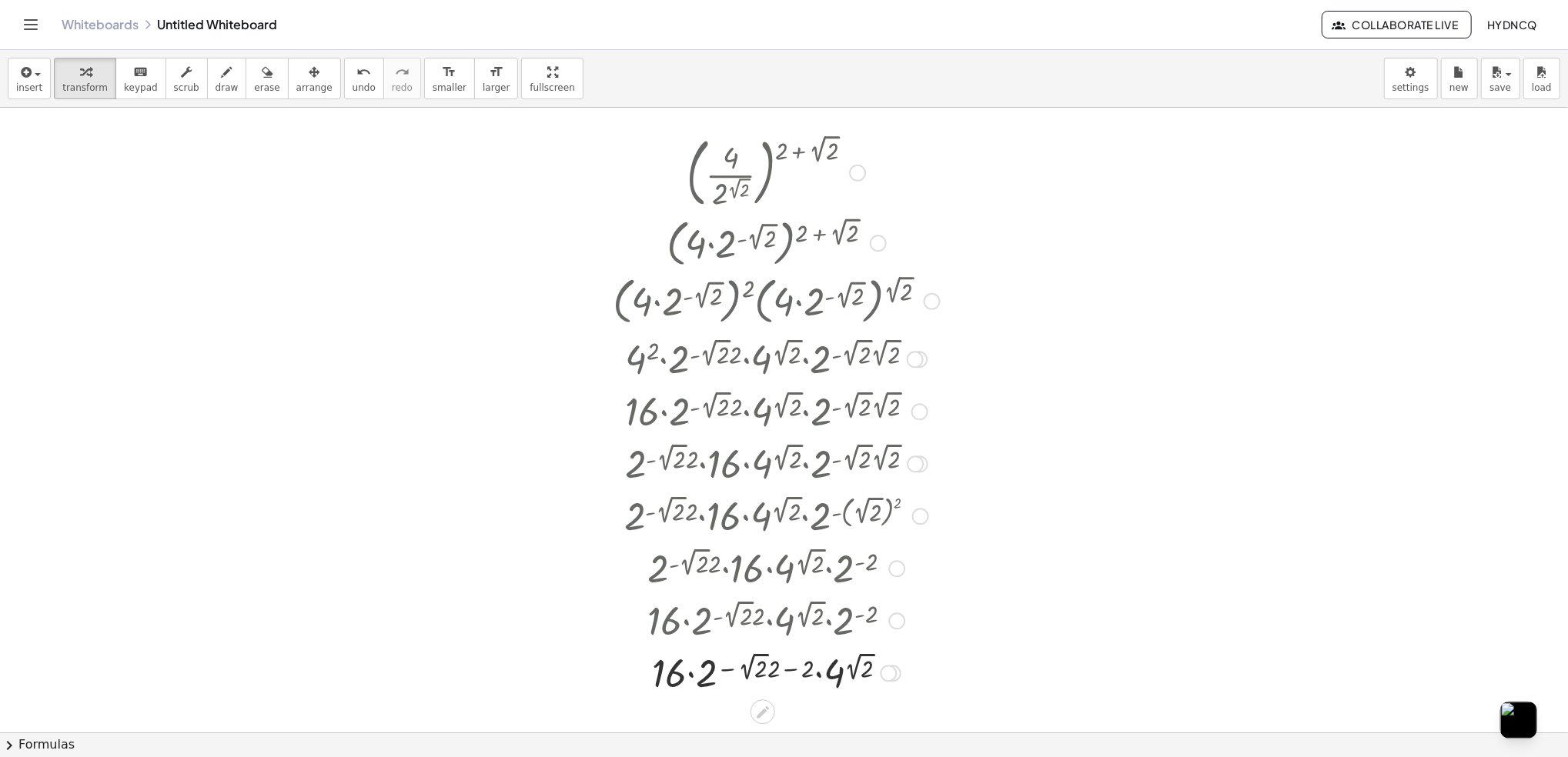
click at [792, 675] on div at bounding box center [776, 671] width 342 height 52
click at [792, 676] on div at bounding box center [776, 671] width 342 height 52
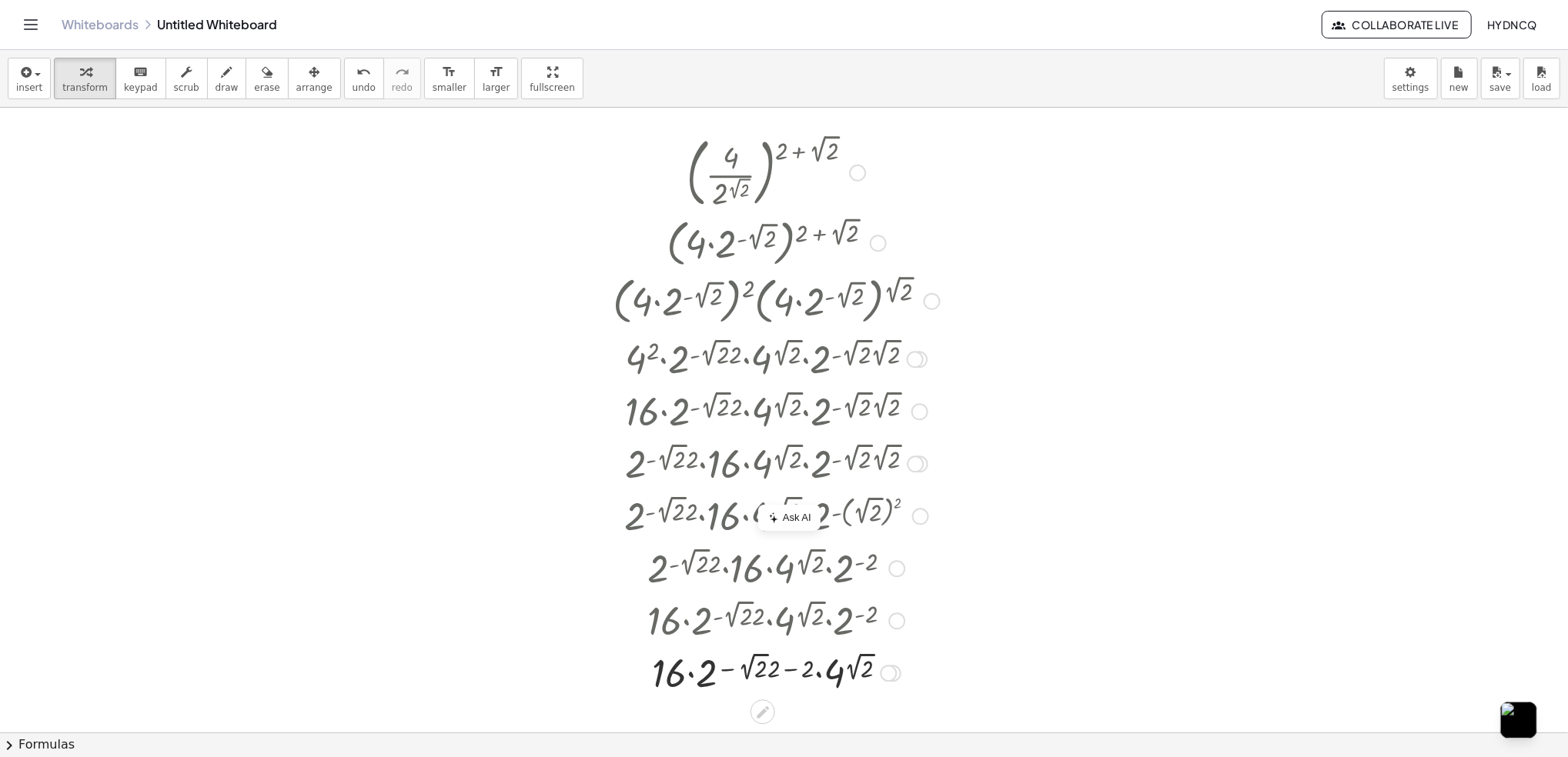
click at [792, 676] on div at bounding box center [776, 671] width 342 height 52
click at [784, 682] on div at bounding box center [776, 671] width 342 height 52
drag, startPoint x: 845, startPoint y: 677, endPoint x: 724, endPoint y: 673, distance: 121.1
click at [724, 673] on div at bounding box center [776, 671] width 342 height 52
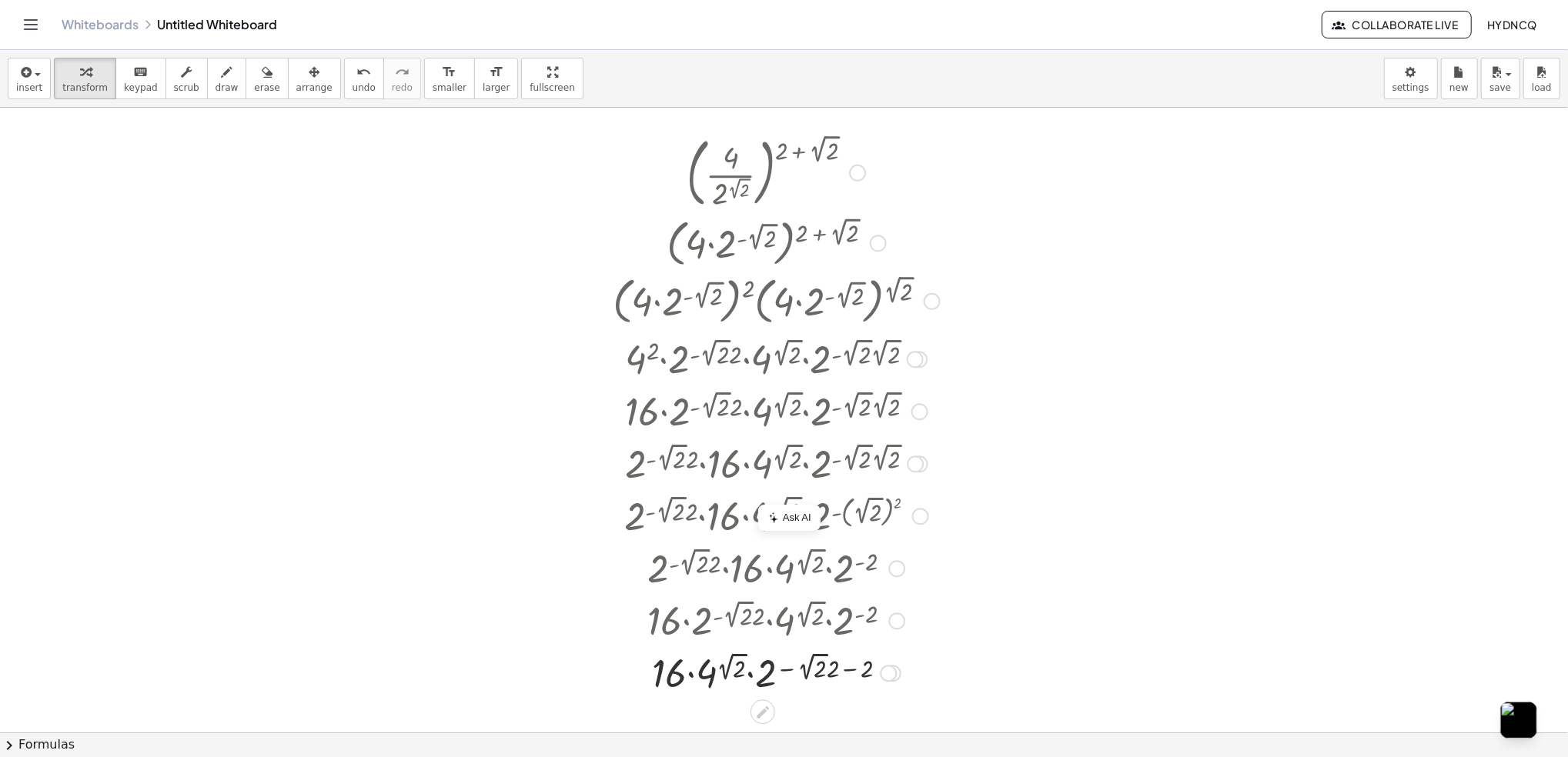
click at [747, 668] on div at bounding box center [776, 671] width 342 height 52
click at [740, 676] on div at bounding box center [776, 671] width 342 height 52
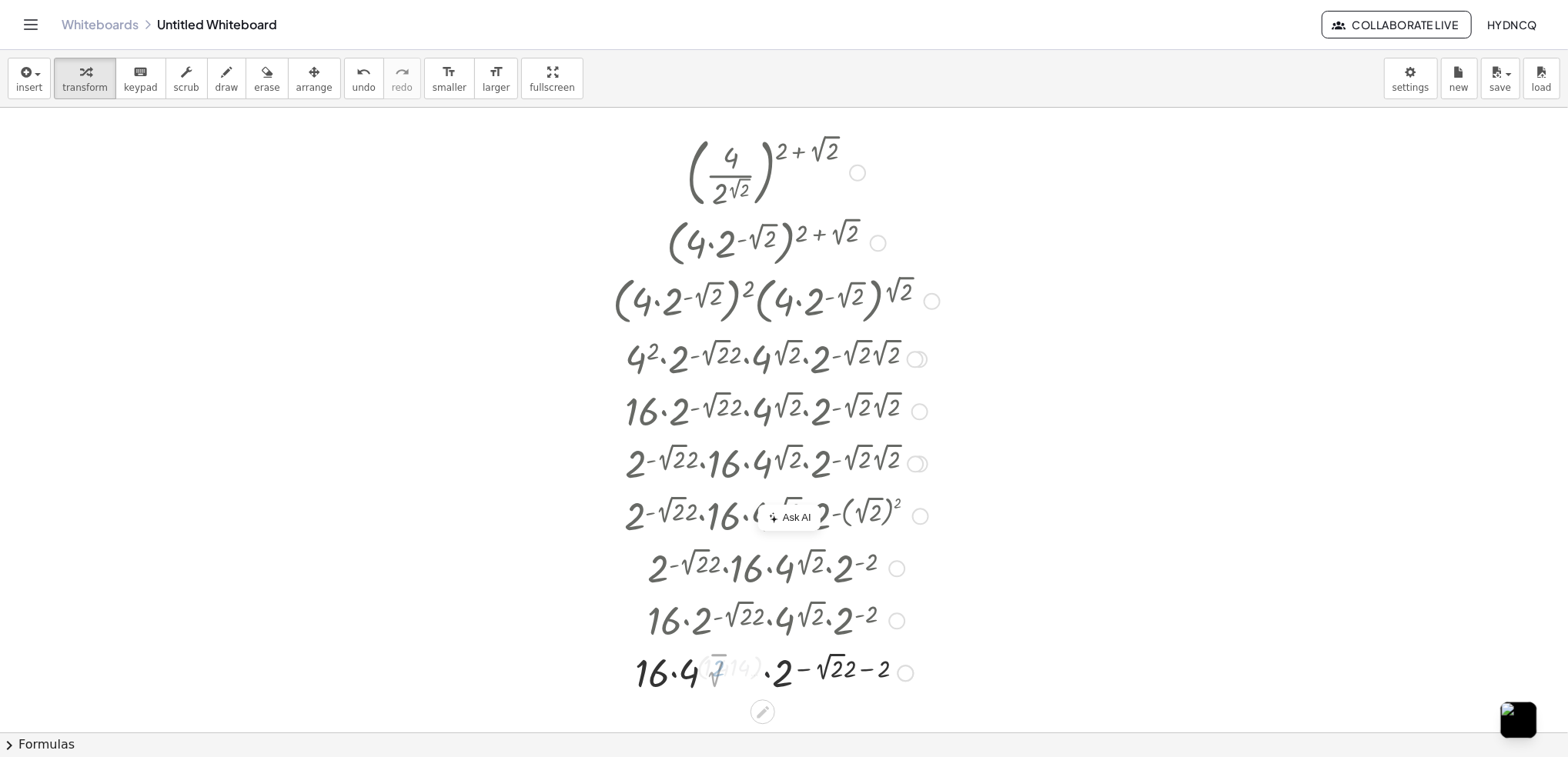
click at [740, 676] on div at bounding box center [776, 671] width 342 height 52
click at [765, 681] on div at bounding box center [776, 671] width 342 height 52
click at [309, 82] on button "arrange" at bounding box center [314, 79] width 53 height 42
click at [353, 86] on span "undo" at bounding box center [364, 87] width 24 height 11
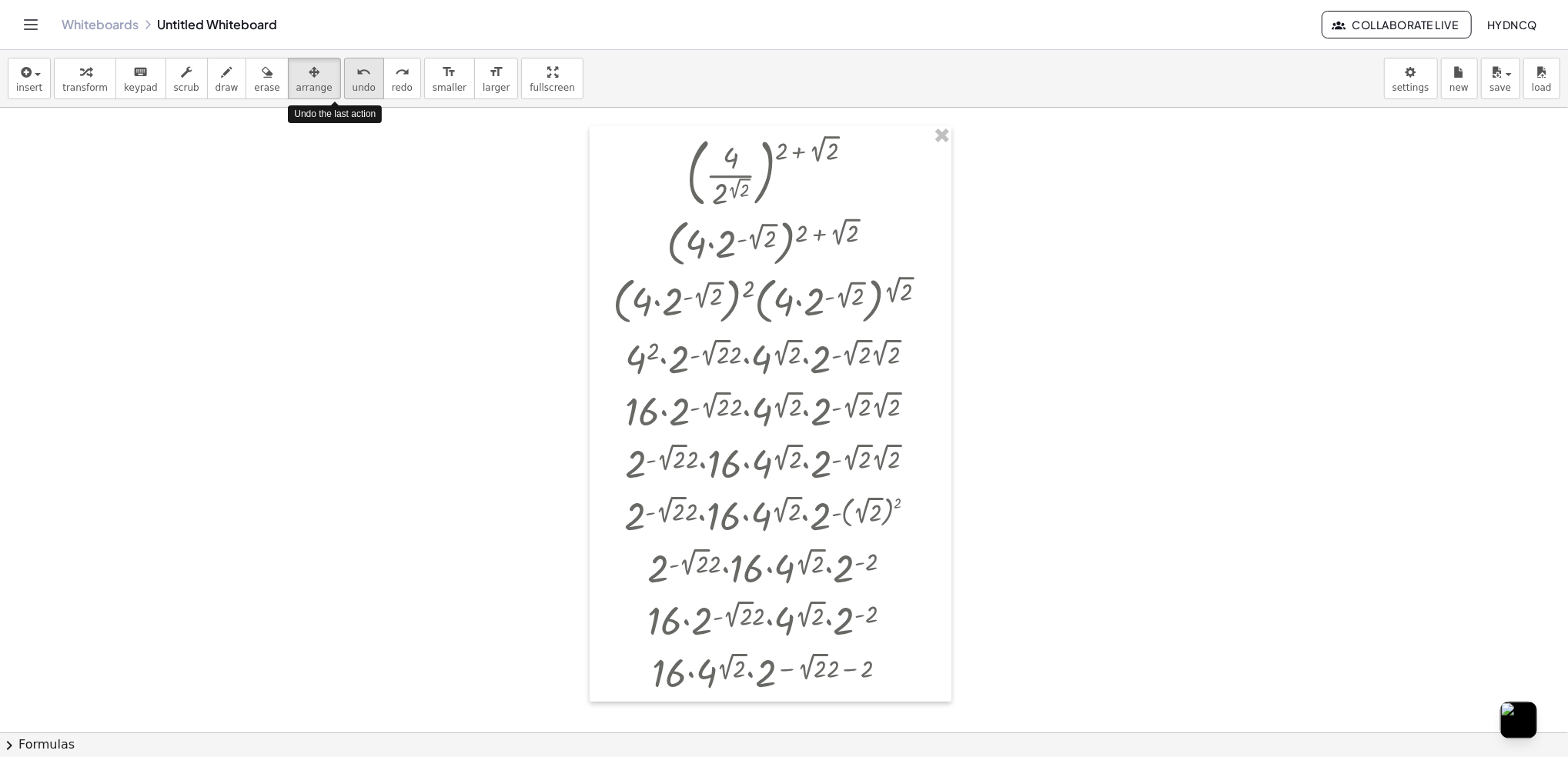
click at [353, 86] on span "undo" at bounding box center [364, 87] width 24 height 11
click at [80, 83] on span "transform" at bounding box center [85, 87] width 45 height 11
click at [755, 676] on div at bounding box center [776, 671] width 294 height 52
drag, startPoint x: 755, startPoint y: 676, endPoint x: 729, endPoint y: 676, distance: 26.0
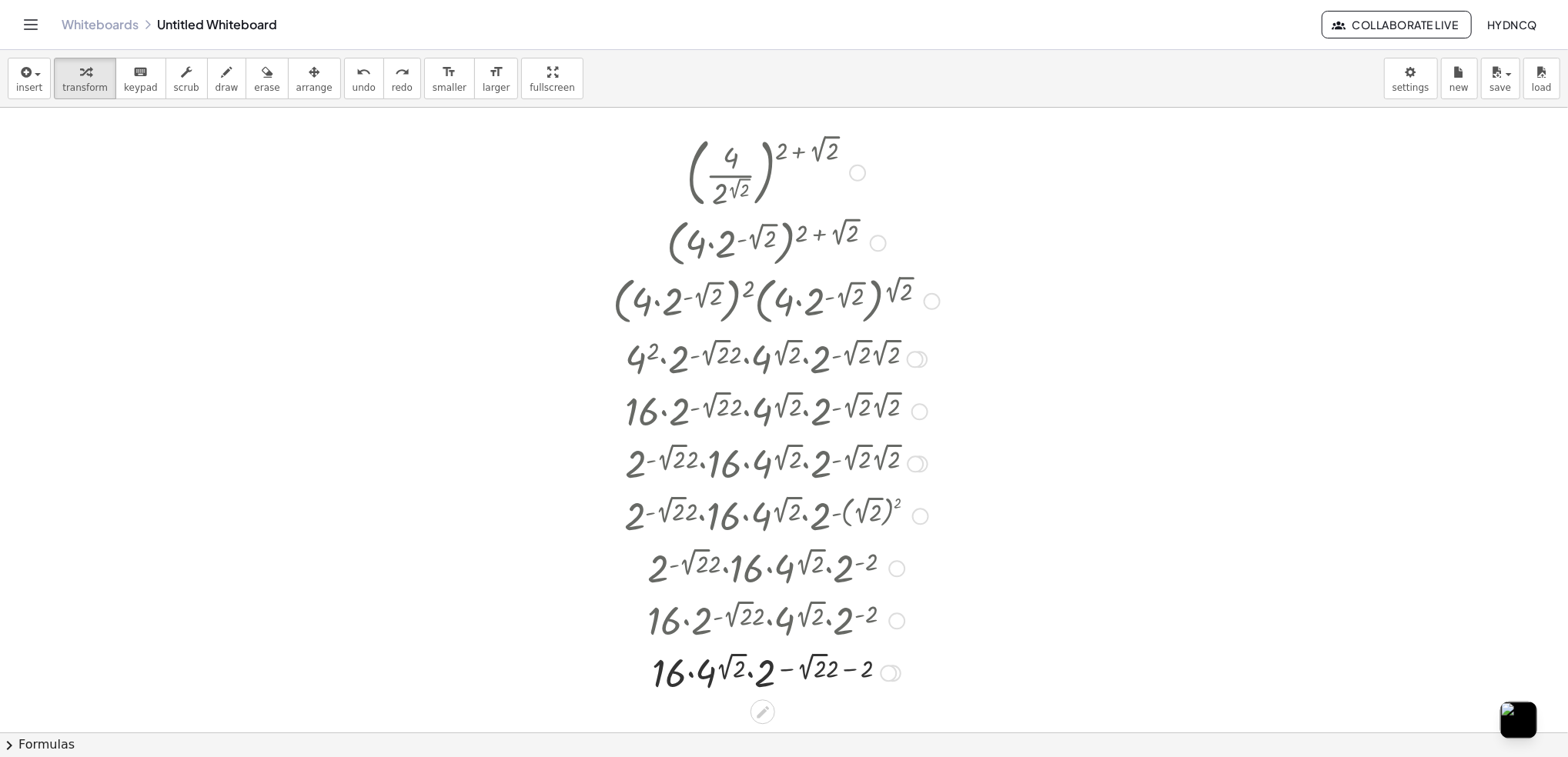
click at [754, 676] on div at bounding box center [776, 671] width 294 height 52
click at [687, 676] on div at bounding box center [776, 671] width 294 height 52
click at [687, 678] on div at bounding box center [776, 671] width 294 height 52
click at [688, 678] on div at bounding box center [776, 671] width 294 height 52
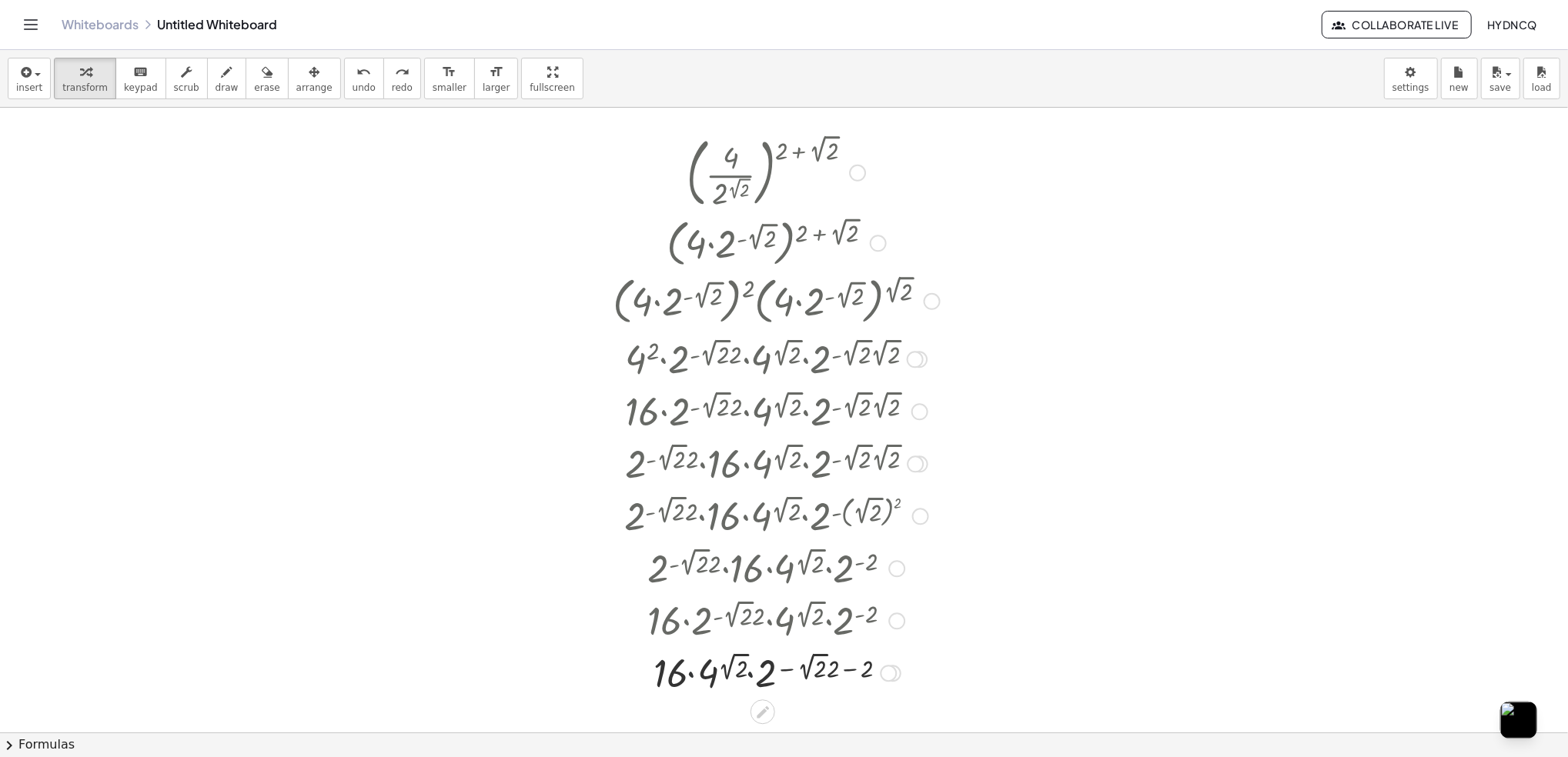
click at [688, 678] on div at bounding box center [776, 671] width 294 height 52
drag, startPoint x: 820, startPoint y: 662, endPoint x: 829, endPoint y: 662, distance: 9.0
click at [829, 662] on div at bounding box center [776, 671] width 294 height 52
drag, startPoint x: 870, startPoint y: 667, endPoint x: 810, endPoint y: 673, distance: 60.3
click at [810, 673] on div at bounding box center [776, 671] width 294 height 52
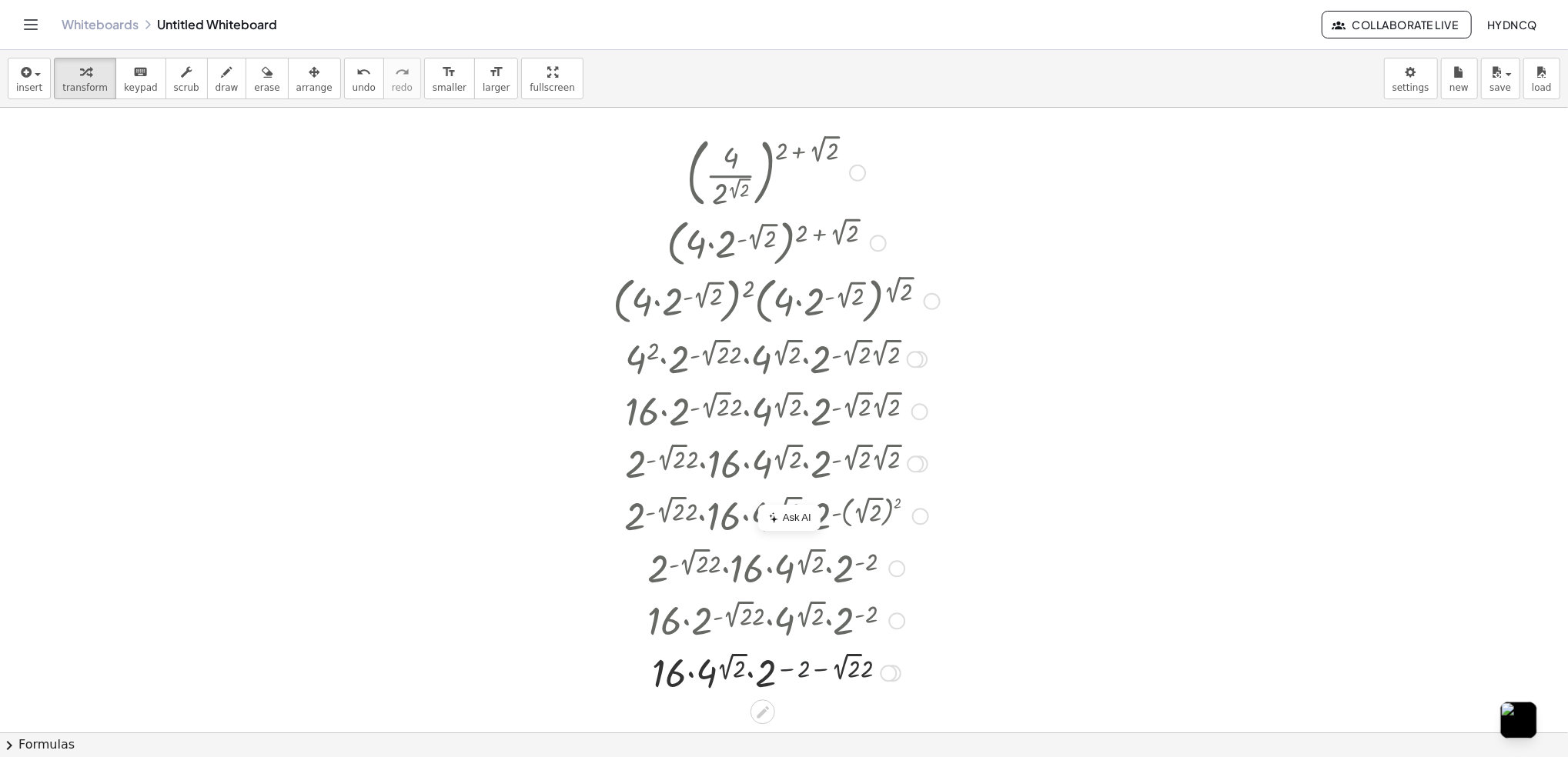
click at [826, 673] on div at bounding box center [776, 671] width 294 height 52
drag, startPoint x: 806, startPoint y: 668, endPoint x: 795, endPoint y: 668, distance: 11.0
click at [802, 668] on div at bounding box center [776, 671] width 294 height 52
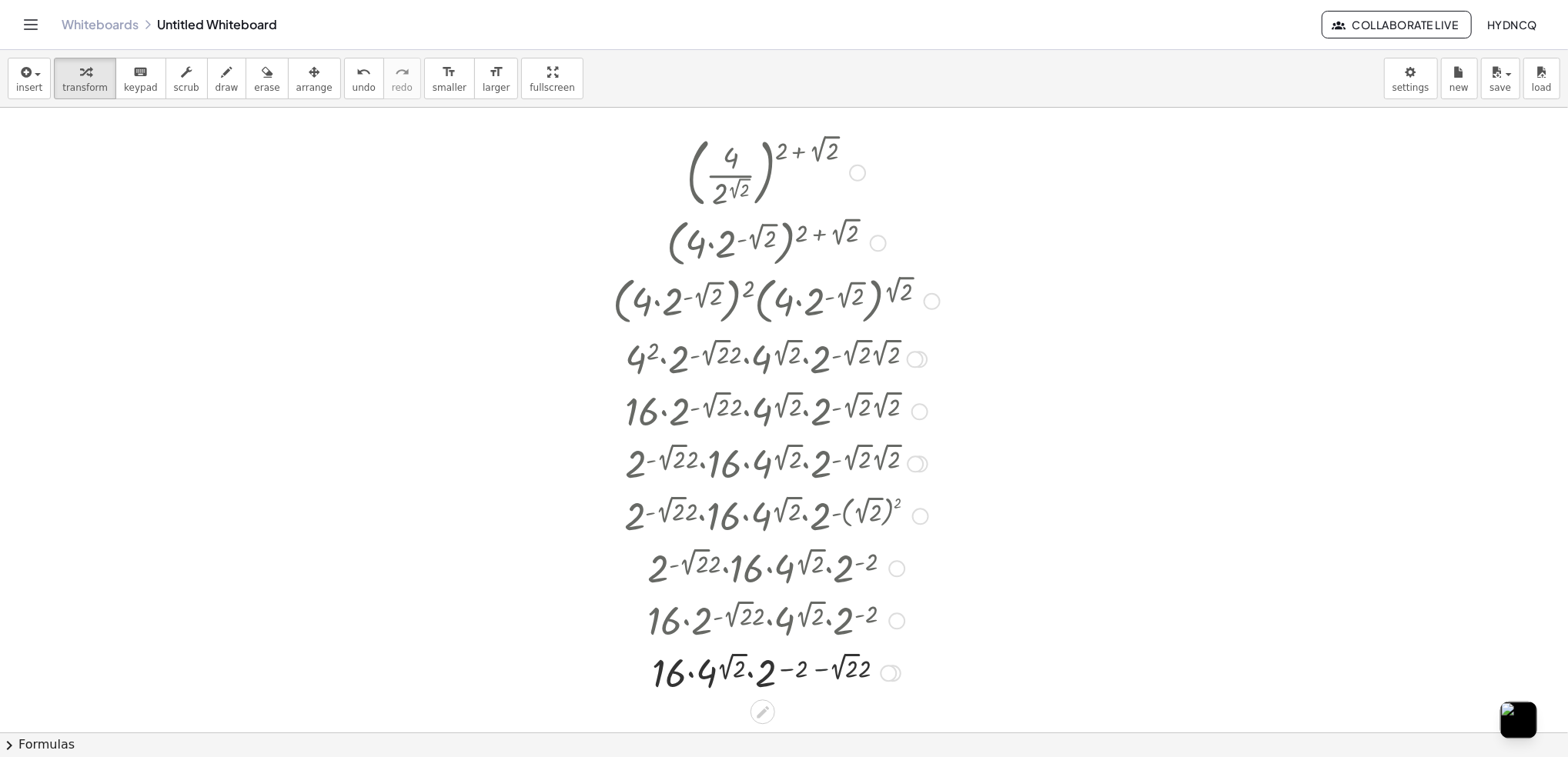
click at [795, 668] on div at bounding box center [776, 671] width 294 height 52
click at [791, 671] on div at bounding box center [776, 671] width 294 height 52
click at [786, 673] on div at bounding box center [776, 671] width 294 height 52
click at [784, 675] on div at bounding box center [776, 671] width 294 height 52
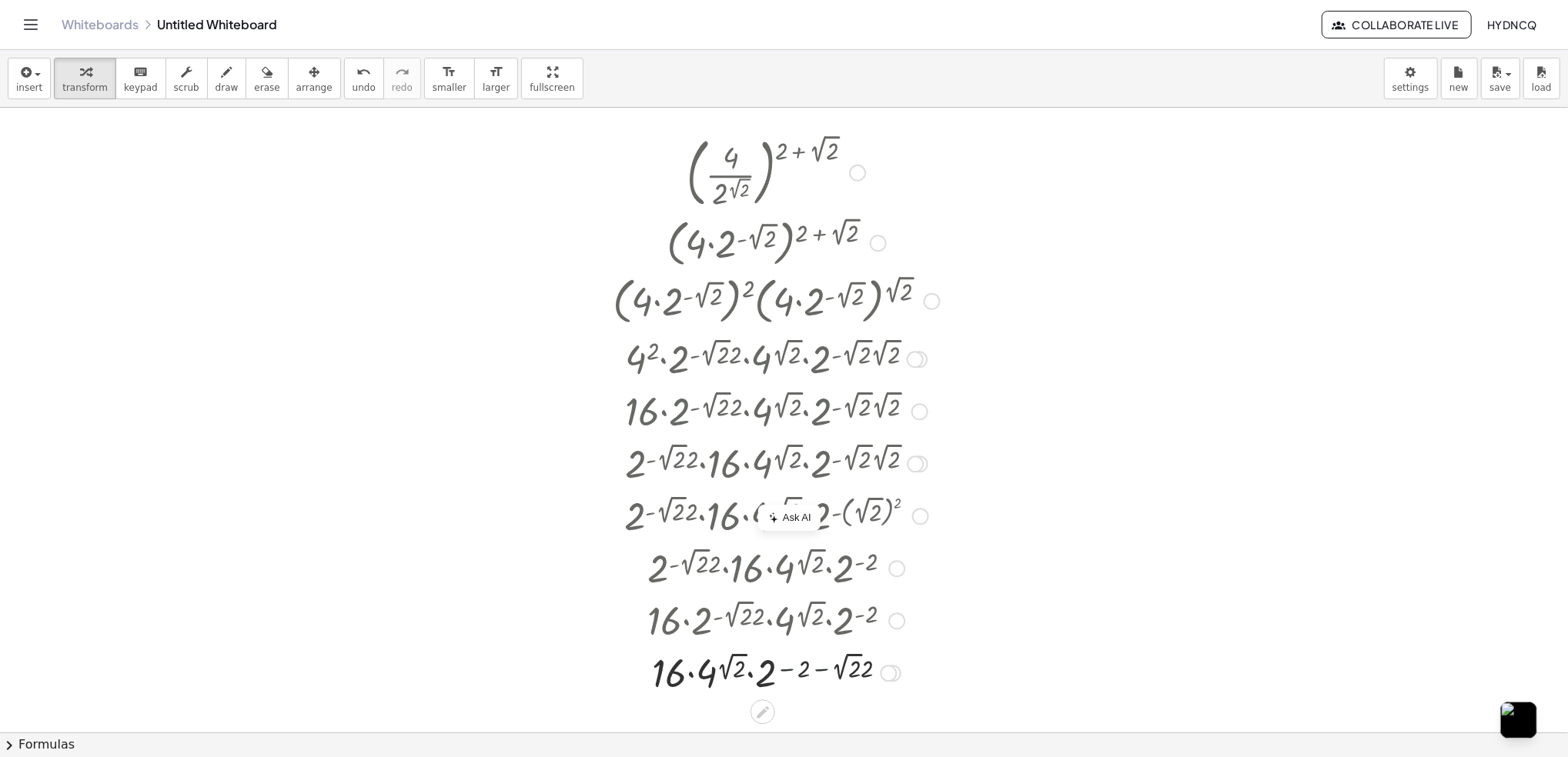
click at [821, 671] on div at bounding box center [776, 671] width 294 height 52
click at [353, 87] on span "undo" at bounding box center [364, 87] width 24 height 11
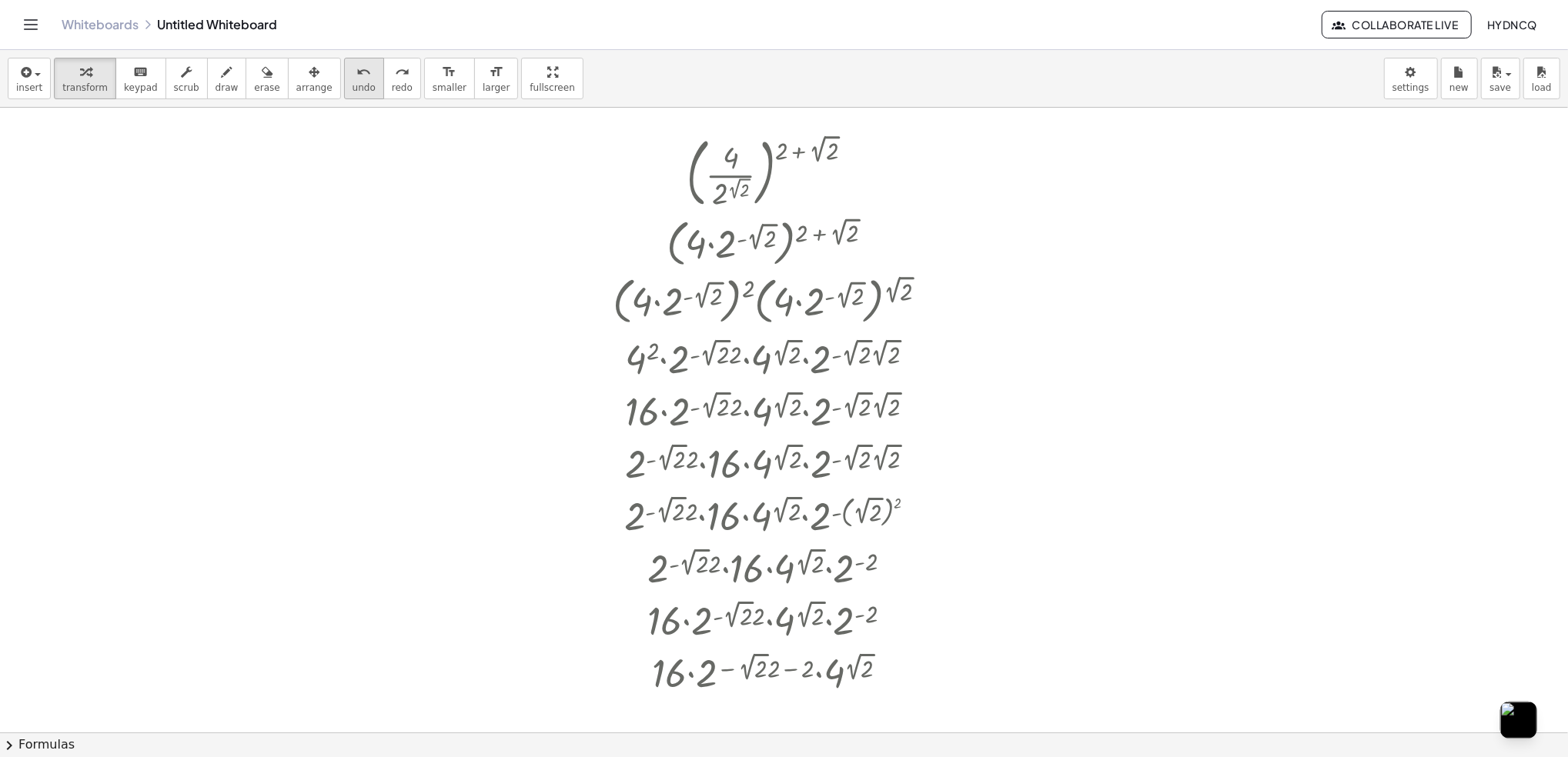
click at [353, 87] on span "undo" at bounding box center [364, 87] width 24 height 11
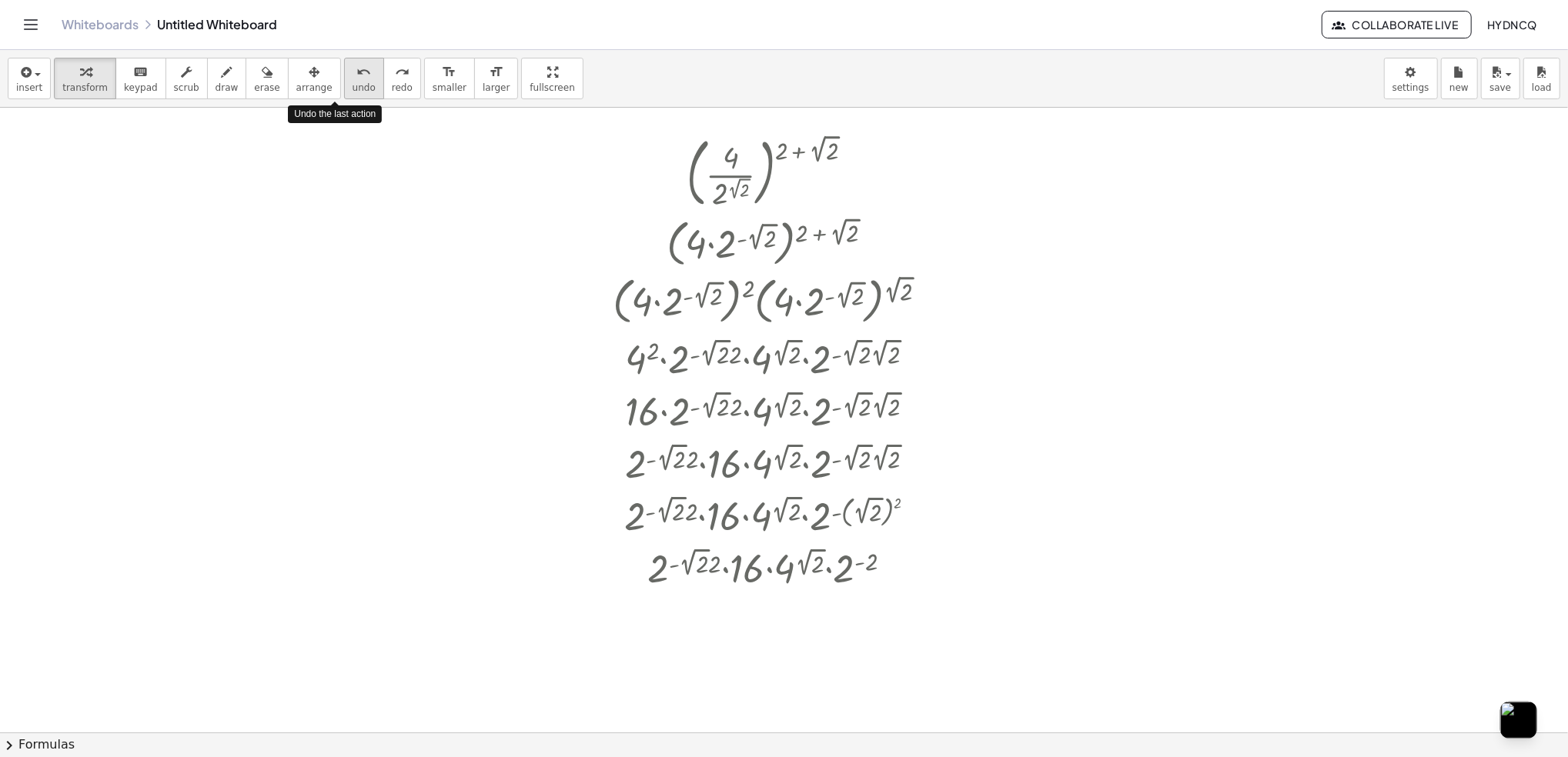
click at [353, 87] on span "undo" at bounding box center [364, 87] width 24 height 11
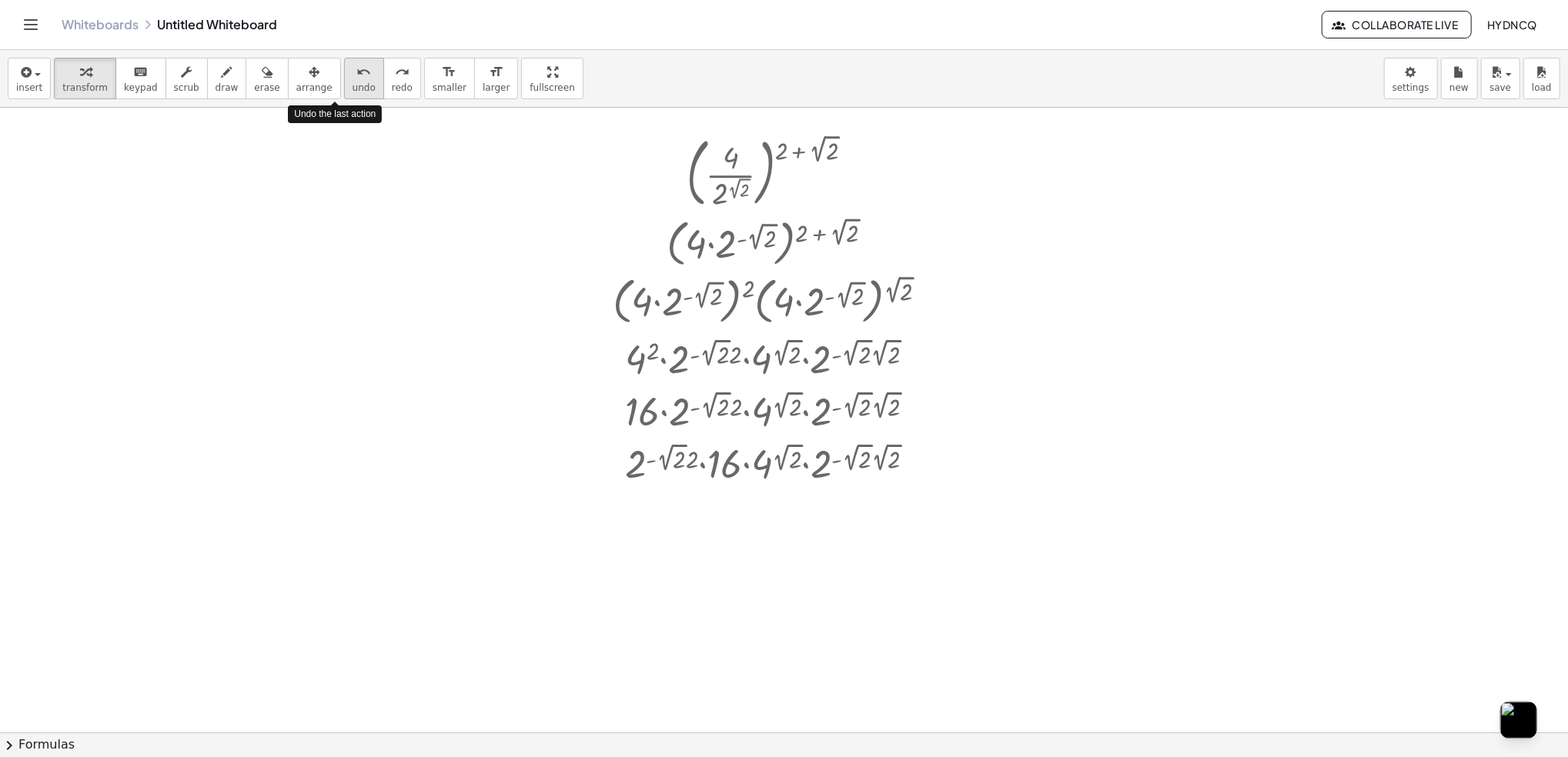
click at [353, 87] on span "undo" at bounding box center [364, 87] width 24 height 11
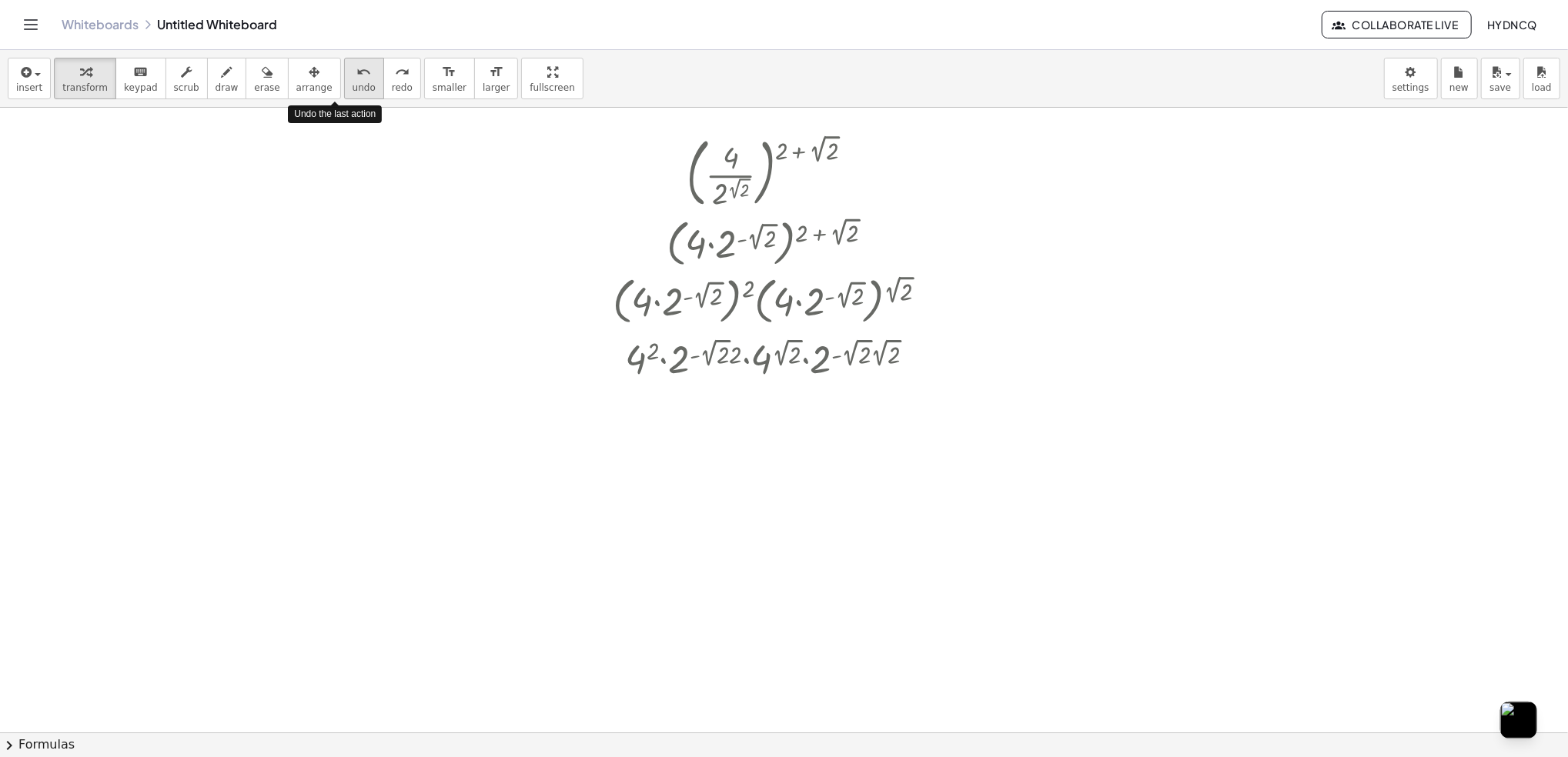
click at [353, 87] on span "undo" at bounding box center [364, 87] width 24 height 11
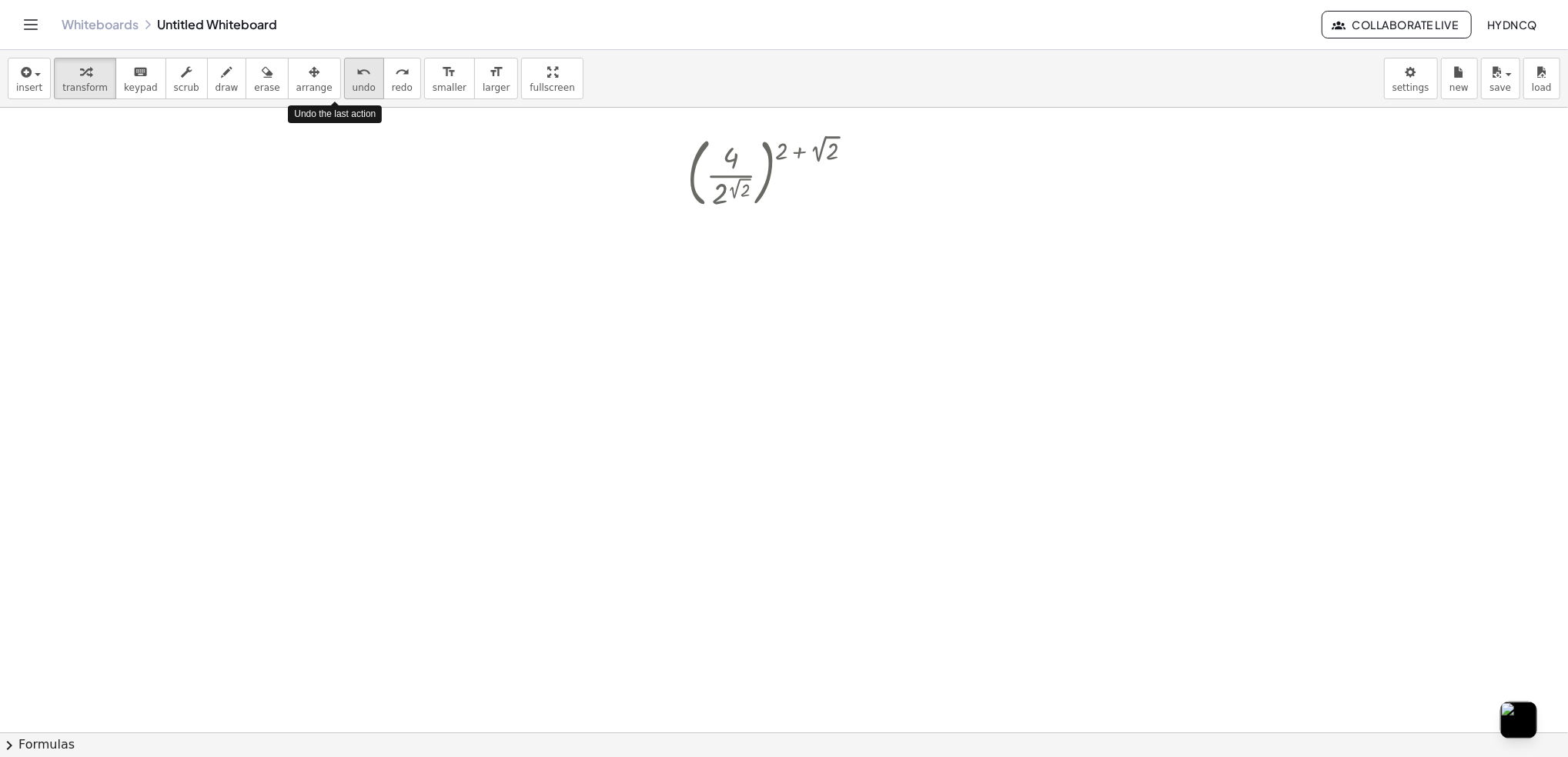
click at [353, 87] on span "undo" at bounding box center [364, 87] width 24 height 11
